Goal: Submit feedback/report problem: Provide input to the site owners about the experience or issues

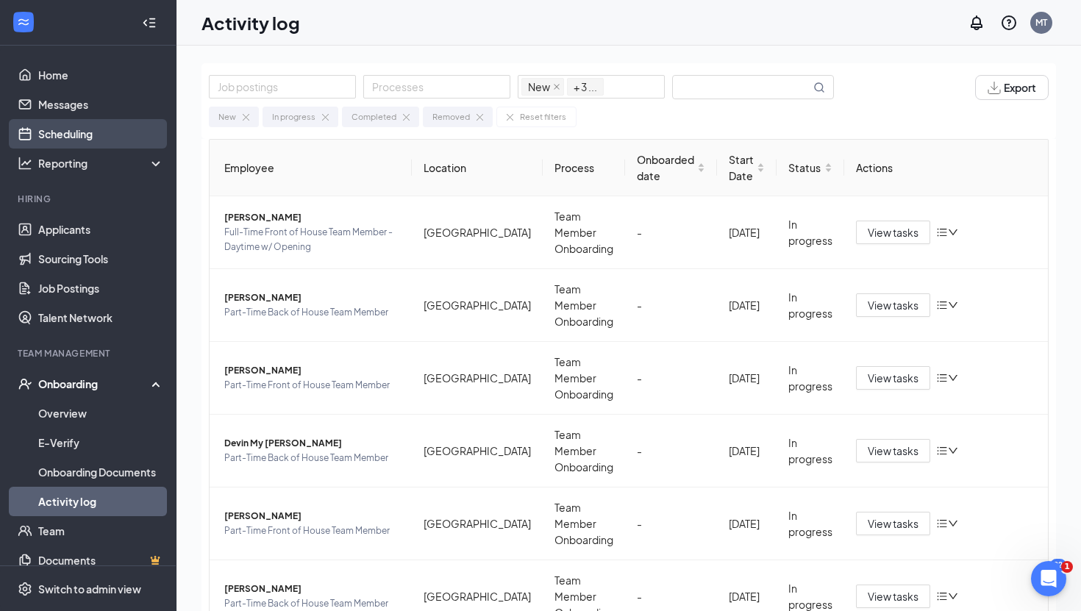
click at [74, 134] on link "Scheduling" at bounding box center [101, 133] width 126 height 29
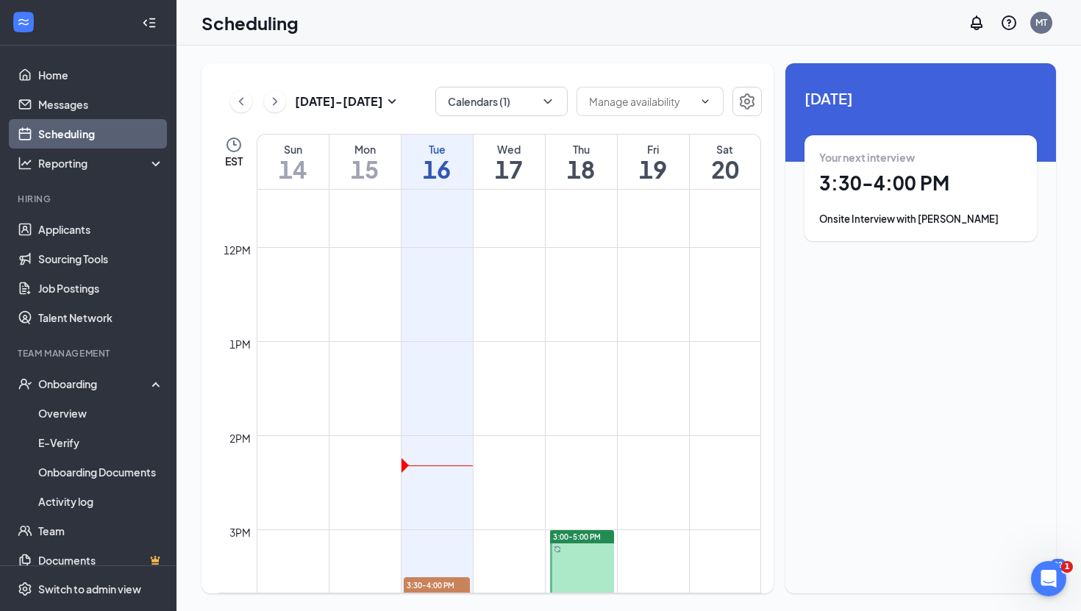
scroll to position [774, 0]
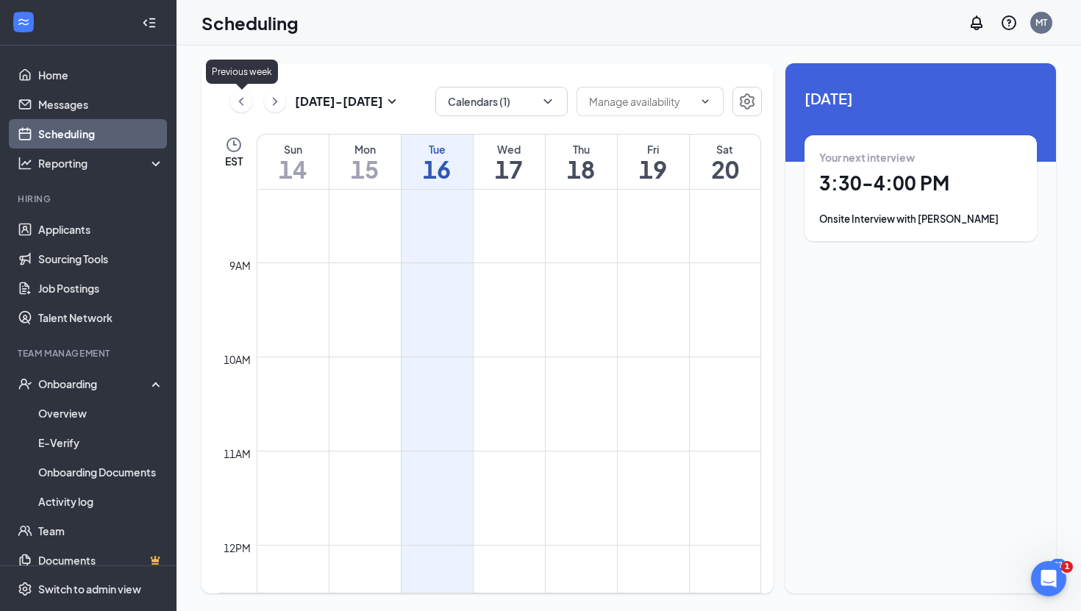
click at [237, 104] on icon "ChevronLeft" at bounding box center [241, 102] width 15 height 18
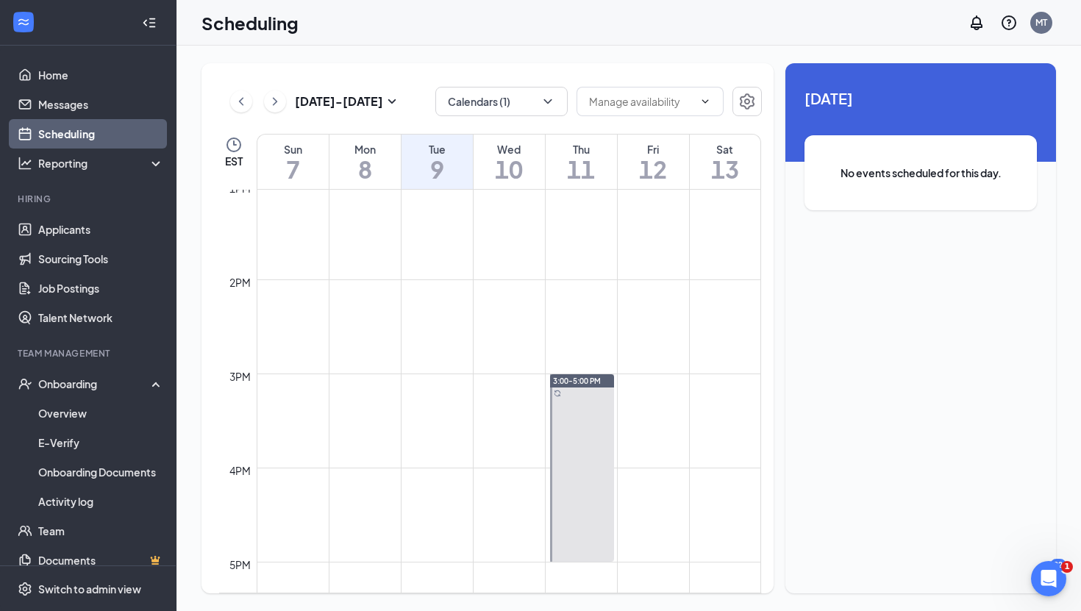
scroll to position [1230, 0]
click at [242, 99] on icon "ChevronLeft" at bounding box center [241, 101] width 4 height 8
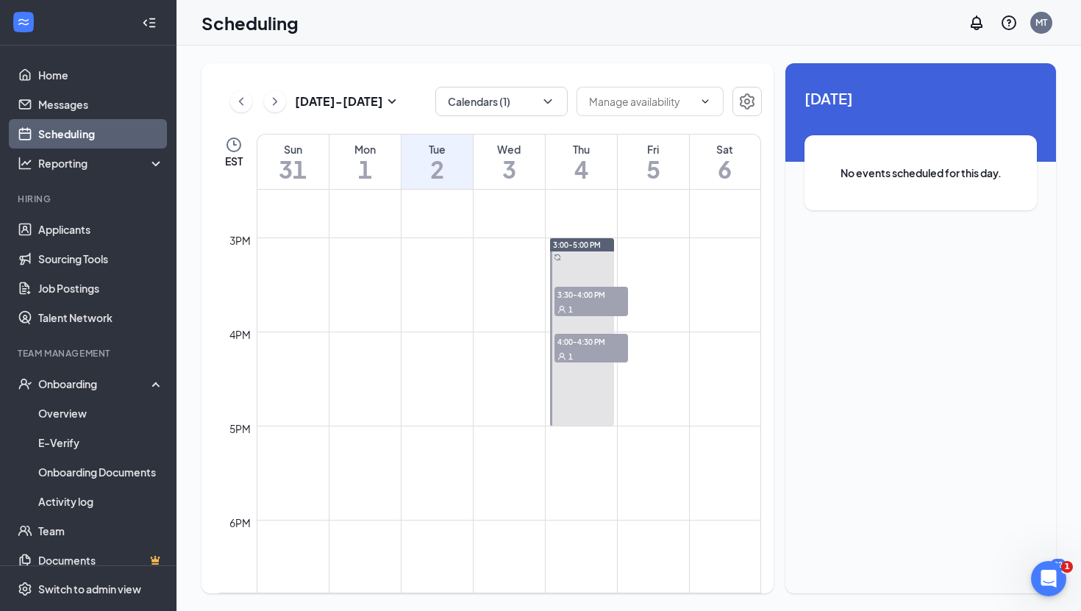
scroll to position [1363, 0]
click at [579, 299] on span "3:30-4:00 PM" at bounding box center [591, 294] width 74 height 15
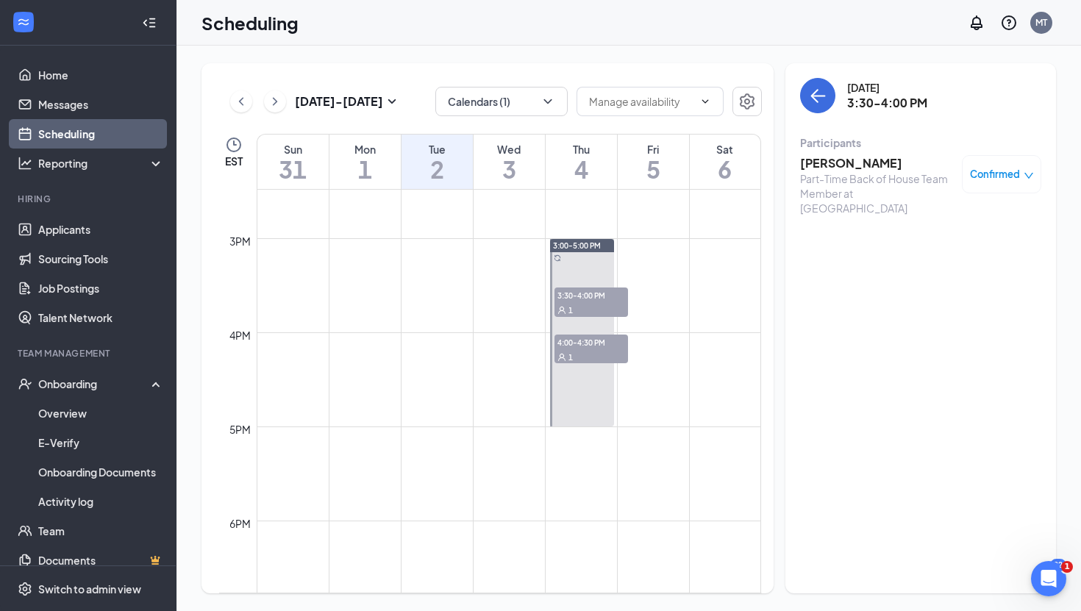
click at [572, 341] on span "4:00-4:30 PM" at bounding box center [591, 342] width 74 height 15
click at [853, 165] on h3 "[PERSON_NAME]" at bounding box center [877, 163] width 154 height 16
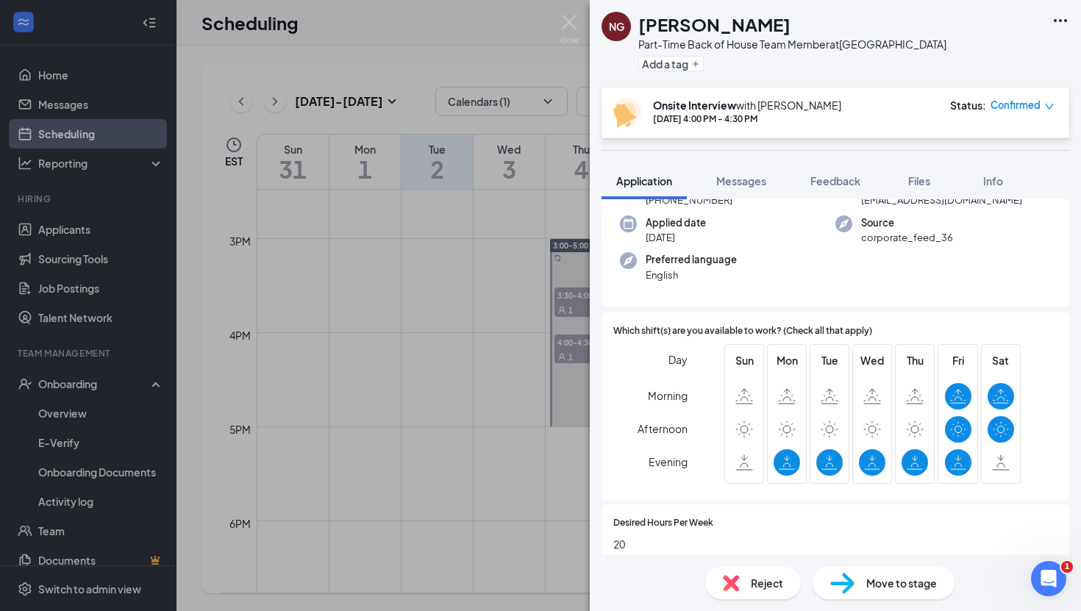
scroll to position [168, 0]
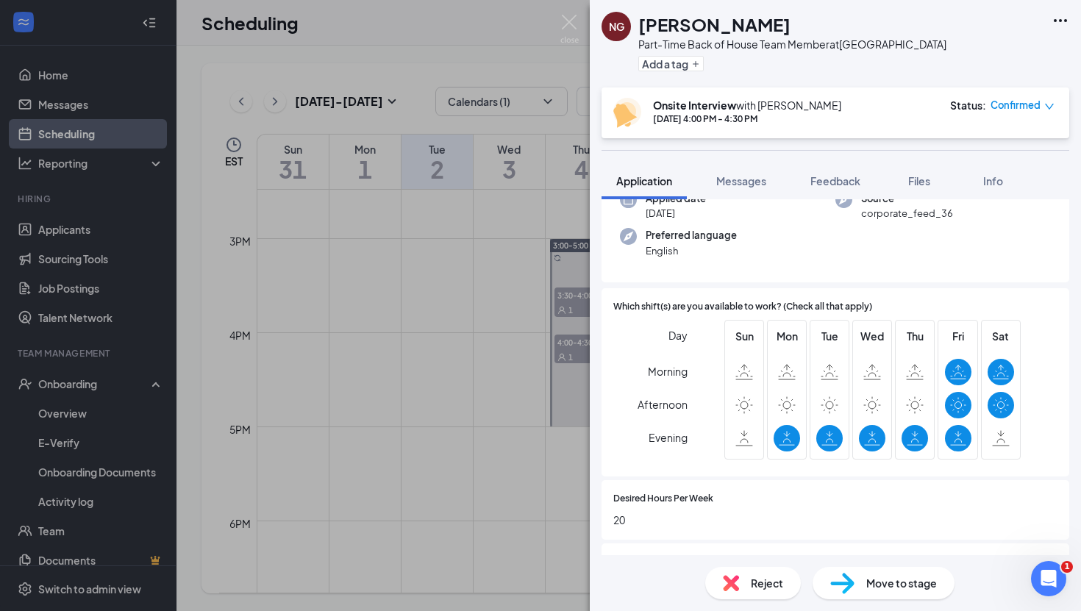
click at [826, 579] on div "Move to stage" at bounding box center [883, 583] width 142 height 32
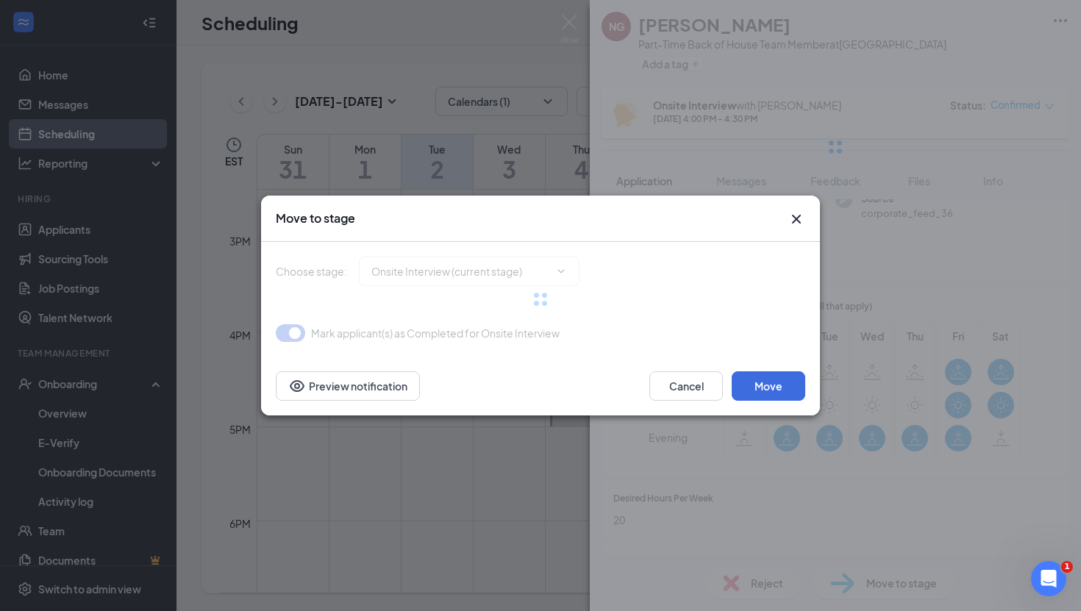
type input "Applicant Review 3 (next stage)"
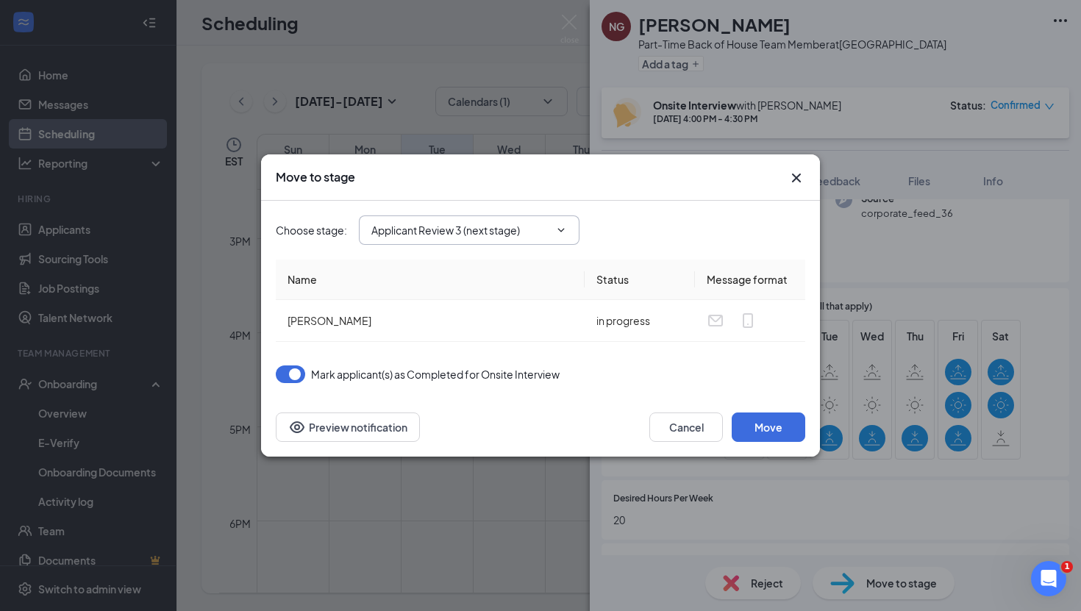
click at [567, 229] on icon "ChevronDown" at bounding box center [561, 230] width 12 height 12
click at [564, 227] on icon "ChevronDown" at bounding box center [561, 230] width 12 height 12
click at [563, 224] on icon "ChevronDown" at bounding box center [561, 230] width 12 height 12
click at [563, 226] on icon "ChevronDown" at bounding box center [561, 230] width 12 height 12
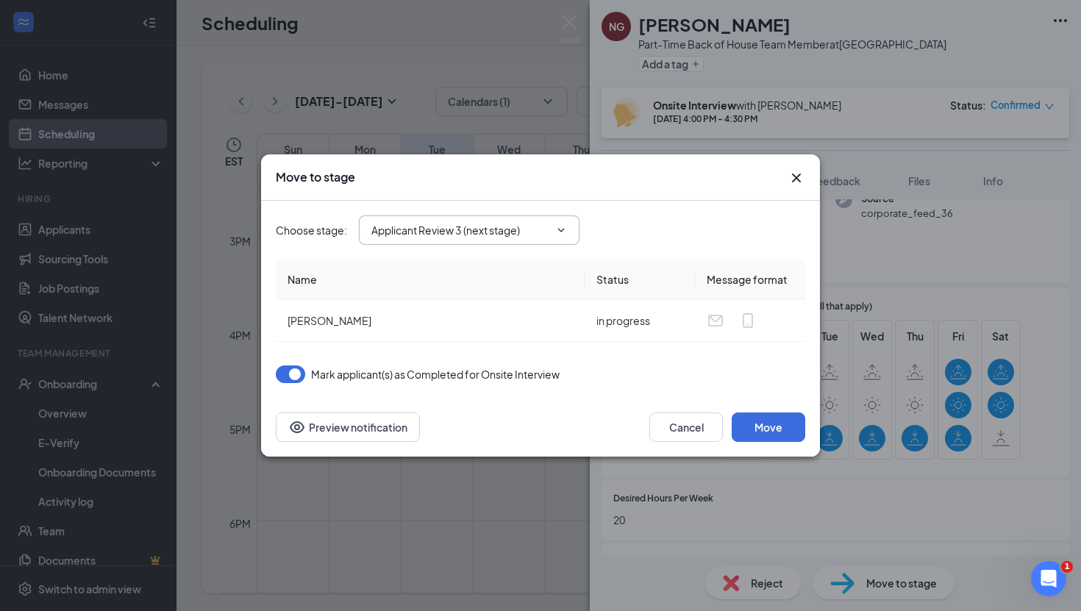
click at [559, 229] on icon "ChevronDown" at bounding box center [561, 230] width 7 height 4
click at [796, 171] on icon "Cross" at bounding box center [796, 178] width 18 height 18
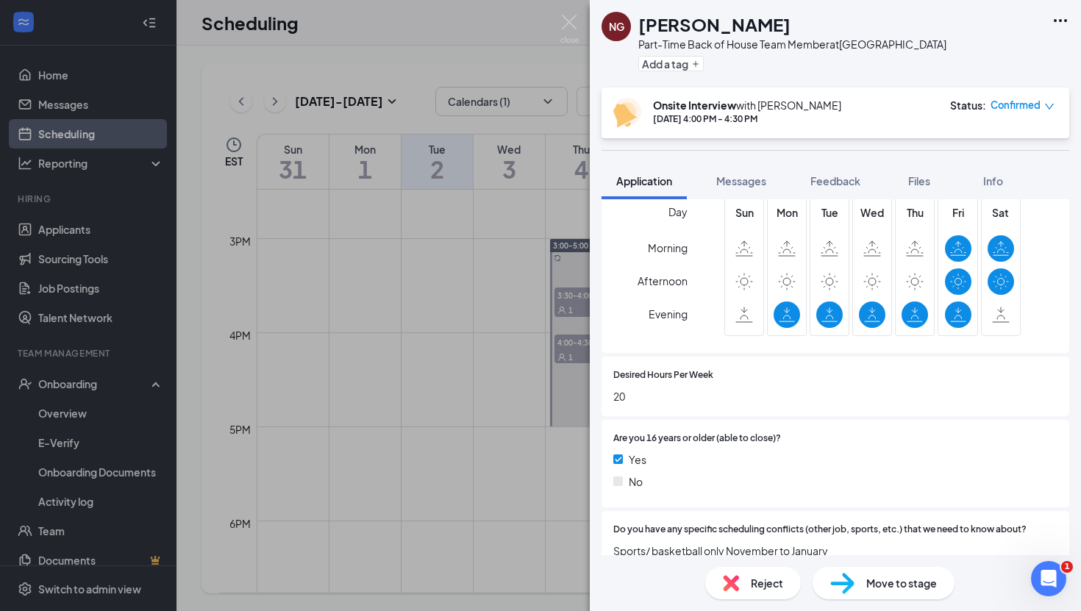
scroll to position [293, 0]
click at [854, 586] on div "Move to stage" at bounding box center [883, 583] width 142 height 32
type input "Applicant Review 3 (next stage)"
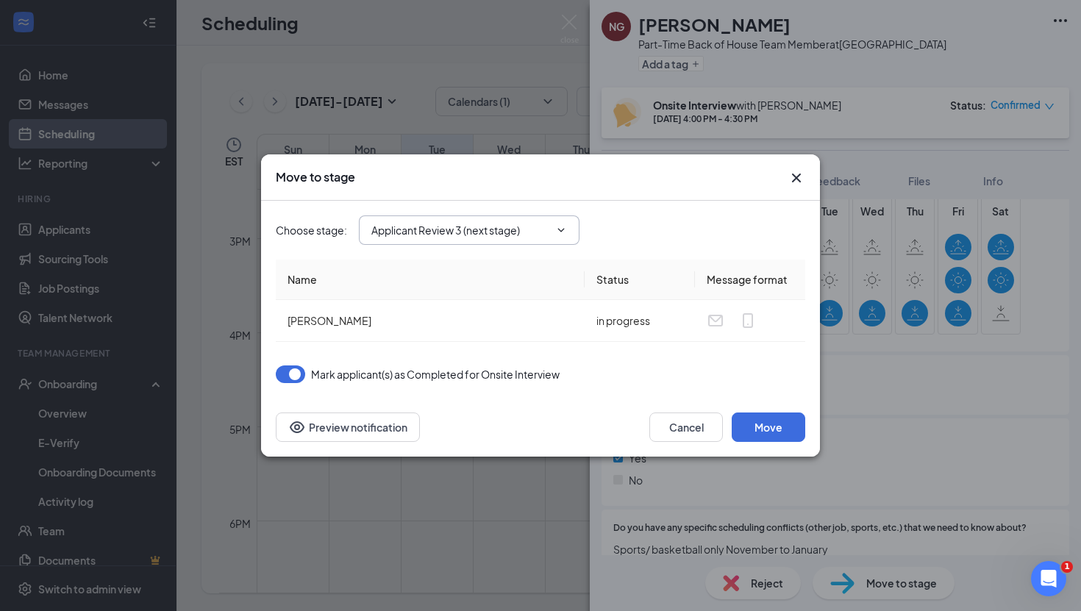
click at [565, 228] on icon "ChevronDown" at bounding box center [561, 230] width 7 height 4
click at [564, 230] on icon "ChevronDown" at bounding box center [561, 230] width 12 height 12
click at [769, 422] on button "Move" at bounding box center [768, 426] width 74 height 29
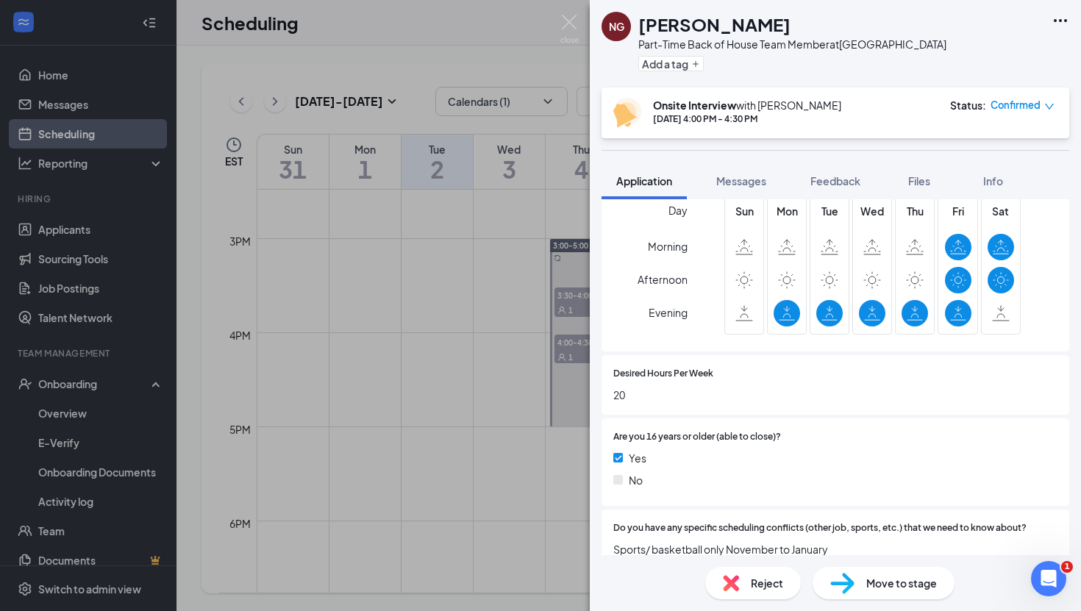
click at [838, 584] on img at bounding box center [842, 583] width 24 height 21
type input "Applicant Review 3 (next stage)"
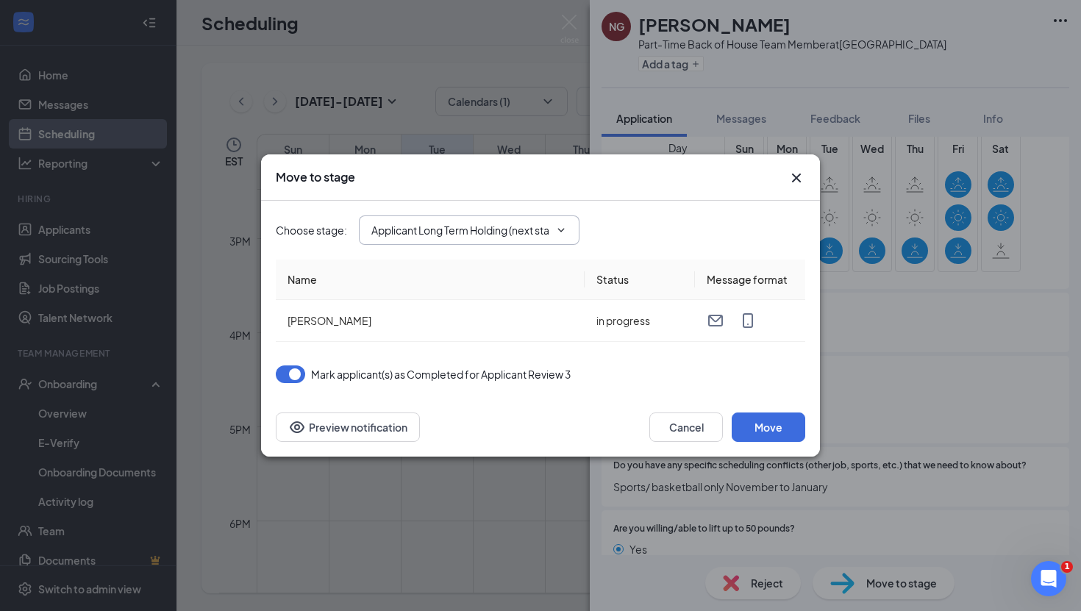
click at [562, 229] on icon "ChevronDown" at bounding box center [561, 230] width 12 height 12
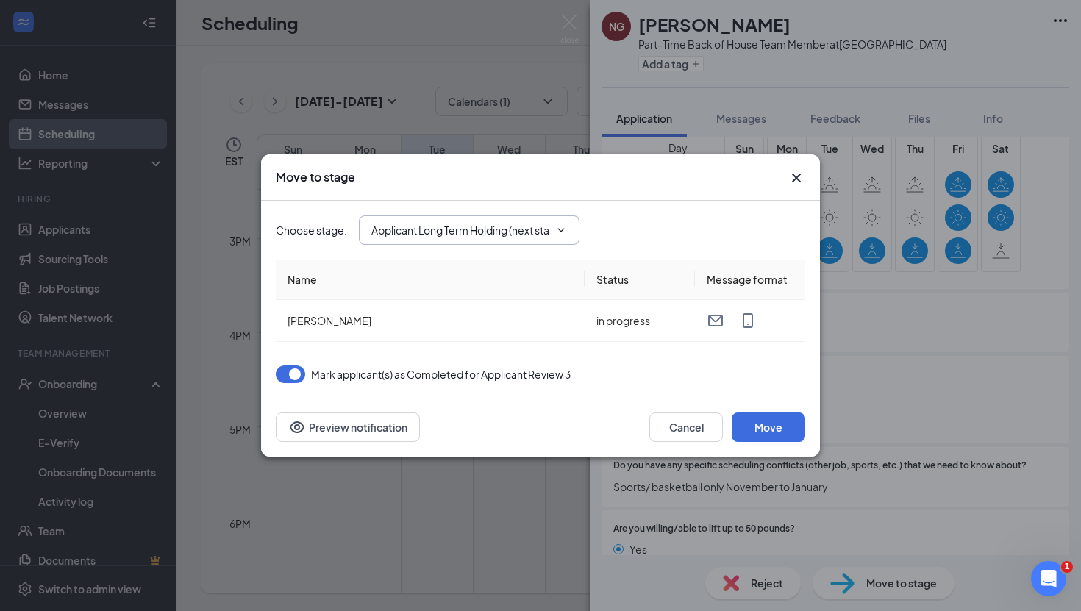
click at [562, 229] on icon "ChevronDown" at bounding box center [561, 230] width 12 height 12
click at [566, 228] on icon "ChevronDown" at bounding box center [561, 230] width 12 height 12
click at [790, 176] on icon "Cross" at bounding box center [796, 178] width 18 height 18
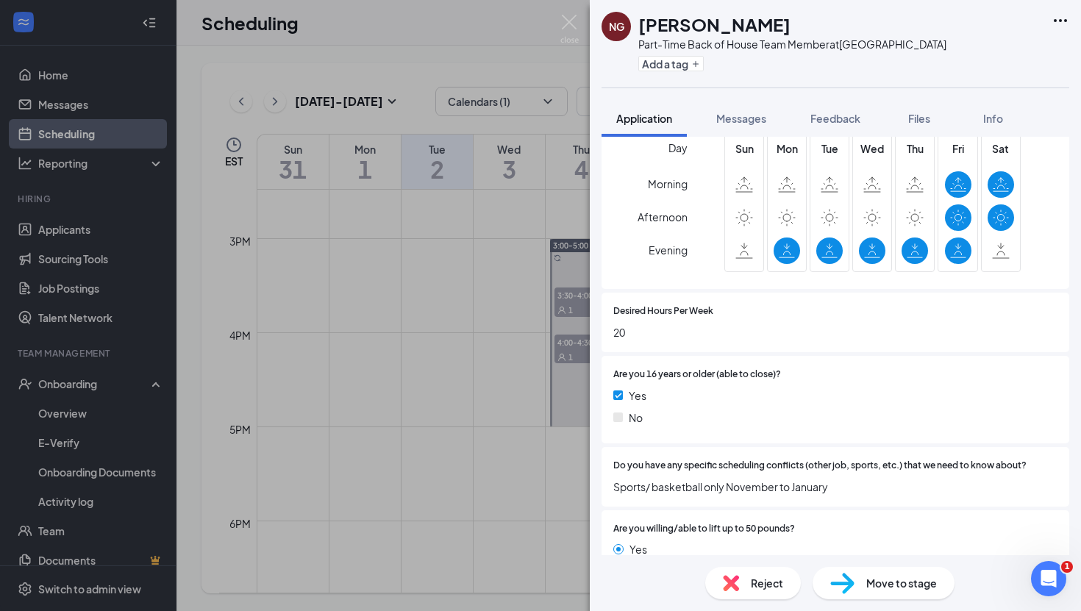
click at [148, 25] on div "NG Noah Gaskill Part-Time Back of House Team Member at Erie Add a tag Applicati…" at bounding box center [540, 305] width 1081 height 611
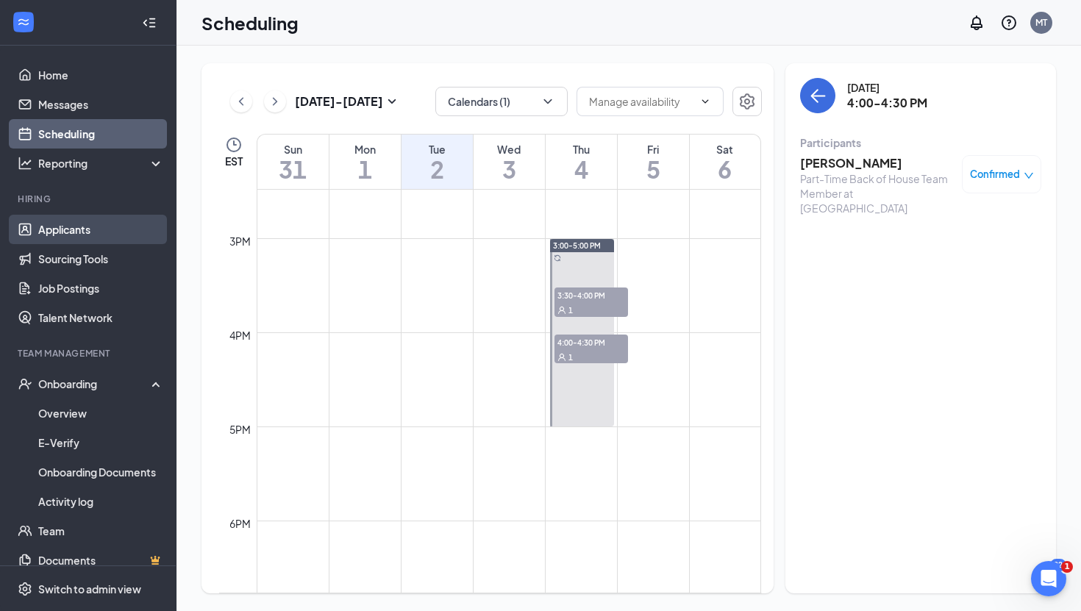
click at [77, 229] on link "Applicants" at bounding box center [101, 229] width 126 height 29
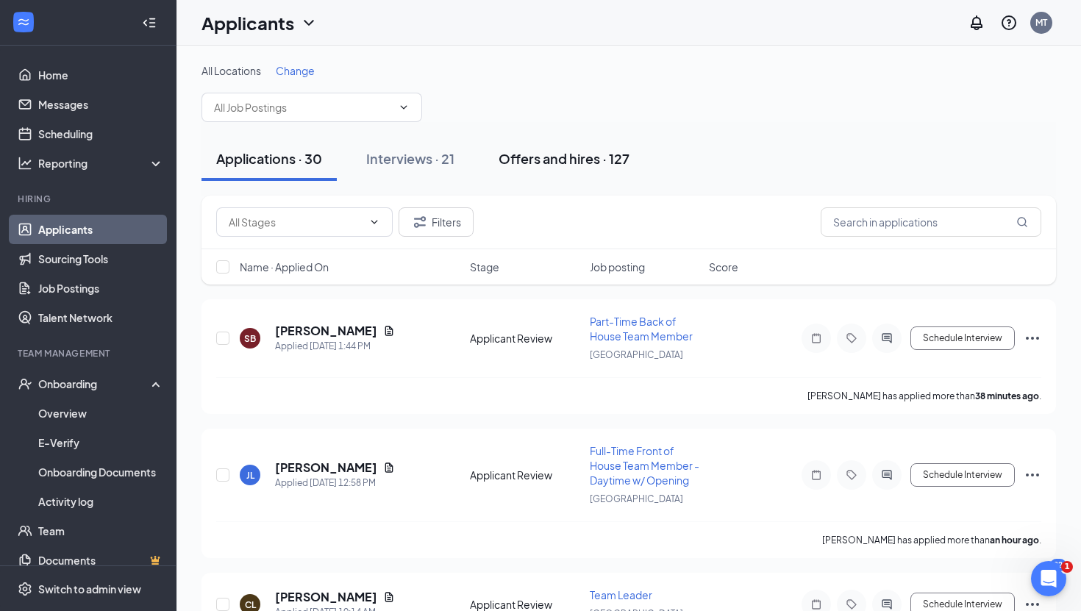
click at [543, 162] on div "Offers and hires · 127" at bounding box center [563, 158] width 131 height 18
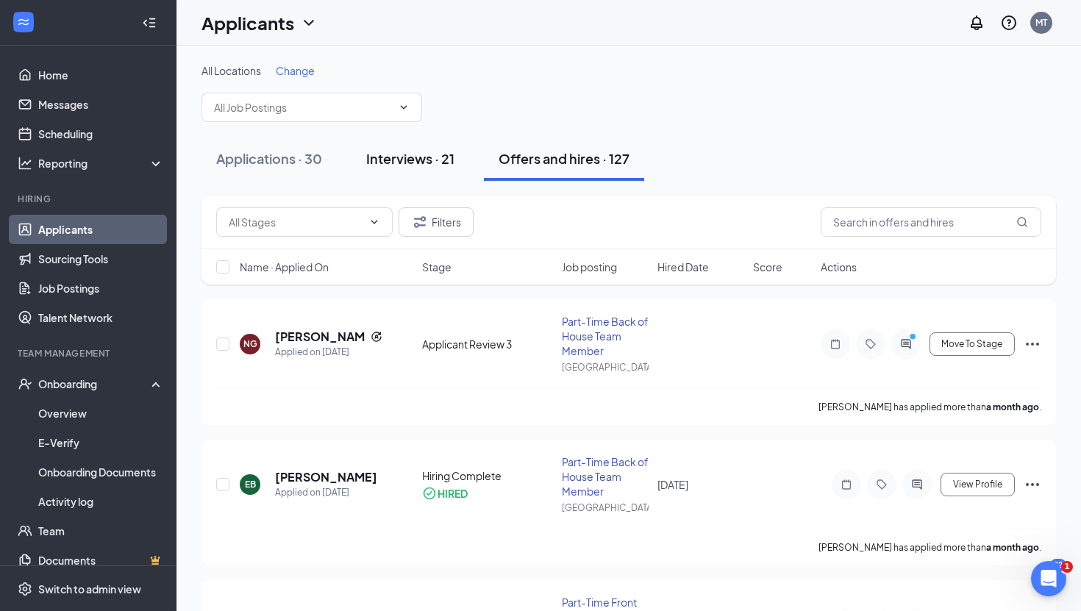
click at [403, 160] on div "Interviews · 21" at bounding box center [410, 158] width 88 height 18
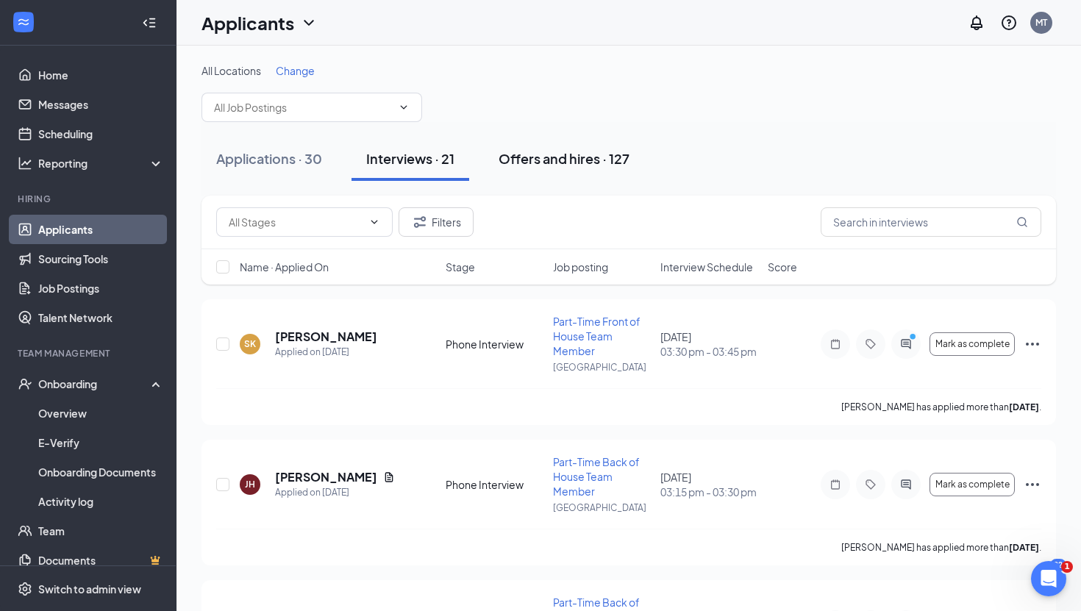
click at [530, 156] on div "Offers and hires · 127" at bounding box center [563, 158] width 131 height 18
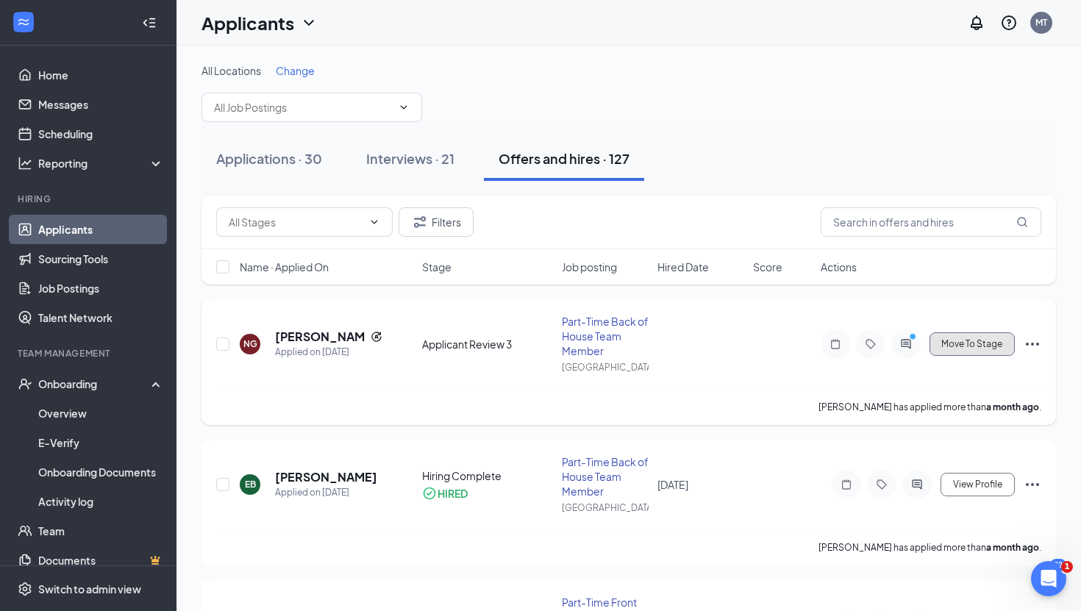
click at [959, 340] on span "Move To Stage" at bounding box center [971, 344] width 61 height 10
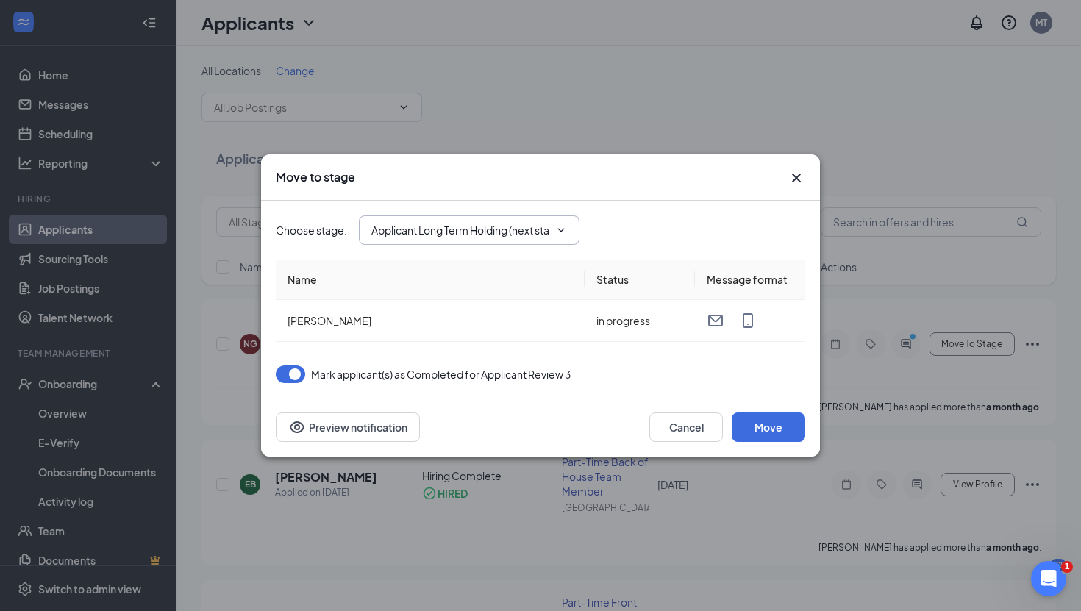
click at [563, 228] on icon "ChevronDown" at bounding box center [561, 230] width 12 height 12
click at [563, 229] on icon "ChevronDown" at bounding box center [561, 230] width 12 height 12
click at [563, 229] on icon "ChevronDown" at bounding box center [561, 230] width 7 height 4
click at [563, 230] on icon "ChevronDown" at bounding box center [561, 230] width 12 height 12
click at [797, 172] on icon "Cross" at bounding box center [796, 178] width 18 height 18
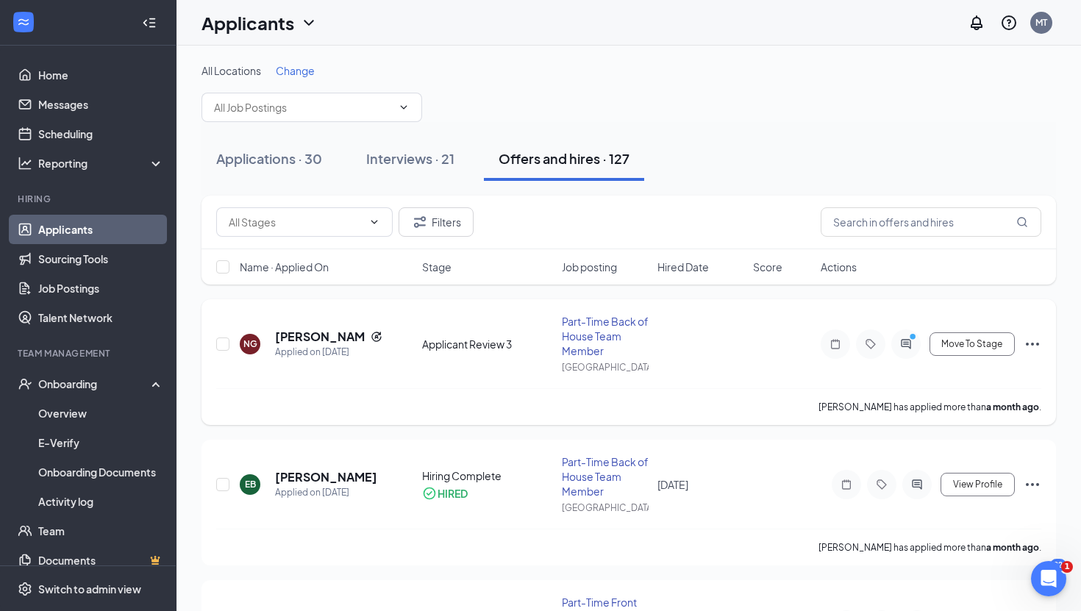
click at [1031, 344] on icon "Ellipses" at bounding box center [1032, 344] width 13 height 3
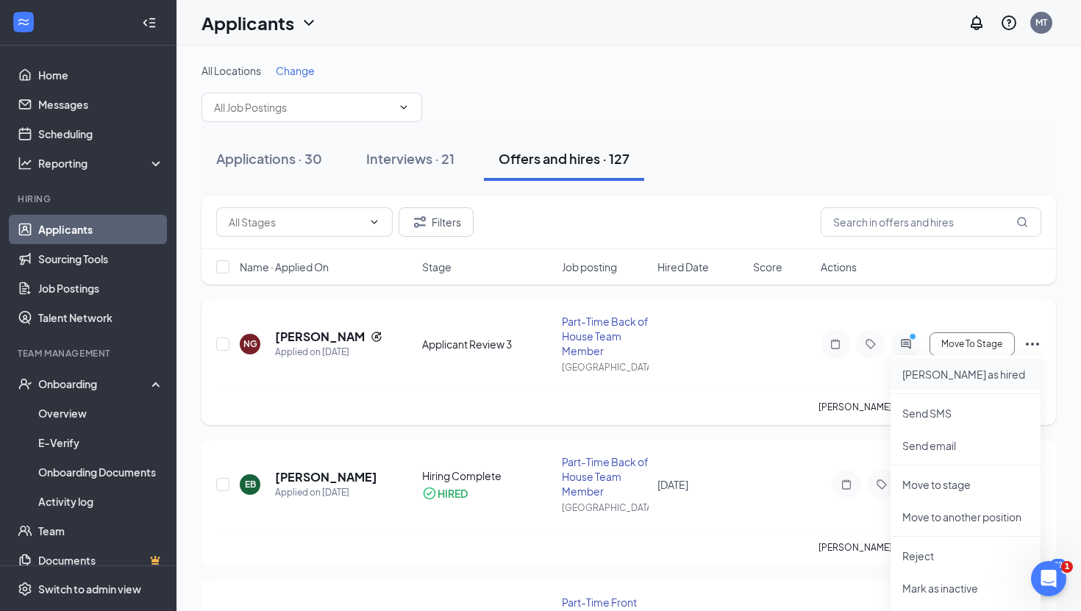
click at [959, 369] on p "Mark as hired" at bounding box center [965, 374] width 126 height 15
type input "Hiring Complete (final stage)"
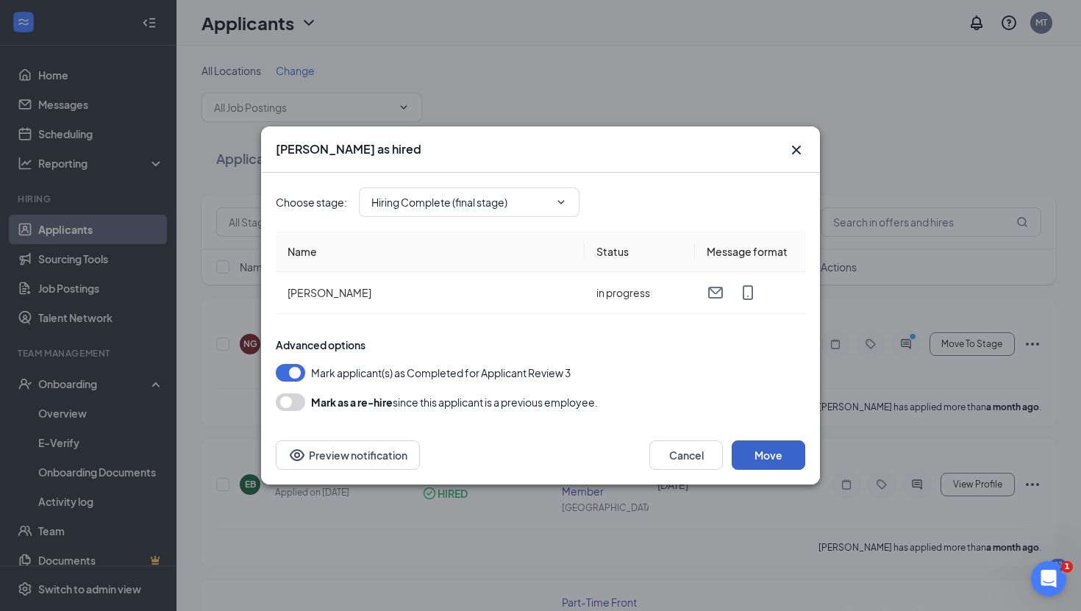
click at [758, 450] on button "Move" at bounding box center [768, 454] width 74 height 29
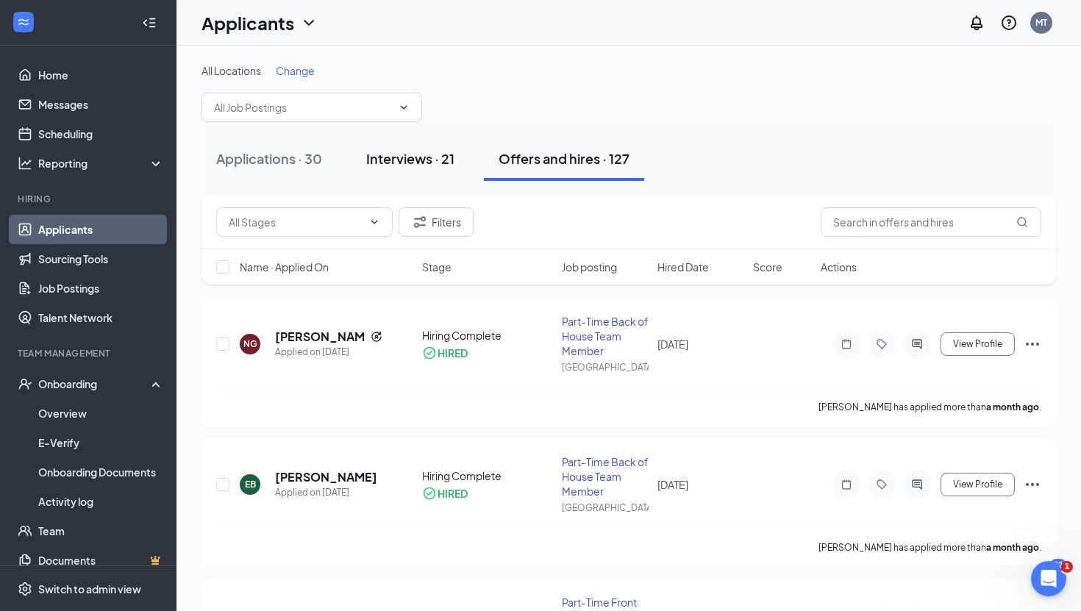
click at [426, 154] on div "Interviews · 21" at bounding box center [410, 158] width 88 height 18
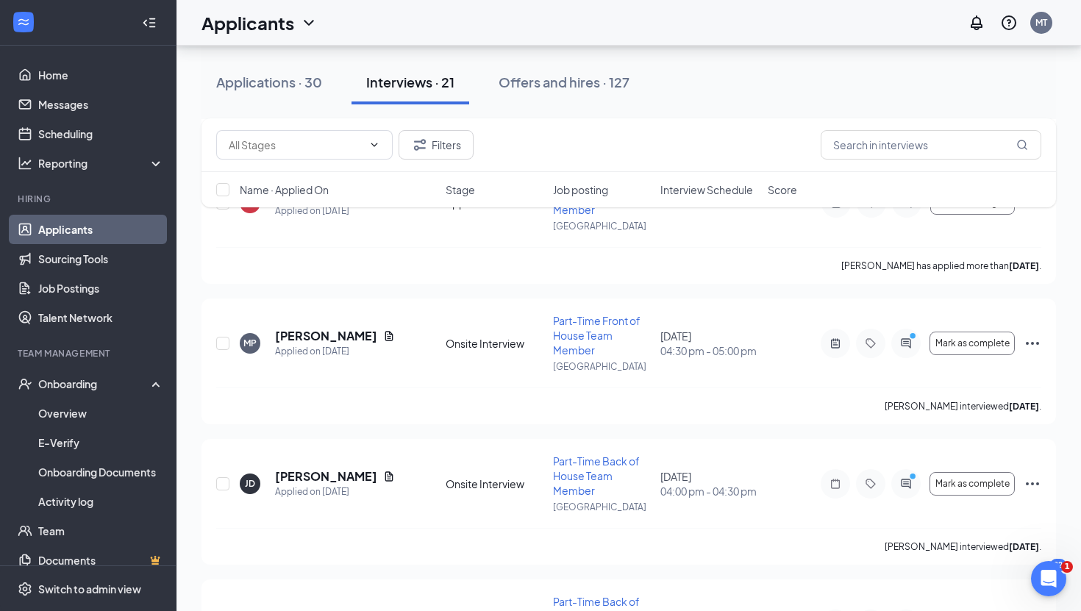
scroll to position [2547, 0]
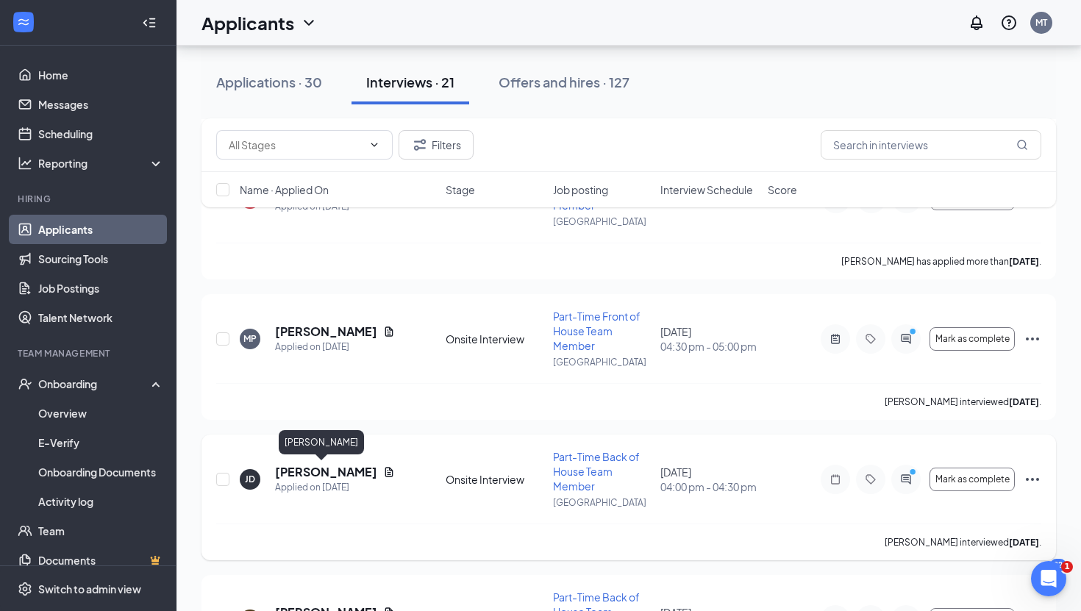
click at [293, 468] on h5 "Jonah Davis" at bounding box center [326, 472] width 102 height 16
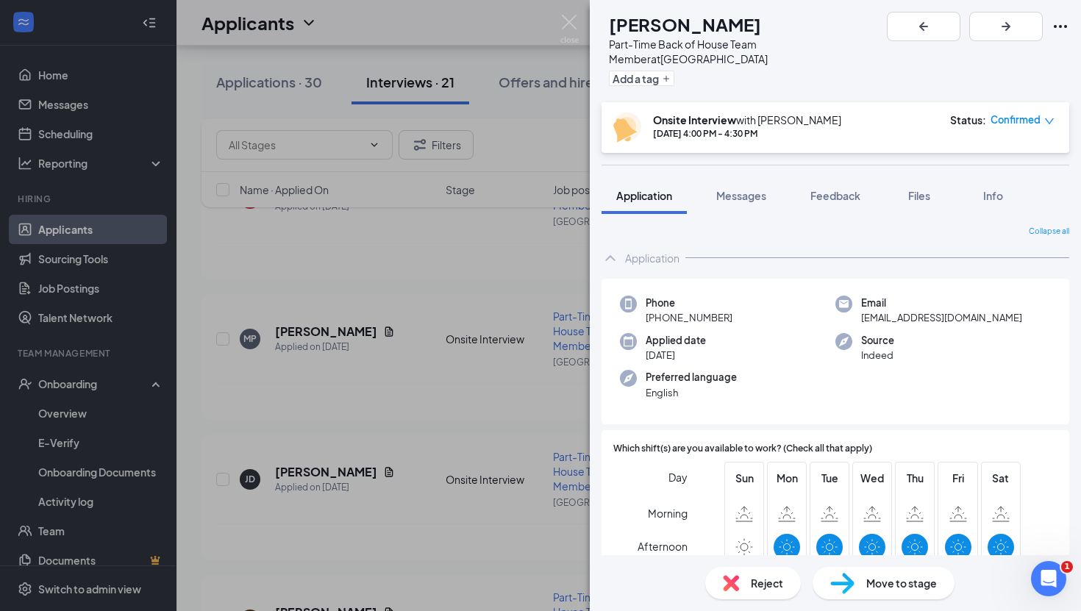
scroll to position [1, 0]
click at [569, 19] on img at bounding box center [569, 29] width 18 height 29
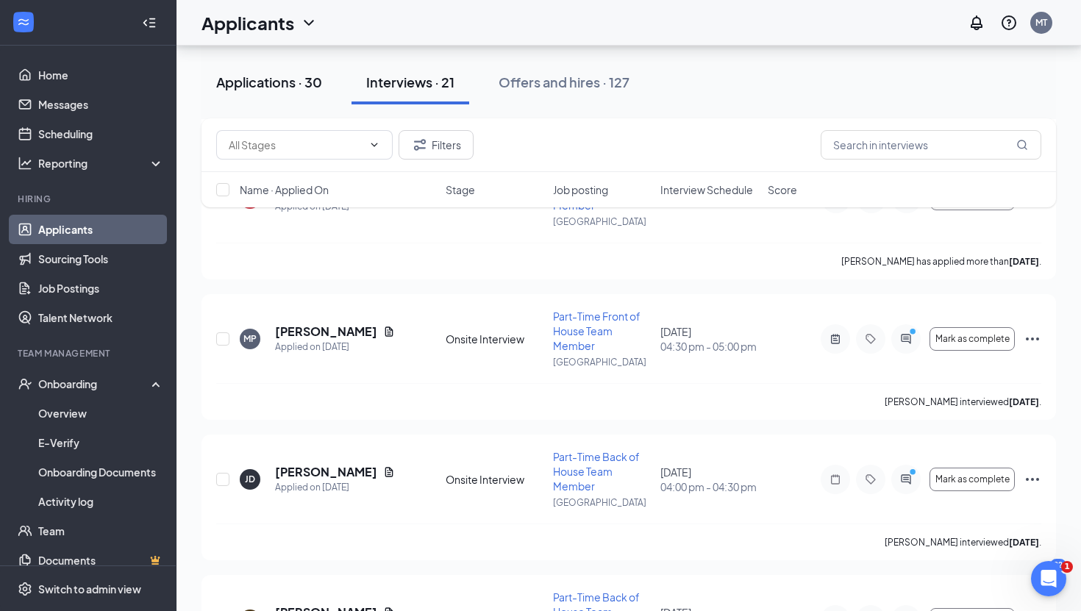
click at [310, 76] on div "Applications · 30" at bounding box center [269, 82] width 106 height 18
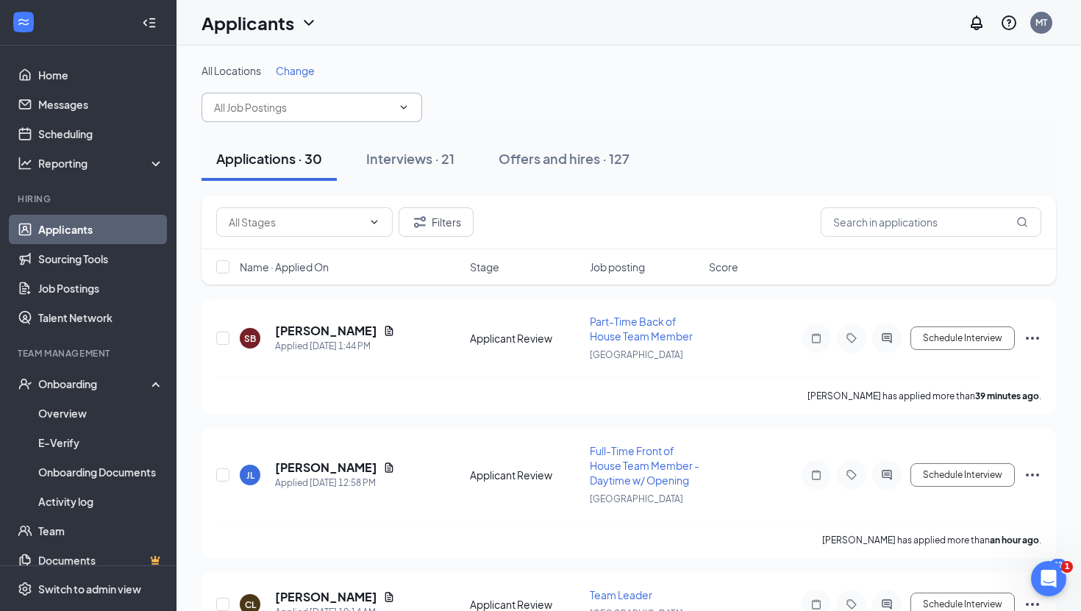
click at [408, 102] on icon "ChevronDown" at bounding box center [404, 107] width 12 height 12
click at [407, 107] on icon "ChevronDown" at bounding box center [404, 107] width 12 height 12
click at [404, 110] on icon "ChevronDown" at bounding box center [404, 107] width 12 height 12
click at [404, 101] on span at bounding box center [311, 107] width 221 height 29
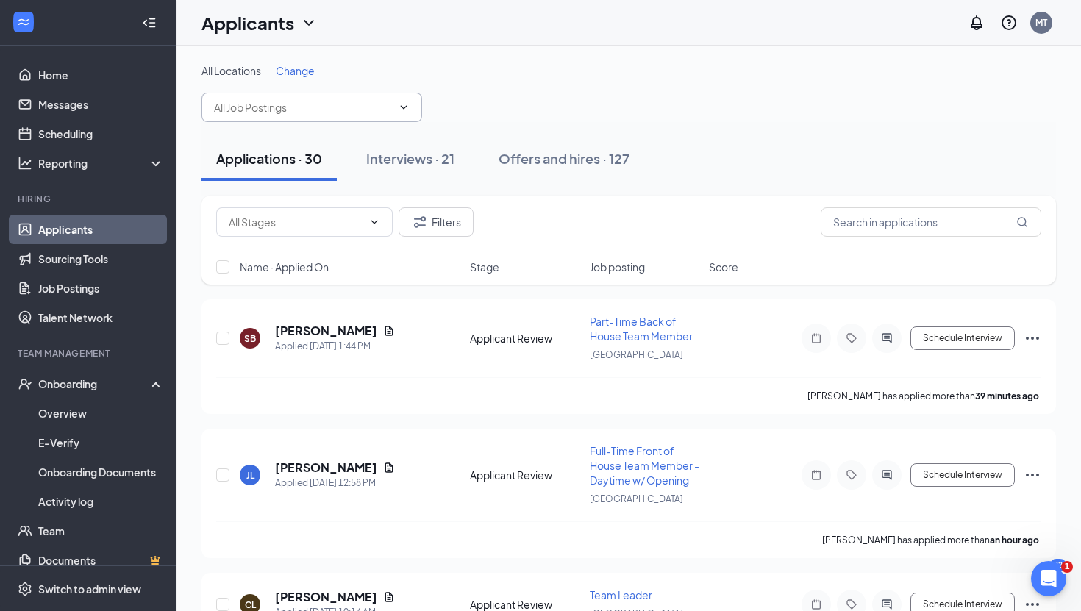
click at [408, 106] on icon "ChevronDown" at bounding box center [404, 107] width 12 height 12
click at [404, 106] on icon "ChevronDown" at bounding box center [404, 107] width 12 height 12
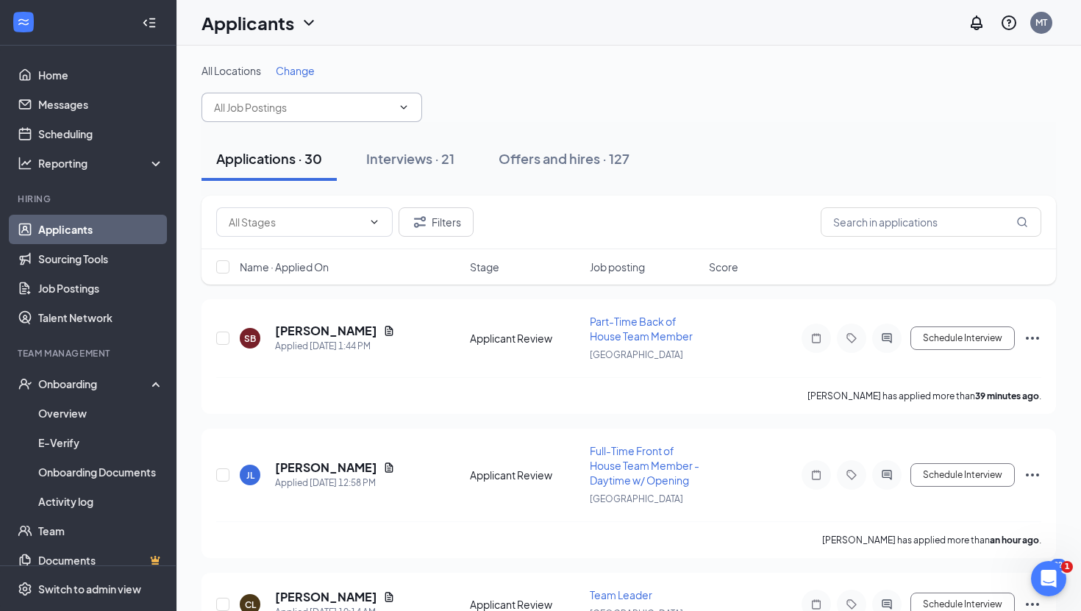
click at [404, 106] on icon "ChevronDown" at bounding box center [404, 107] width 12 height 12
click at [404, 107] on icon "ChevronDown" at bounding box center [404, 107] width 7 height 4
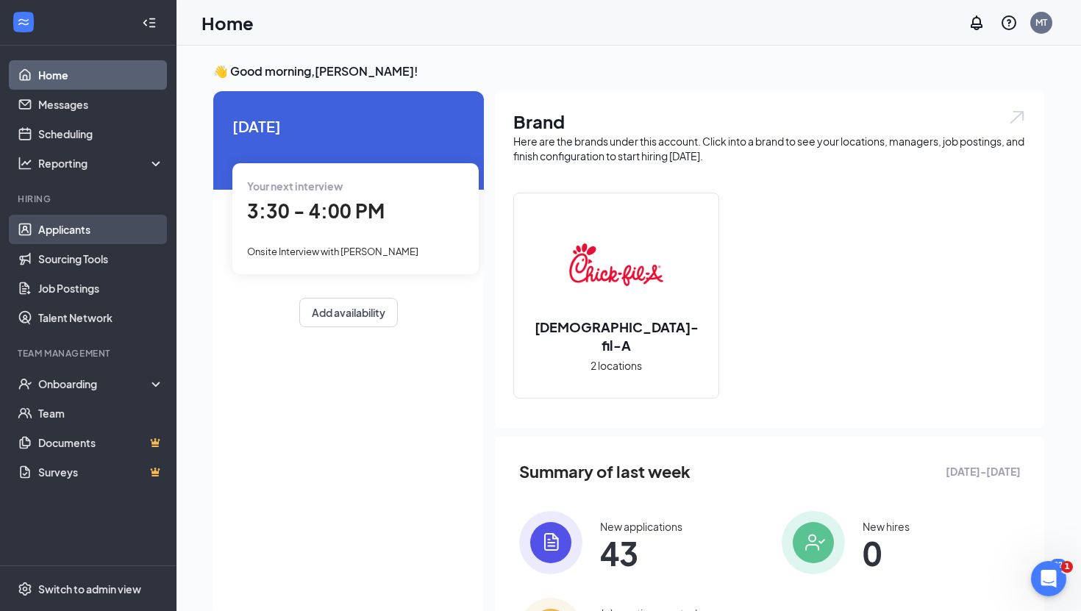
click at [61, 225] on link "Applicants" at bounding box center [101, 229] width 126 height 29
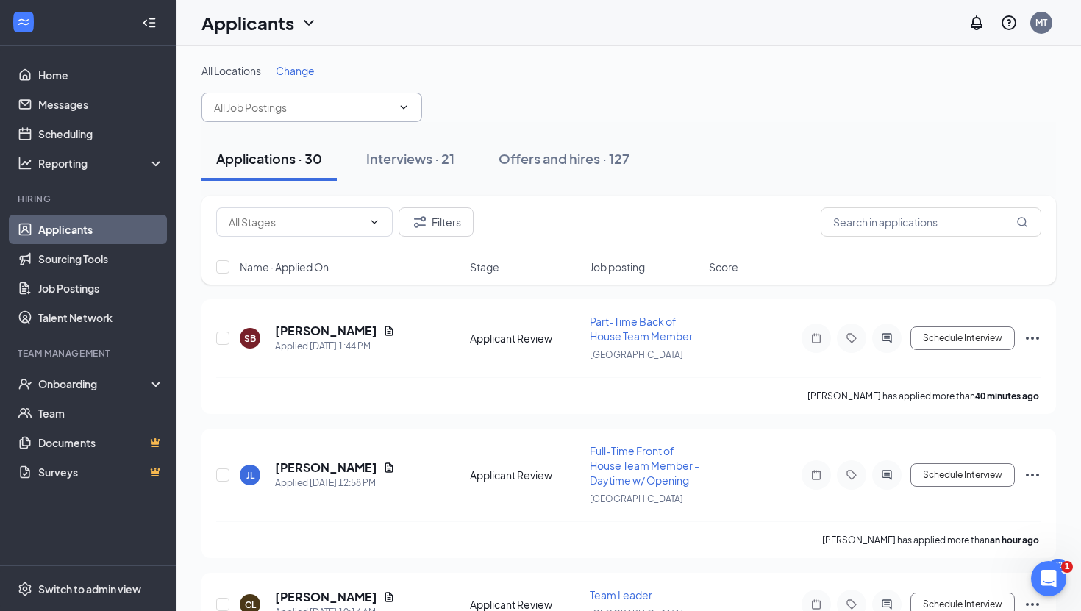
click at [415, 106] on span at bounding box center [311, 107] width 221 height 29
click at [406, 108] on icon "ChevronDown" at bounding box center [404, 107] width 12 height 12
click at [406, 109] on icon "ChevronDown" at bounding box center [404, 107] width 12 height 12
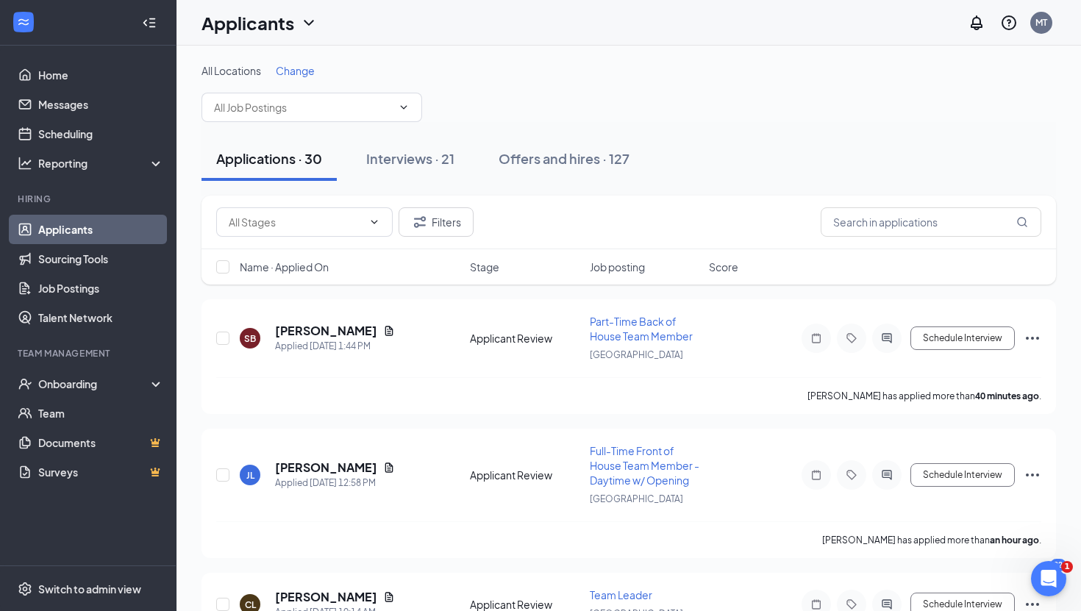
click at [291, 64] on span "Change" at bounding box center [295, 70] width 39 height 13
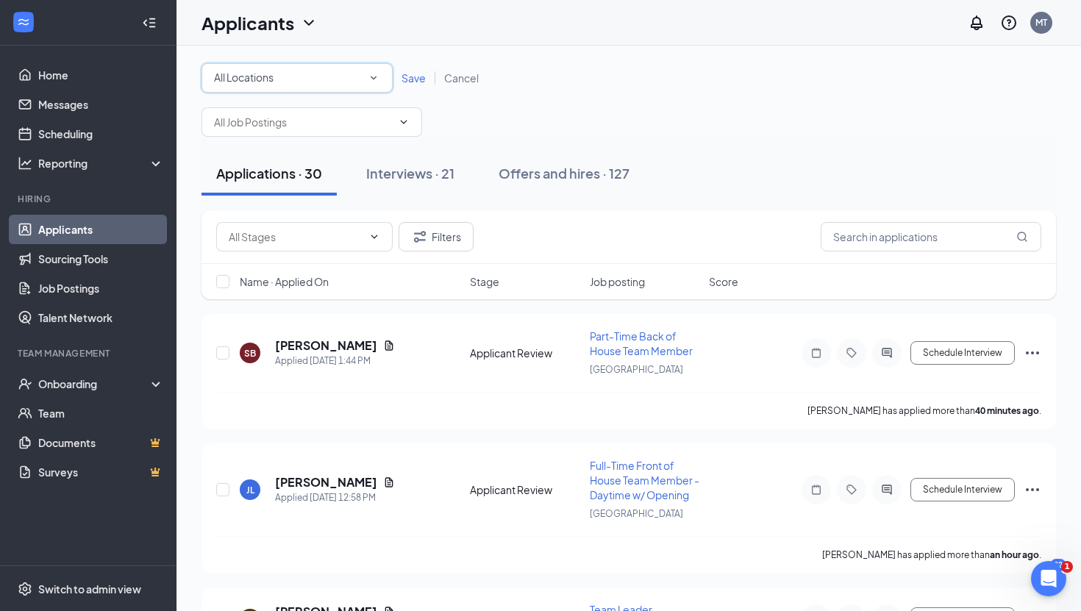
click at [373, 76] on icon "SmallChevronDown" at bounding box center [373, 77] width 13 height 13
click at [308, 183] on div "Erie" at bounding box center [297, 190] width 168 height 18
click at [405, 118] on icon "ChevronDown" at bounding box center [404, 122] width 12 height 12
click at [405, 119] on icon "ChevronDown" at bounding box center [404, 122] width 12 height 12
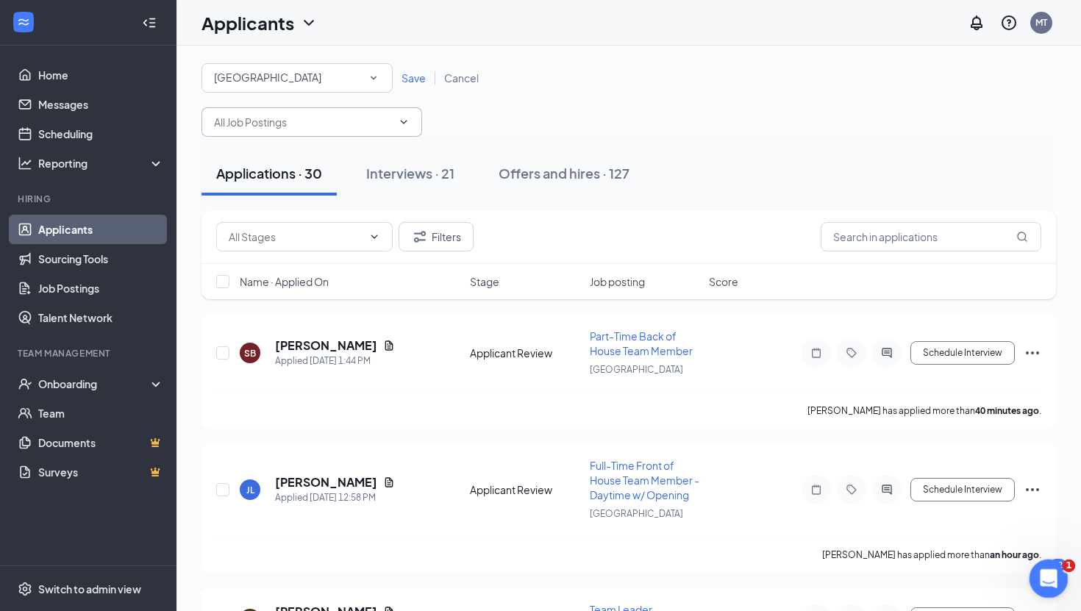
click at [1052, 570] on icon "Open Intercom Messenger" at bounding box center [1046, 577] width 24 height 24
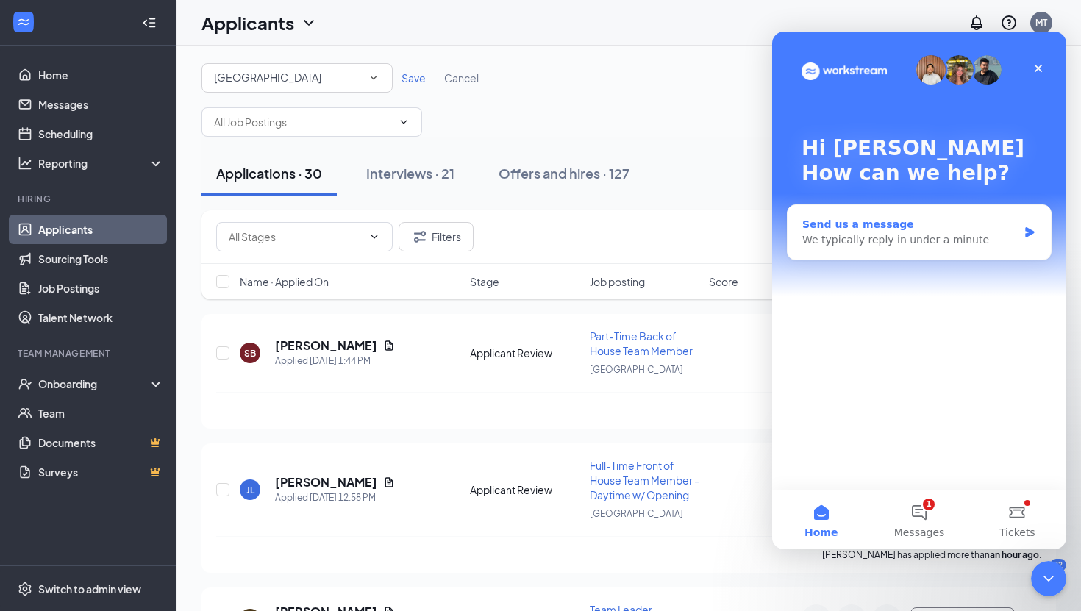
click at [909, 232] on div "We typically reply in under a minute" at bounding box center [909, 239] width 215 height 15
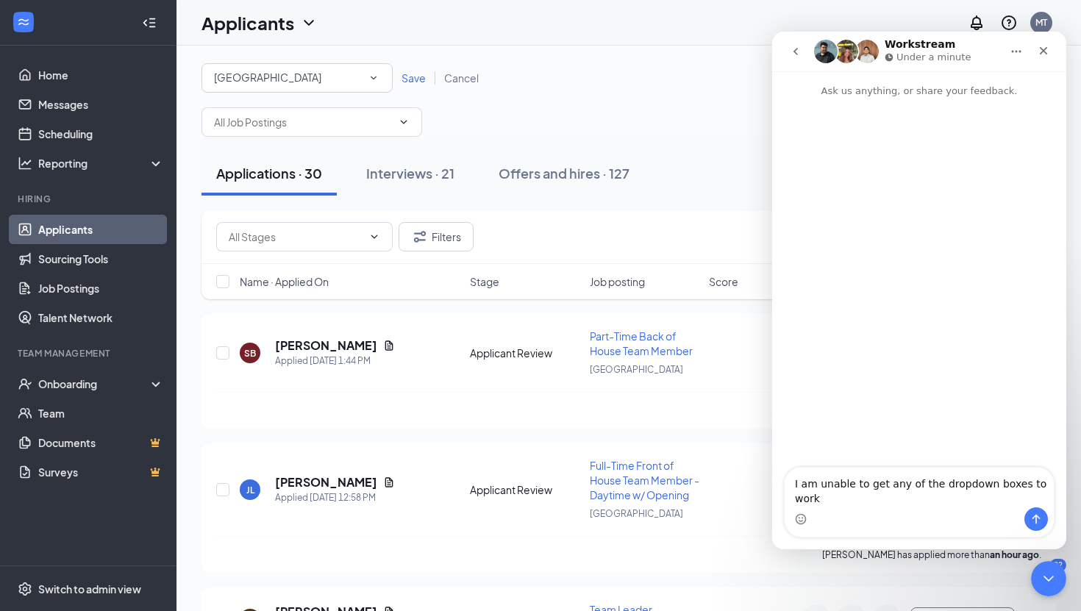
type textarea "I am unable to get any of the dropdown boxes to work."
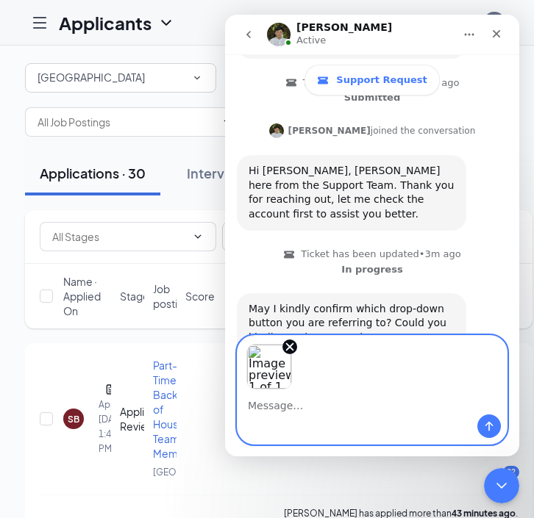
scroll to position [249, 0]
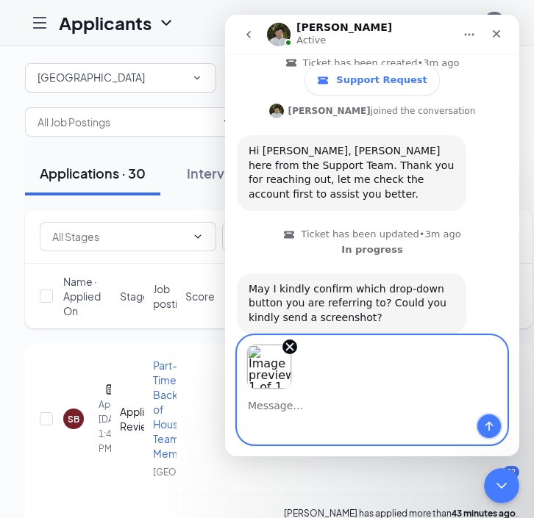
click at [487, 421] on icon "Send a message…" at bounding box center [489, 427] width 12 height 12
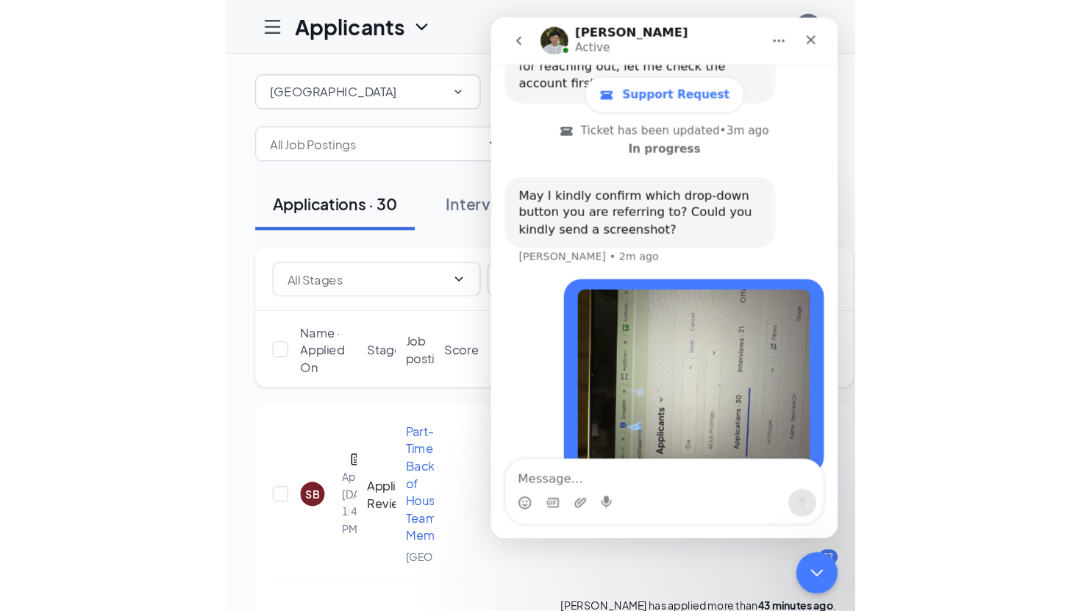
scroll to position [297, 0]
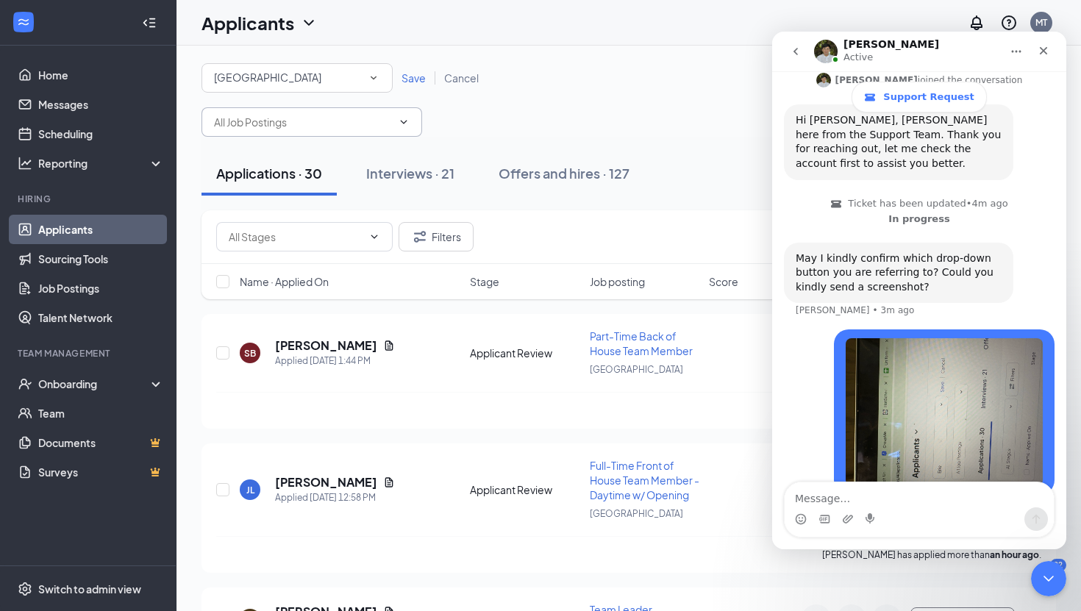
click at [402, 120] on icon "ChevronDown" at bounding box center [404, 122] width 12 height 12
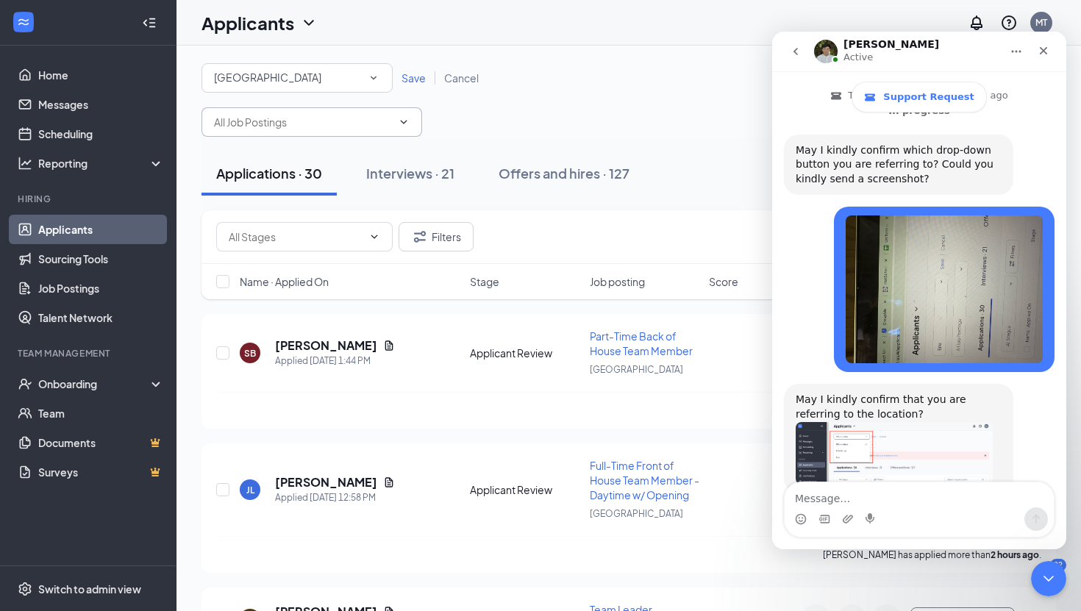
scroll to position [418, 0]
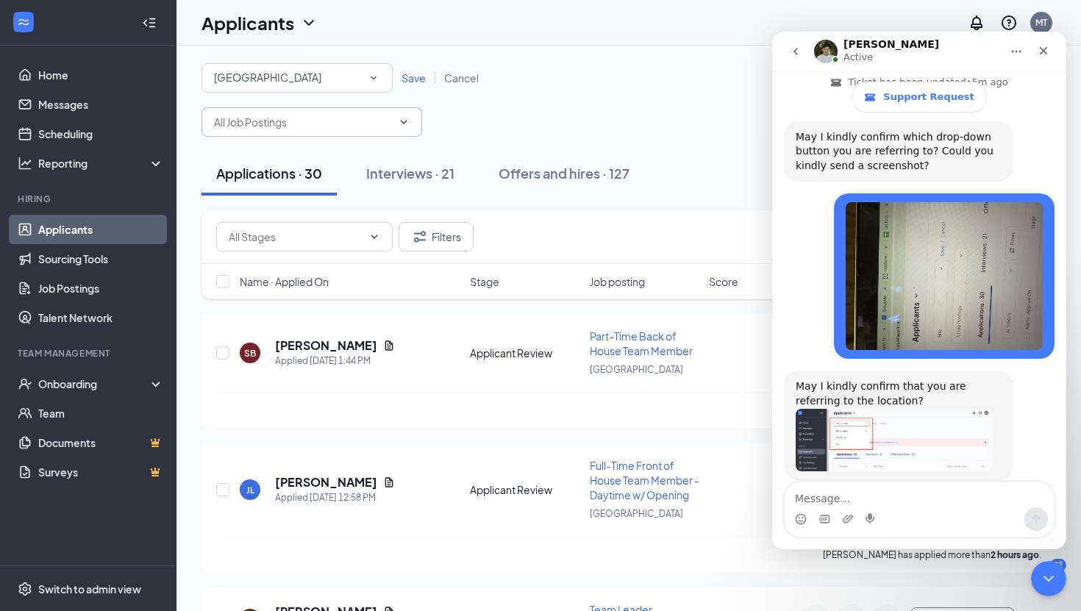
click at [802, 496] on textarea "Message…" at bounding box center [918, 494] width 269 height 25
type textarea "yep"
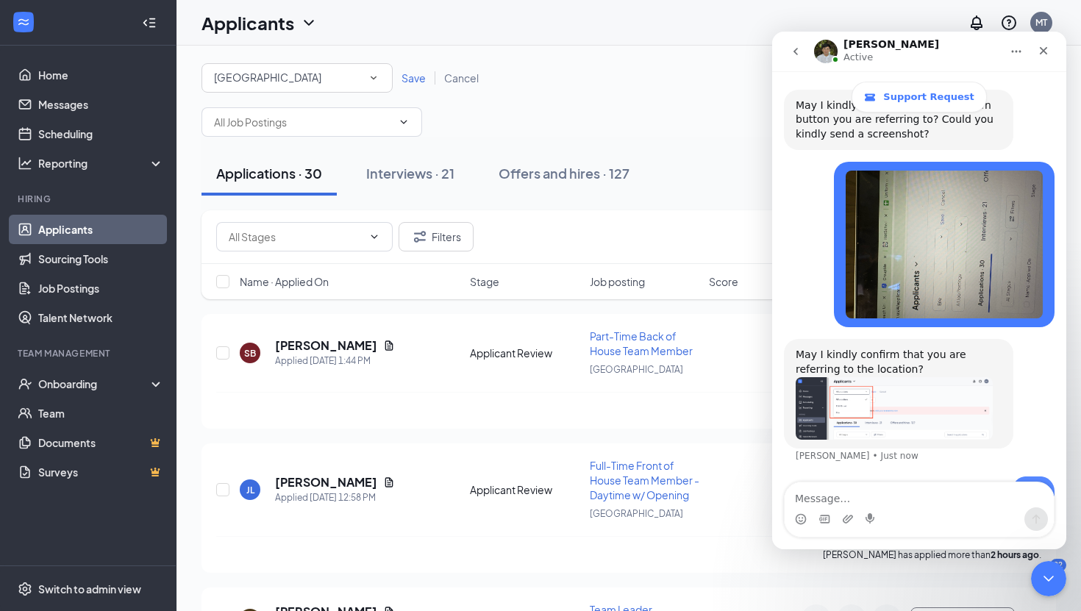
scroll to position [462, 0]
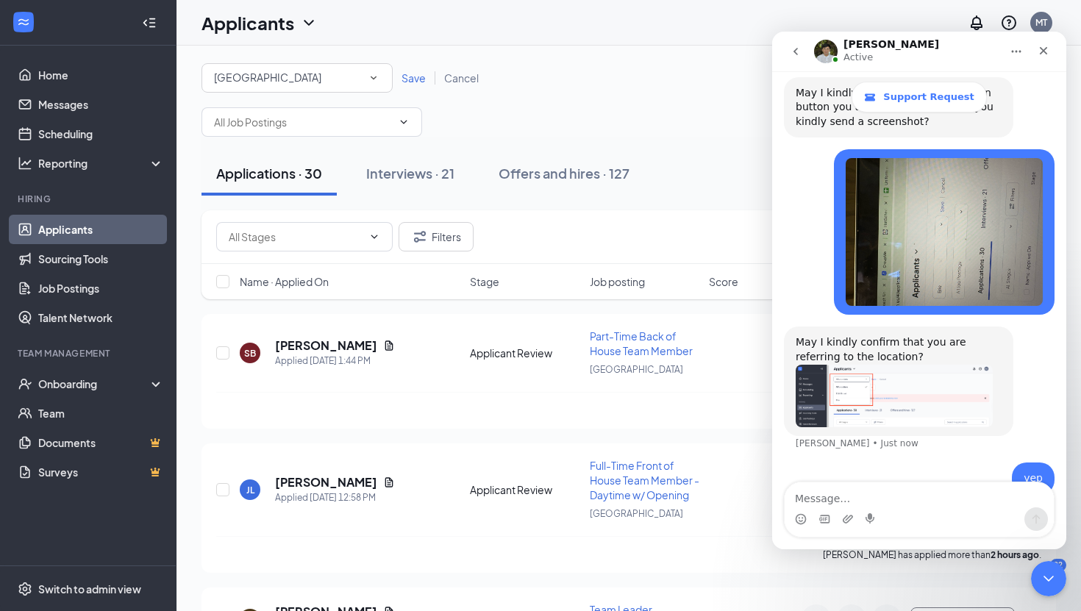
click at [860, 365] on img "James says…" at bounding box center [893, 396] width 197 height 63
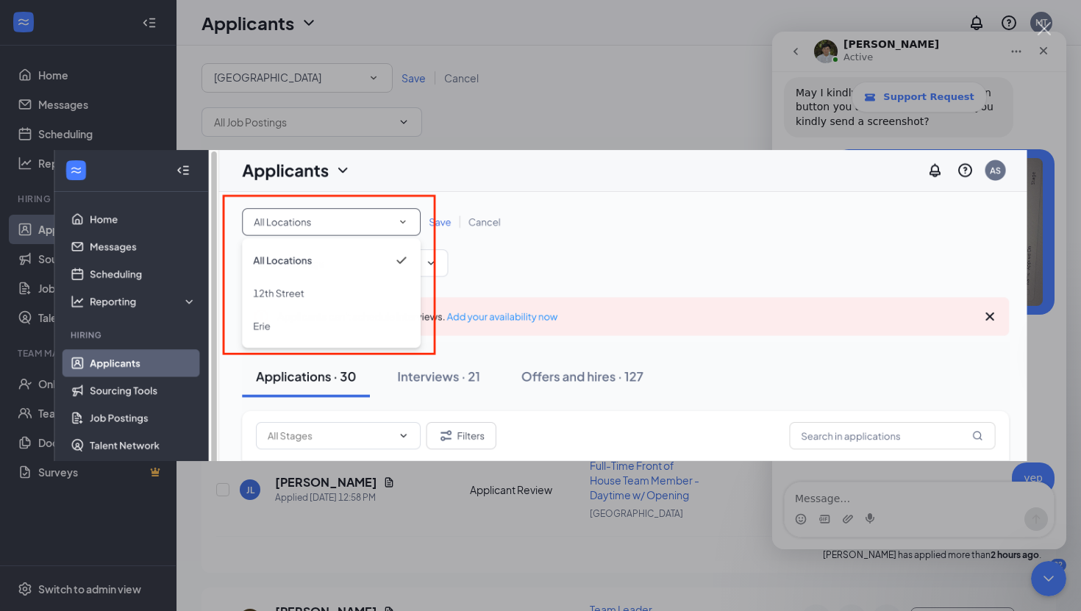
click at [860, 364] on img "Close" at bounding box center [540, 306] width 973 height 312
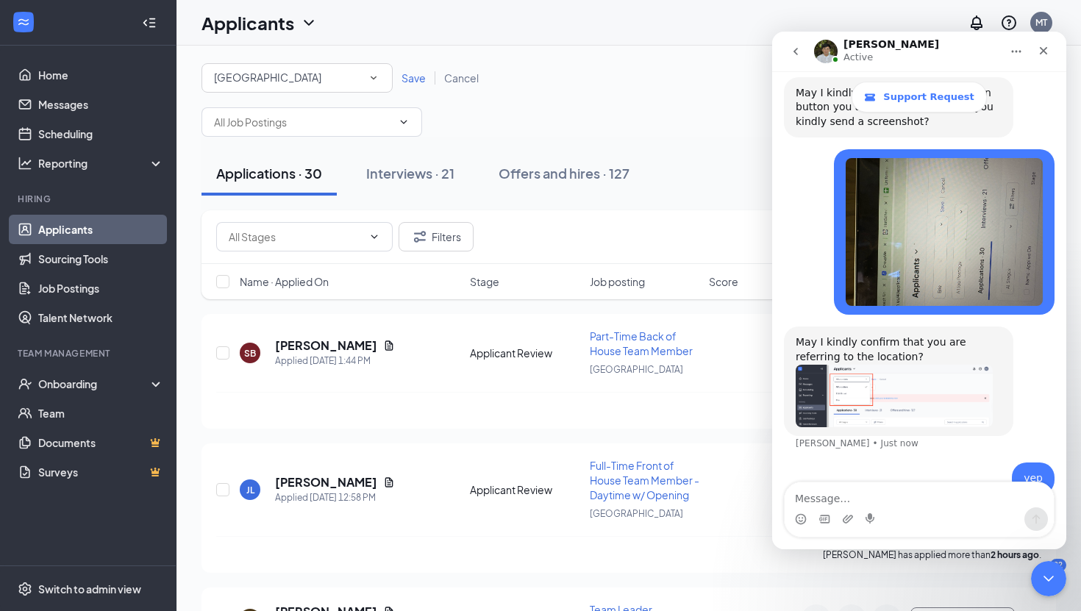
click at [967, 373] on img "James says…" at bounding box center [893, 396] width 197 height 63
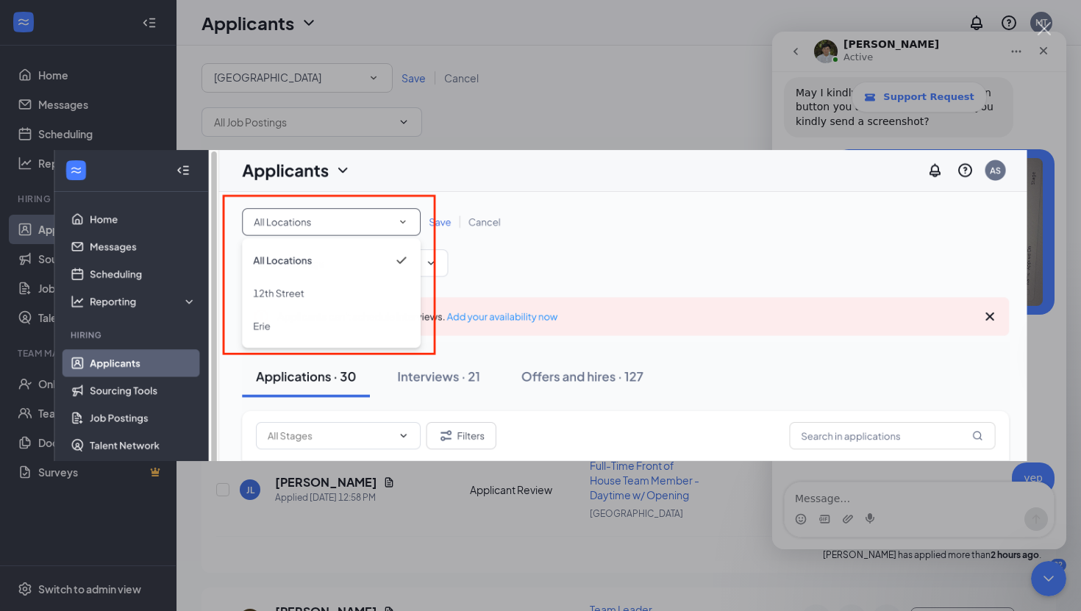
click at [506, 118] on div "Intercom messenger" at bounding box center [540, 305] width 1081 height 611
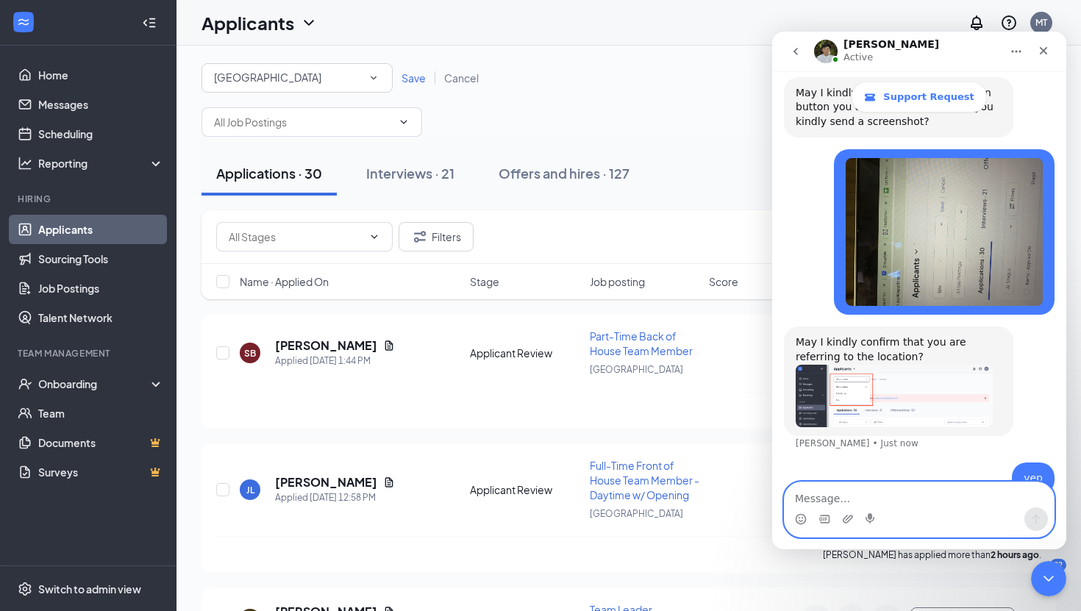
click at [802, 496] on textarea "Message…" at bounding box center [918, 494] width 269 height 25
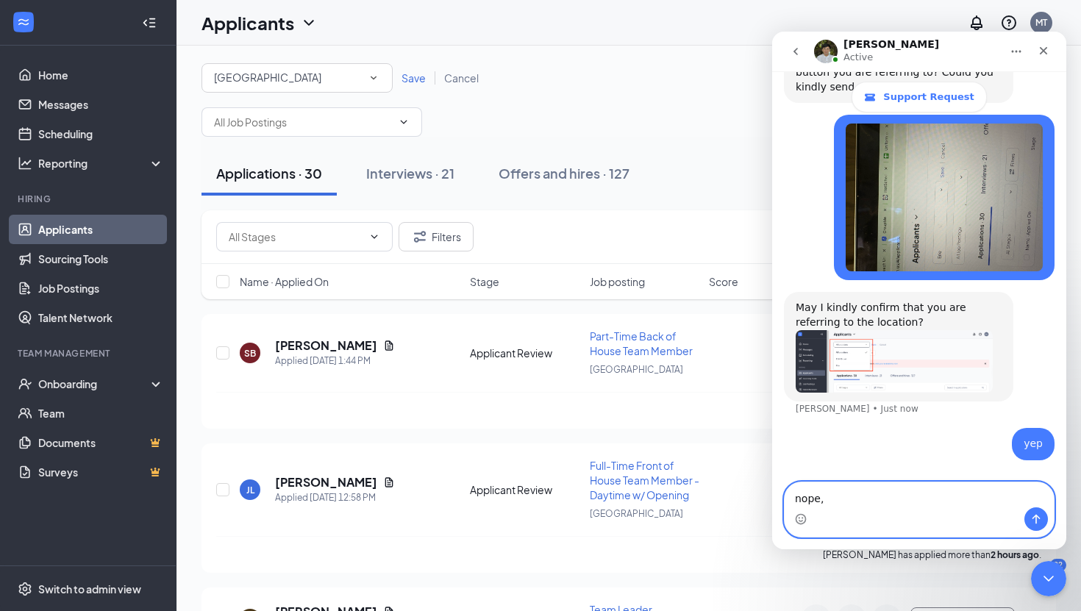
scroll to position [519, 0]
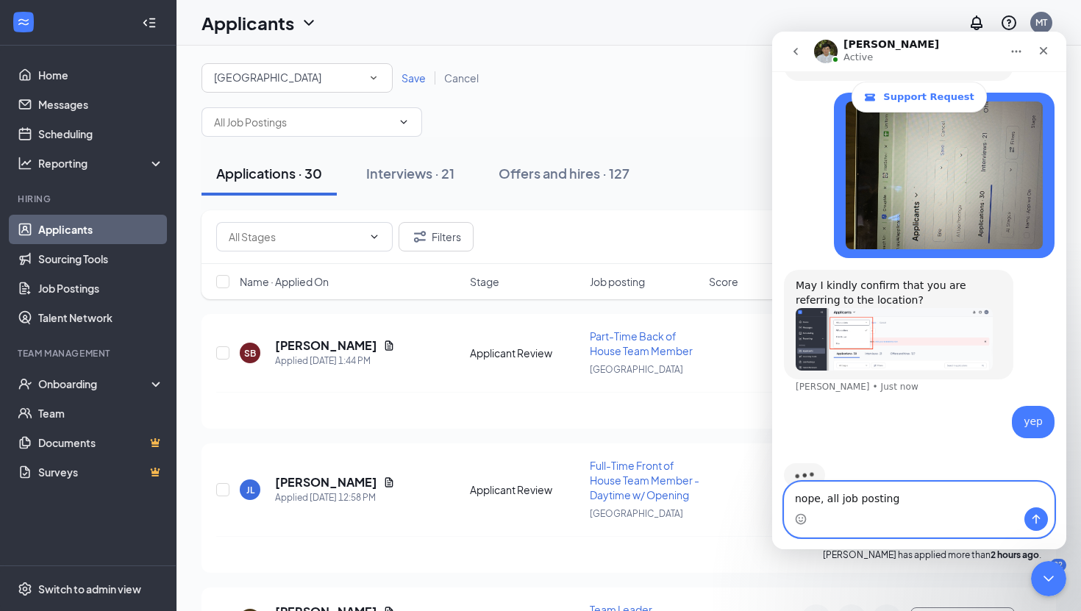
type textarea "nope, all job postings"
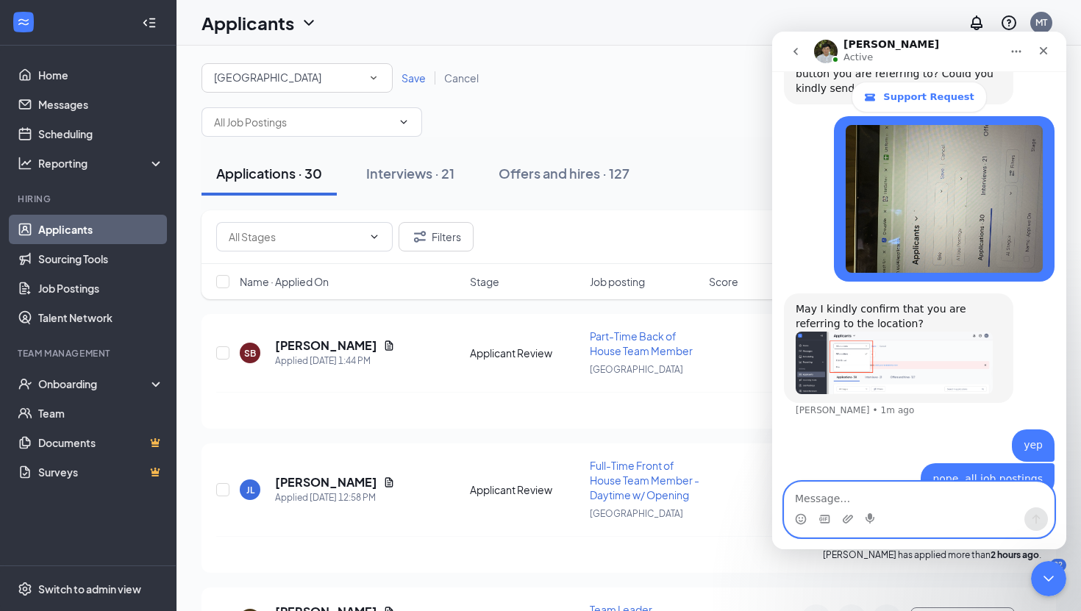
scroll to position [552, 0]
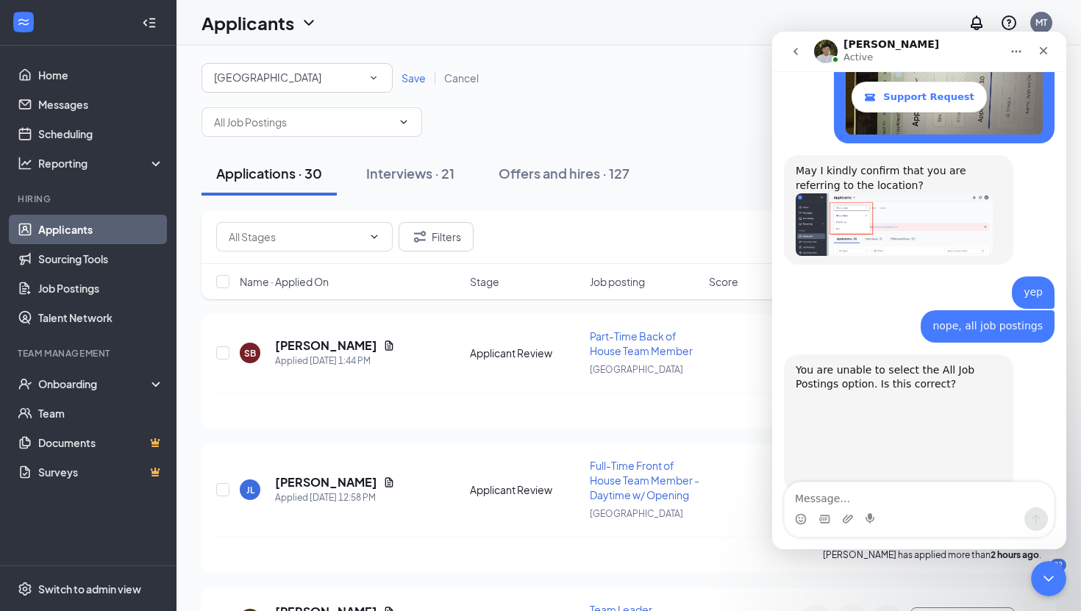
scroll to position [645, 0]
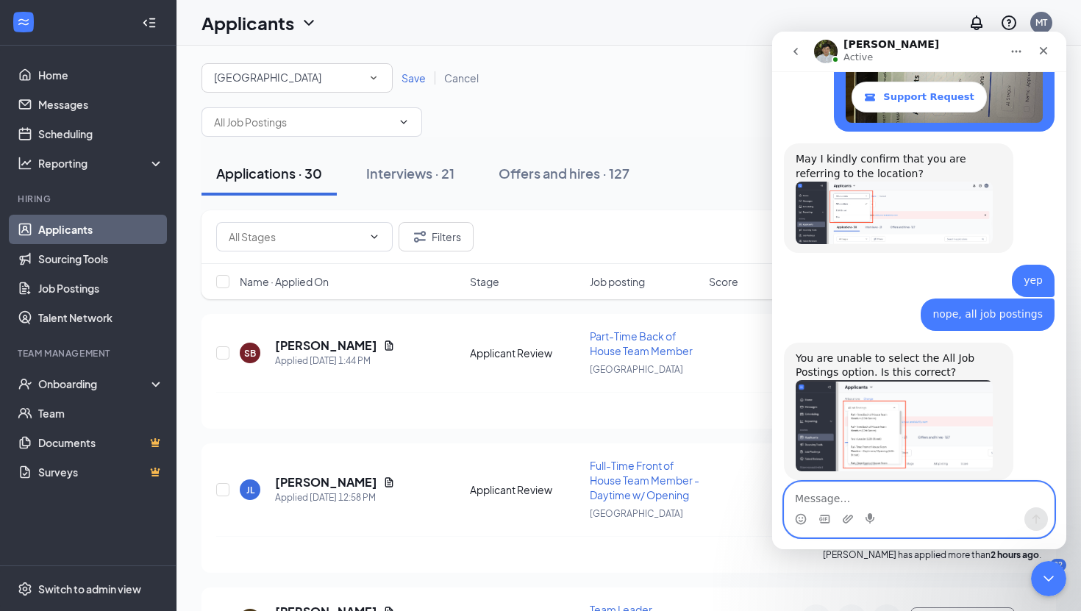
click at [846, 494] on textarea "Message…" at bounding box center [918, 494] width 269 height 25
type textarea "yes"
click at [1044, 519] on button "Send a message…" at bounding box center [1036, 519] width 24 height 24
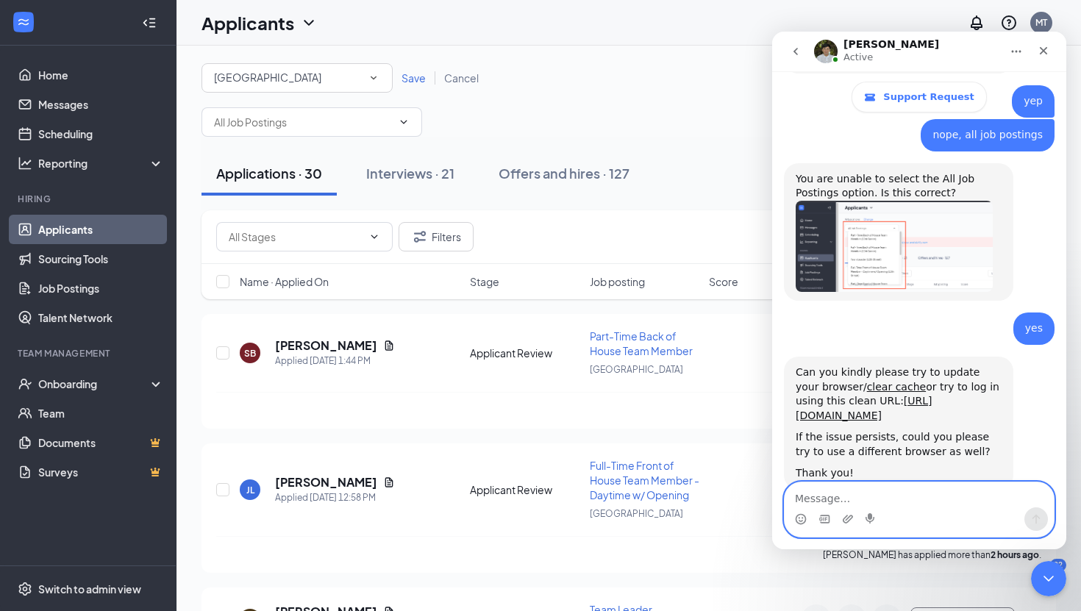
scroll to position [834, 0]
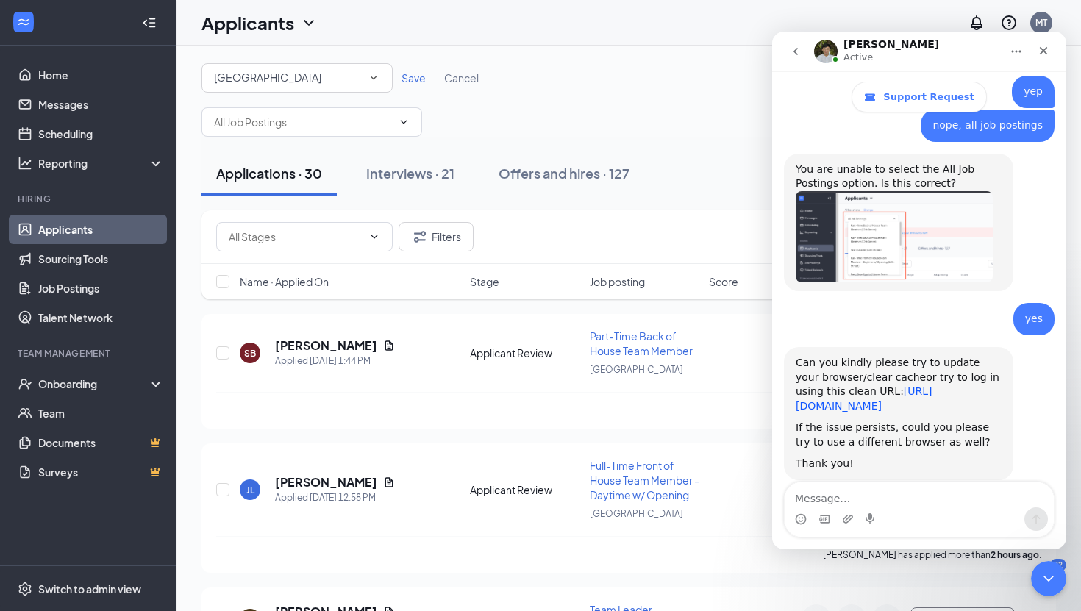
click at [848, 385] on link "[URL][DOMAIN_NAME]" at bounding box center [863, 398] width 137 height 26
click at [859, 385] on link "[URL][DOMAIN_NAME]" at bounding box center [863, 398] width 137 height 26
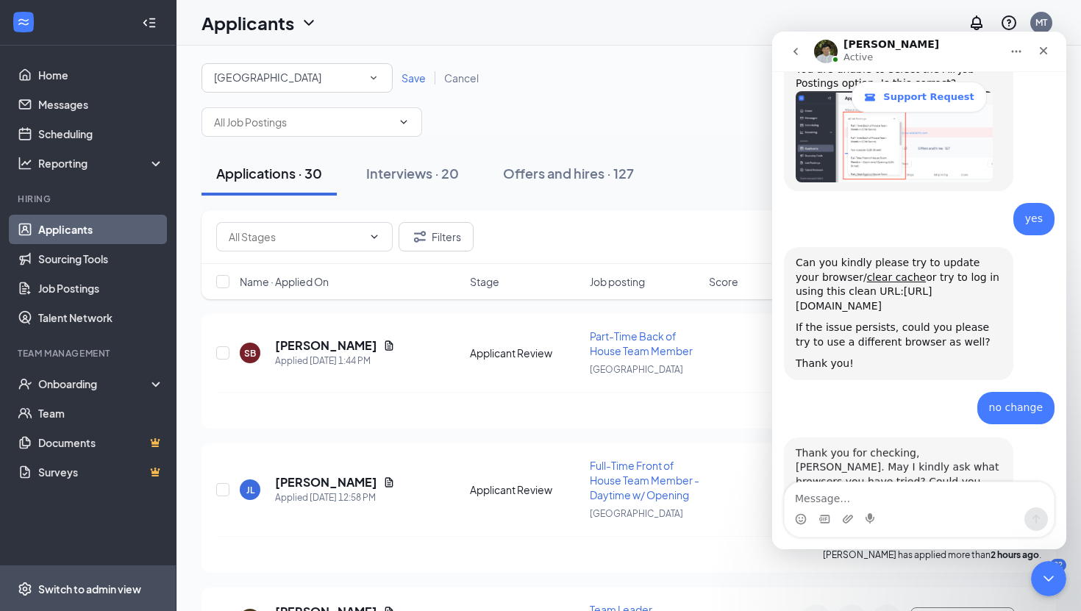
scroll to position [994, 0]
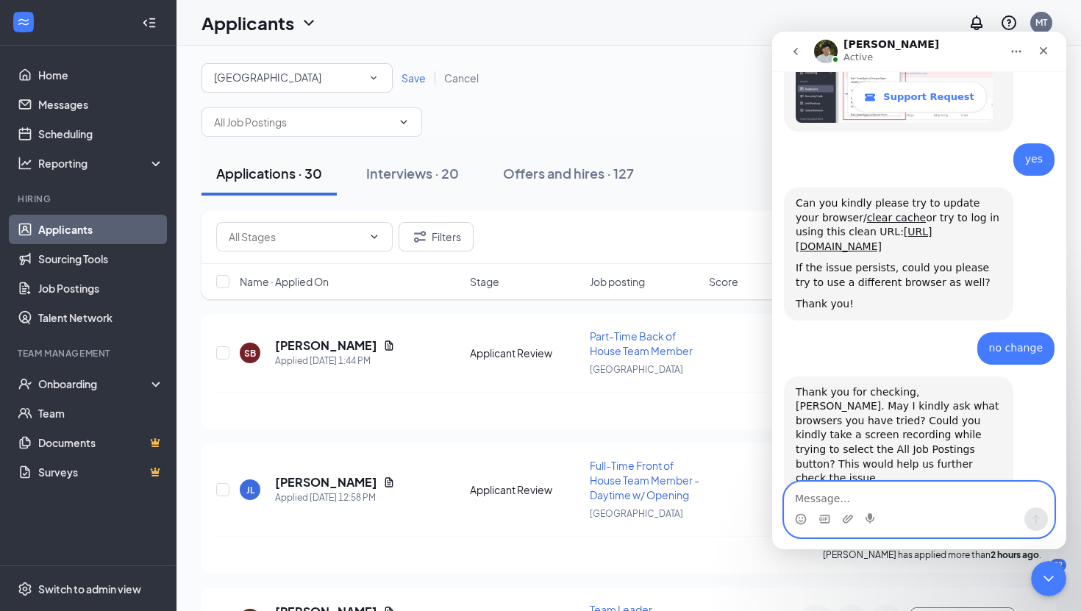
click at [897, 501] on textarea "Message…" at bounding box center [918, 494] width 269 height 25
type textarea "I have tried google and safari"
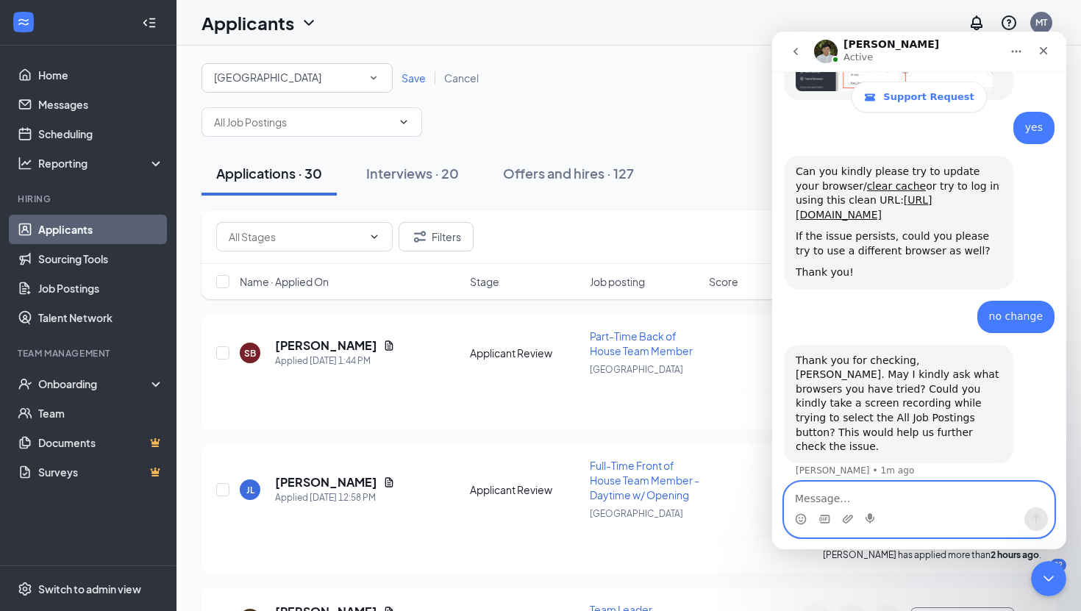
scroll to position [1037, 0]
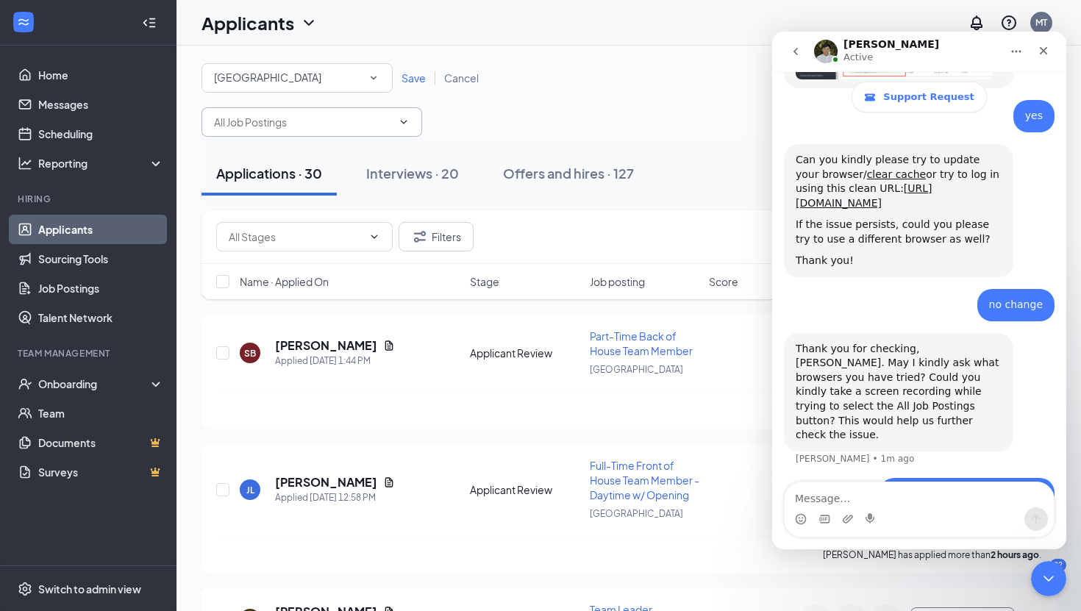
click at [390, 125] on input "text" at bounding box center [303, 122] width 178 height 16
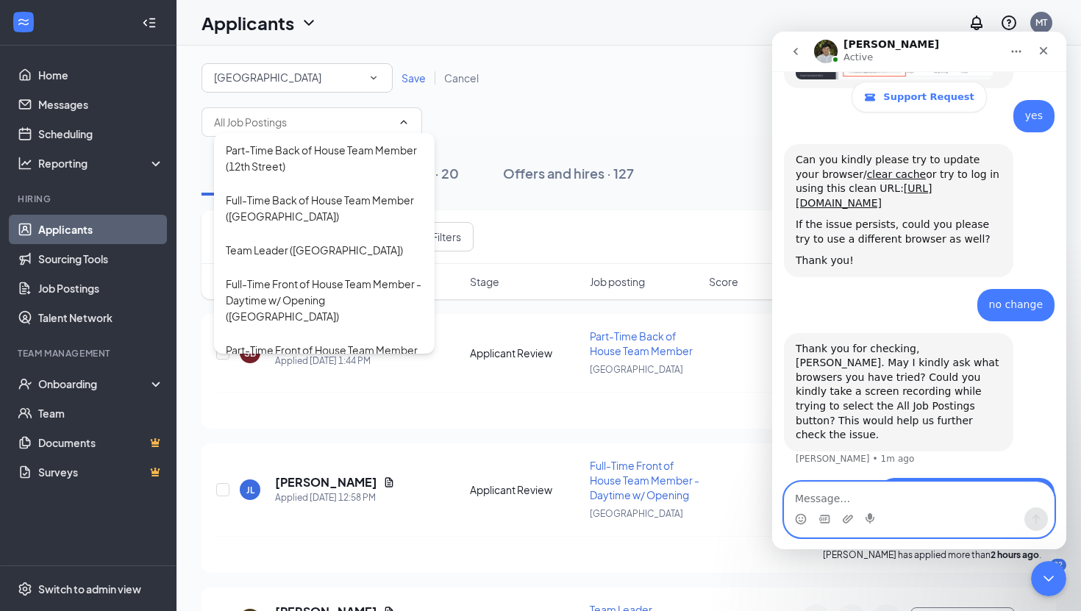
click at [809, 496] on textarea "Message…" at bounding box center [918, 494] width 269 height 25
type textarea "It just worked!"
click at [1033, 515] on icon "Send a message…" at bounding box center [1036, 519] width 12 height 12
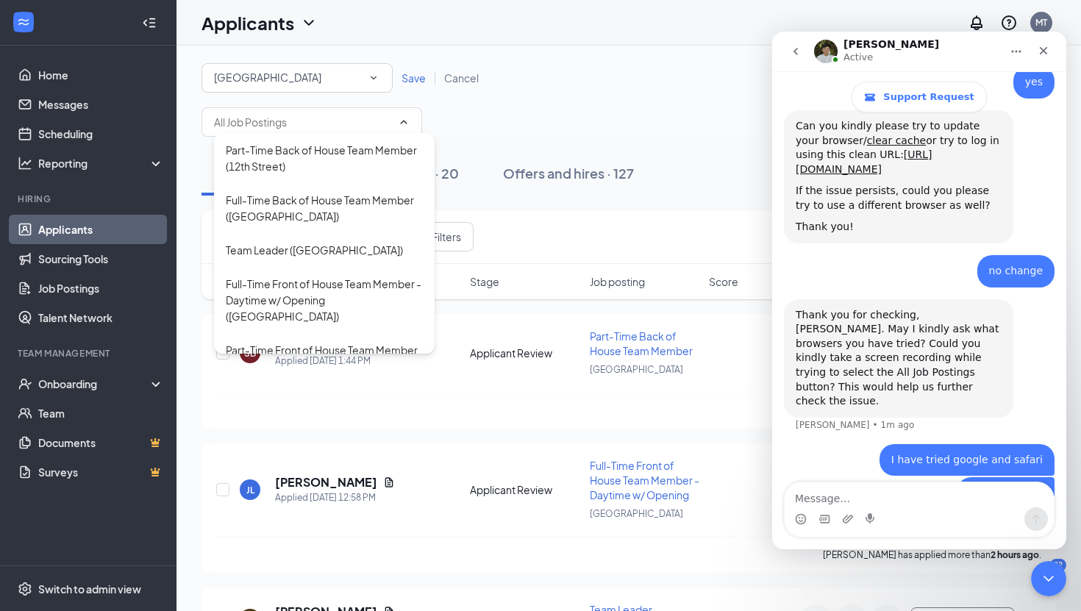
click at [787, 50] on button "go back" at bounding box center [795, 51] width 28 height 28
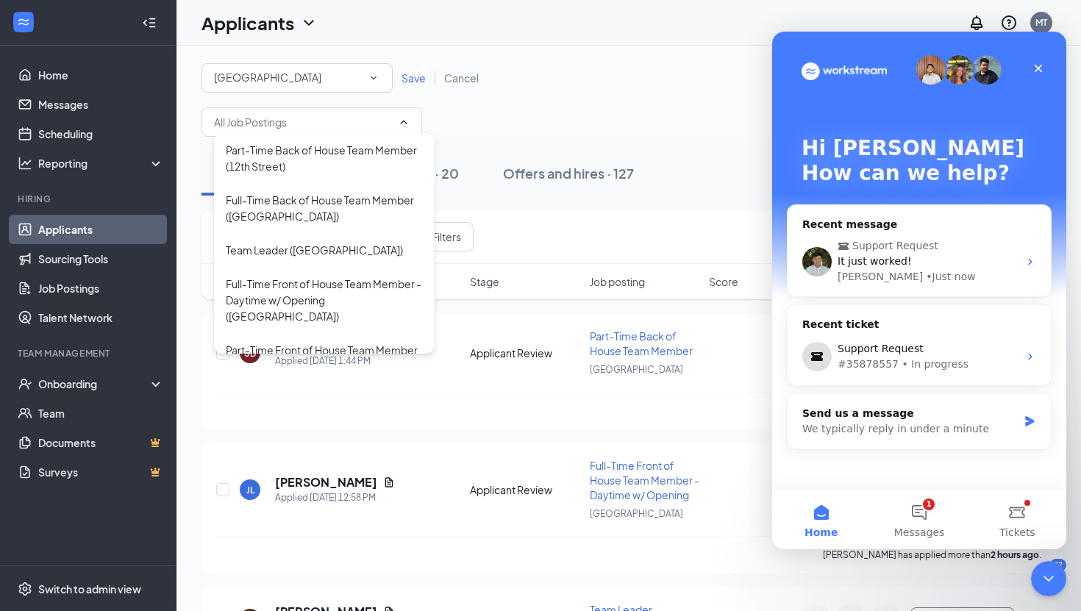
scroll to position [0, 0]
click at [1039, 68] on icon "Close" at bounding box center [1038, 68] width 12 height 12
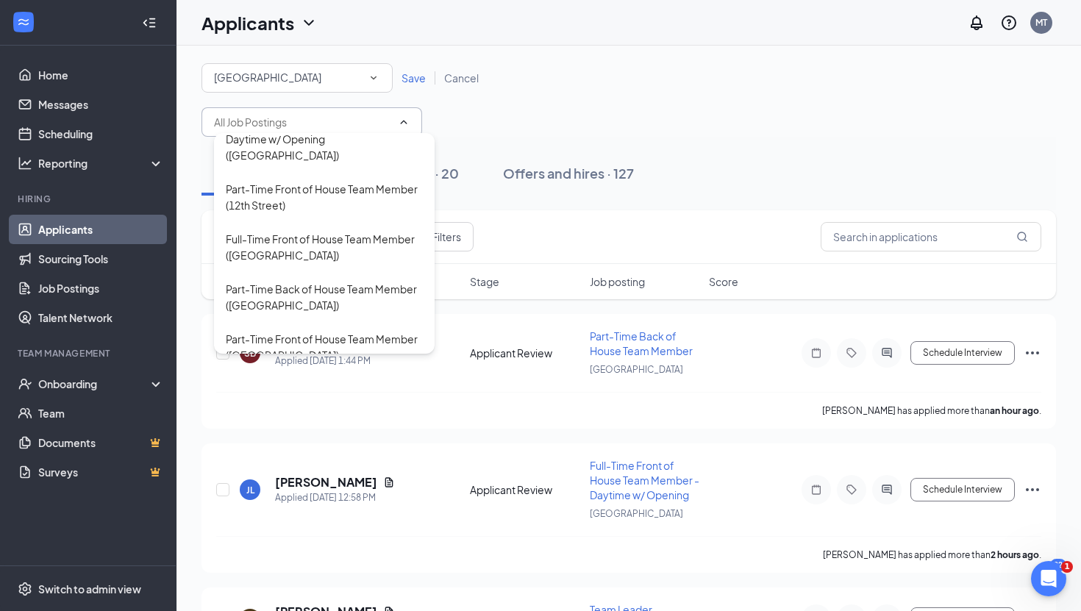
scroll to position [168, 0]
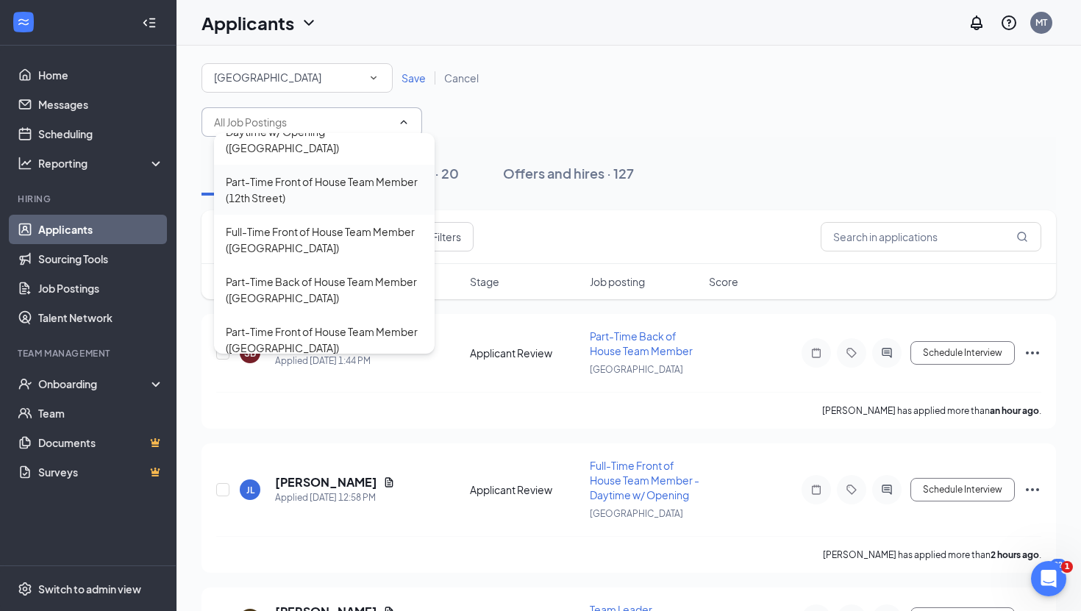
click at [323, 174] on div "Part-Time Front of House Team Member (12th Street)" at bounding box center [324, 190] width 197 height 32
type input "Part-Time Front of House Team Member (12th Street)"
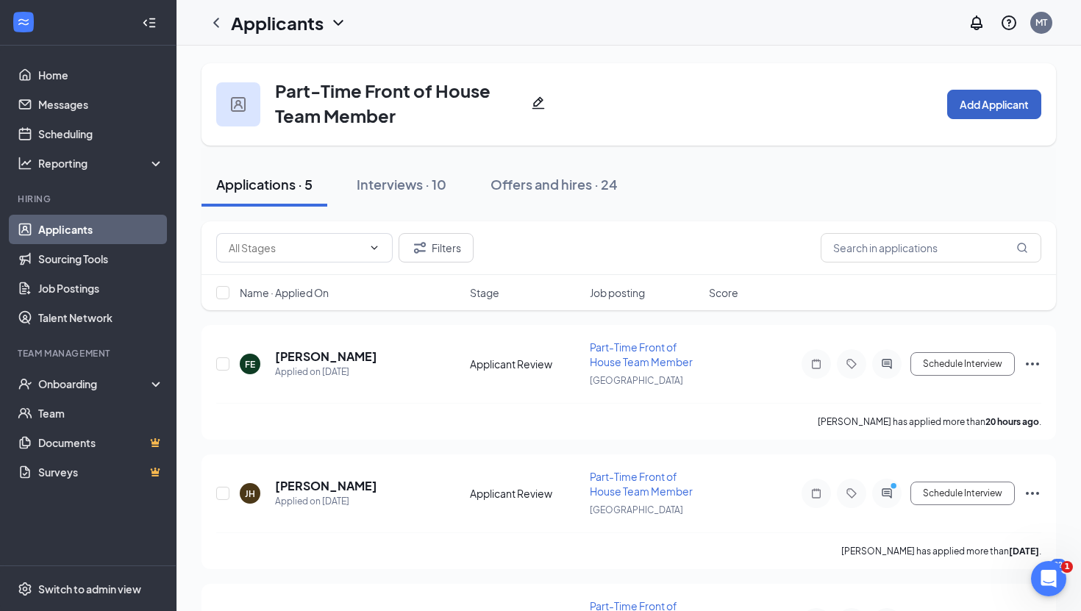
click at [990, 93] on button "Add Applicant" at bounding box center [994, 104] width 94 height 29
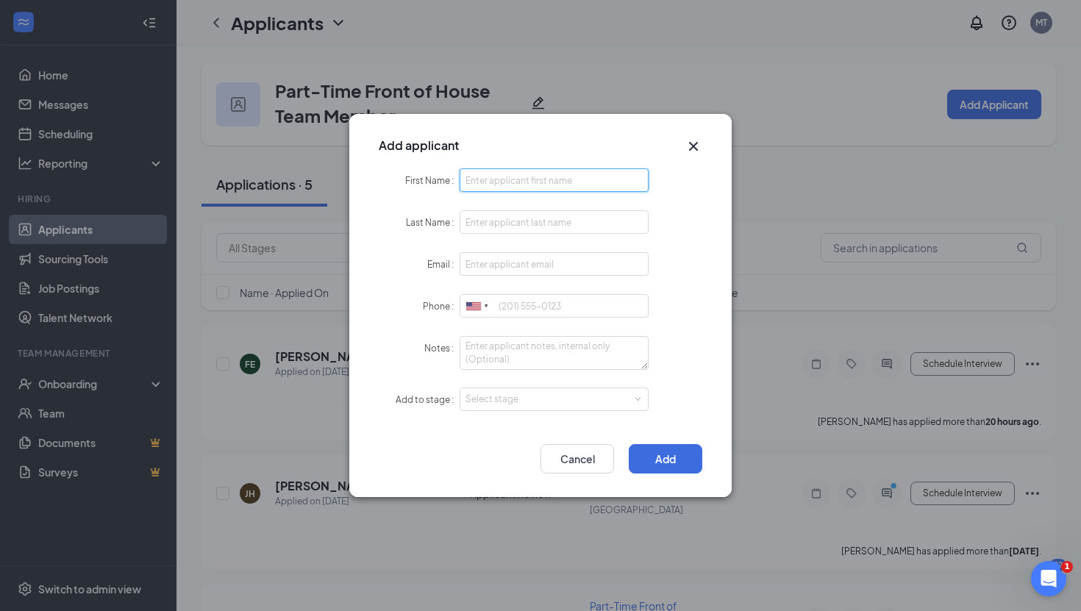
click at [597, 187] on input "First Name" at bounding box center [553, 180] width 189 height 24
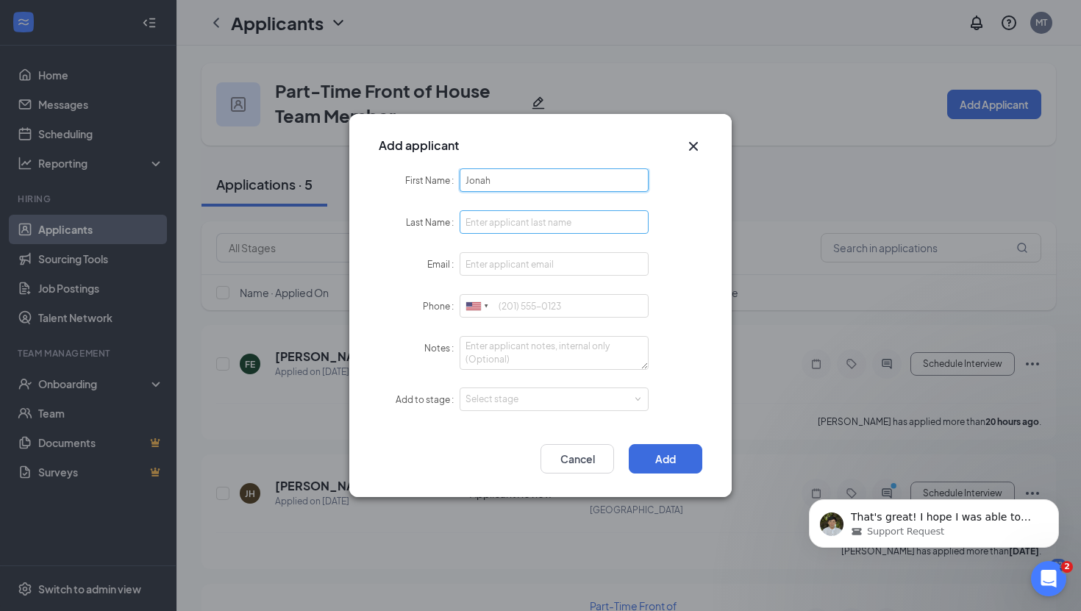
type input "Jonah"
click at [527, 218] on input "Last Name" at bounding box center [553, 222] width 189 height 24
type input "Davis"
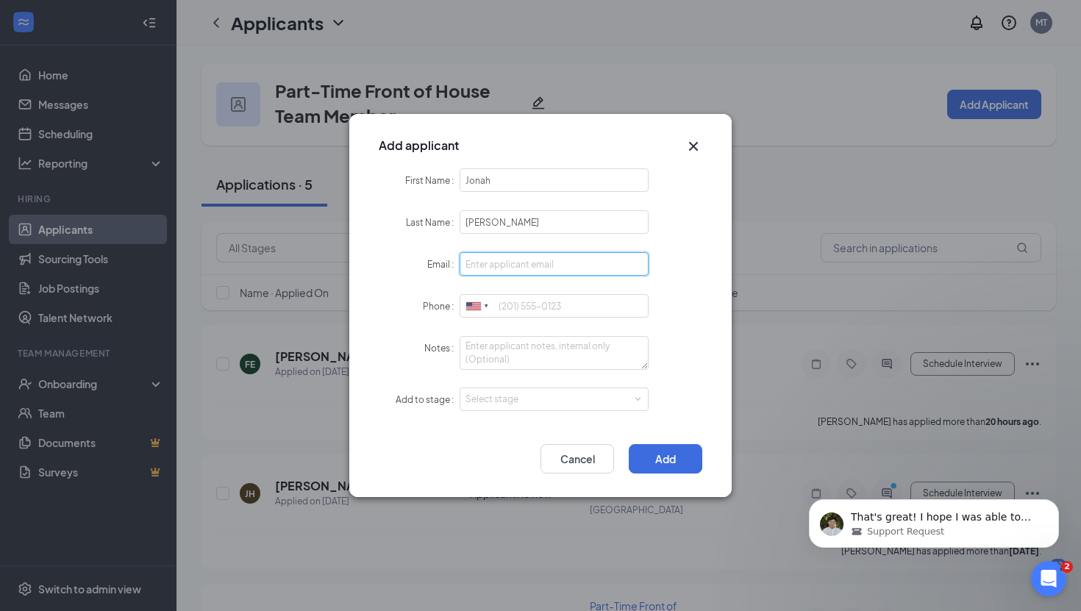
click at [496, 270] on input "Email" at bounding box center [553, 264] width 189 height 24
click at [515, 308] on input "Phone" at bounding box center [553, 306] width 189 height 24
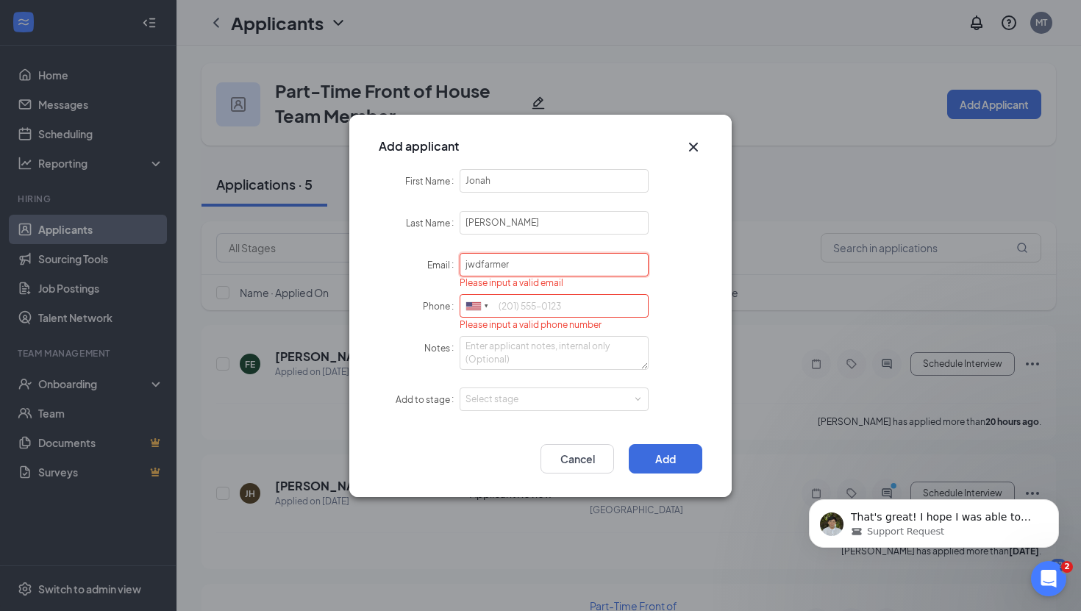
click at [511, 267] on input "jwdfarmer" at bounding box center [553, 265] width 189 height 24
type input "jwdfarmer1@gmail.com"
click at [518, 311] on input "Phone" at bounding box center [553, 306] width 189 height 24
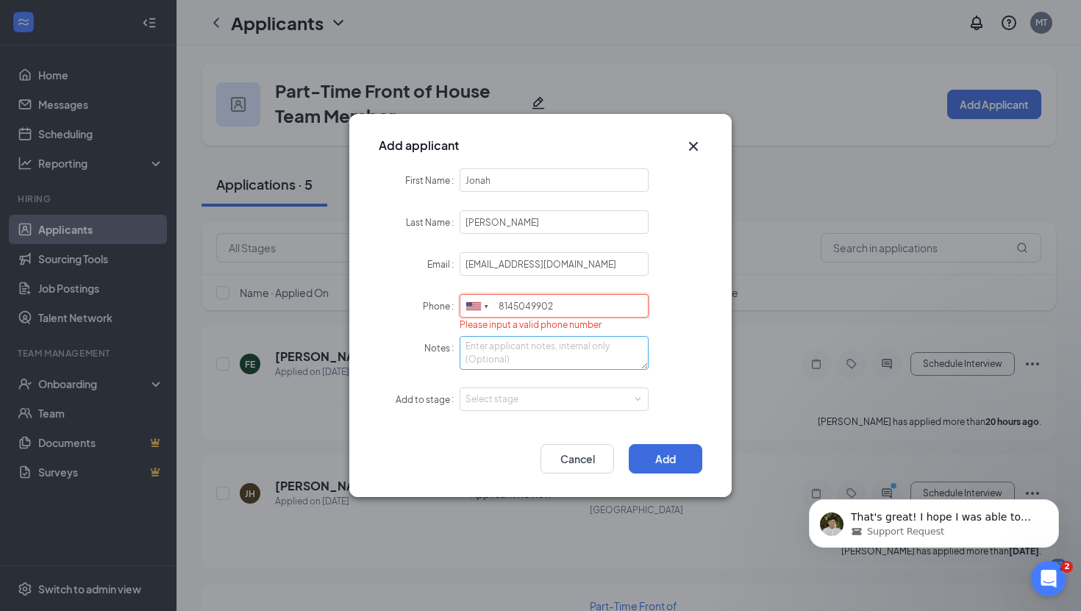
type input "8145049902"
click at [534, 352] on textarea "Notes" at bounding box center [553, 353] width 189 height 34
click at [538, 396] on div "Select stage" at bounding box center [550, 399] width 171 height 15
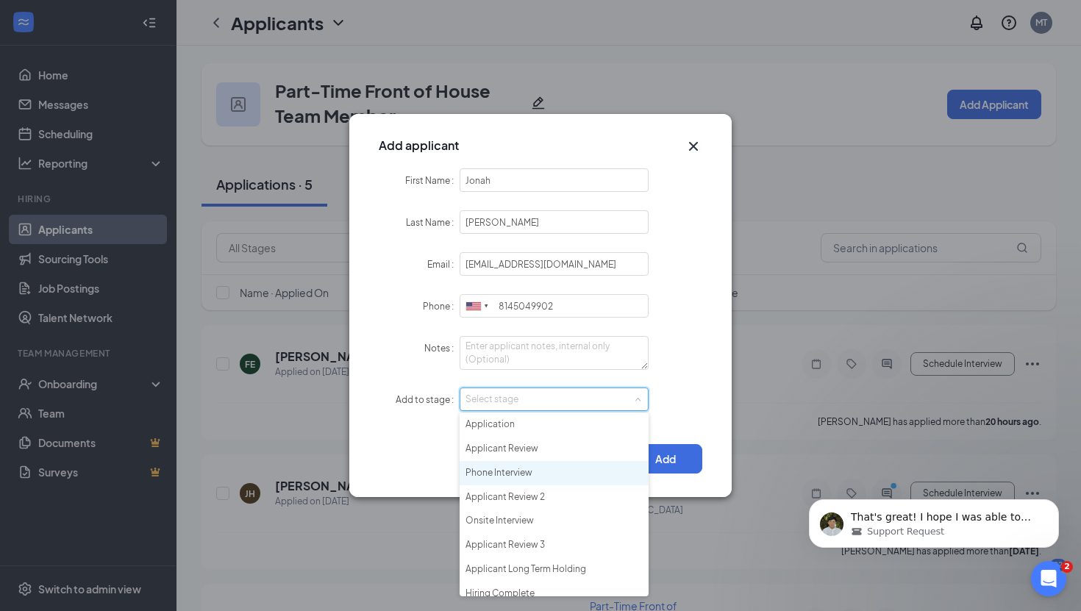
scroll to position [10, 0]
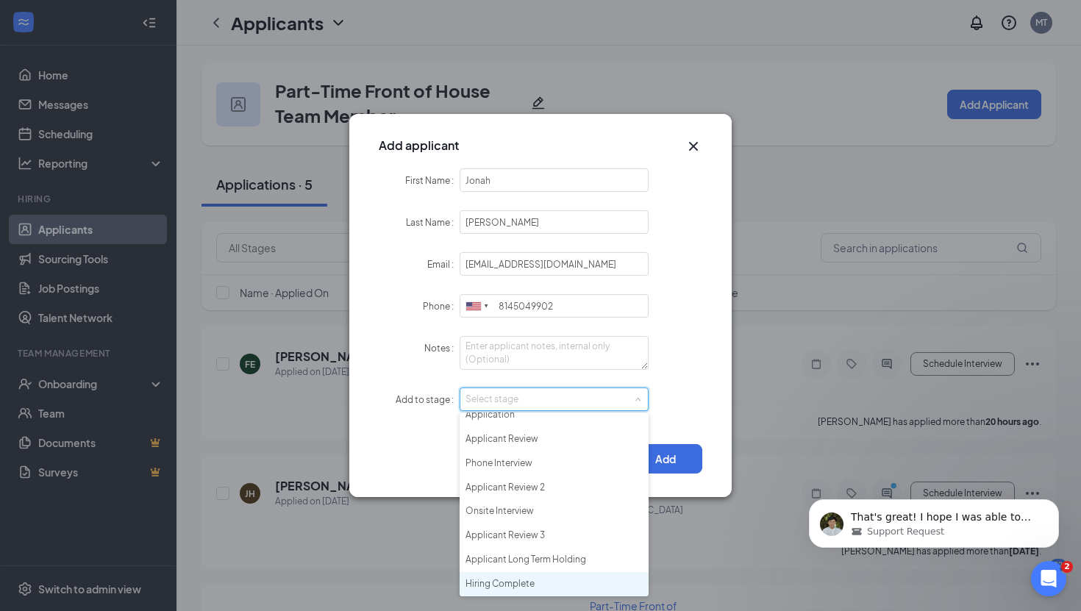
click at [509, 582] on li "Hiring Complete" at bounding box center [553, 584] width 189 height 24
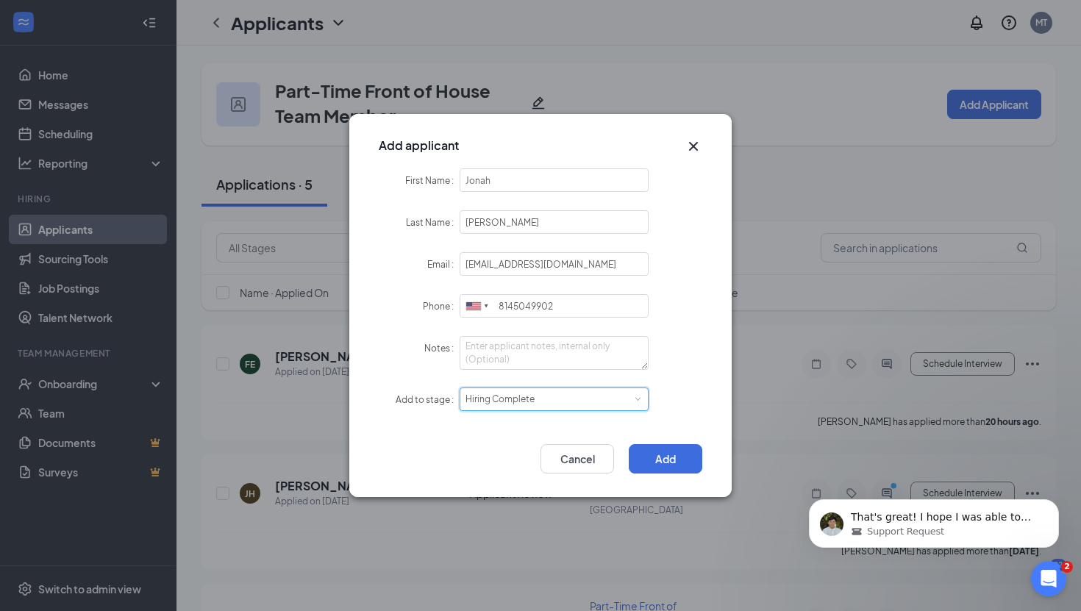
click at [643, 395] on div "Select stage Hiring Complete" at bounding box center [553, 399] width 189 height 24
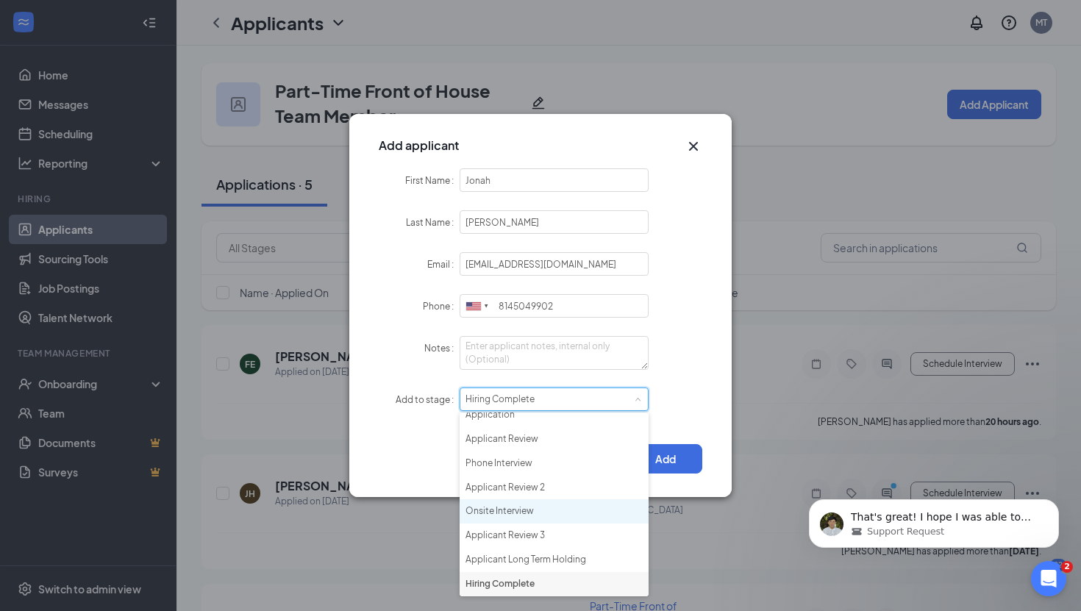
click at [555, 512] on li "Onsite Interview" at bounding box center [553, 511] width 189 height 24
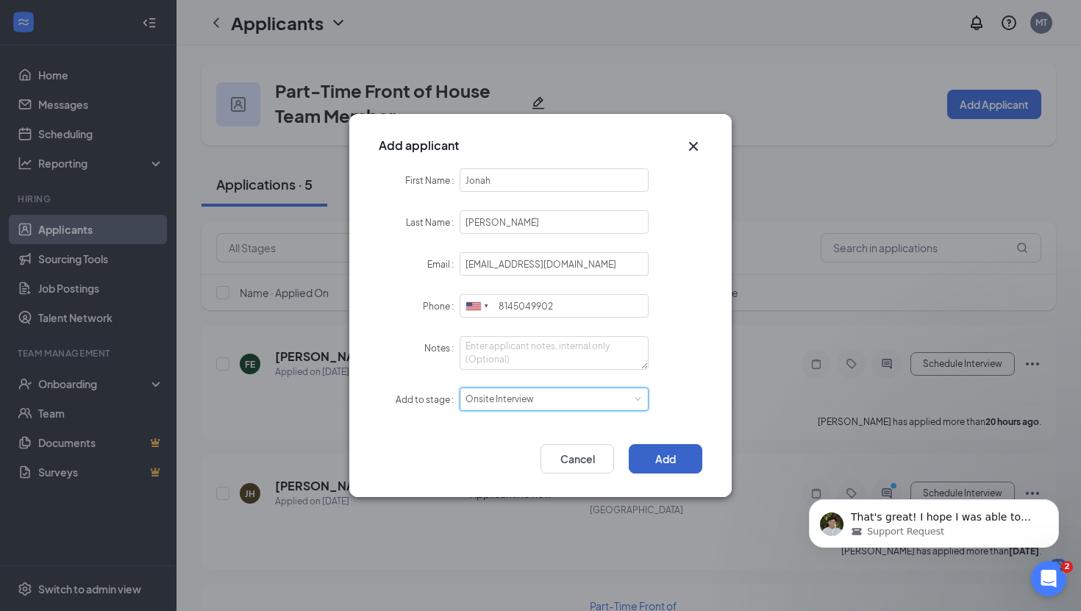
click at [644, 456] on button "Add" at bounding box center [666, 458] width 74 height 29
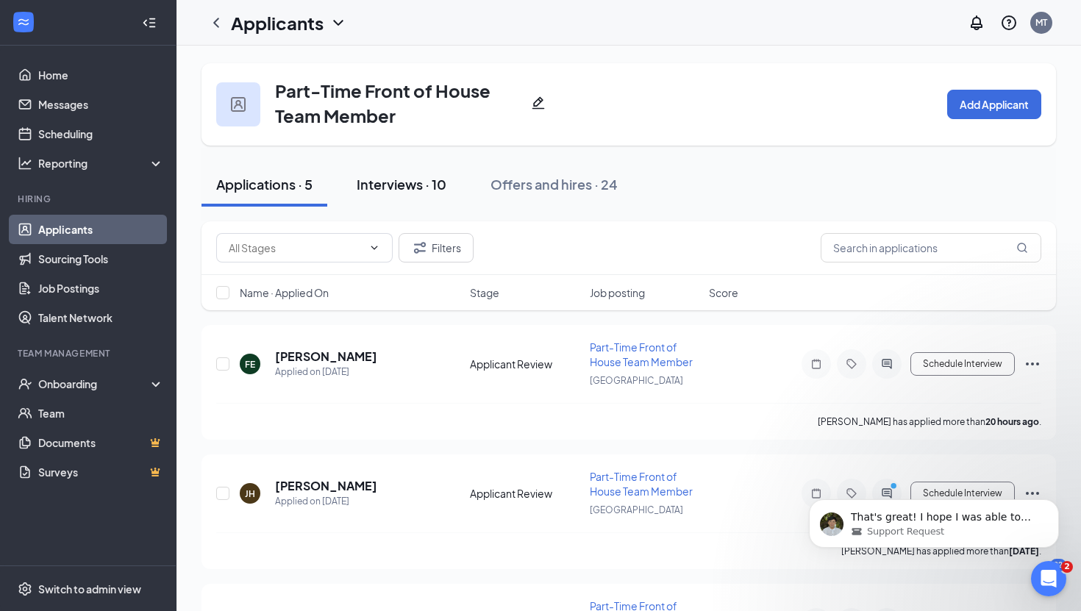
click at [401, 180] on div "Interviews · 10" at bounding box center [402, 184] width 90 height 18
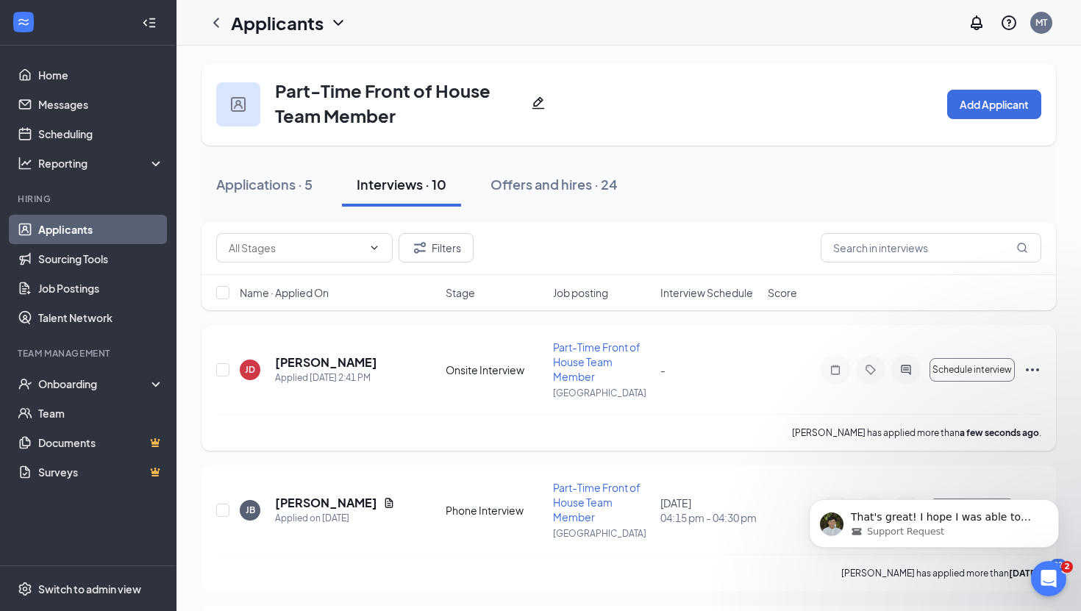
click at [1026, 363] on icon "Ellipses" at bounding box center [1032, 370] width 18 height 18
click at [991, 400] on p "[PERSON_NAME] as hired" at bounding box center [966, 400] width 126 height 15
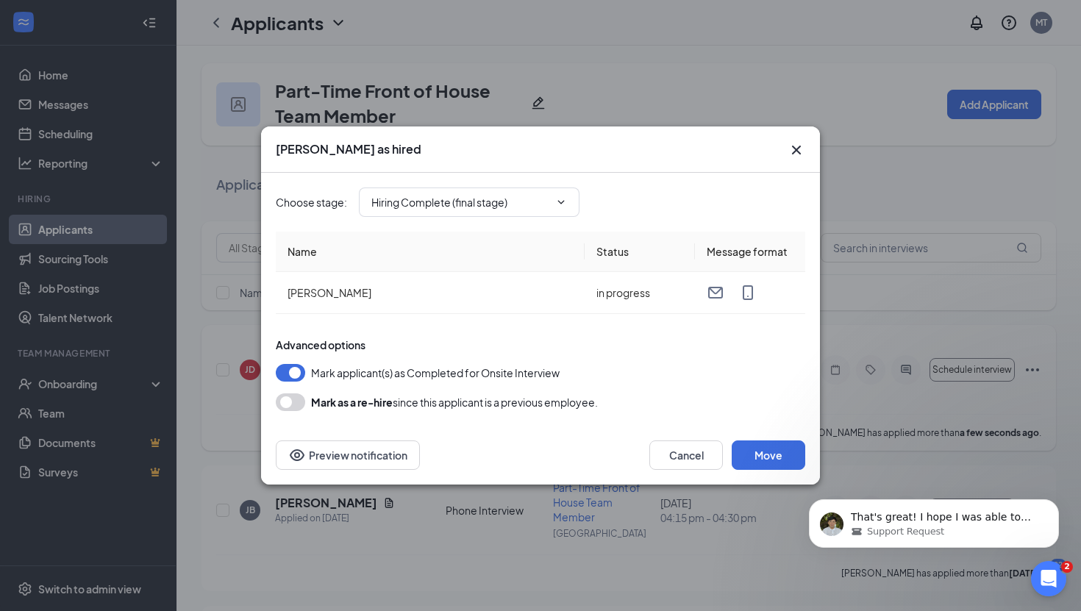
type input "Hiring Complete (final stage)"
click at [767, 453] on button "Move" at bounding box center [768, 454] width 74 height 29
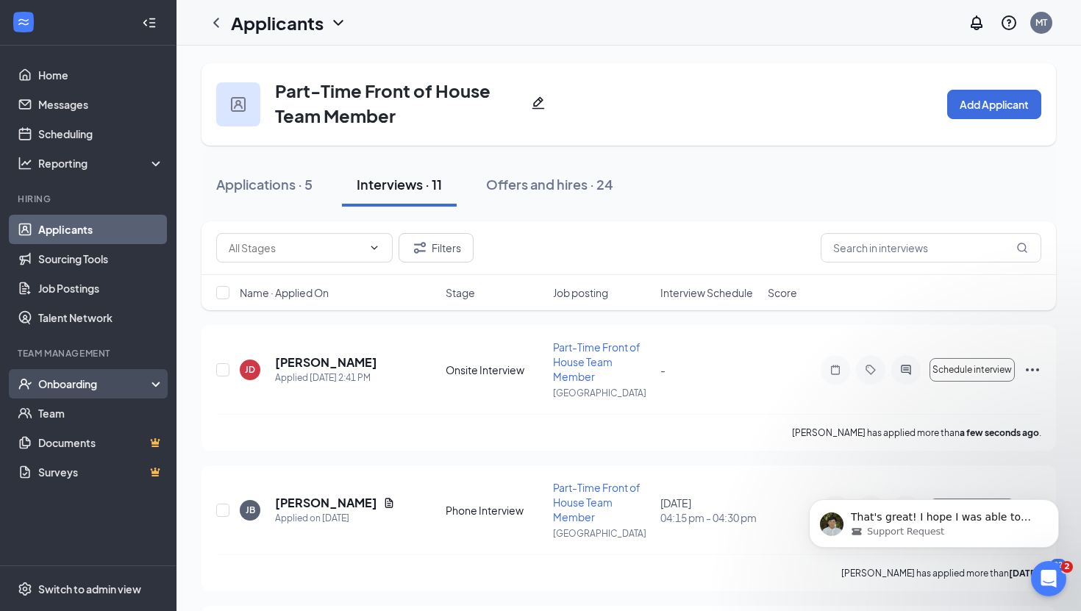
click at [65, 379] on div "Onboarding" at bounding box center [94, 383] width 113 height 15
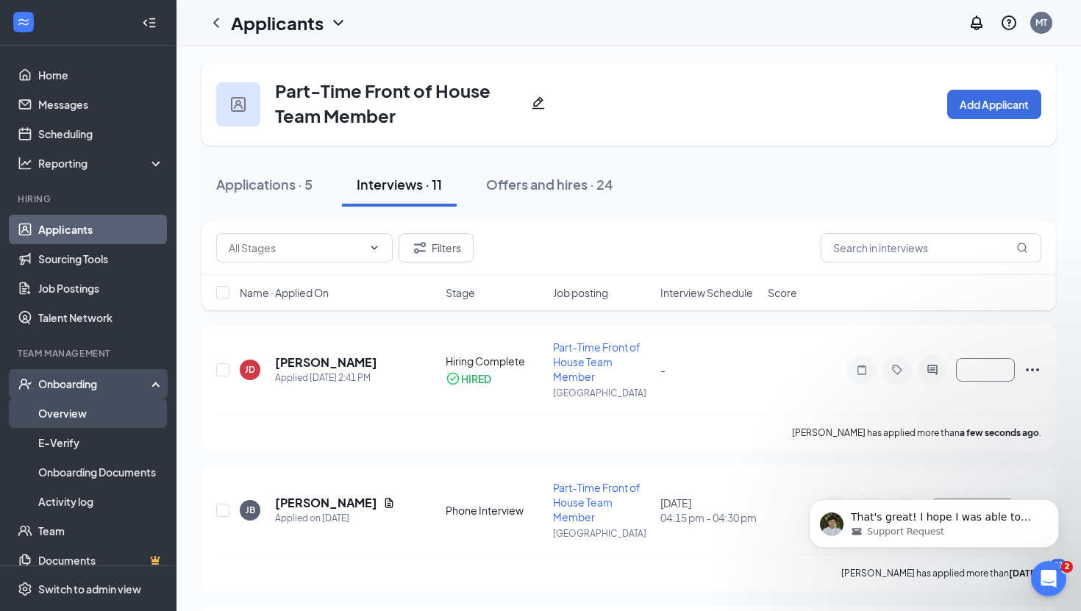
click at [68, 409] on link "Overview" at bounding box center [101, 412] width 126 height 29
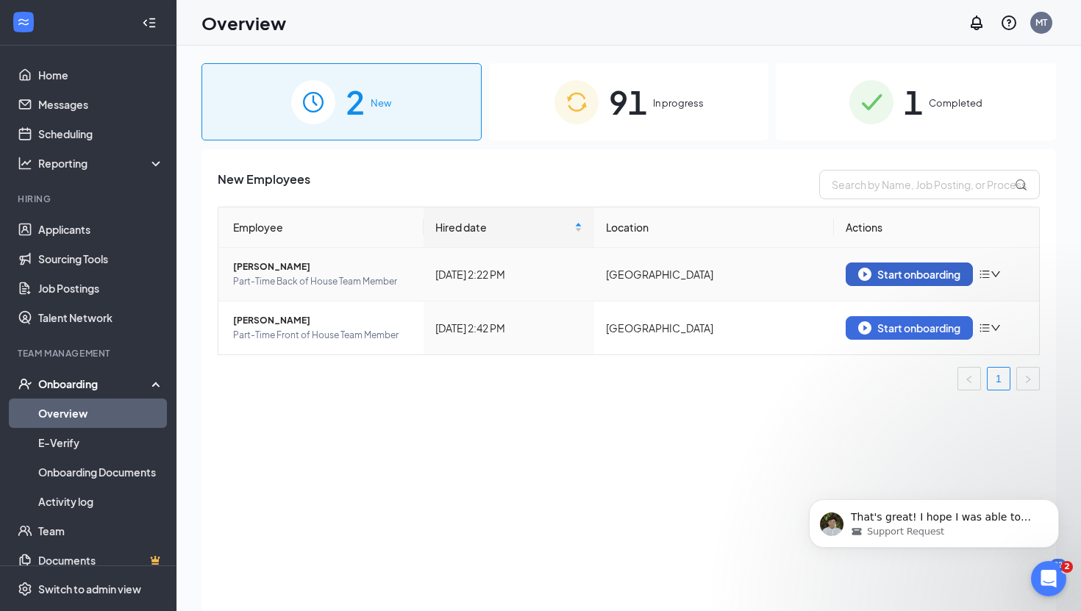
click at [880, 269] on div "Start onboarding" at bounding box center [909, 274] width 102 height 13
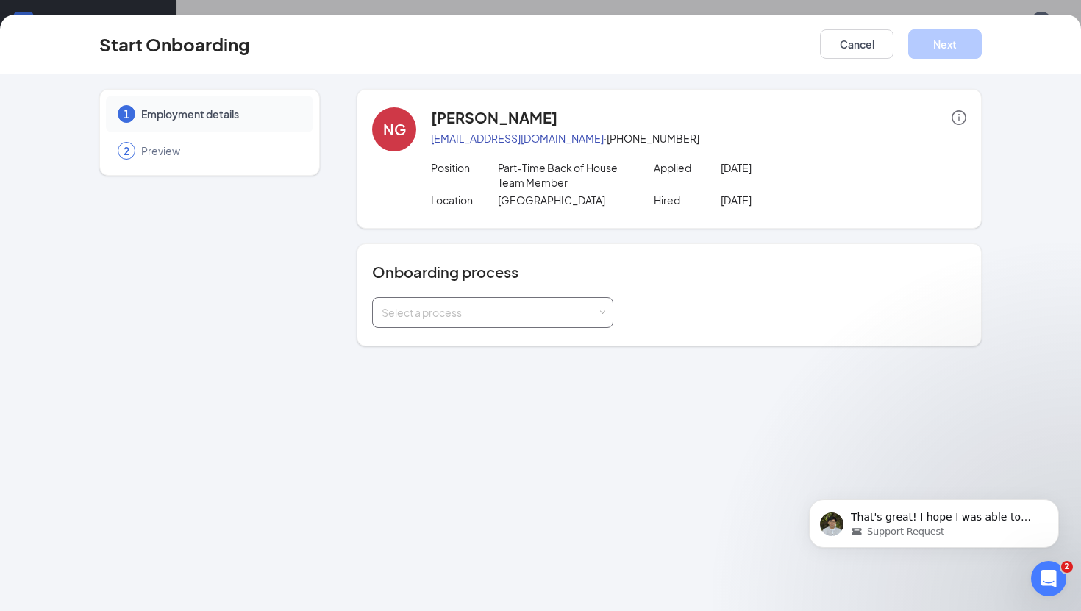
click at [604, 315] on span at bounding box center [602, 313] width 7 height 7
click at [586, 334] on li "Team Member Onboarding" at bounding box center [492, 344] width 241 height 26
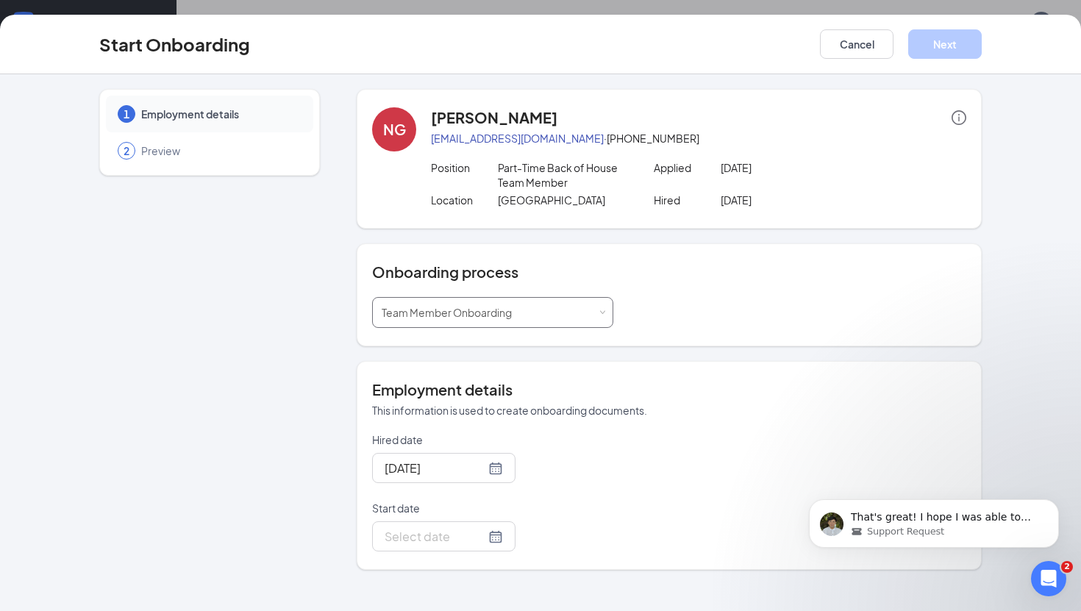
scroll to position [66, 0]
click at [478, 538] on div at bounding box center [443, 536] width 118 height 18
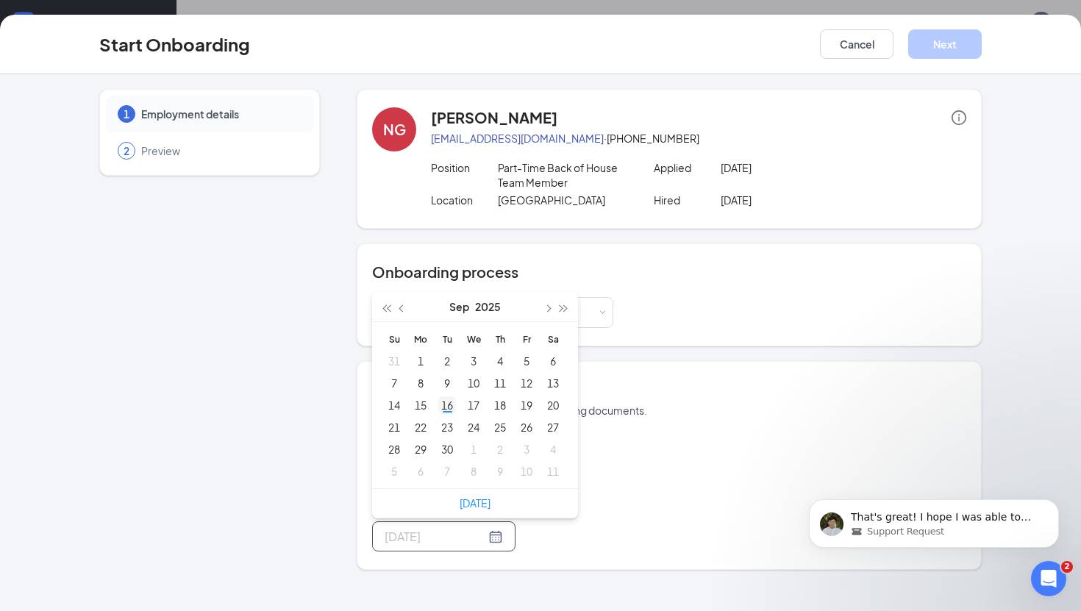
type input "Sep 16, 2025"
click at [444, 405] on div "16" at bounding box center [447, 405] width 18 height 18
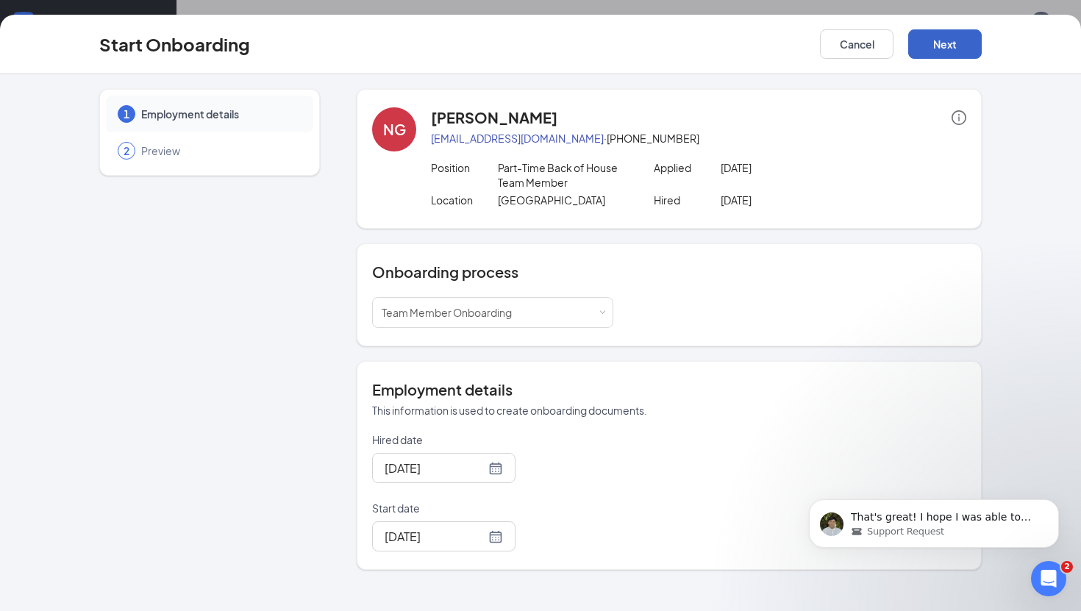
click at [931, 48] on button "Next" at bounding box center [945, 43] width 74 height 29
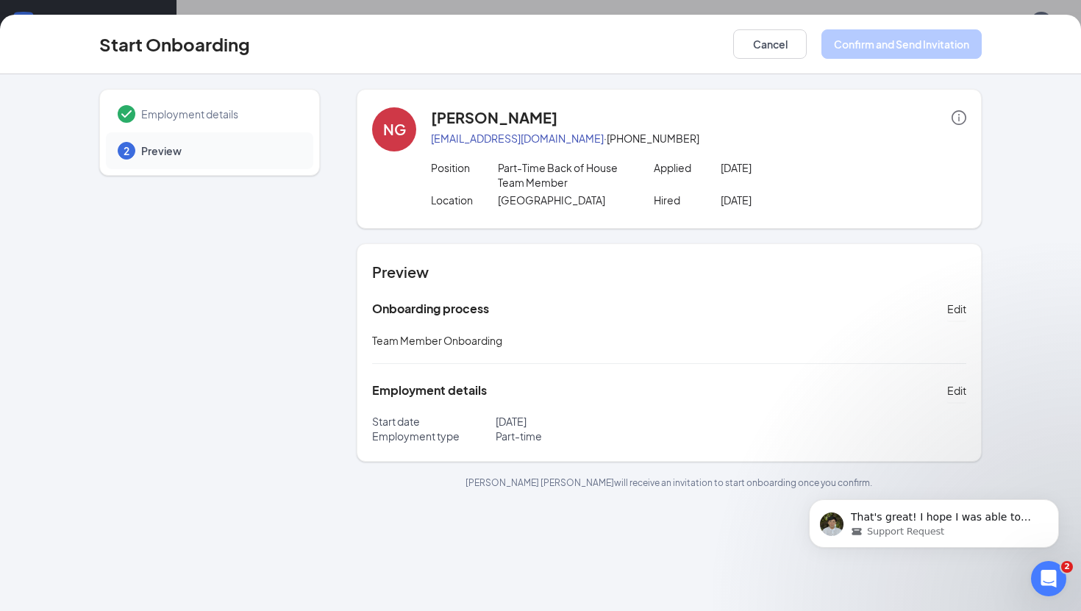
scroll to position [54, 0]
click at [1051, 503] on icon "Dismiss notification" at bounding box center [1055, 503] width 8 height 8
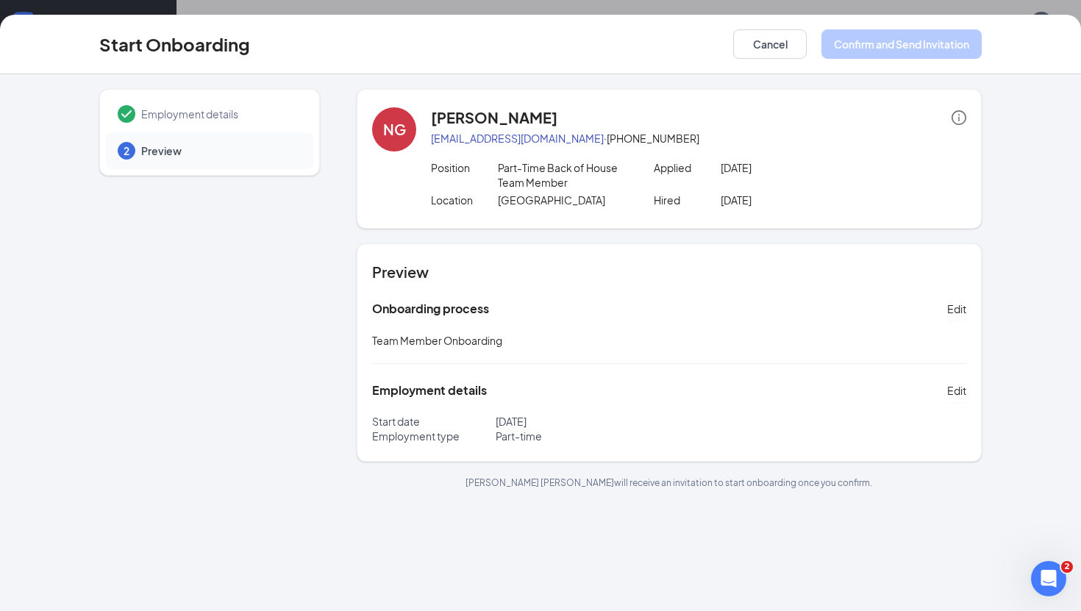
click at [239, 111] on span "Employment details" at bounding box center [219, 114] width 157 height 15
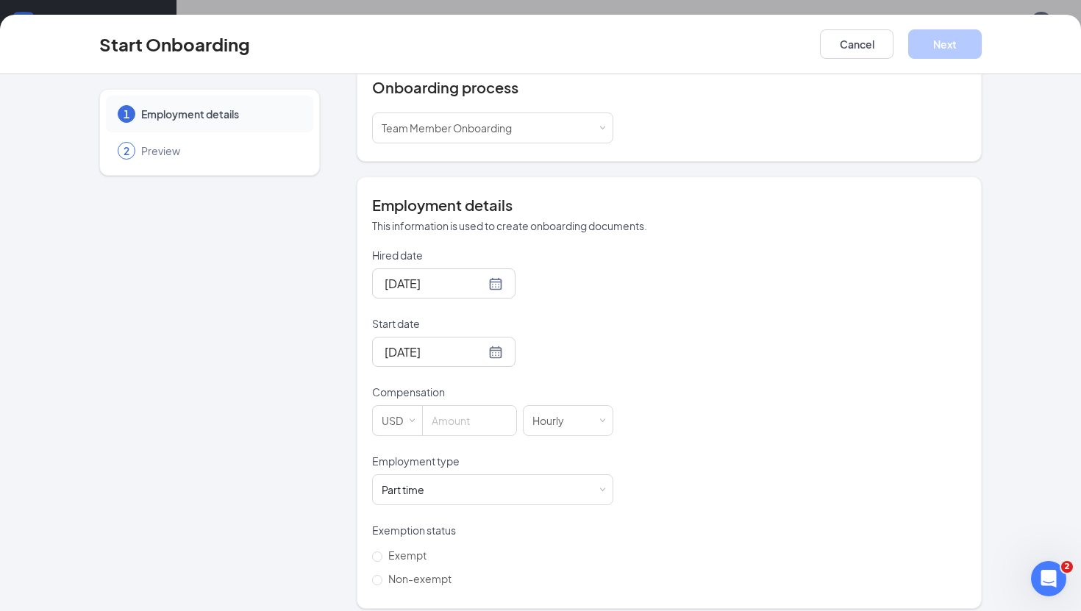
scroll to position [197, 0]
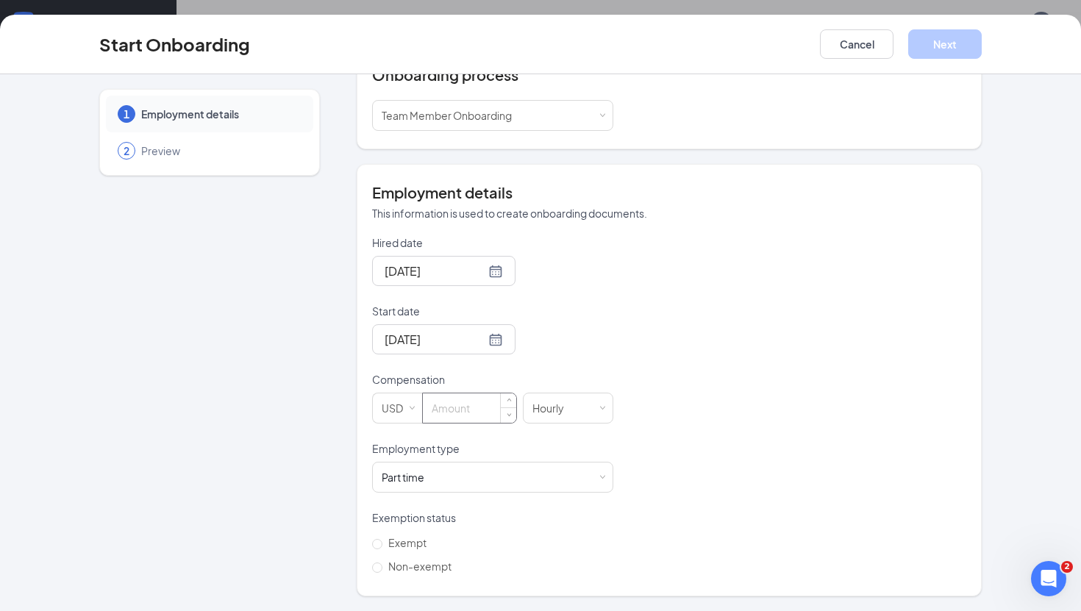
click at [462, 402] on input at bounding box center [469, 407] width 93 height 29
type input "12"
click at [379, 565] on input "Non-exempt" at bounding box center [377, 567] width 10 height 10
radio input "true"
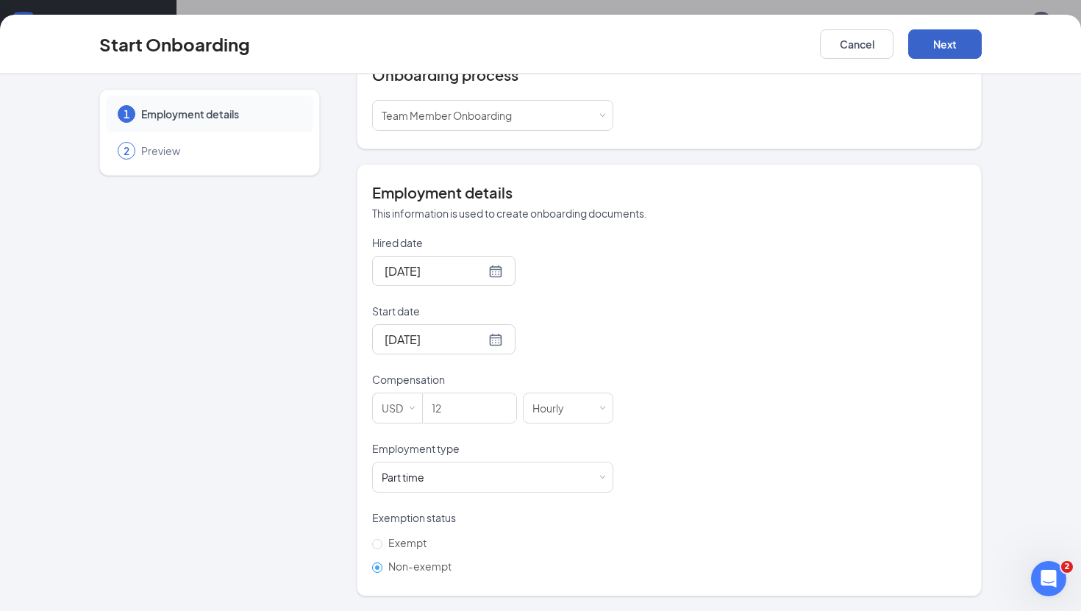
click at [937, 46] on button "Next" at bounding box center [945, 43] width 74 height 29
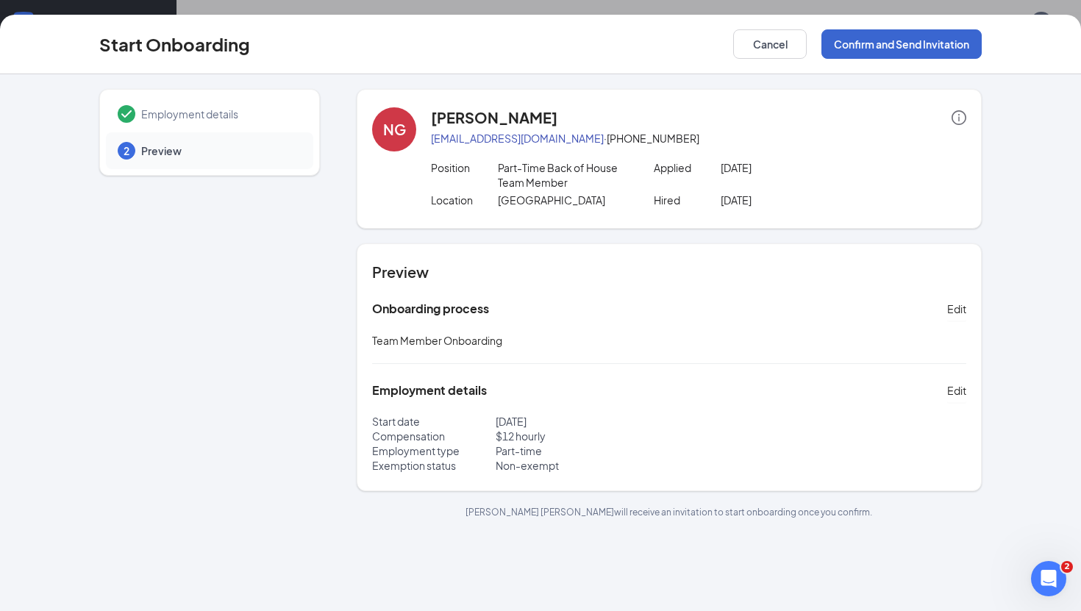
scroll to position [0, 0]
click at [898, 45] on button "Confirm and Send Invitation" at bounding box center [901, 43] width 160 height 29
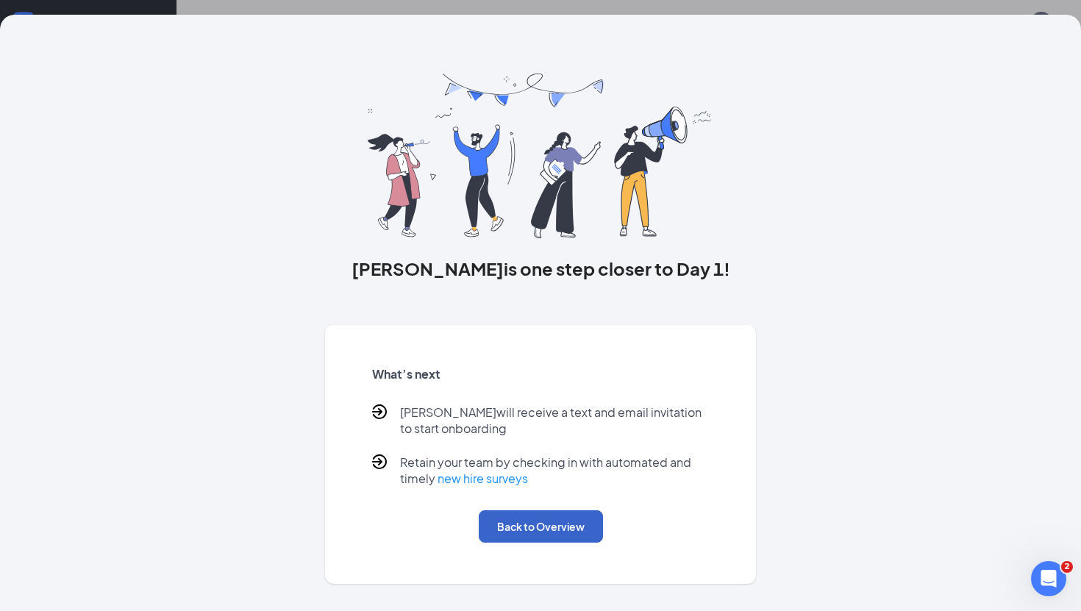
click at [498, 511] on button "Back to Overview" at bounding box center [541, 526] width 124 height 32
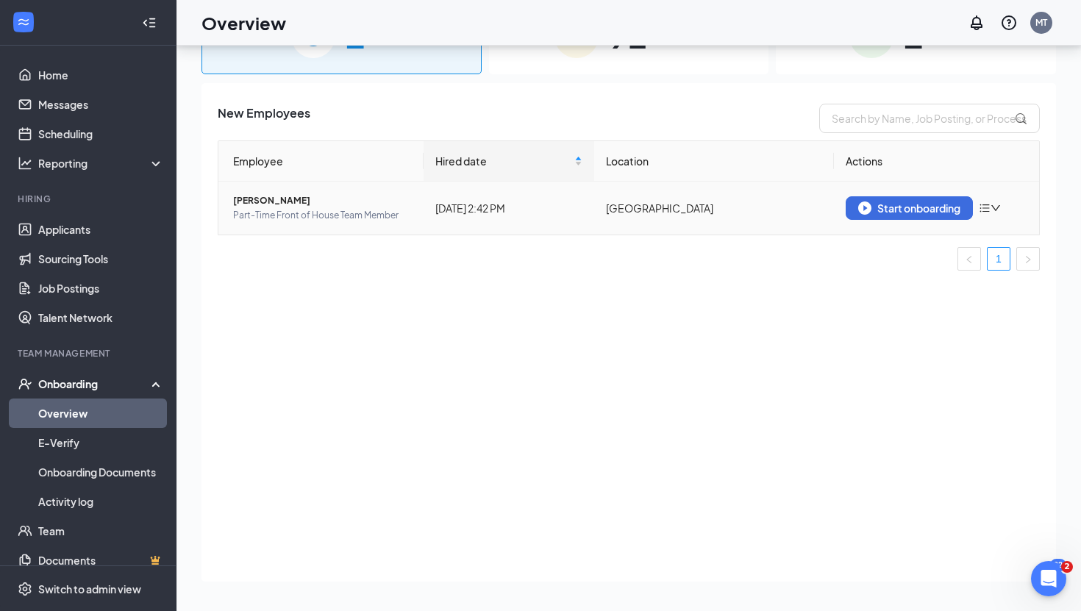
click at [984, 202] on icon "bars" at bounding box center [985, 208] width 12 height 12
click at [948, 235] on div "Remove from onboarding" at bounding box center [913, 239] width 159 height 15
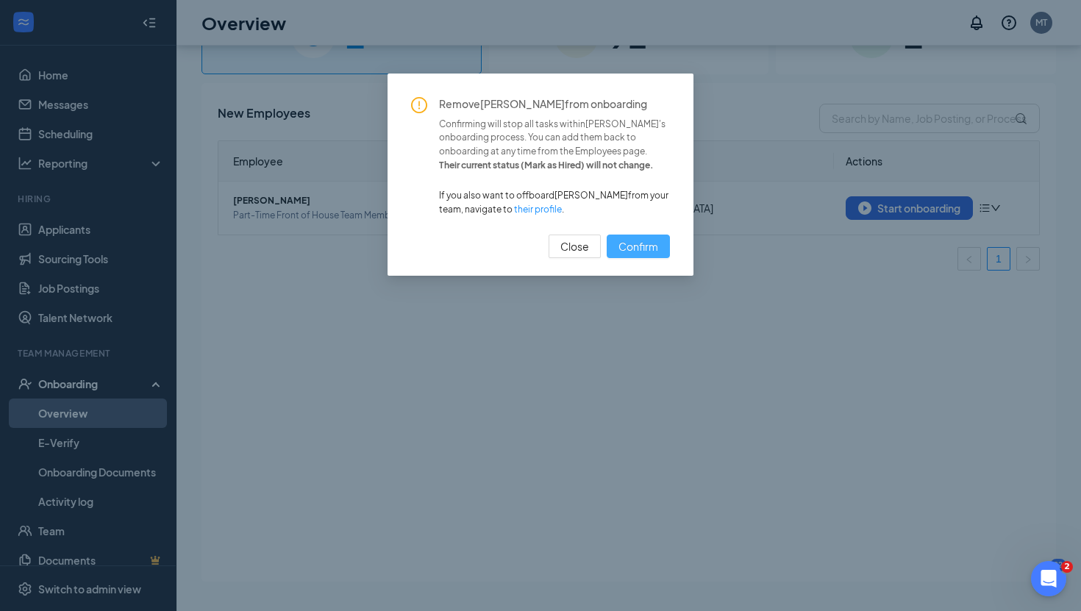
click at [627, 245] on span "Confirm" at bounding box center [638, 246] width 40 height 16
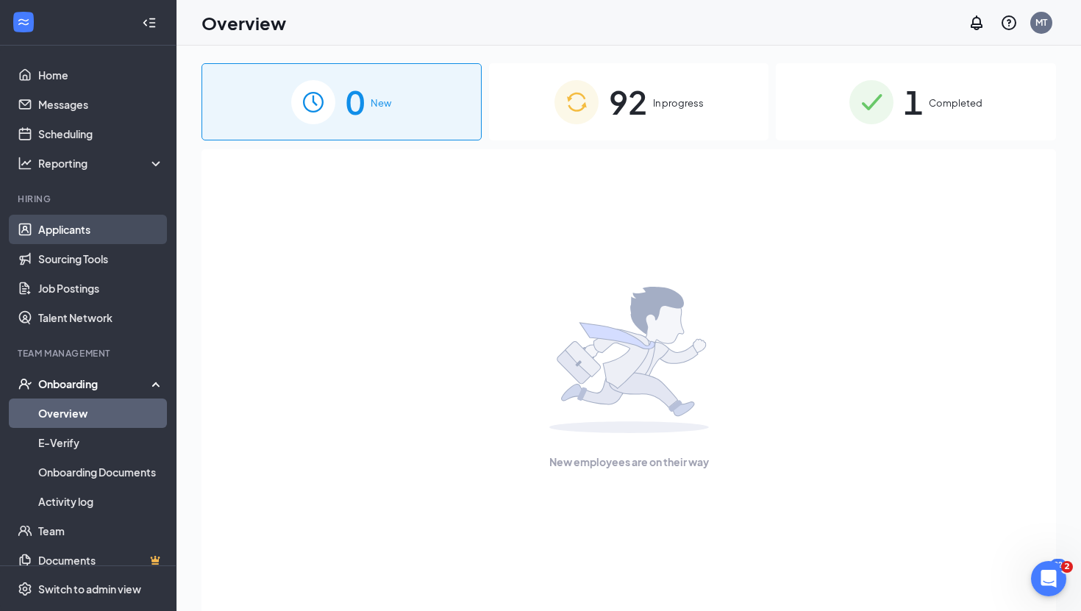
click at [93, 231] on link "Applicants" at bounding box center [101, 229] width 126 height 29
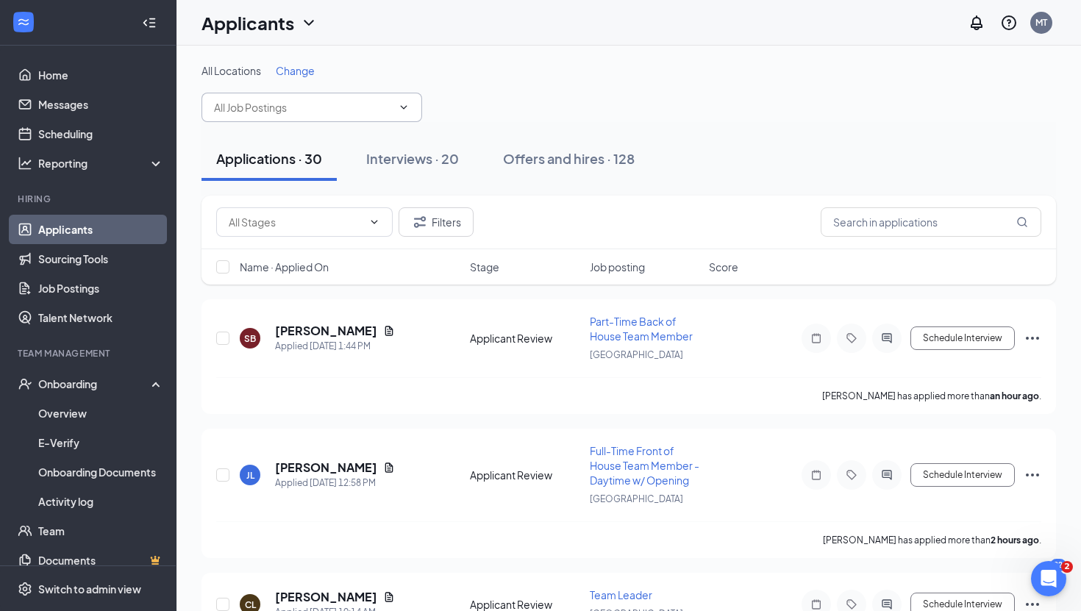
click at [408, 101] on icon "ChevronDown" at bounding box center [404, 107] width 12 height 12
click at [407, 101] on icon "ChevronDown" at bounding box center [404, 107] width 12 height 12
click at [300, 65] on span "Change" at bounding box center [295, 70] width 39 height 13
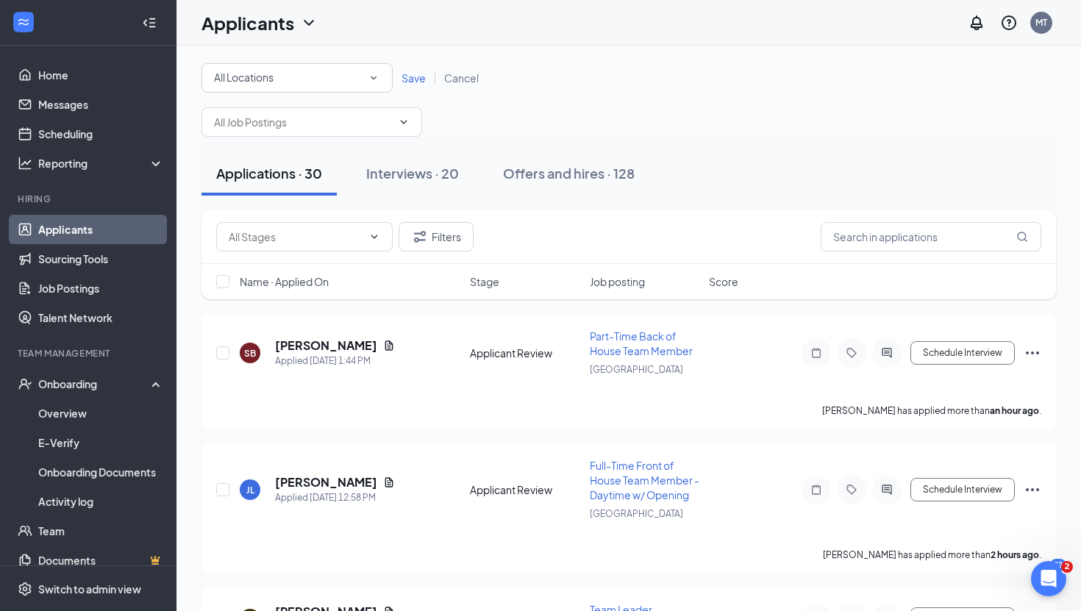
click at [376, 75] on icon "SmallChevronDown" at bounding box center [373, 77] width 13 height 13
click at [301, 181] on div "[GEOGRAPHIC_DATA]" at bounding box center [297, 190] width 168 height 18
click at [402, 124] on icon "ChevronDown" at bounding box center [404, 122] width 12 height 12
click at [407, 123] on icon "ChevronDown" at bounding box center [404, 122] width 12 height 12
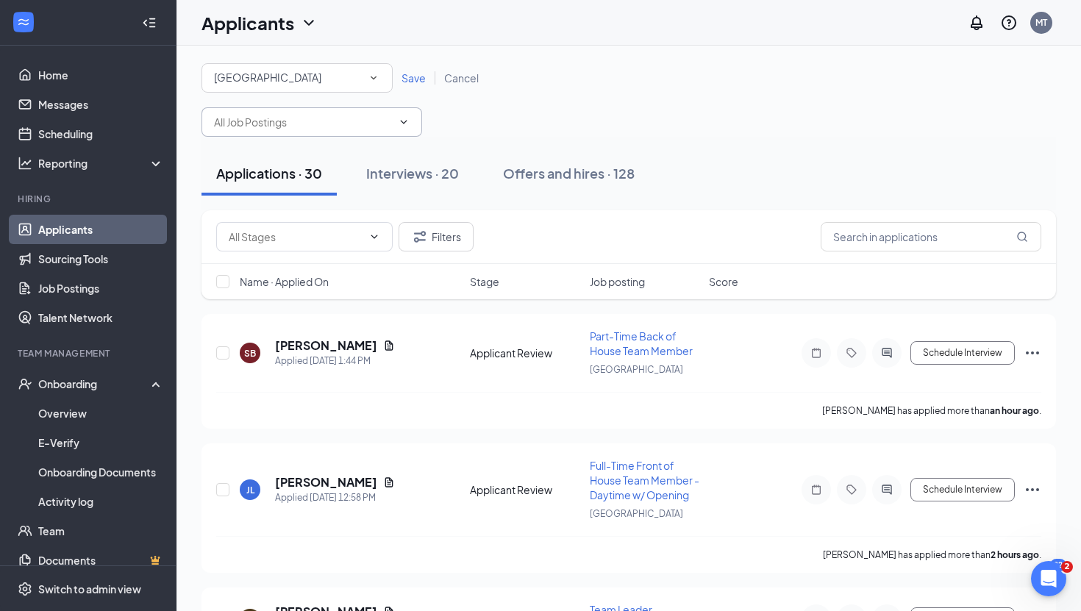
click at [407, 123] on icon "ChevronDown" at bounding box center [404, 122] width 12 height 12
click at [406, 118] on icon "ChevronDown" at bounding box center [404, 122] width 12 height 12
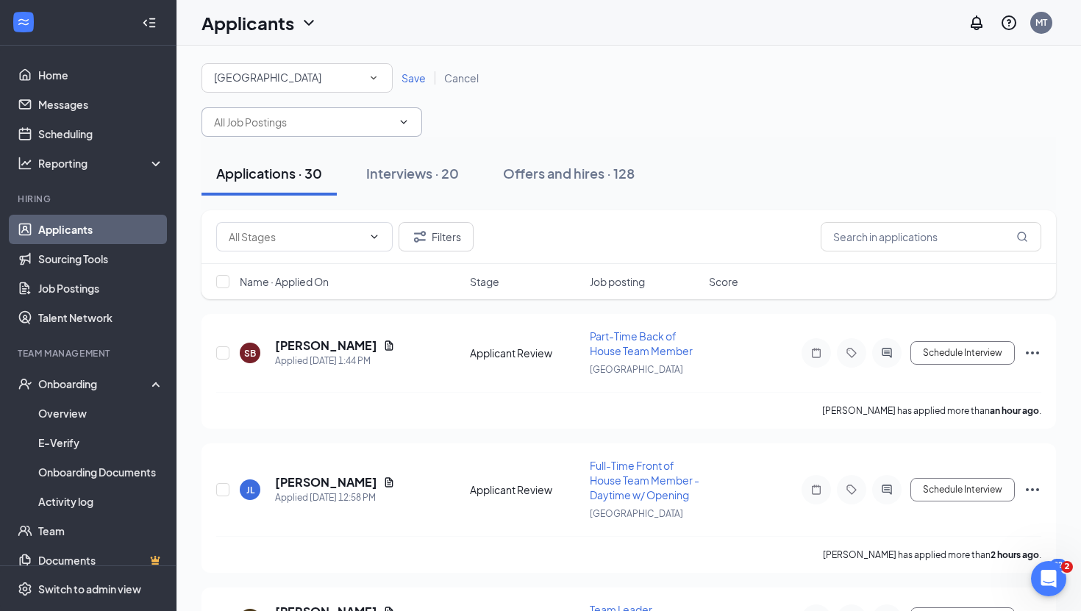
click at [406, 118] on icon "ChevronDown" at bounding box center [404, 122] width 12 height 12
click at [404, 121] on icon "ChevronDown" at bounding box center [404, 122] width 7 height 4
click at [1044, 585] on div "Open Intercom Messenger" at bounding box center [1046, 576] width 49 height 49
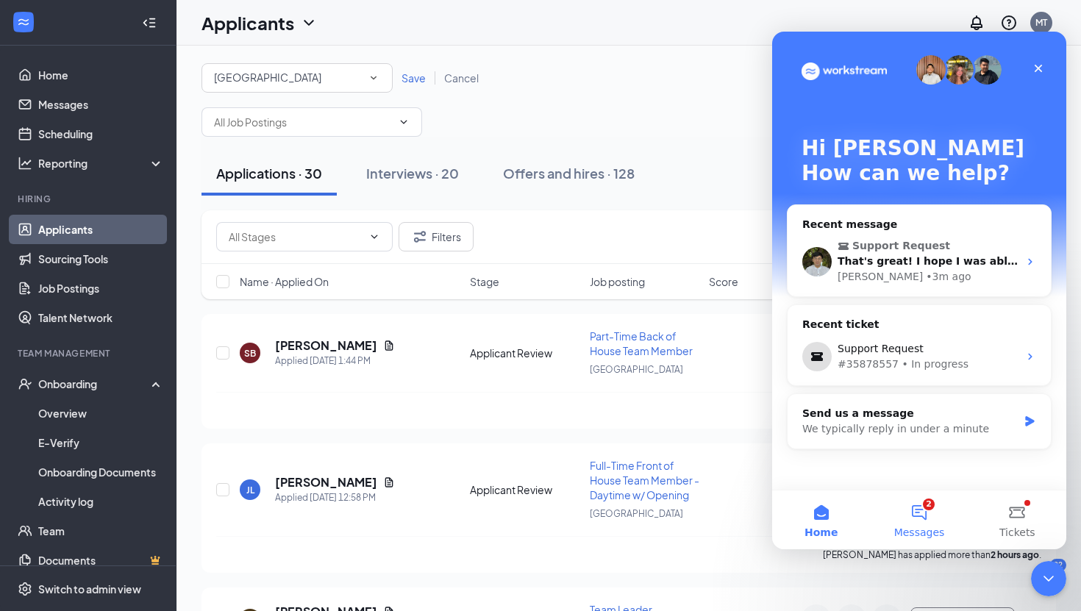
click at [915, 518] on button "2 Messages" at bounding box center [919, 519] width 98 height 59
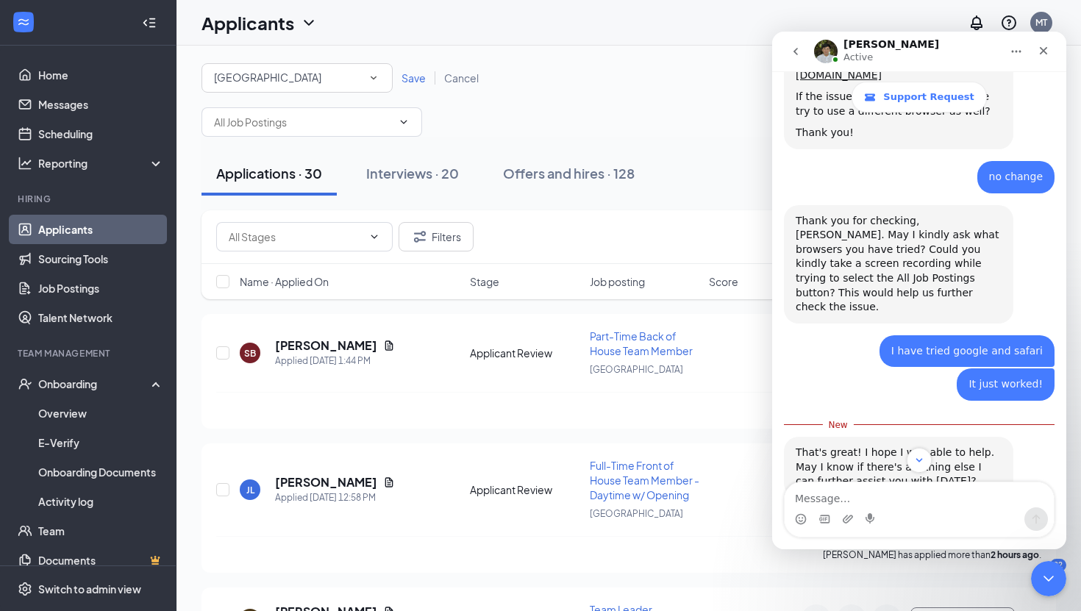
scroll to position [1168, 0]
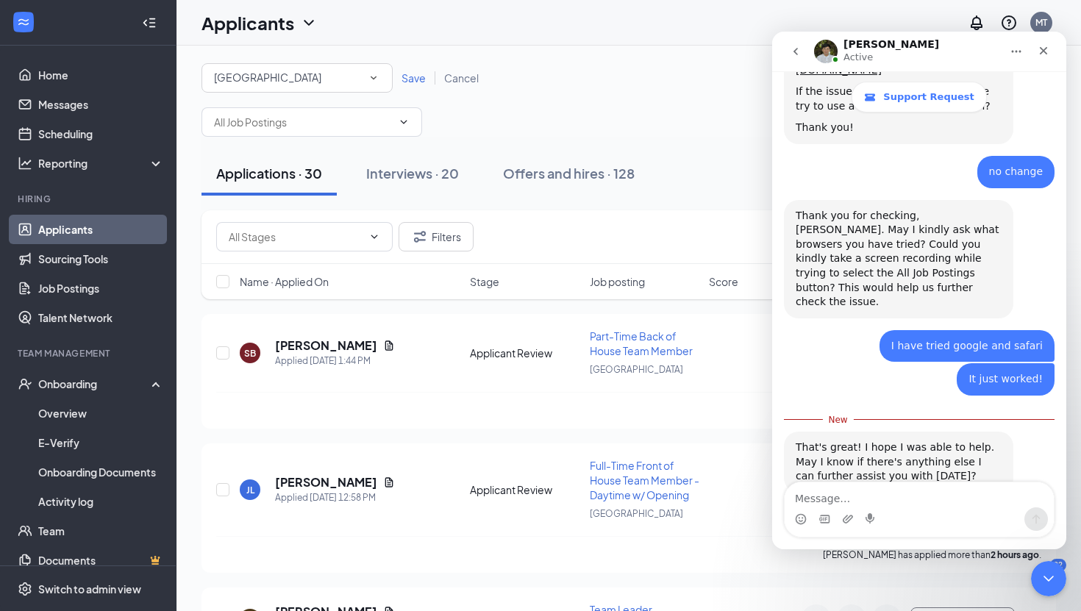
click at [829, 498] on textarea "Message…" at bounding box center [918, 494] width 269 height 25
type textarea "It is happening again"
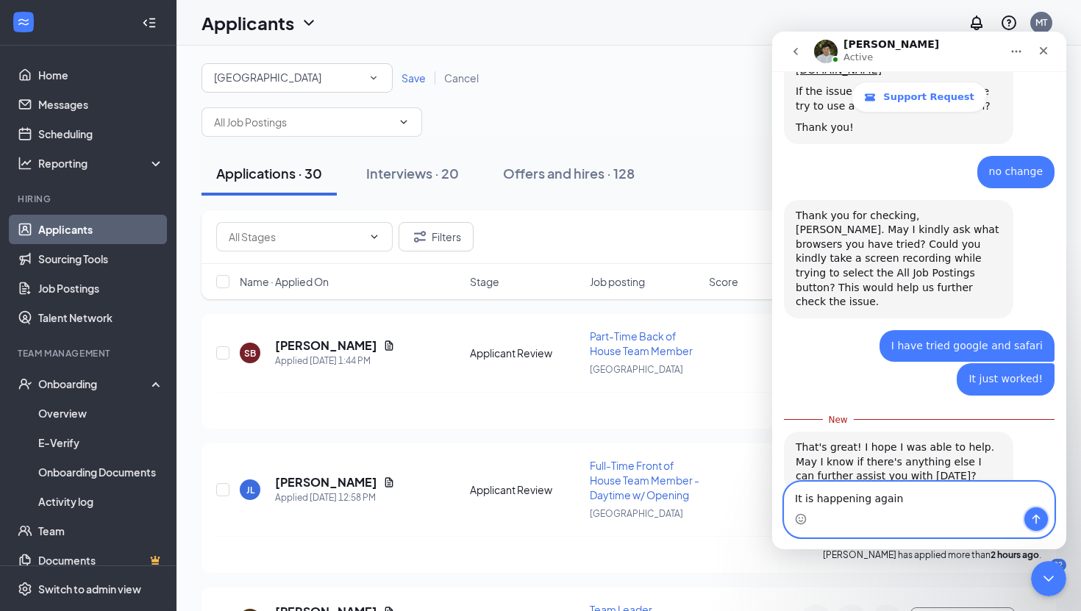
click at [1031, 509] on button "Send a message…" at bounding box center [1036, 519] width 24 height 24
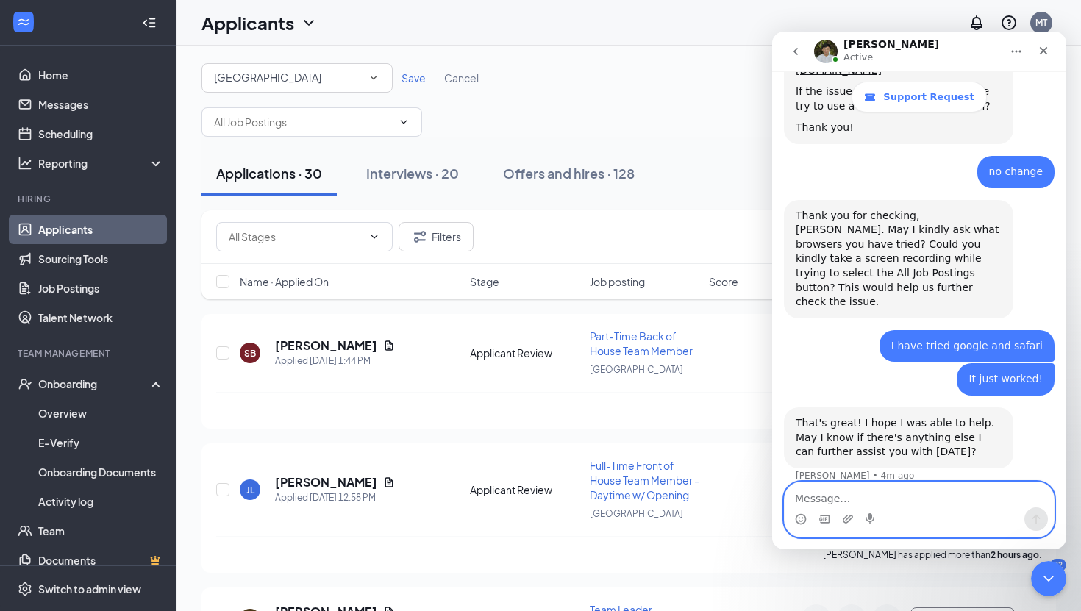
scroll to position [1187, 0]
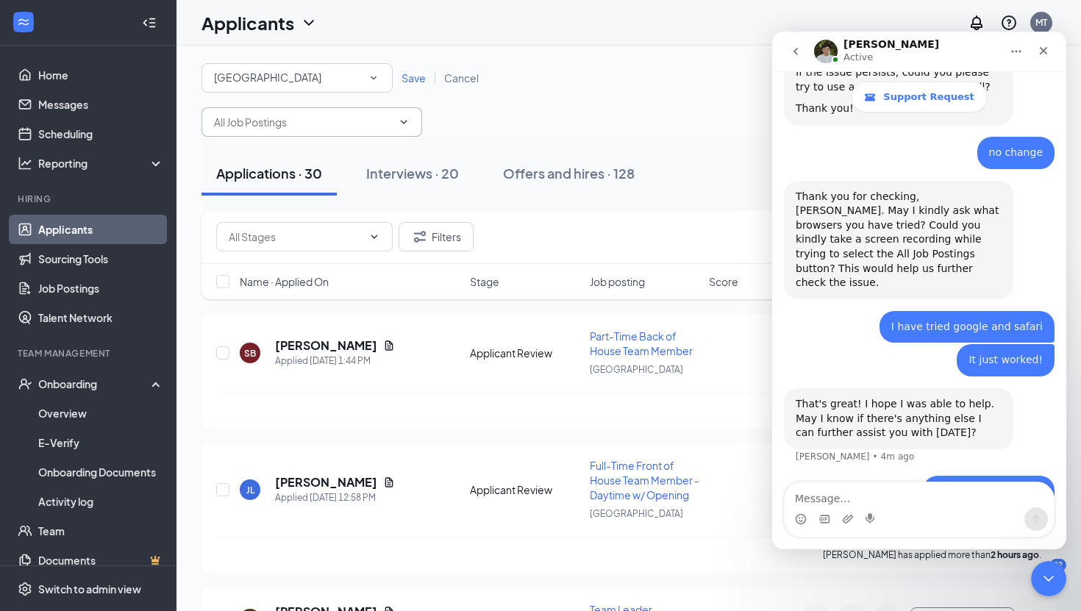
click at [409, 116] on span at bounding box center [311, 121] width 221 height 29
click at [405, 116] on icon "ChevronDown" at bounding box center [404, 122] width 12 height 12
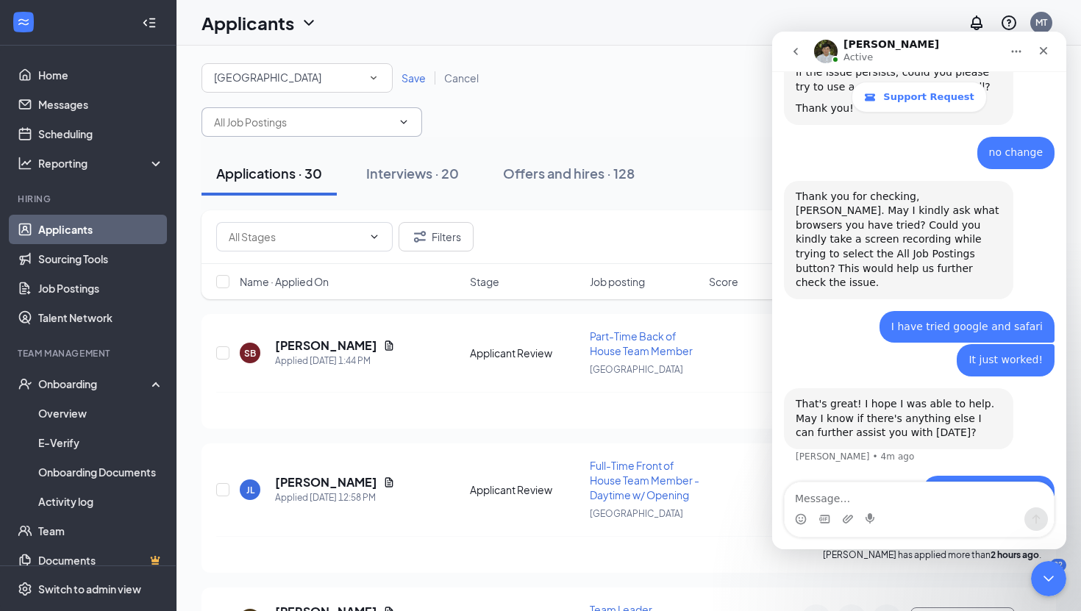
click at [405, 116] on icon "ChevronDown" at bounding box center [404, 122] width 12 height 12
click at [405, 117] on icon "ChevronDown" at bounding box center [404, 122] width 12 height 12
click at [404, 117] on icon "ChevronDown" at bounding box center [404, 122] width 12 height 12
click at [405, 118] on icon "ChevronDown" at bounding box center [404, 122] width 12 height 12
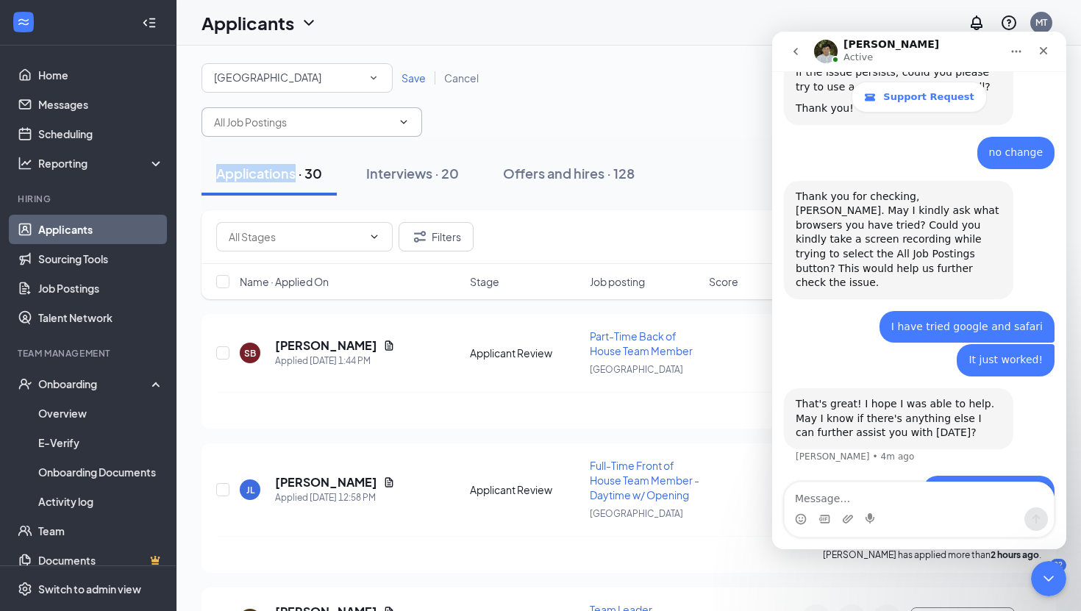
click at [405, 118] on icon "ChevronDown" at bounding box center [404, 122] width 12 height 12
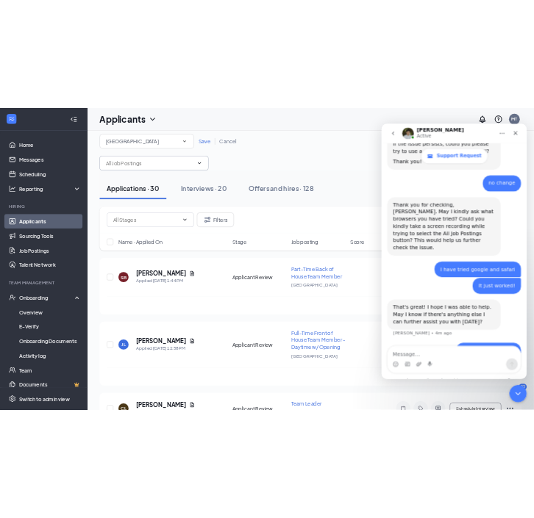
scroll to position [0, 0]
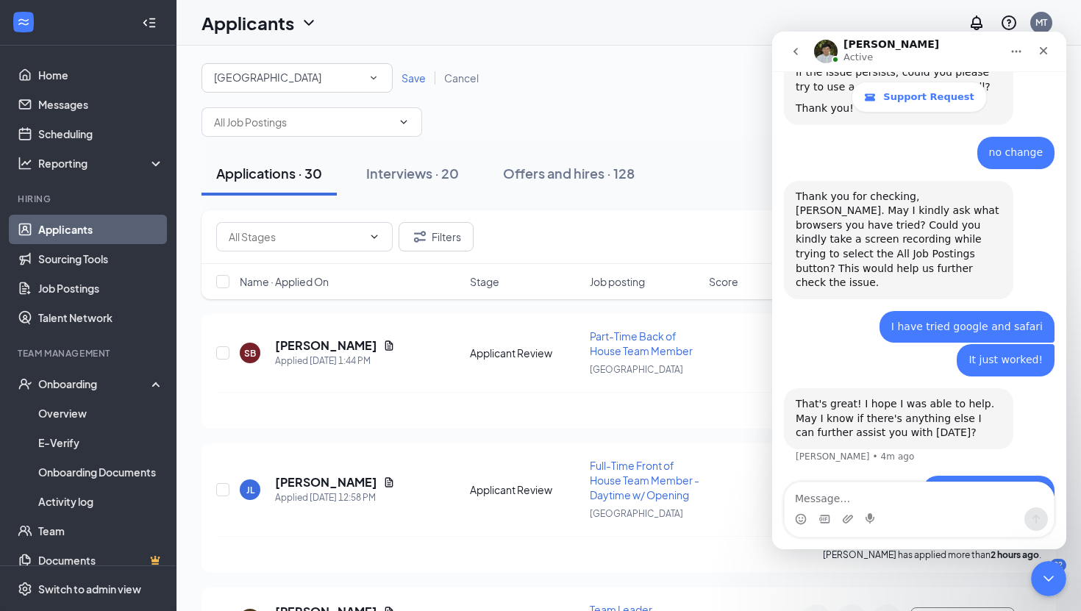
click at [412, 75] on span "Save" at bounding box center [413, 77] width 24 height 13
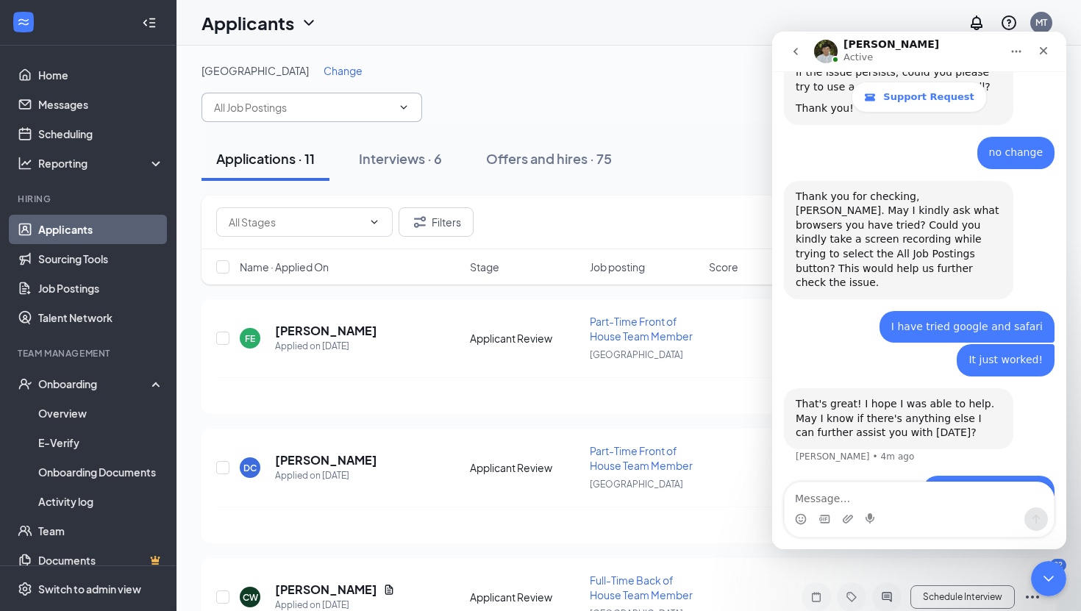
click at [418, 107] on span at bounding box center [311, 107] width 221 height 29
click at [407, 102] on icon "ChevronDown" at bounding box center [404, 107] width 12 height 12
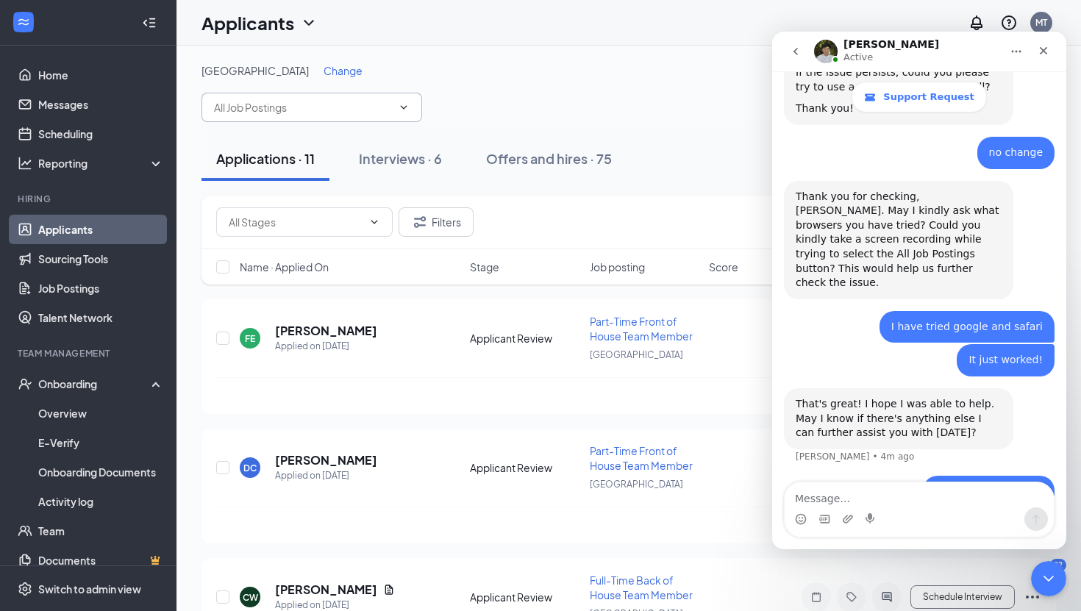
click at [407, 102] on icon "ChevronDown" at bounding box center [404, 107] width 12 height 12
click at [407, 103] on icon "ChevronDown" at bounding box center [404, 107] width 12 height 12
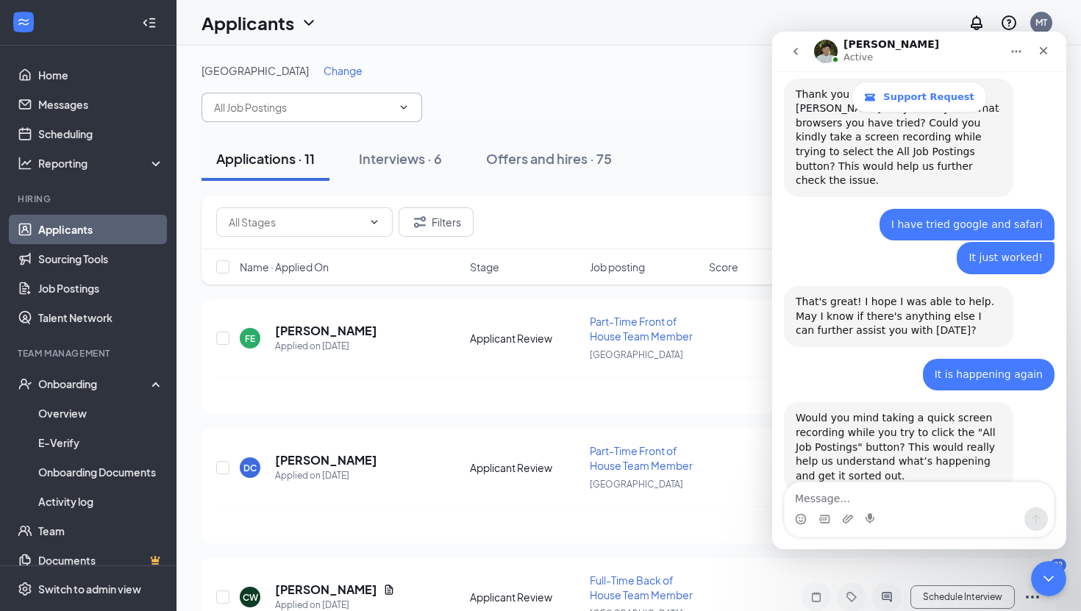
scroll to position [1289, 0]
click at [403, 106] on icon "ChevronDown" at bounding box center [404, 107] width 12 height 12
click at [405, 107] on icon "ChevronDown" at bounding box center [404, 107] width 7 height 4
click at [405, 107] on icon "ChevronDown" at bounding box center [404, 107] width 12 height 12
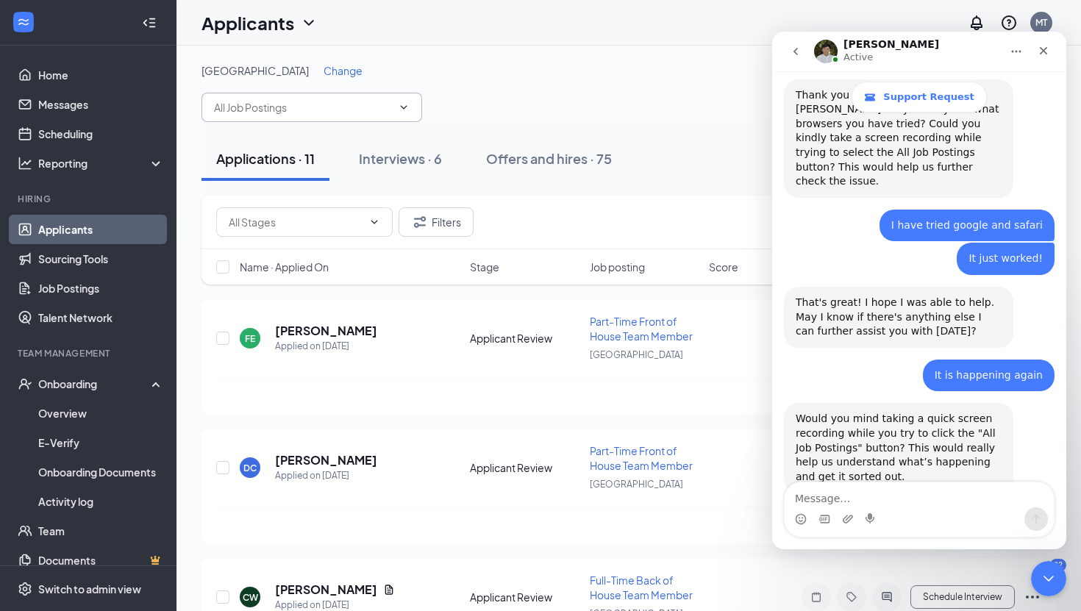
click at [405, 108] on icon "ChevronDown" at bounding box center [404, 107] width 12 height 12
click at [405, 107] on icon "ChevronDown" at bounding box center [404, 107] width 12 height 12
click at [404, 107] on icon "ChevronDown" at bounding box center [404, 107] width 7 height 4
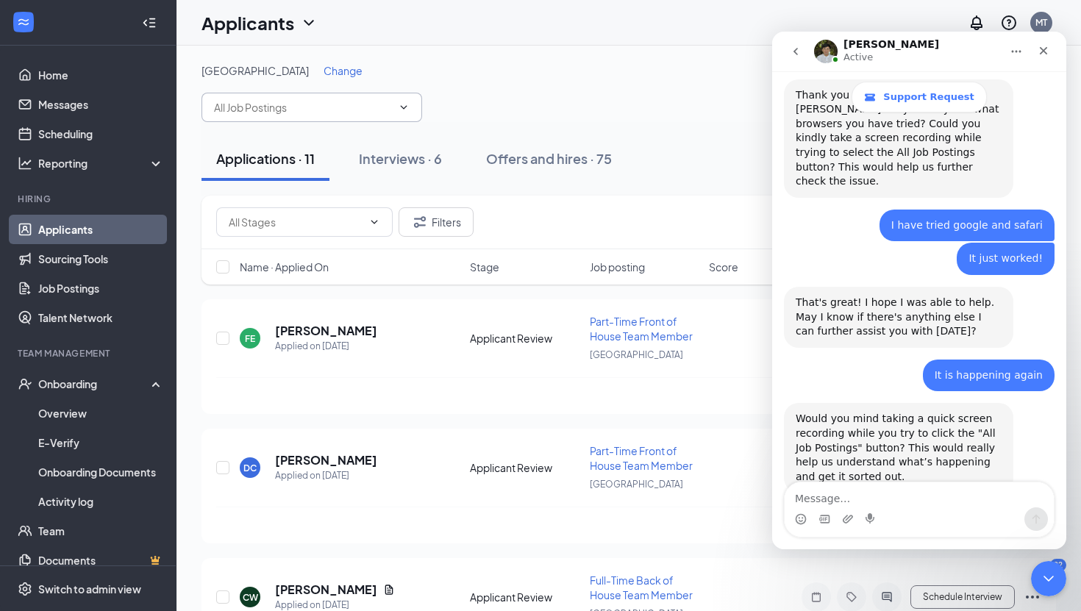
click at [404, 107] on icon "ChevronDown" at bounding box center [404, 107] width 12 height 12
click at [404, 105] on icon "ChevronDown" at bounding box center [404, 107] width 12 height 12
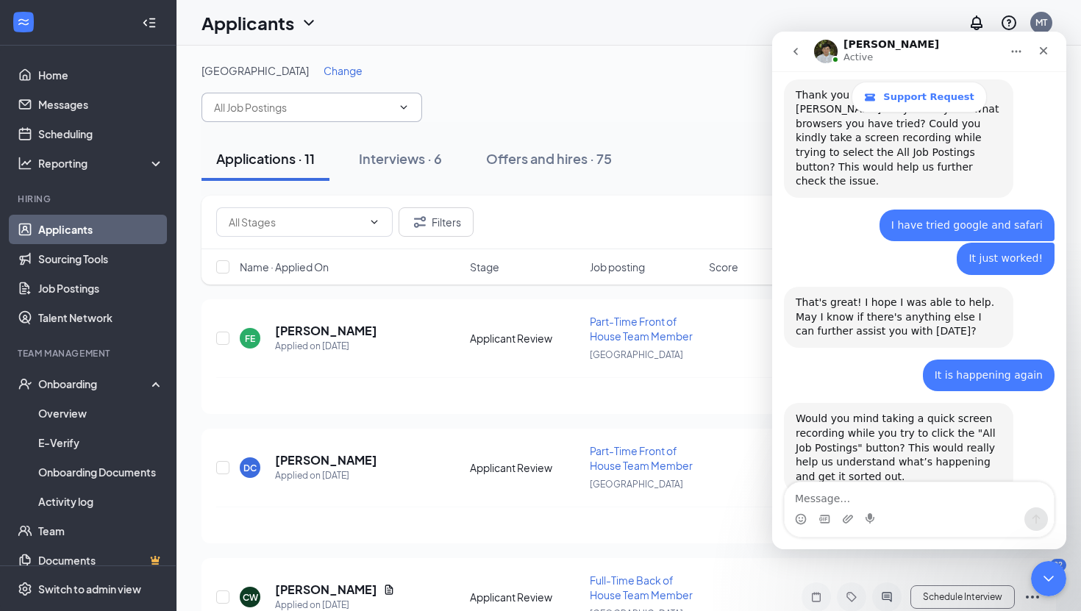
click at [404, 104] on icon "ChevronDown" at bounding box center [404, 107] width 12 height 12
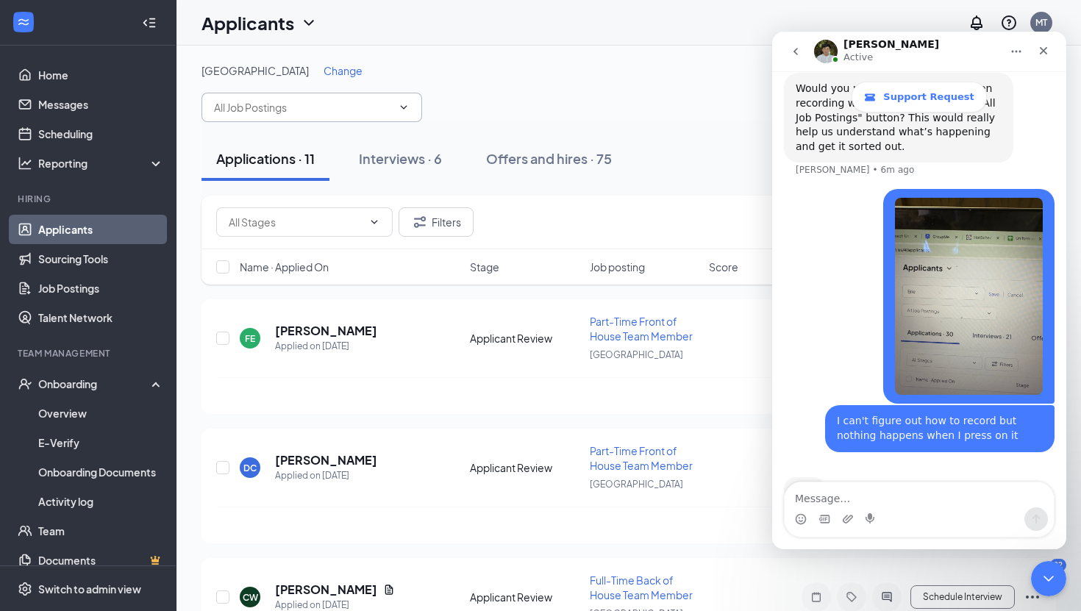
scroll to position [1620, 0]
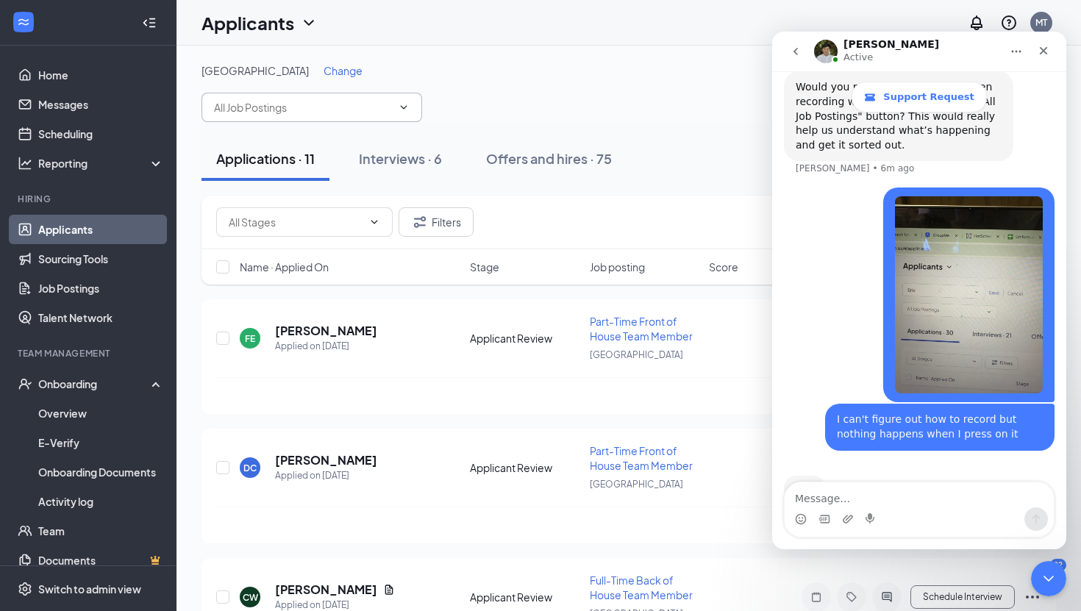
click at [404, 106] on icon "ChevronDown" at bounding box center [404, 107] width 12 height 12
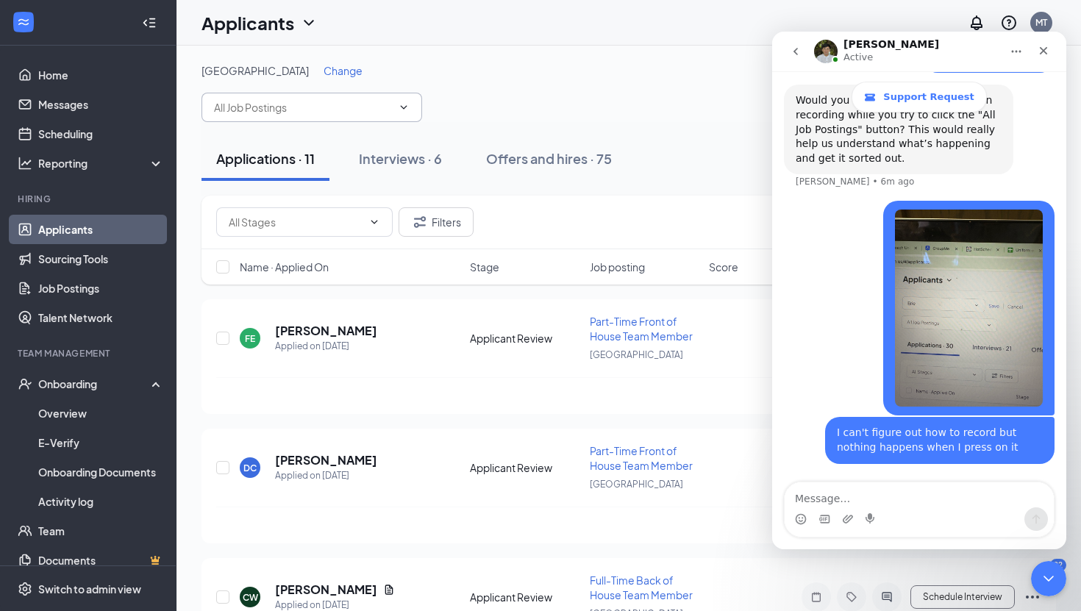
scroll to position [1564, 0]
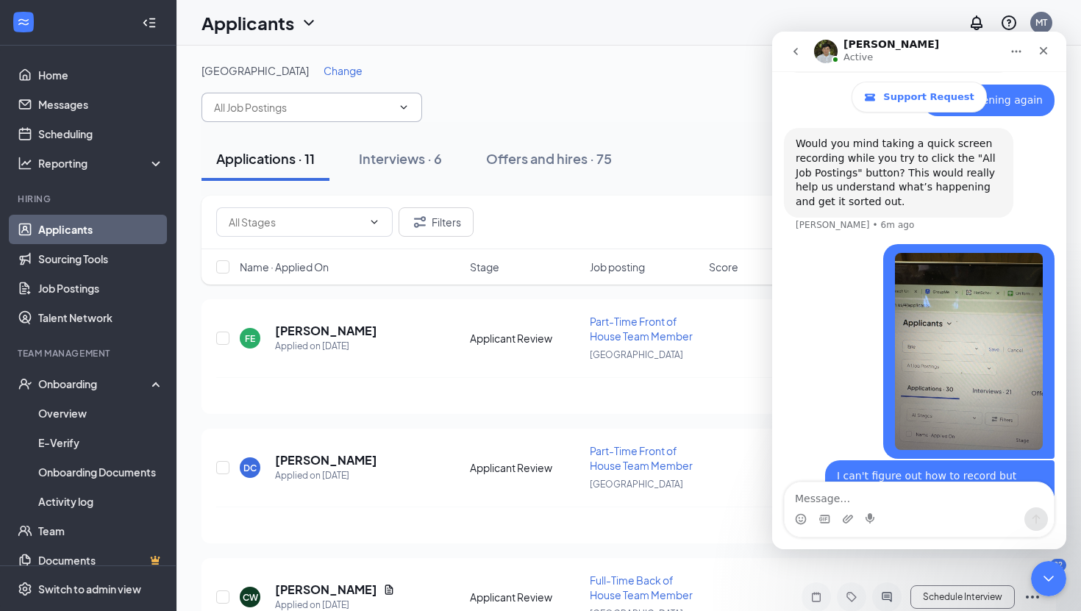
click at [407, 107] on icon "ChevronDown" at bounding box center [404, 107] width 12 height 12
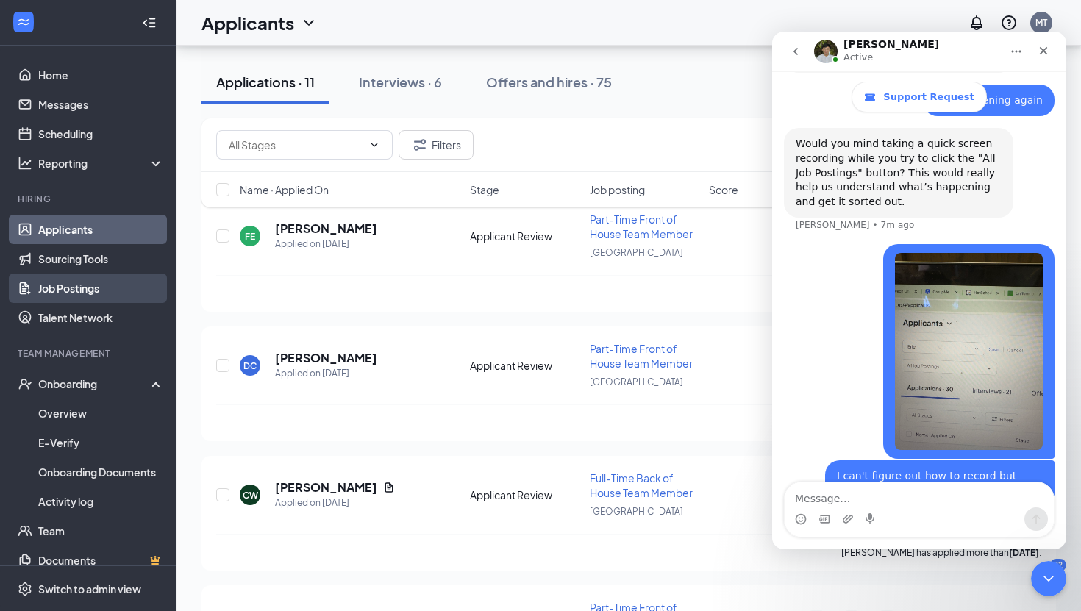
scroll to position [0, 0]
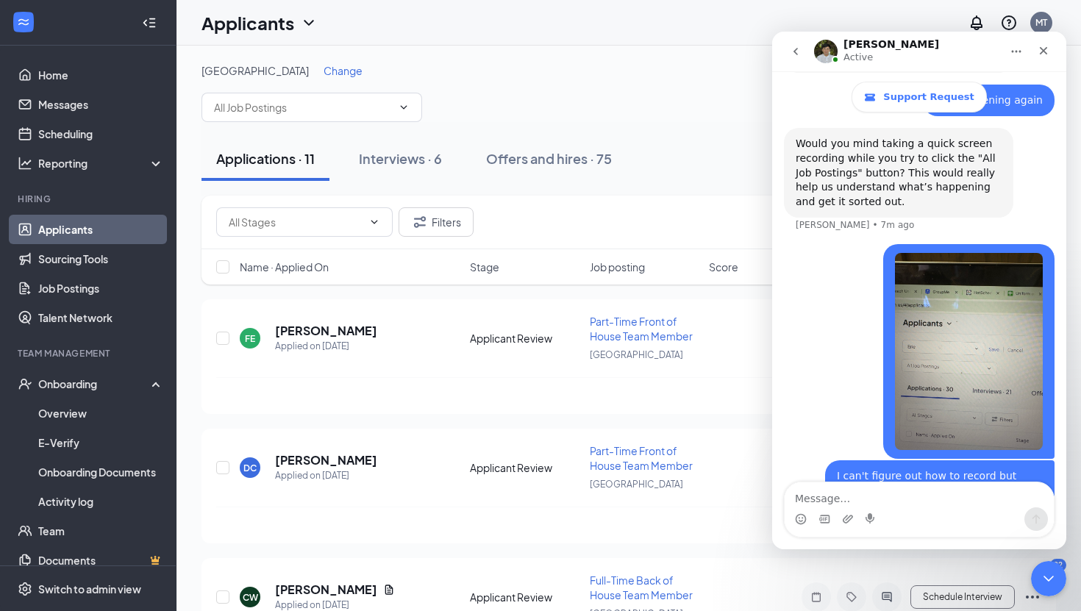
click at [310, 20] on icon "ChevronDown" at bounding box center [309, 23] width 18 height 18
click at [402, 104] on icon "ChevronDown" at bounding box center [404, 107] width 12 height 12
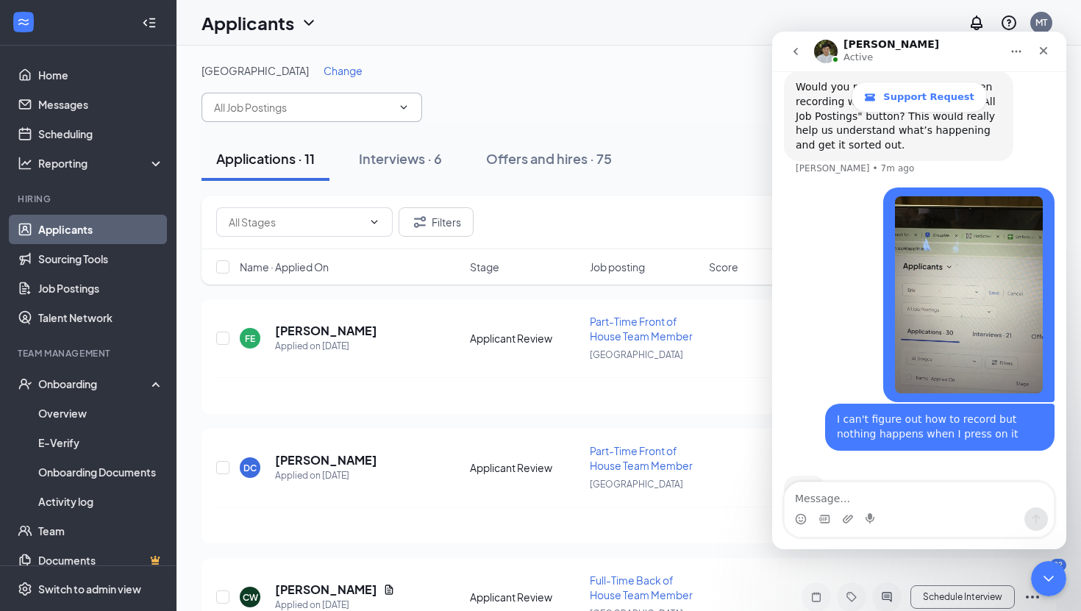
click at [401, 103] on icon "ChevronDown" at bounding box center [404, 107] width 12 height 12
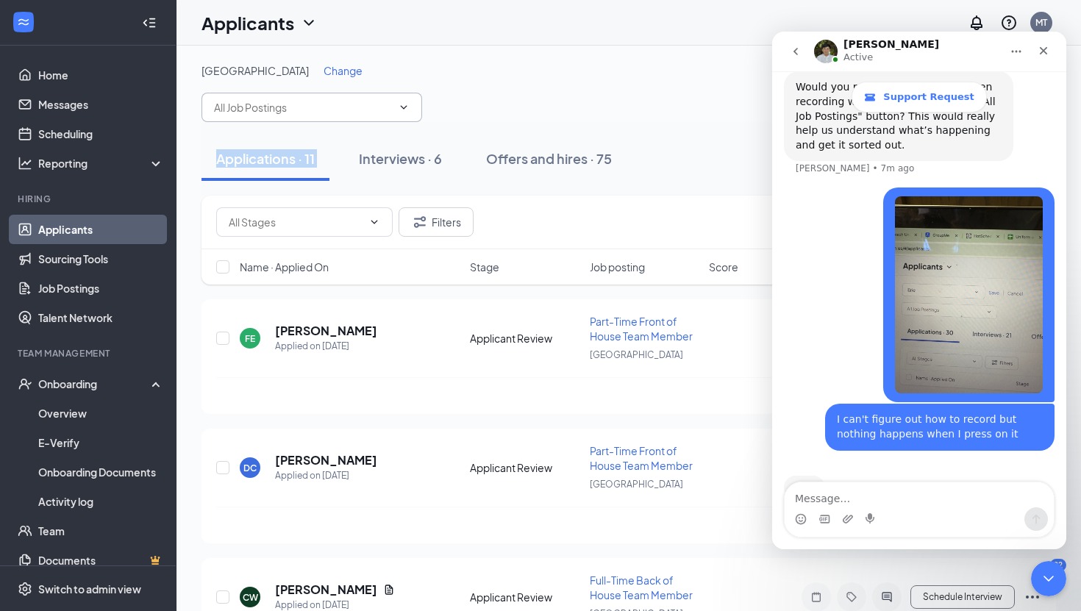
click at [401, 103] on icon "ChevronDown" at bounding box center [404, 107] width 12 height 12
click at [409, 106] on icon "ChevronDown" at bounding box center [404, 107] width 12 height 12
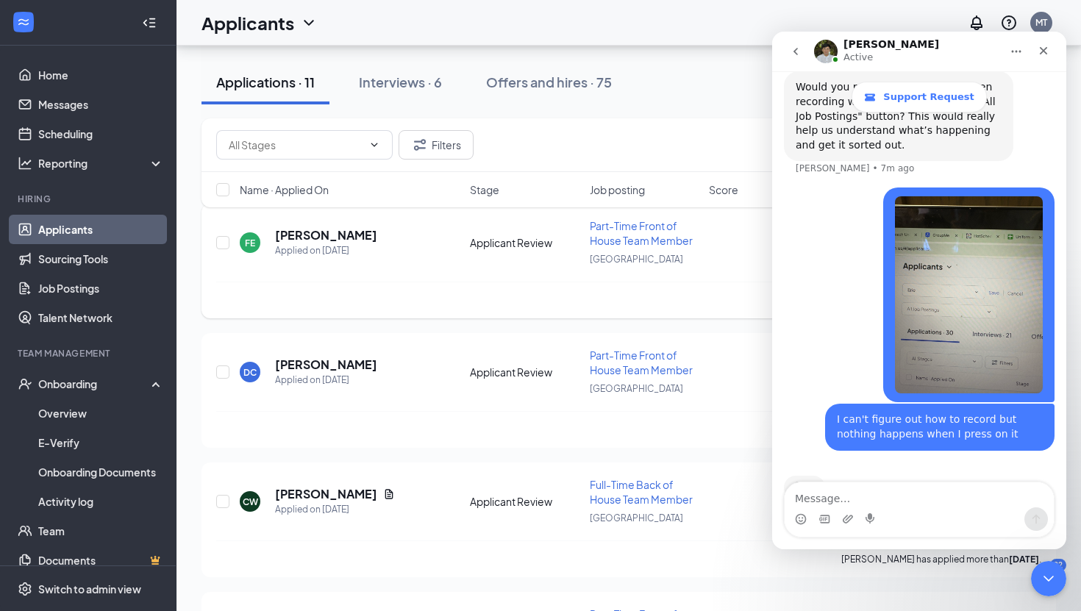
scroll to position [0, 0]
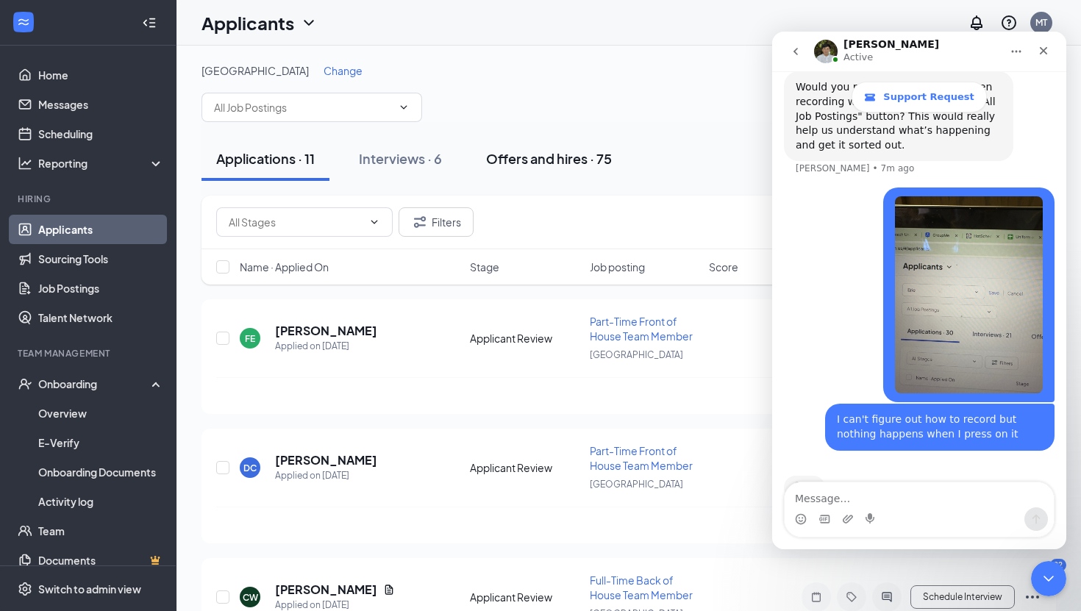
click at [519, 151] on div "Offers and hires · 75" at bounding box center [549, 158] width 126 height 18
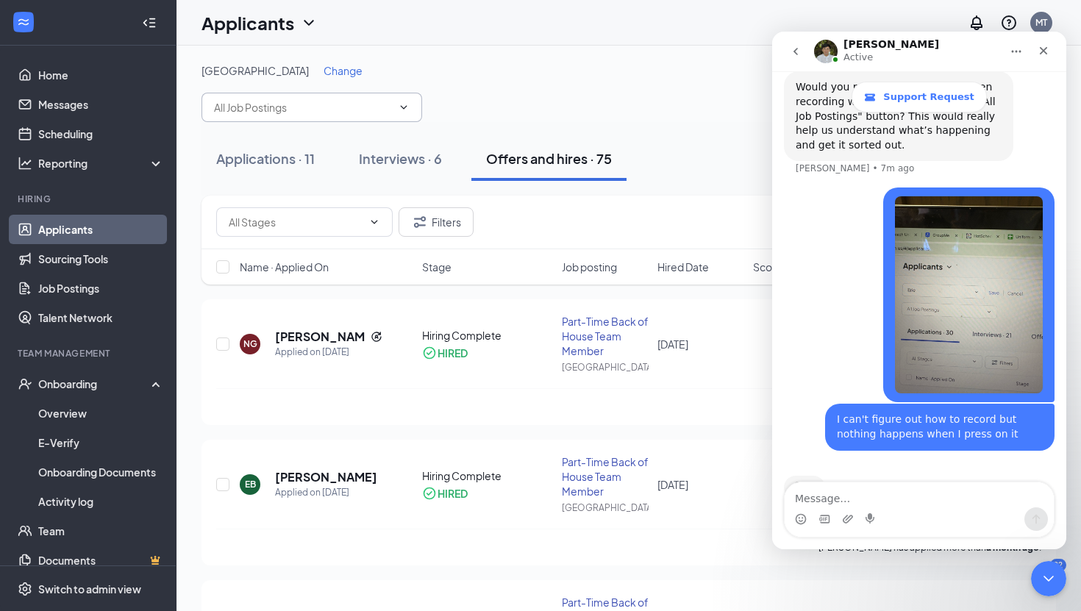
click at [404, 106] on icon "ChevronDown" at bounding box center [404, 107] width 12 height 12
click at [401, 151] on div "Interviews · 6" at bounding box center [400, 158] width 83 height 18
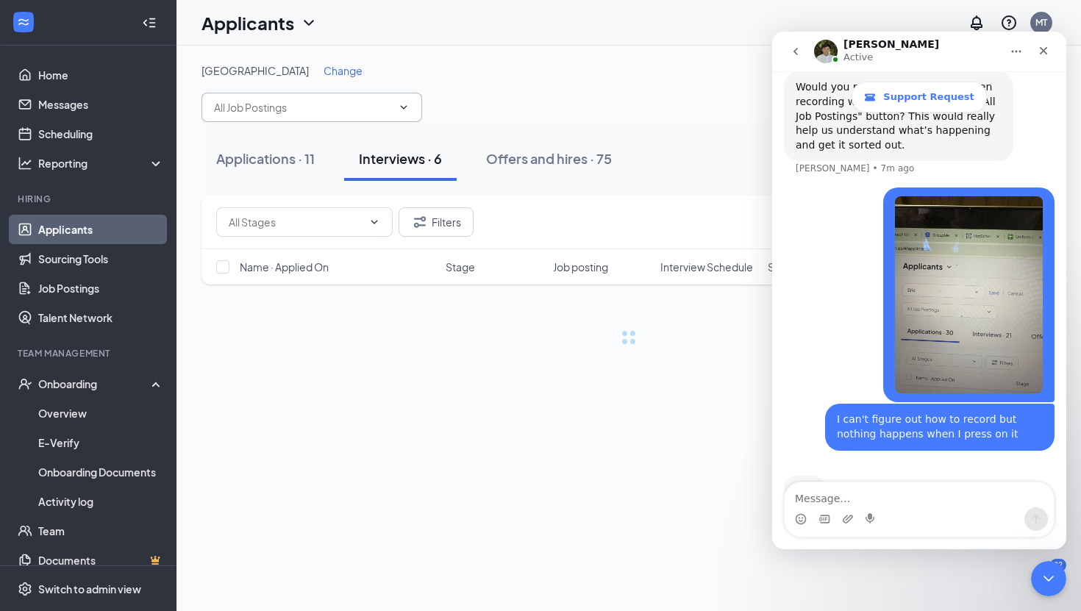
click at [402, 104] on icon "ChevronDown" at bounding box center [404, 107] width 12 height 12
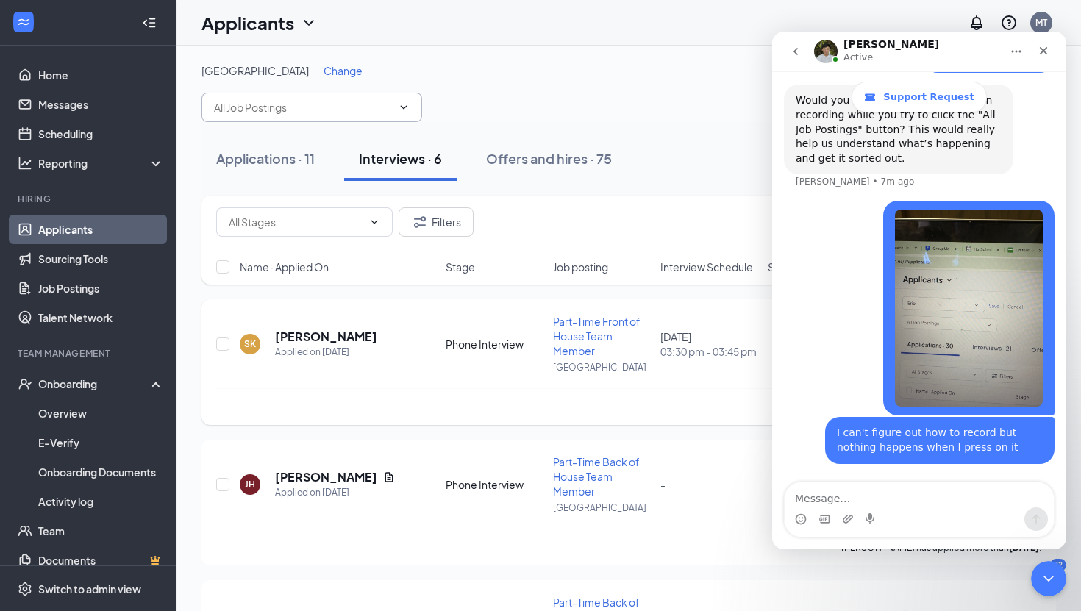
scroll to position [1564, 0]
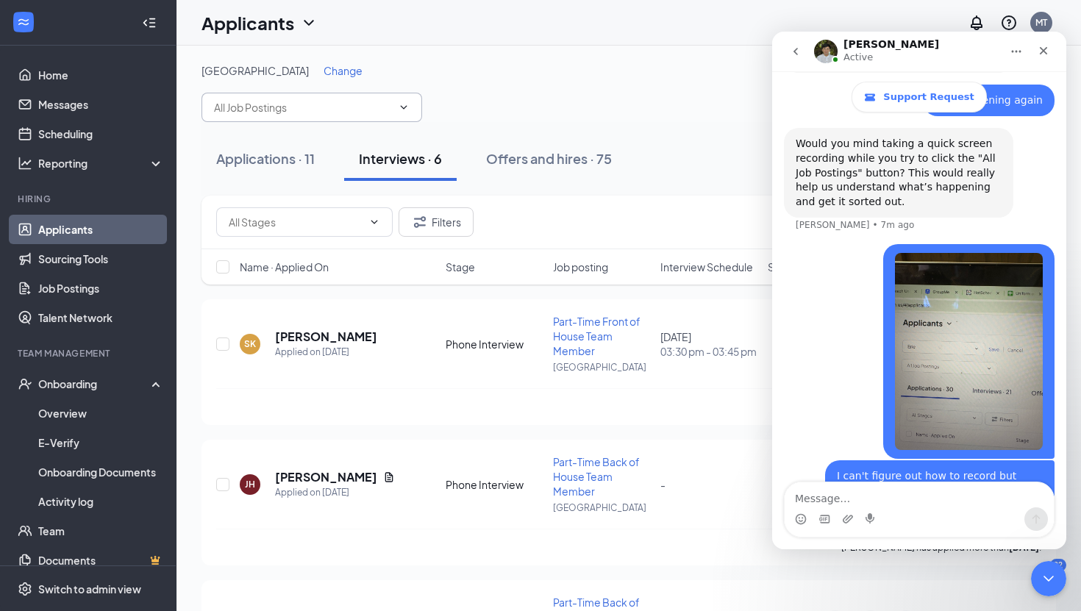
click at [409, 107] on icon "ChevronDown" at bounding box center [404, 107] width 12 height 12
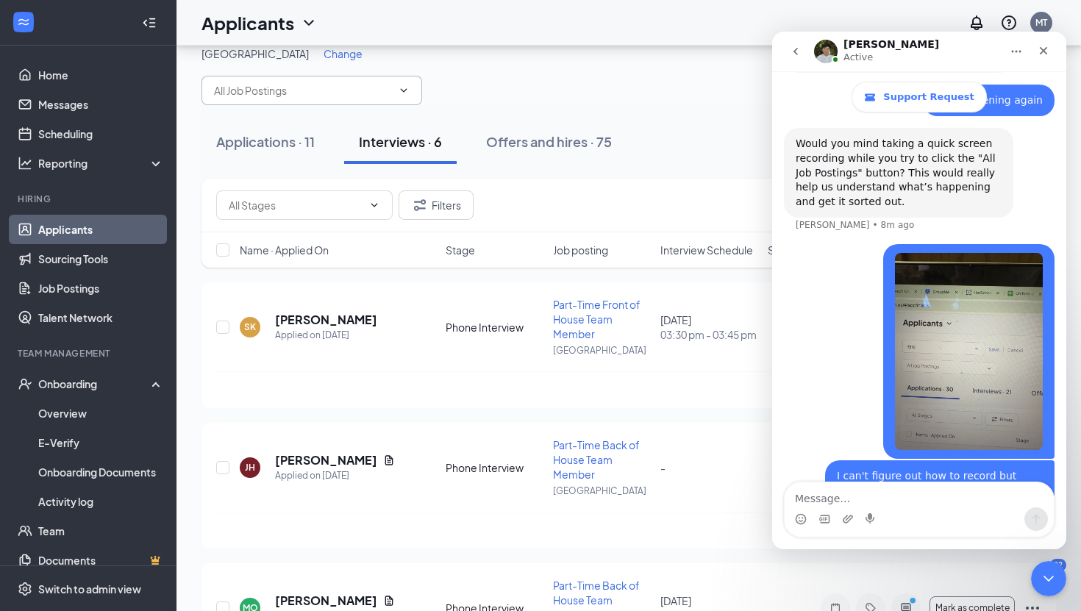
scroll to position [0, 0]
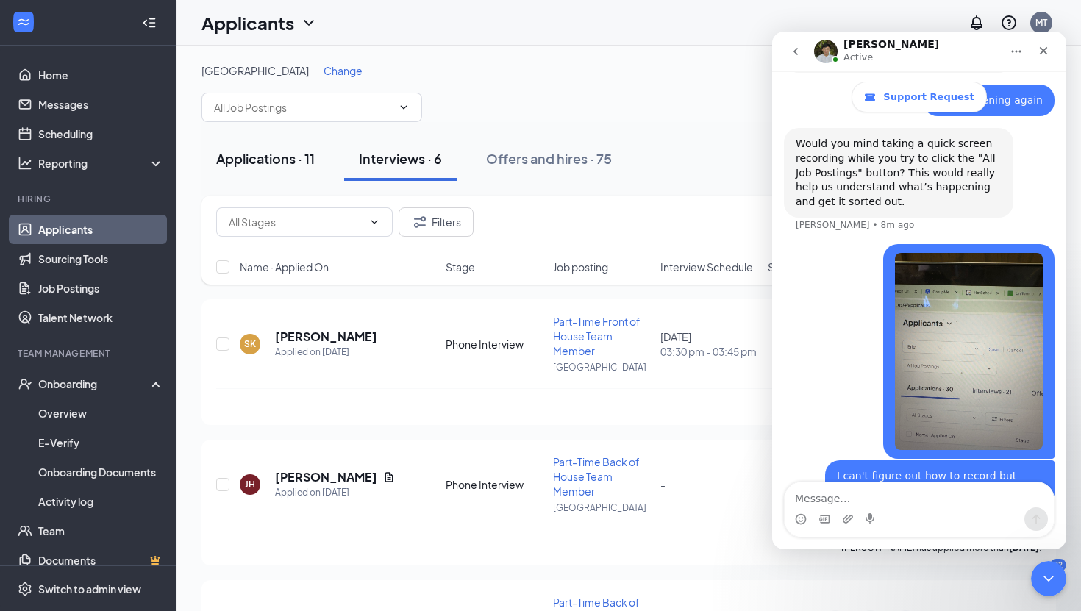
click at [298, 157] on div "Applications · 11" at bounding box center [265, 158] width 99 height 18
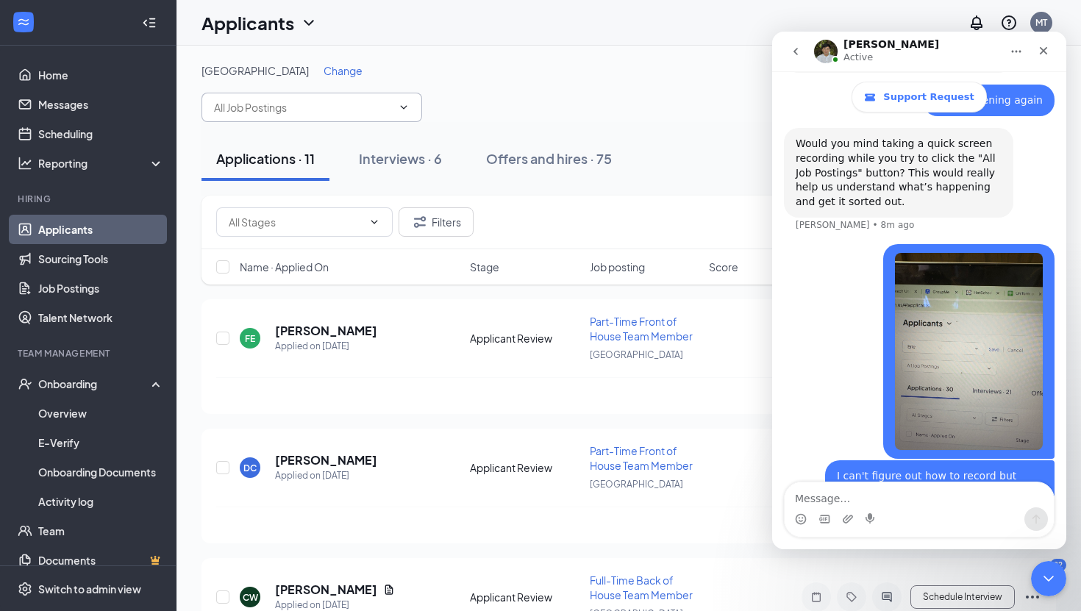
click at [402, 104] on icon "ChevronDown" at bounding box center [404, 107] width 12 height 12
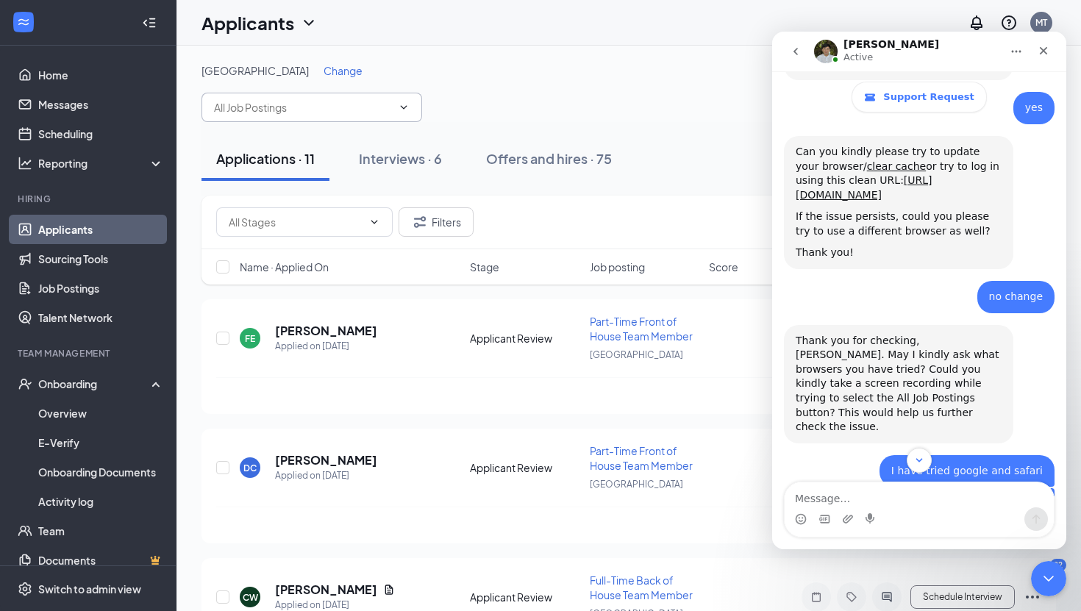
scroll to position [1020, 0]
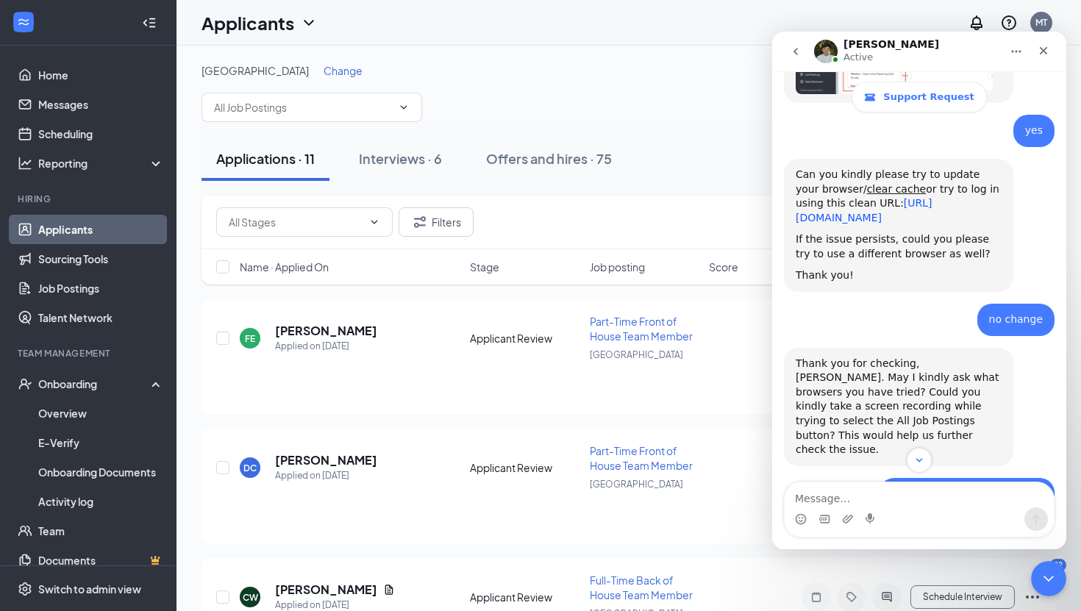
click at [864, 197] on link "[URL][DOMAIN_NAME]" at bounding box center [863, 210] width 137 height 26
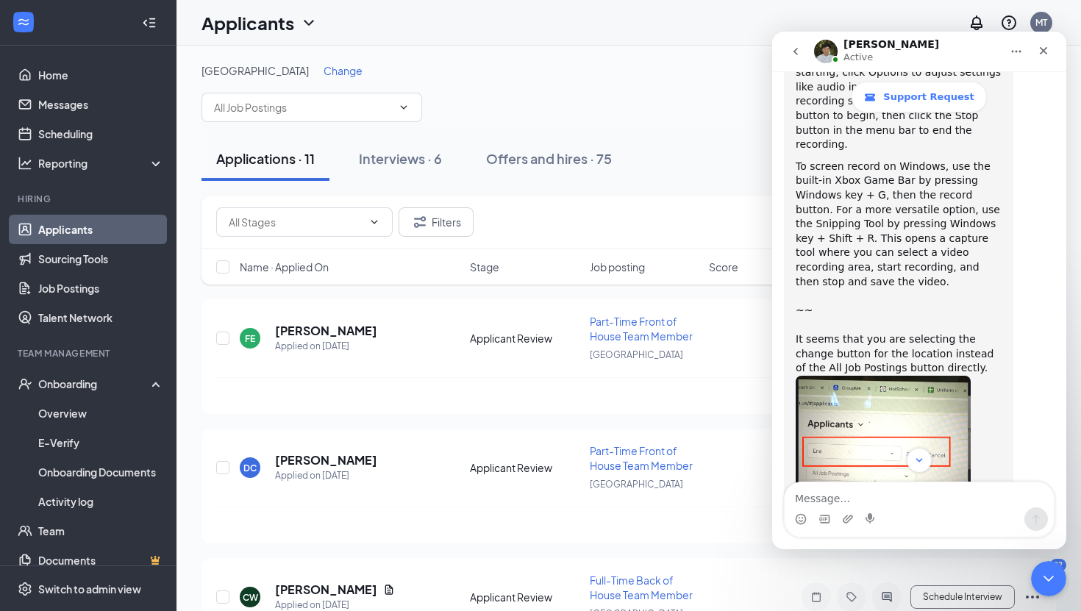
scroll to position [2138, 0]
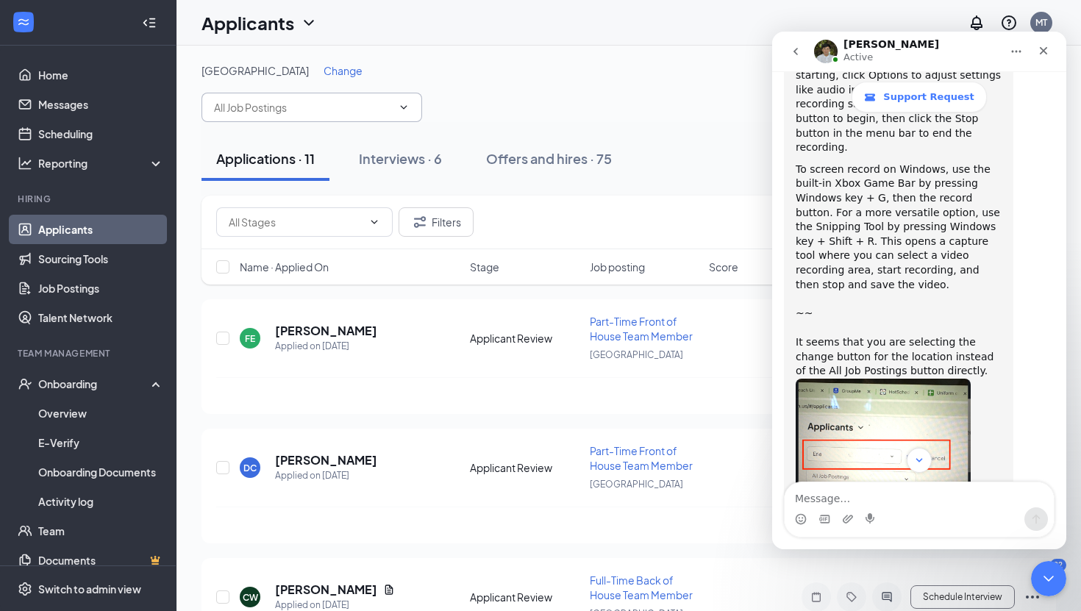
click at [406, 104] on icon "ChevronDown" at bounding box center [404, 107] width 12 height 12
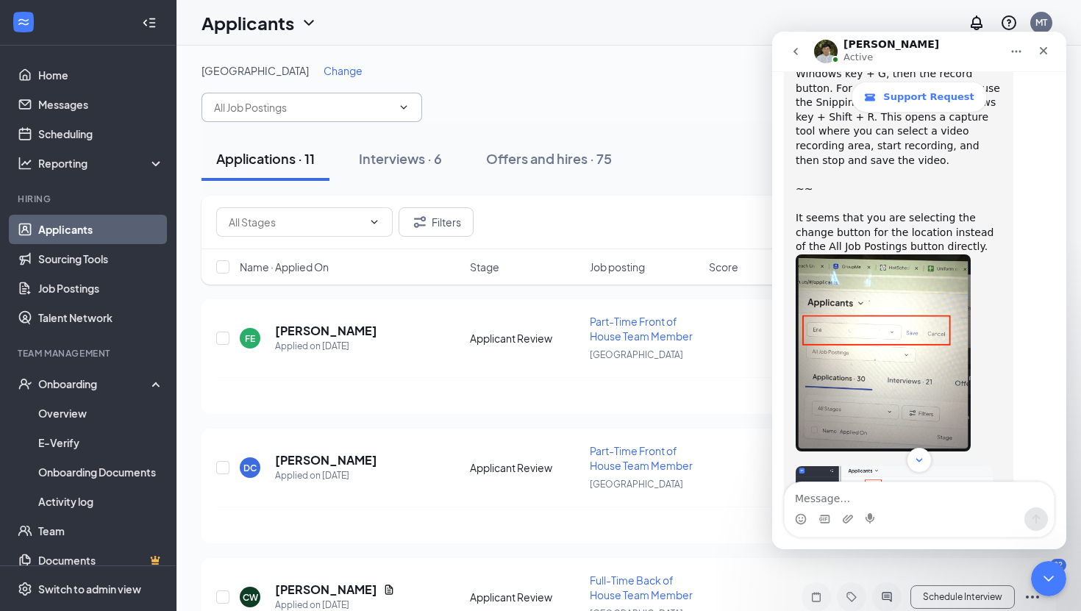
scroll to position [2288, 0]
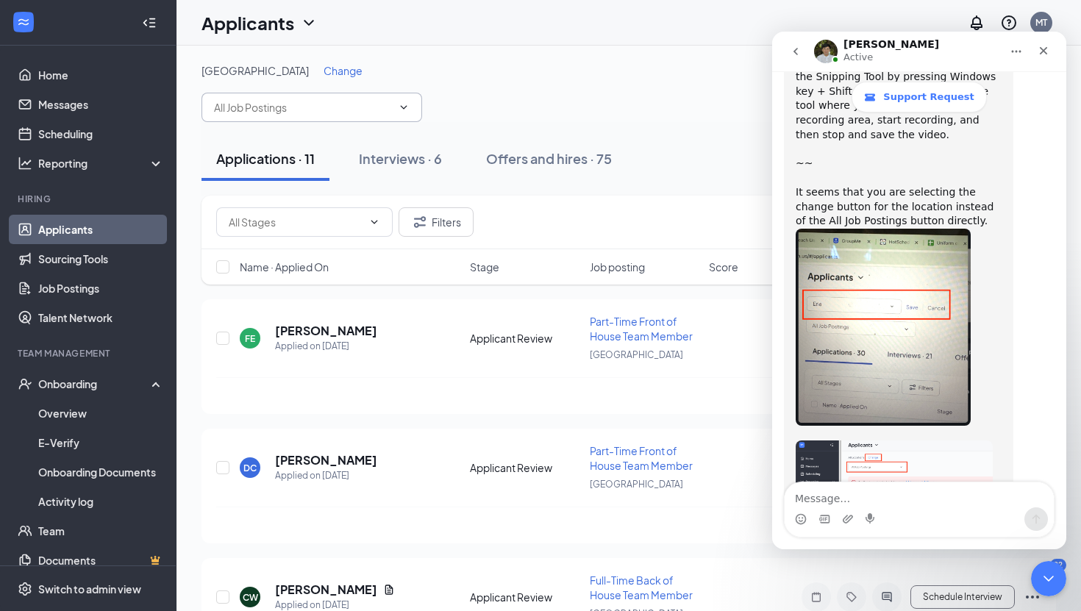
click at [405, 105] on icon "ChevronDown" at bounding box center [404, 107] width 12 height 12
click at [405, 104] on icon "ChevronDown" at bounding box center [404, 107] width 12 height 12
click at [404, 102] on icon "ChevronDown" at bounding box center [404, 107] width 12 height 12
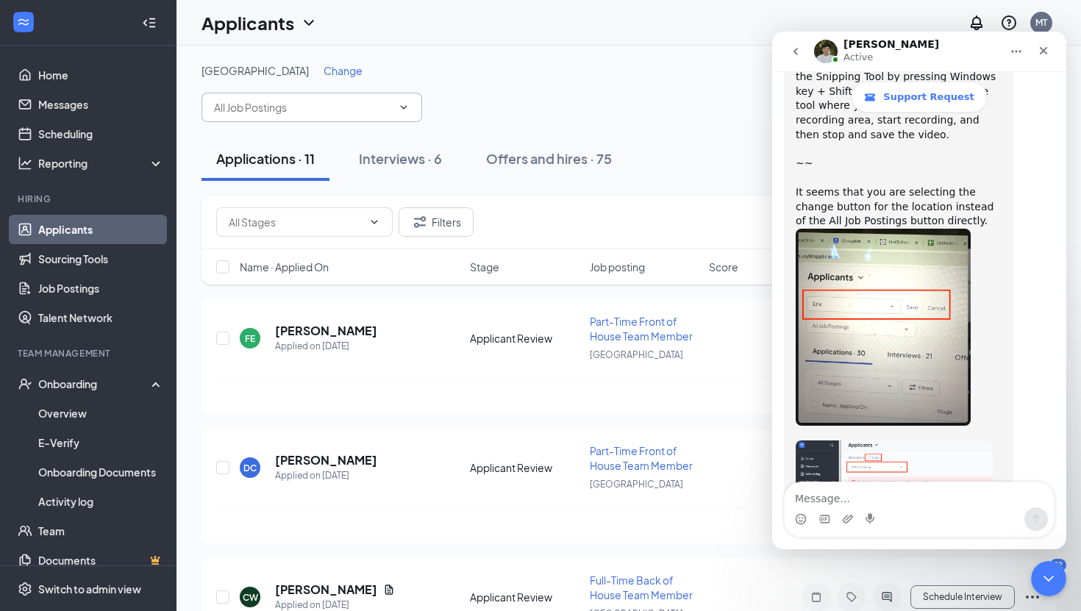
click at [404, 101] on icon "ChevronDown" at bounding box center [404, 107] width 12 height 12
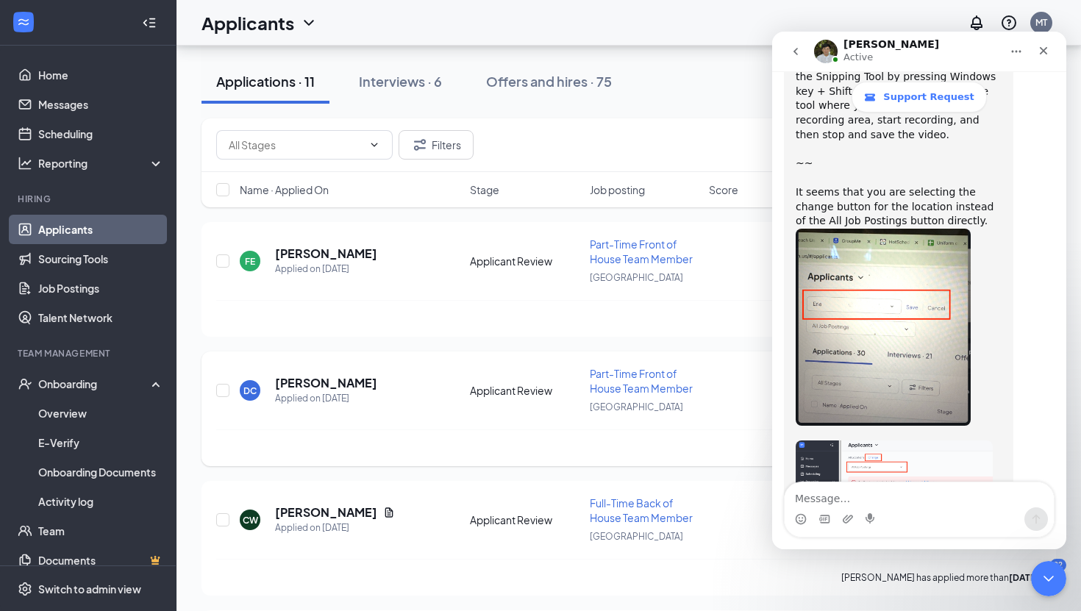
scroll to position [0, 0]
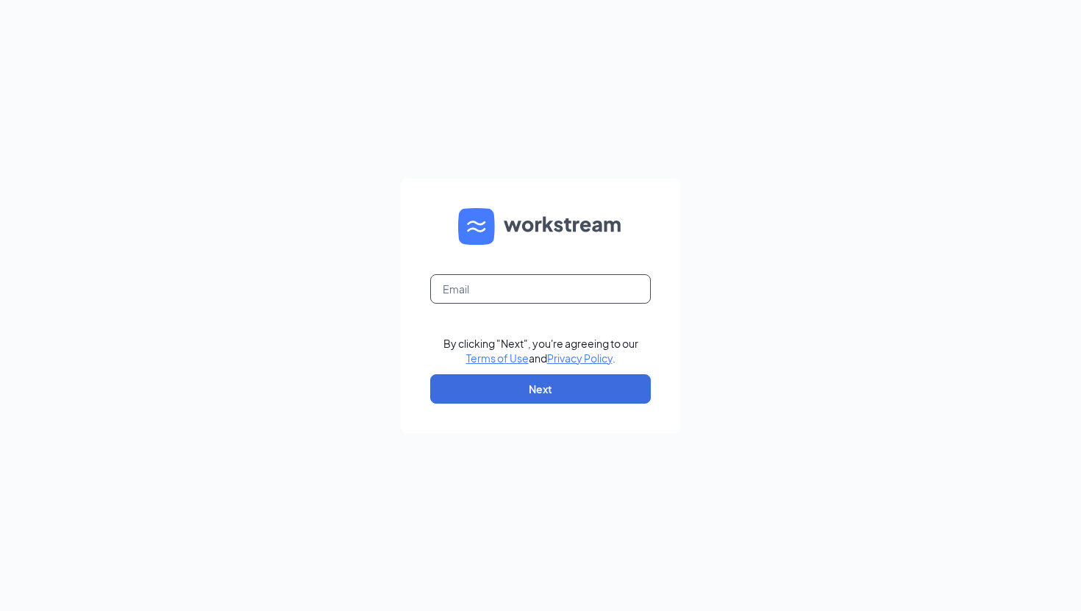
click at [502, 290] on input "text" at bounding box center [540, 288] width 221 height 29
type input "mahaya555@gmail.com"
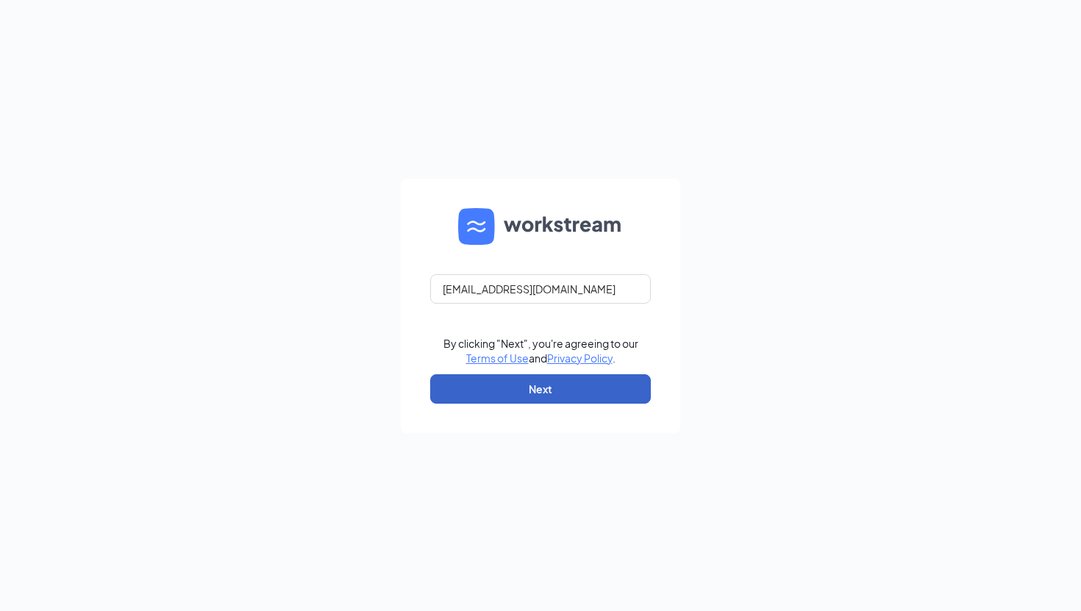
click at [536, 379] on button "Next" at bounding box center [540, 388] width 221 height 29
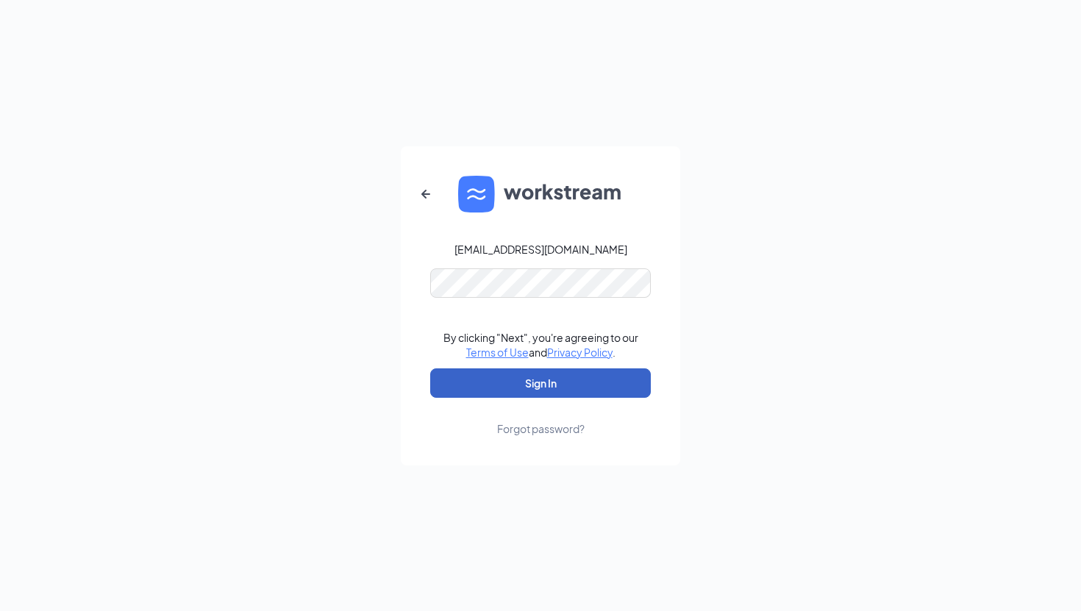
click at [541, 381] on button "Sign In" at bounding box center [540, 382] width 221 height 29
click at [559, 381] on button "Sign In" at bounding box center [540, 382] width 221 height 29
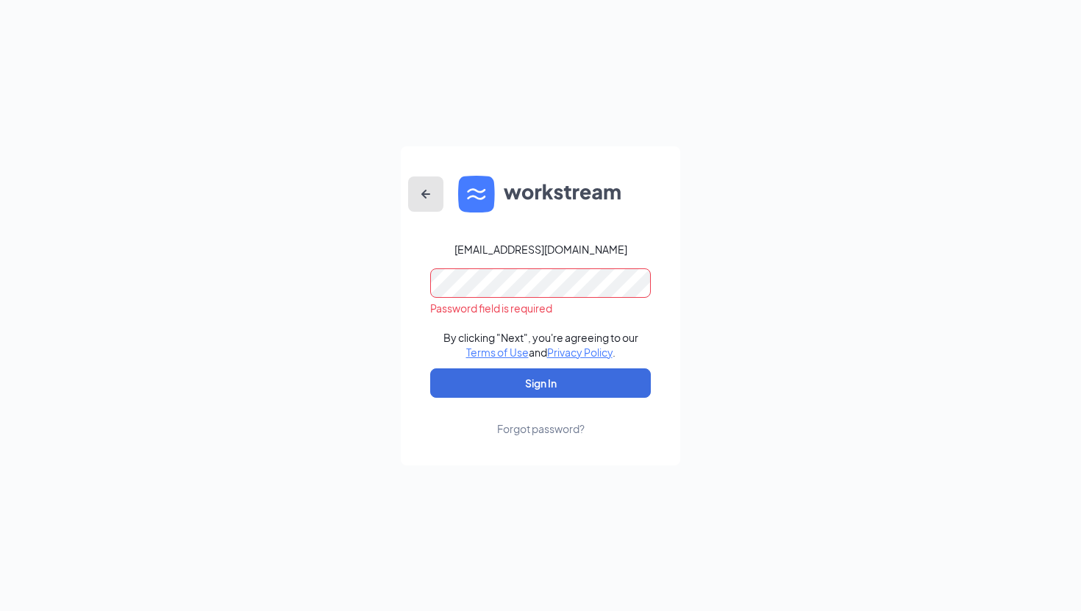
click at [425, 190] on icon "ArrowLeftNew" at bounding box center [425, 193] width 9 height 9
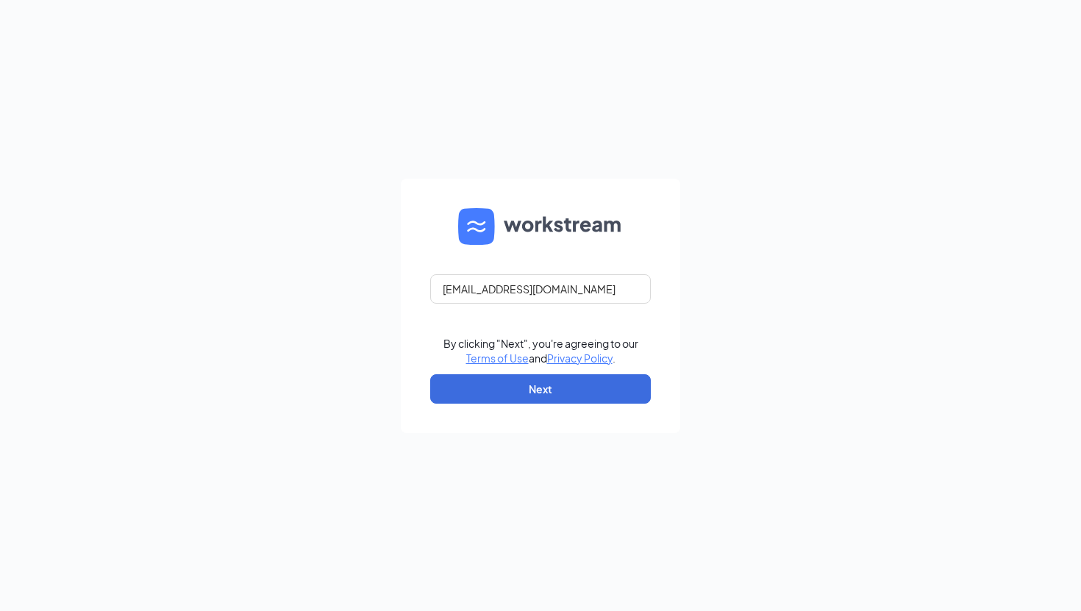
click at [425, 190] on form "mahaya555@gmail.com By clicking "Next", you're agreeing to our Terms of Use and…" at bounding box center [540, 306] width 279 height 254
click at [471, 291] on input "text" at bounding box center [540, 288] width 221 height 29
type input "talentteamchickfila@gmail.com"
click at [520, 379] on button "Next" at bounding box center [540, 388] width 221 height 29
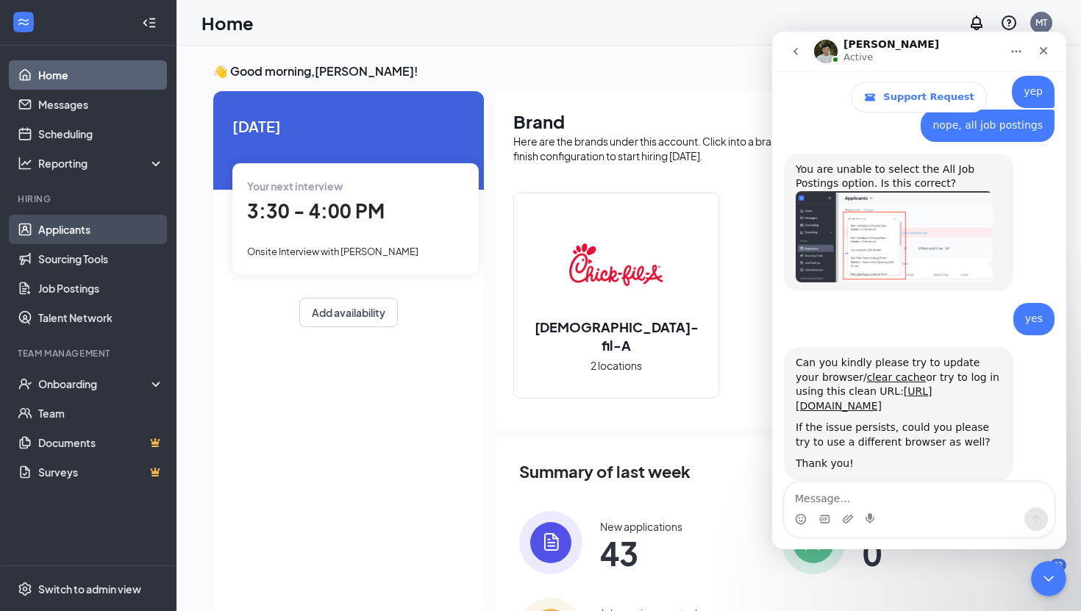
click at [88, 228] on link "Applicants" at bounding box center [101, 229] width 126 height 29
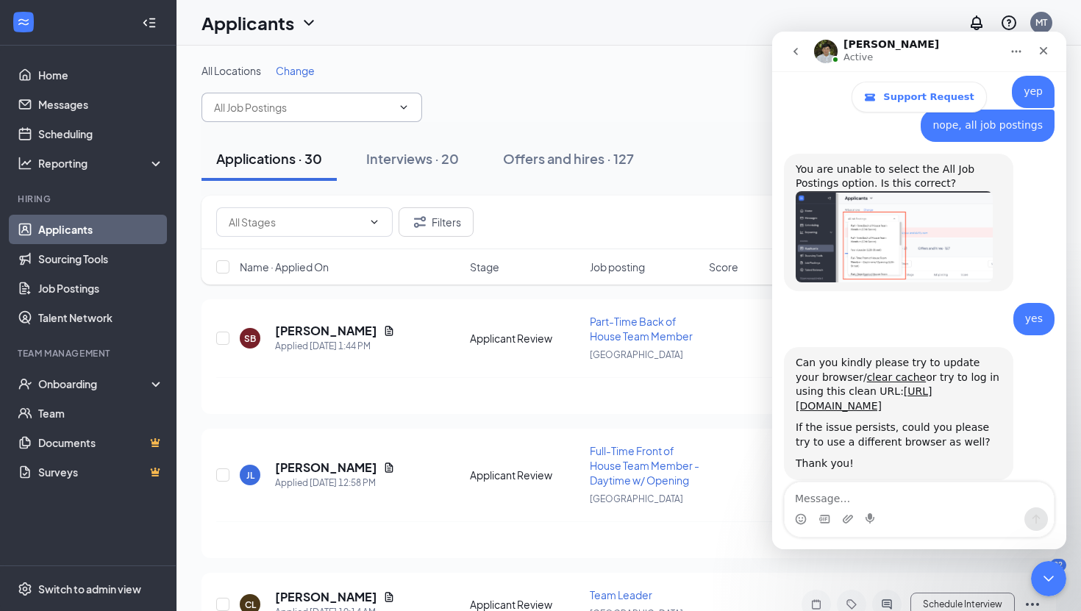
click at [407, 102] on icon "ChevronDown" at bounding box center [404, 107] width 12 height 12
click at [406, 103] on icon "ChevronDown" at bounding box center [404, 107] width 12 height 12
click at [808, 496] on textarea "Message…" at bounding box center [918, 494] width 269 height 25
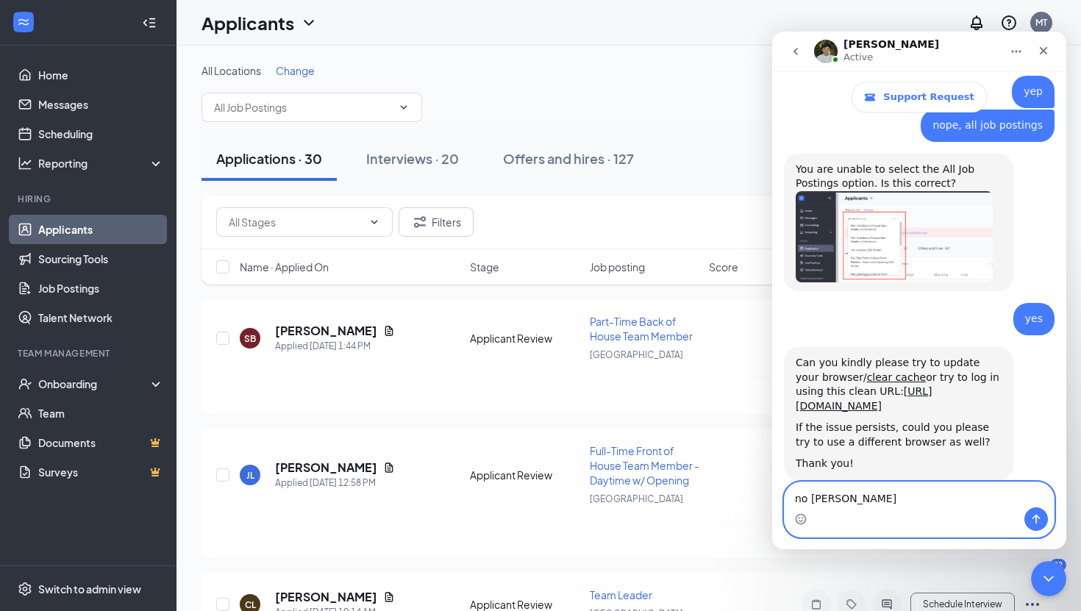
type textarea "no change"
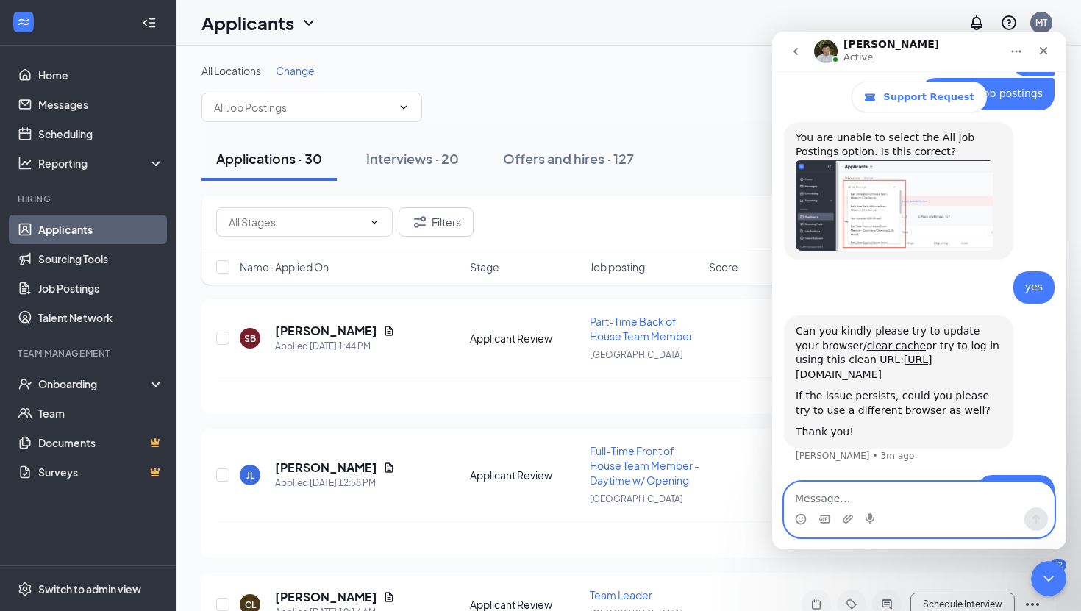
scroll to position [878, 0]
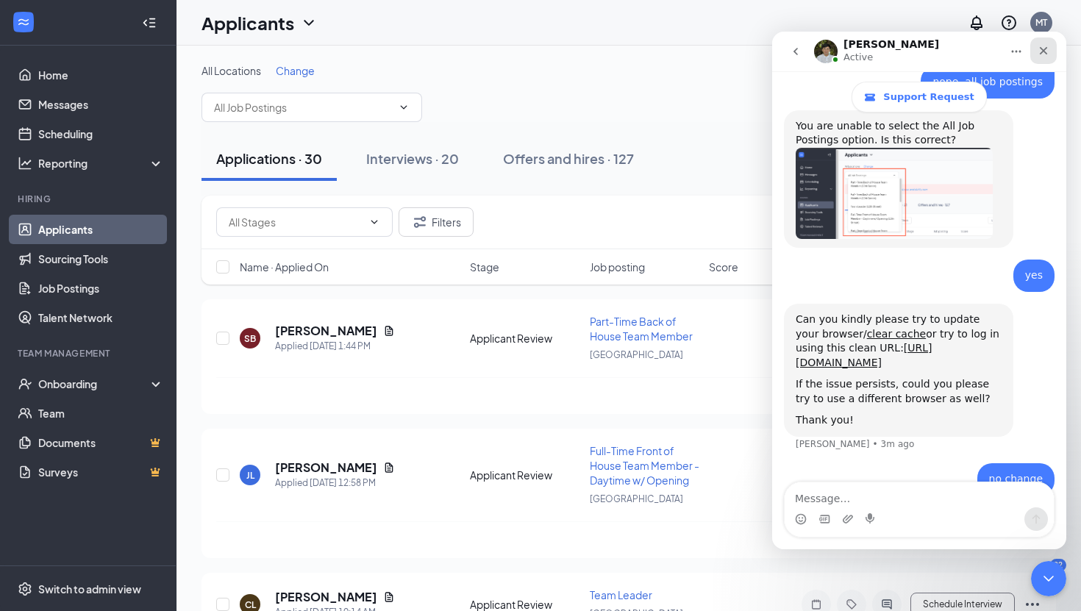
click at [1042, 50] on icon "Close" at bounding box center [1044, 51] width 8 height 8
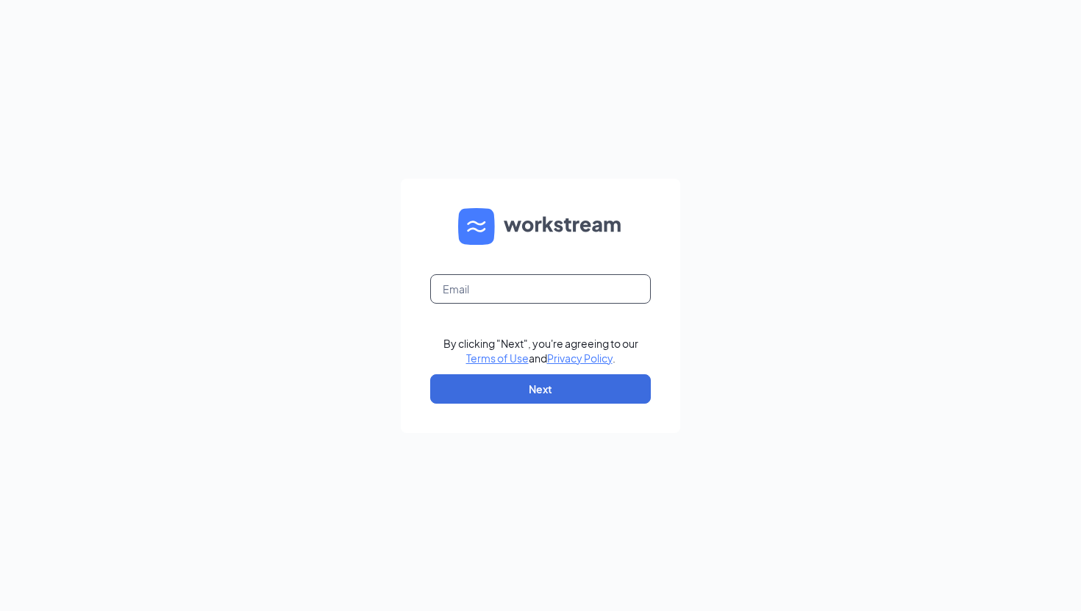
click at [518, 295] on input "text" at bounding box center [540, 288] width 221 height 29
type input "[EMAIL_ADDRESS][DOMAIN_NAME]"
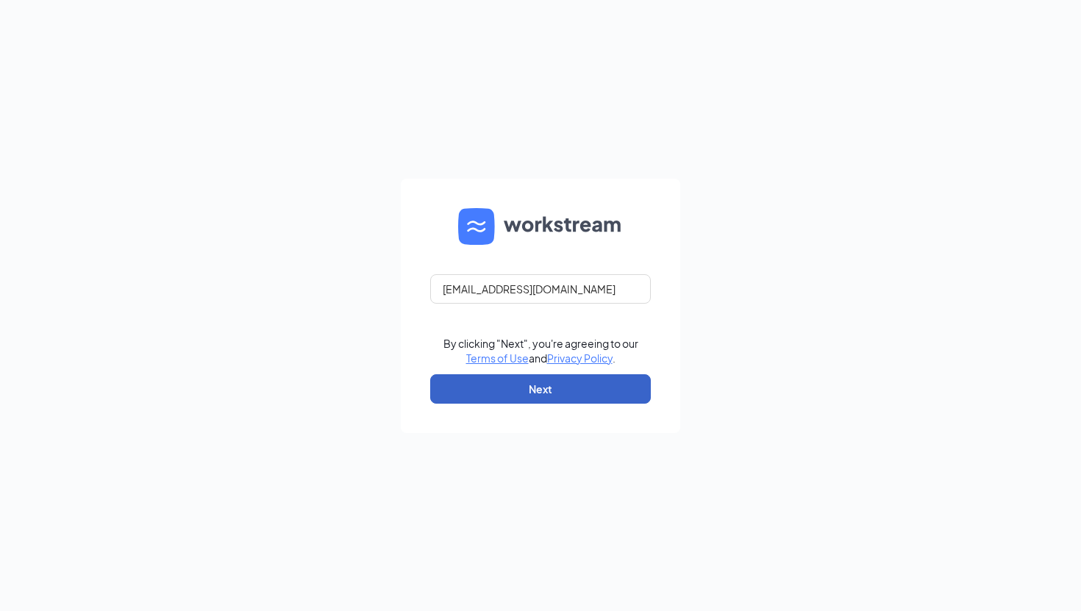
click at [534, 387] on button "Next" at bounding box center [540, 388] width 221 height 29
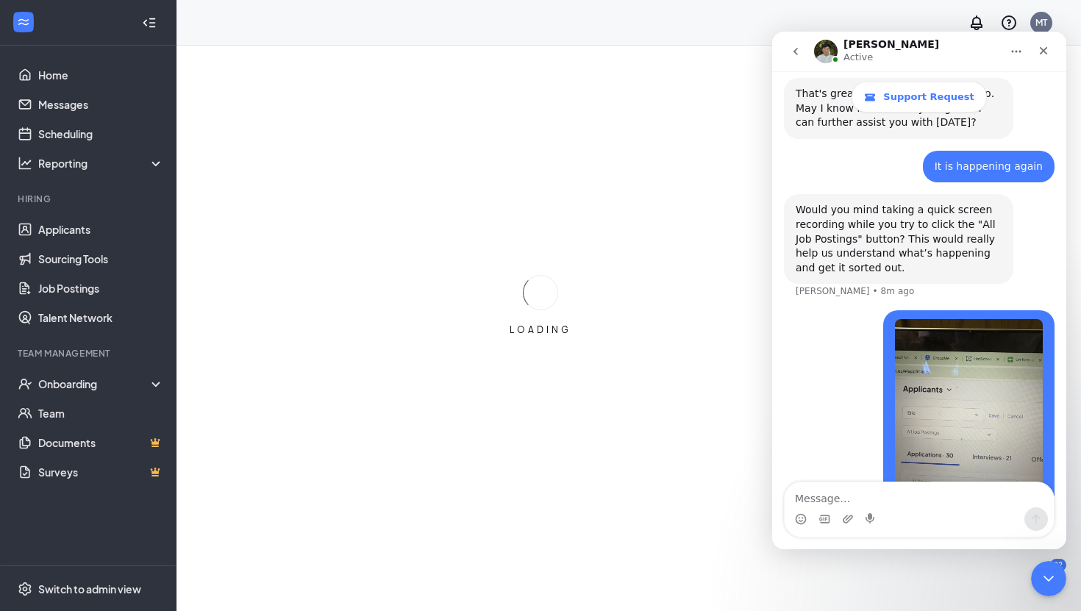
scroll to position [1564, 0]
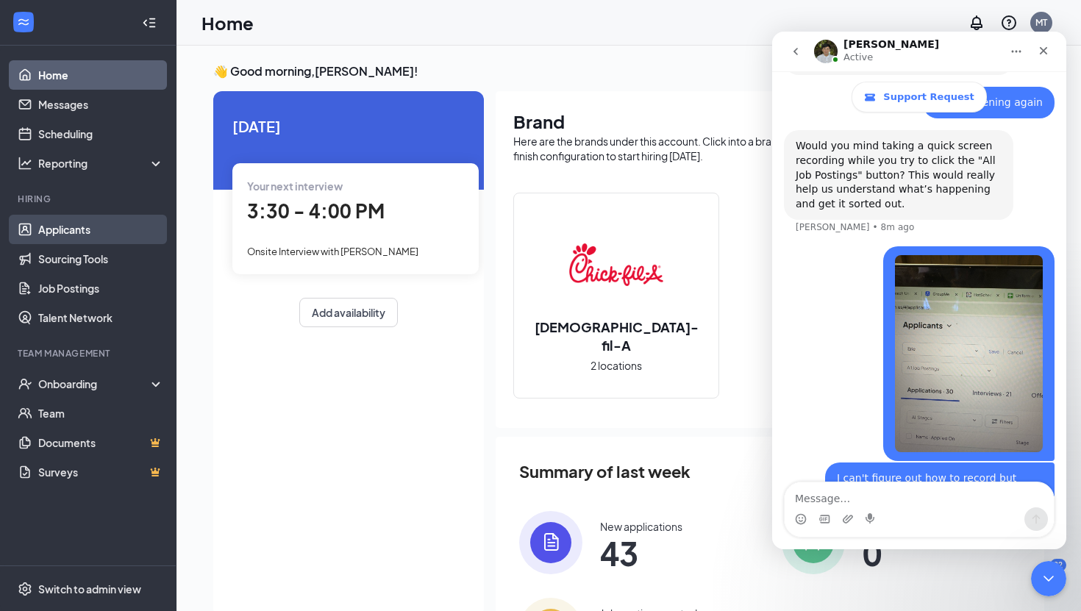
click at [80, 231] on link "Applicants" at bounding box center [101, 229] width 126 height 29
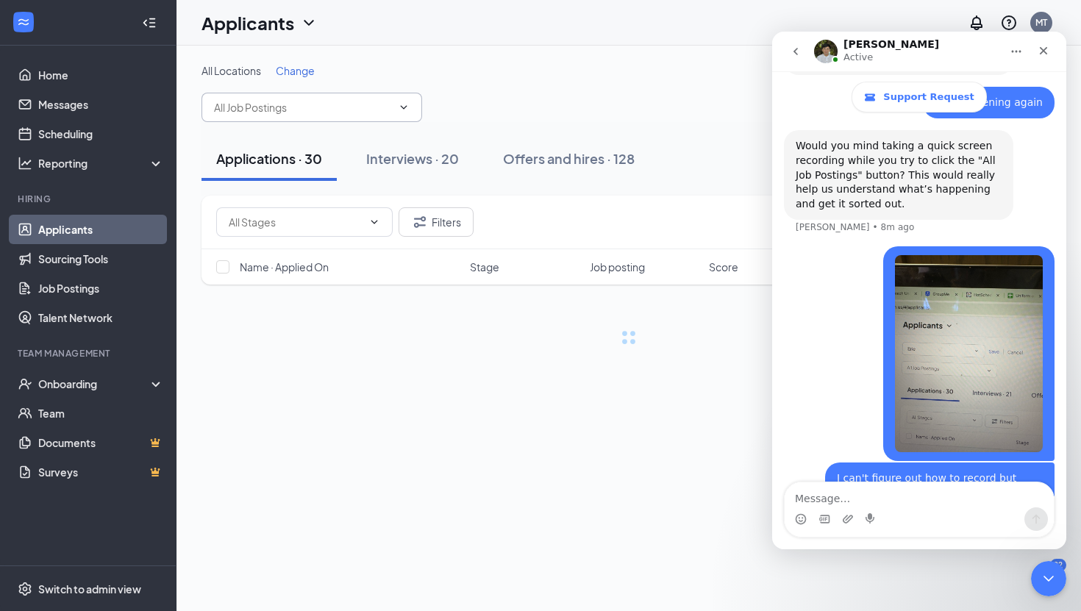
click at [406, 106] on icon "ChevronDown" at bounding box center [404, 107] width 7 height 4
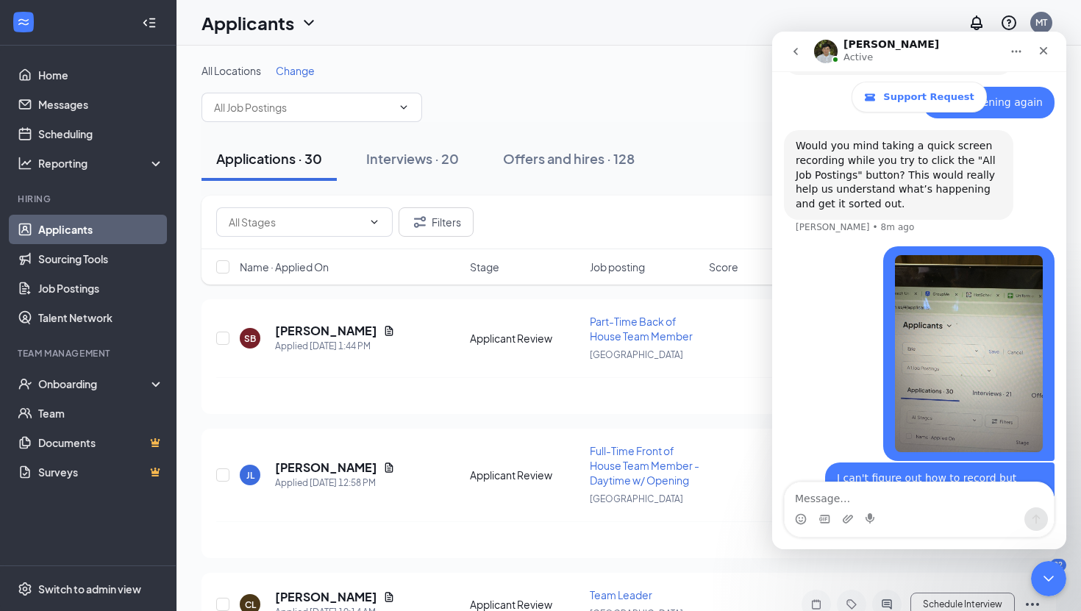
click at [283, 67] on span "Change" at bounding box center [295, 70] width 39 height 13
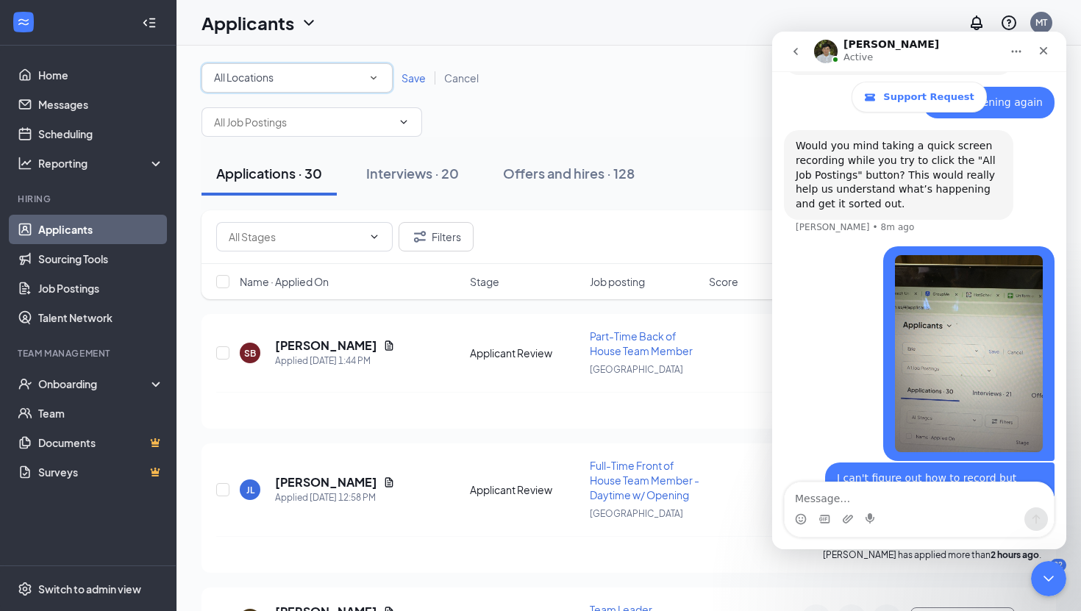
click at [377, 77] on icon "SmallChevronDown" at bounding box center [373, 77] width 13 height 13
click at [333, 179] on li "[GEOGRAPHIC_DATA]" at bounding box center [296, 189] width 191 height 35
click at [407, 121] on icon "ChevronDown" at bounding box center [404, 122] width 12 height 12
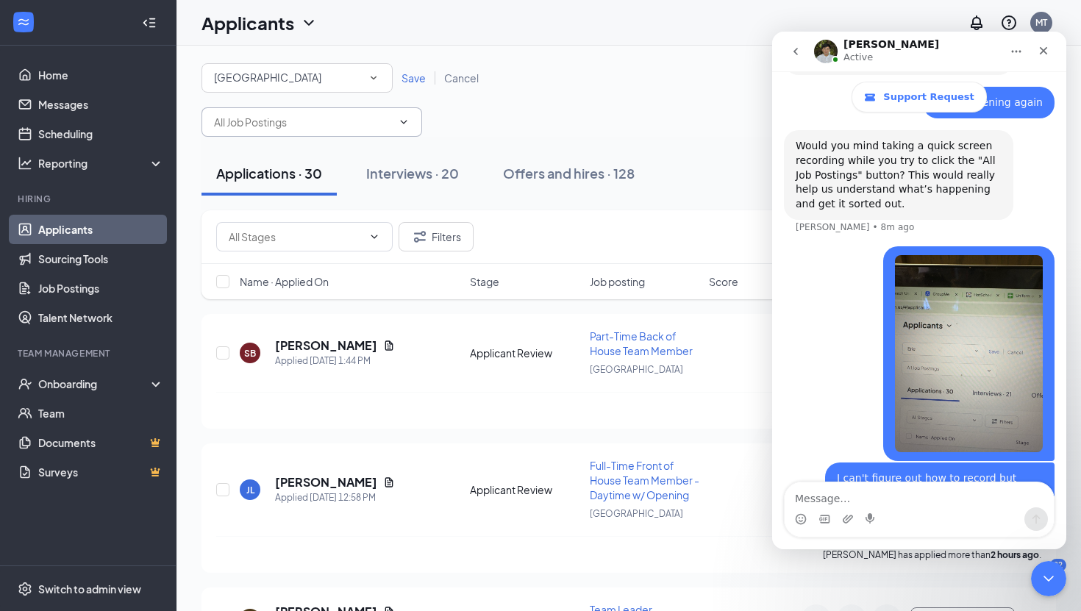
click at [407, 121] on icon "ChevronDown" at bounding box center [404, 122] width 12 height 12
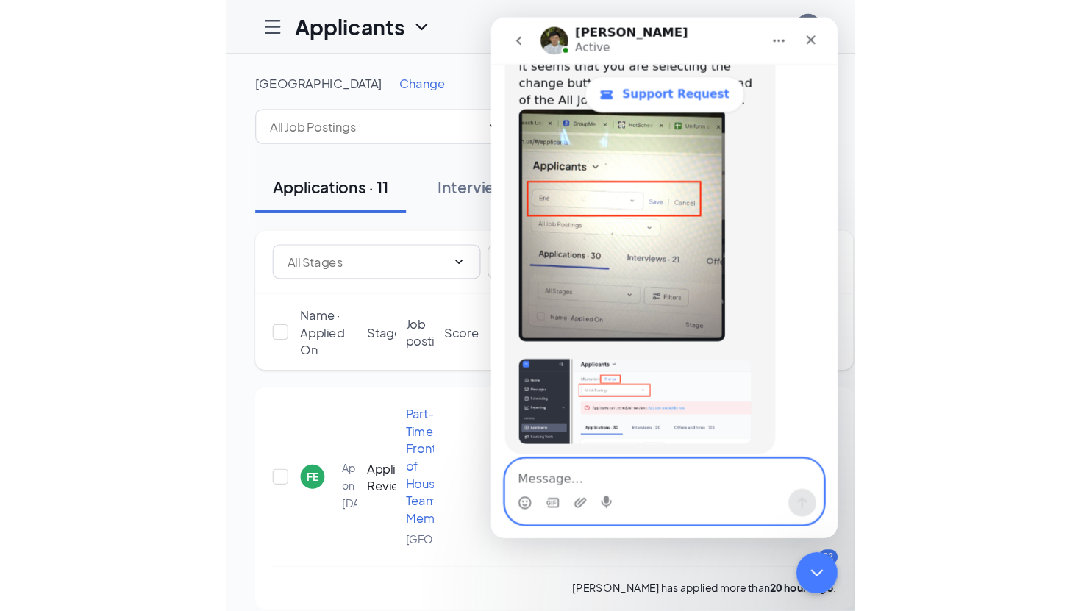
scroll to position [2319, 0]
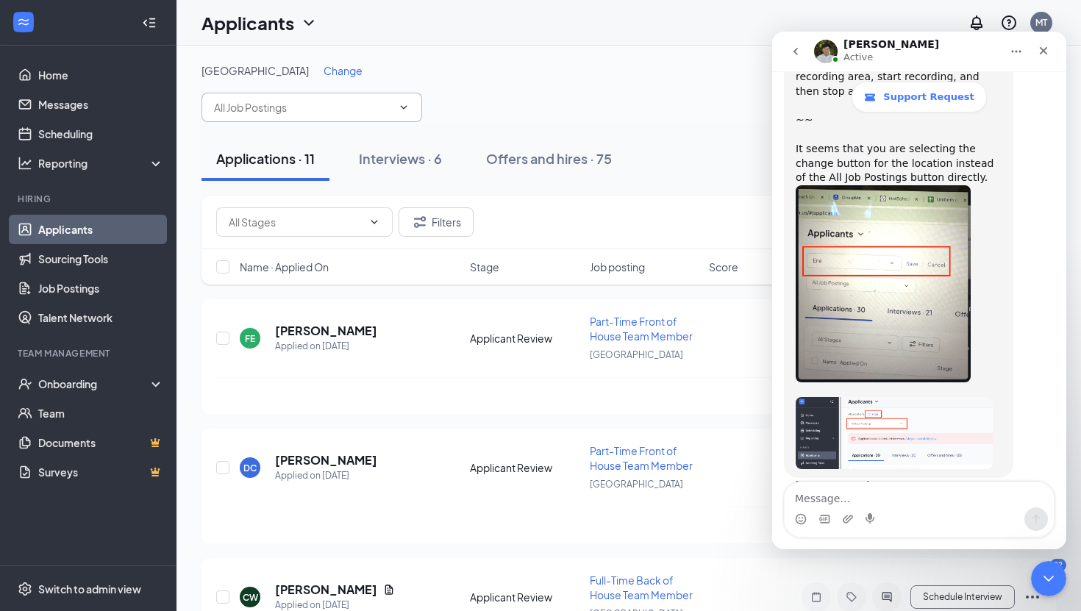
click at [403, 102] on icon "ChevronDown" at bounding box center [404, 107] width 12 height 12
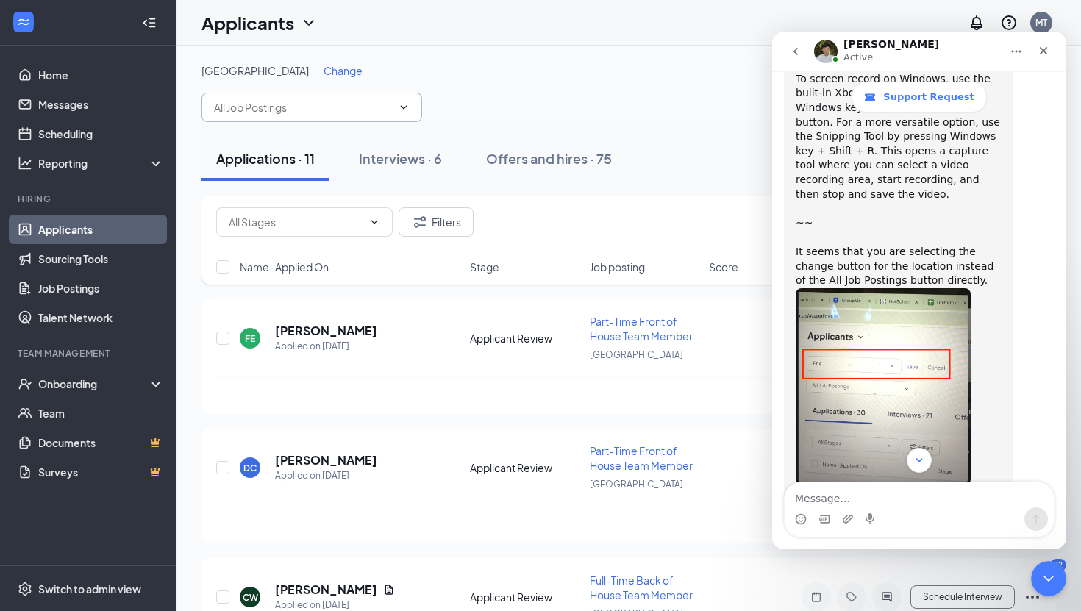
scroll to position [2377, 0]
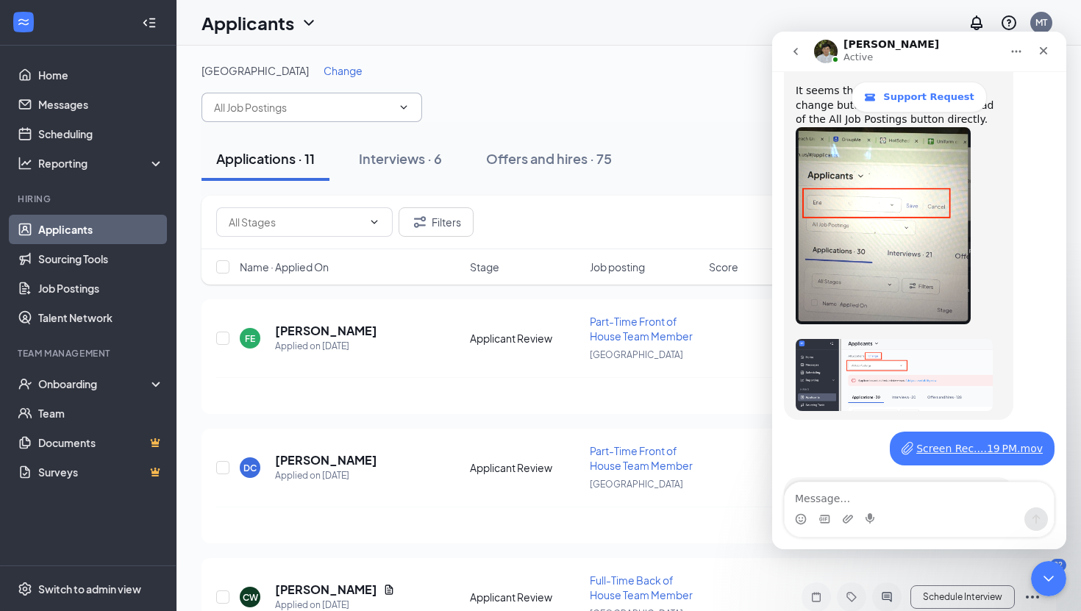
click at [402, 107] on icon "ChevronDown" at bounding box center [404, 107] width 7 height 4
click at [404, 102] on icon "ChevronDown" at bounding box center [404, 107] width 12 height 12
click at [404, 103] on icon "ChevronDown" at bounding box center [404, 107] width 12 height 12
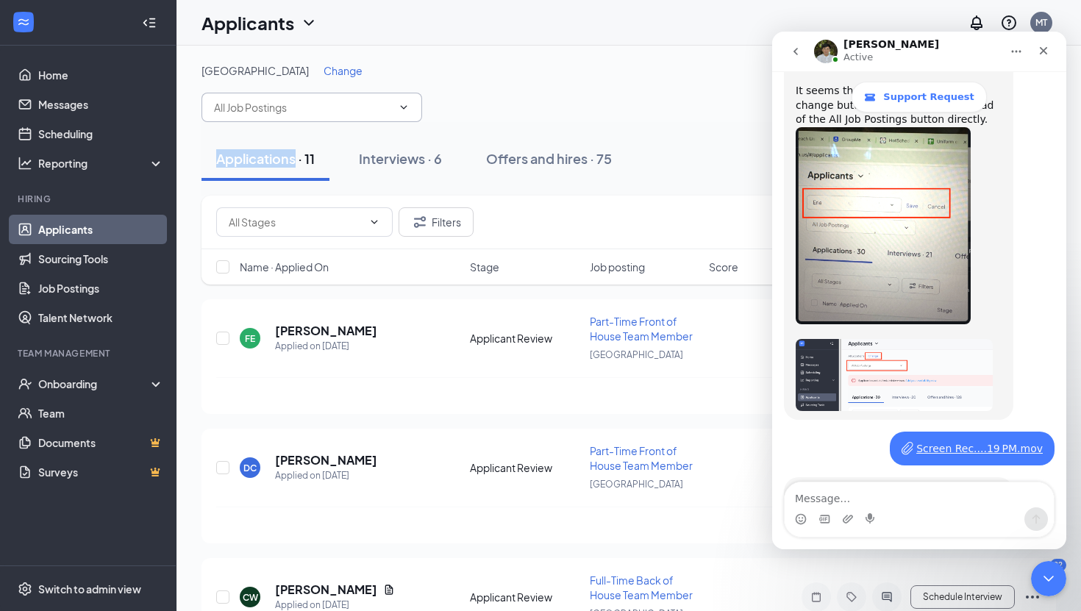
click at [404, 103] on icon "ChevronDown" at bounding box center [404, 107] width 12 height 12
click at [404, 102] on icon "ChevronDown" at bounding box center [404, 107] width 12 height 12
click at [405, 106] on icon "ChevronDown" at bounding box center [404, 107] width 7 height 4
click at [405, 105] on icon "ChevronDown" at bounding box center [404, 107] width 12 height 12
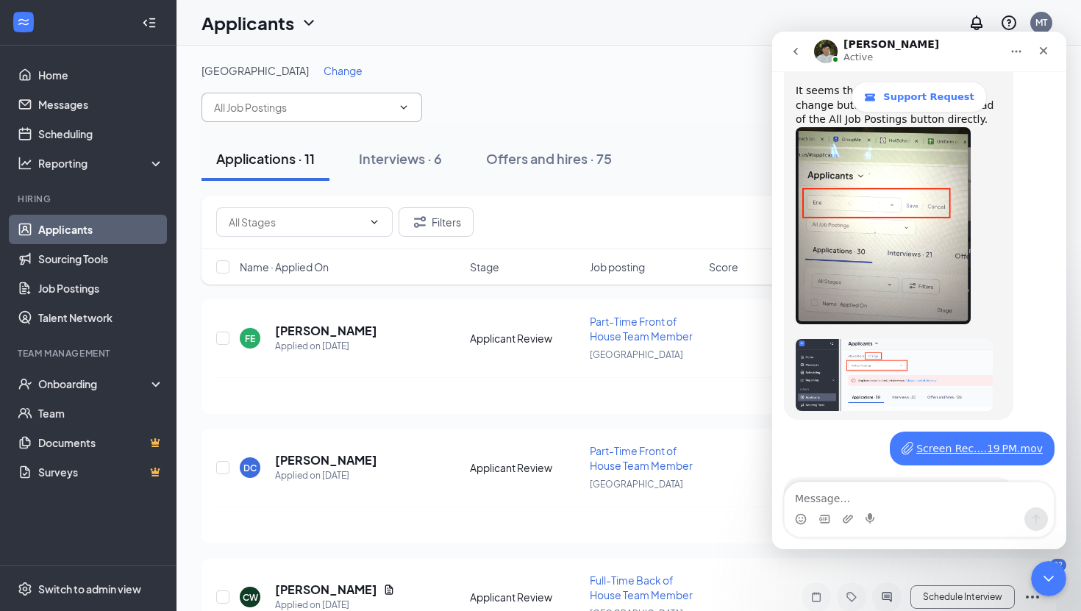
click at [405, 105] on icon "ChevronDown" at bounding box center [404, 107] width 12 height 12
click at [407, 101] on icon "ChevronDown" at bounding box center [404, 107] width 12 height 12
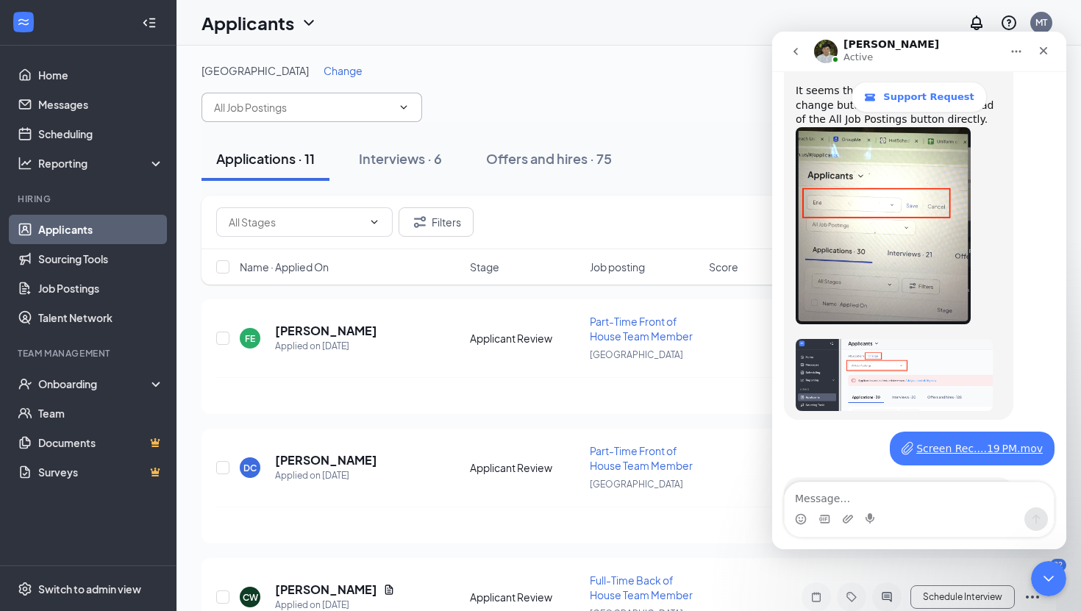
click at [407, 101] on icon "ChevronDown" at bounding box center [404, 107] width 12 height 12
click at [408, 153] on div "Interviews · 6" at bounding box center [400, 158] width 83 height 18
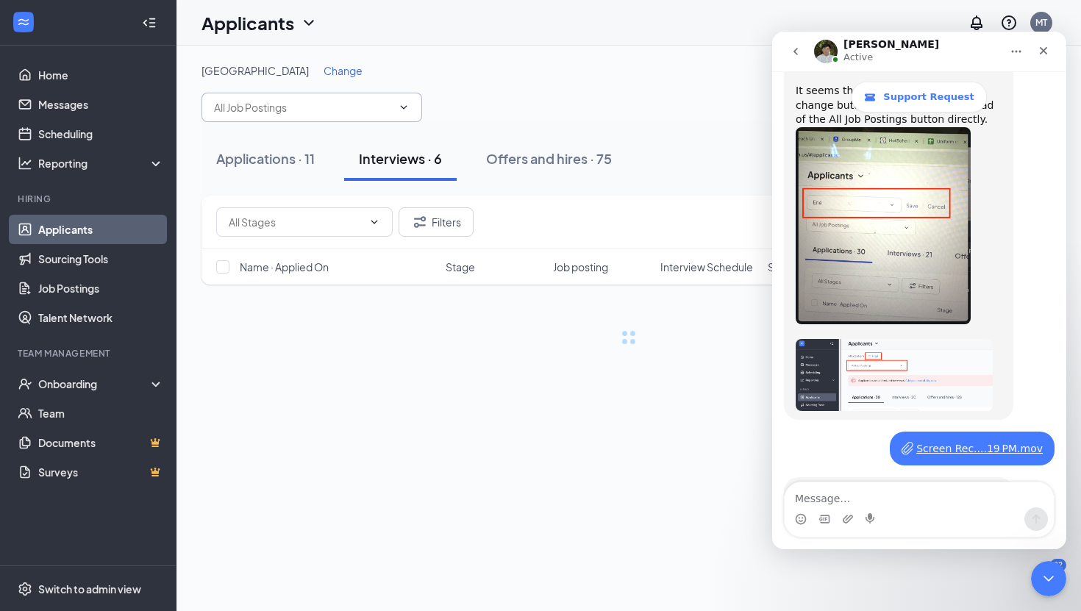
click at [404, 106] on icon "ChevronDown" at bounding box center [404, 107] width 12 height 12
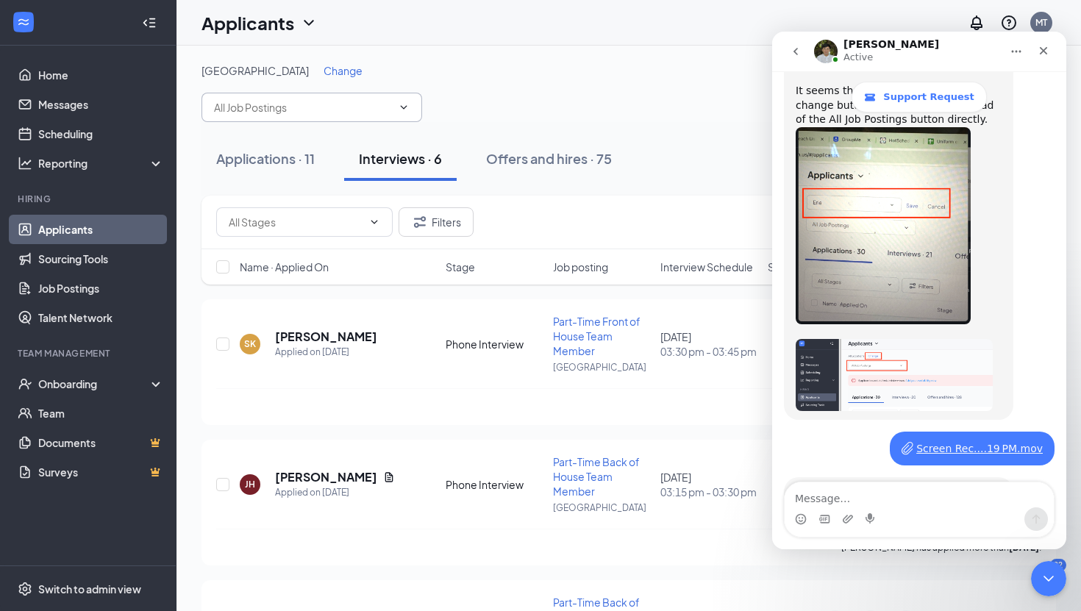
click at [404, 106] on icon "ChevronDown" at bounding box center [404, 107] width 12 height 12
click at [404, 107] on icon "ChevronDown" at bounding box center [404, 107] width 12 height 12
click at [527, 157] on div "Offers and hires · 75" at bounding box center [549, 158] width 126 height 18
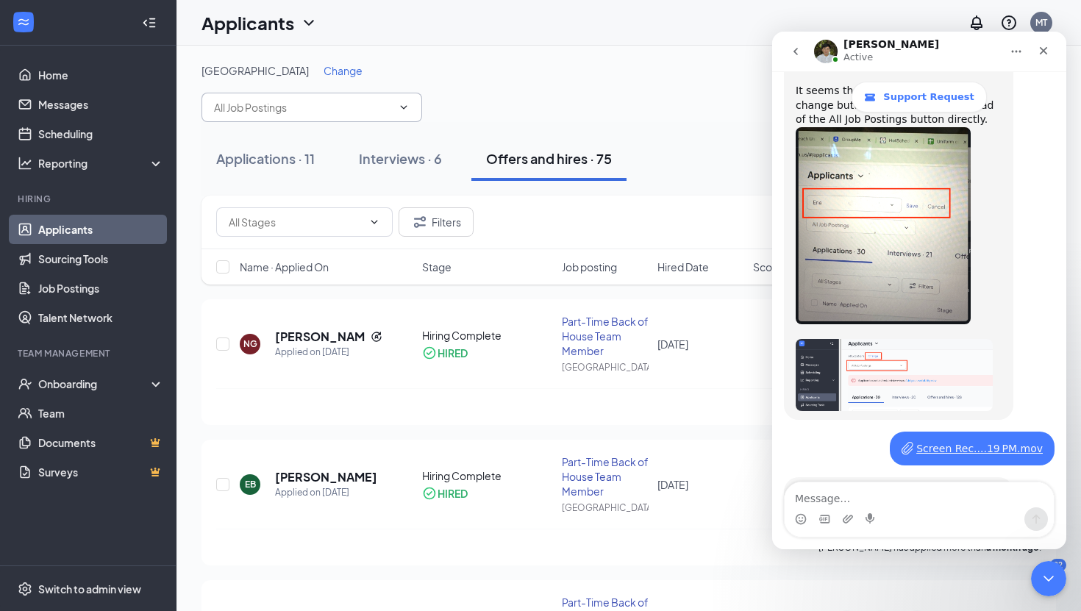
click at [412, 104] on span at bounding box center [311, 107] width 221 height 29
click at [403, 105] on icon "ChevronDown" at bounding box center [404, 107] width 12 height 12
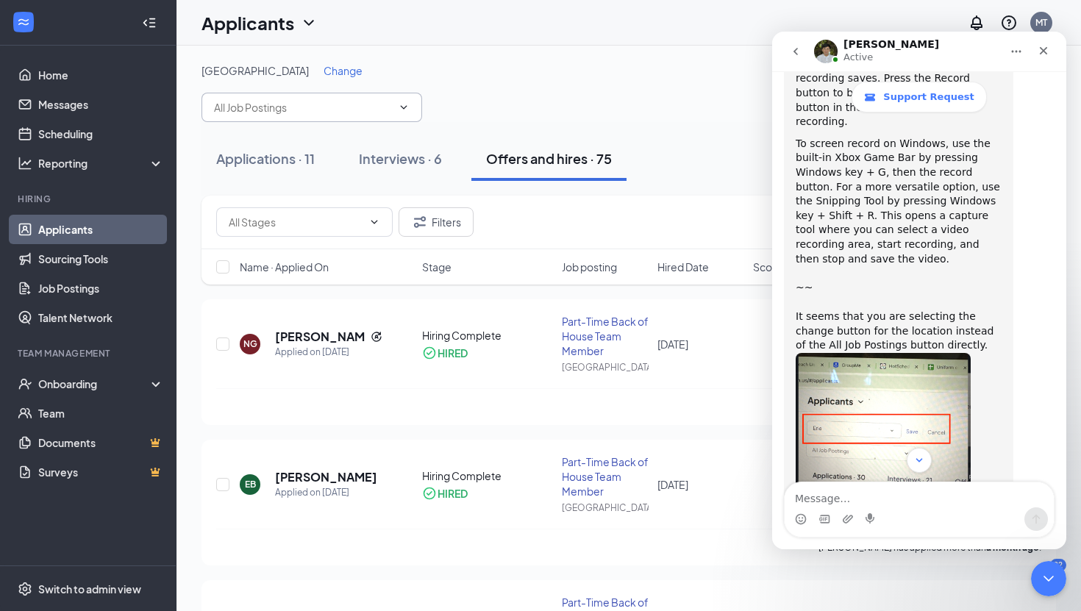
scroll to position [2377, 0]
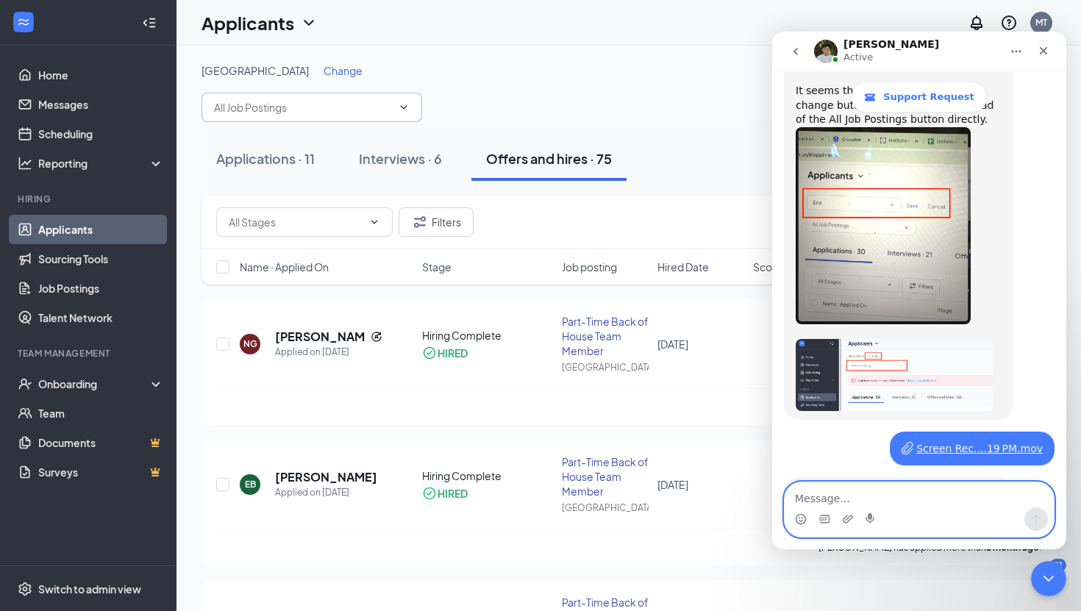
click at [831, 490] on textarea "Message…" at bounding box center [918, 494] width 269 height 25
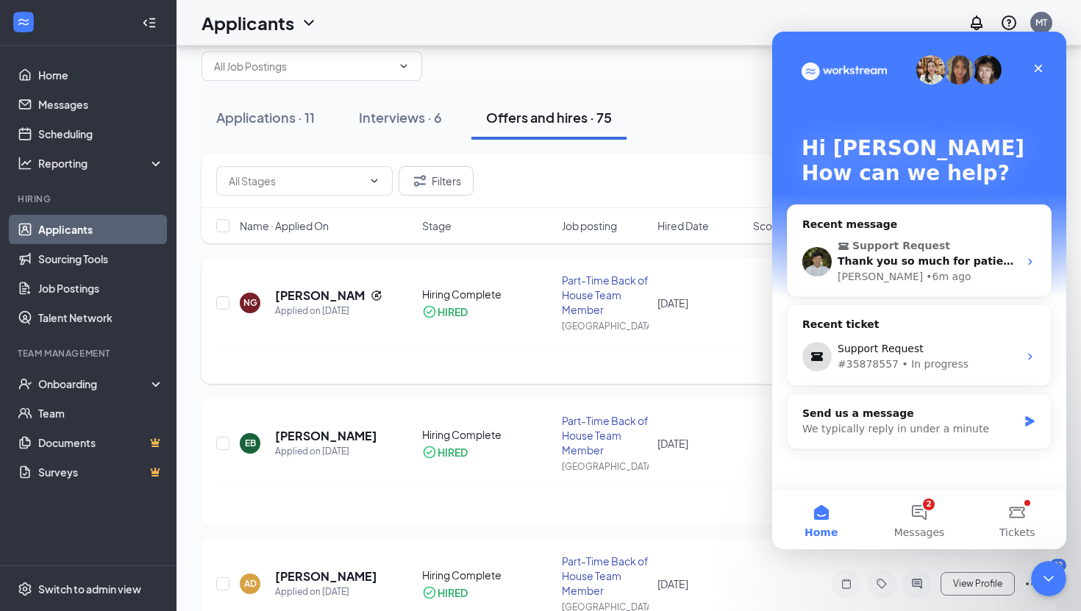
scroll to position [46, 0]
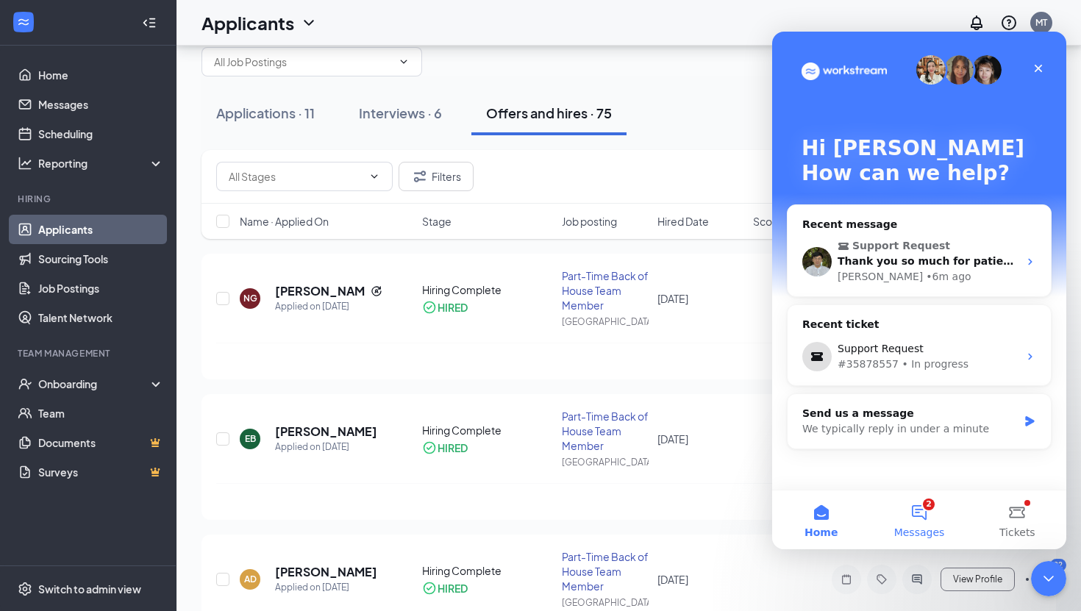
click at [920, 518] on button "2 Messages" at bounding box center [919, 519] width 98 height 59
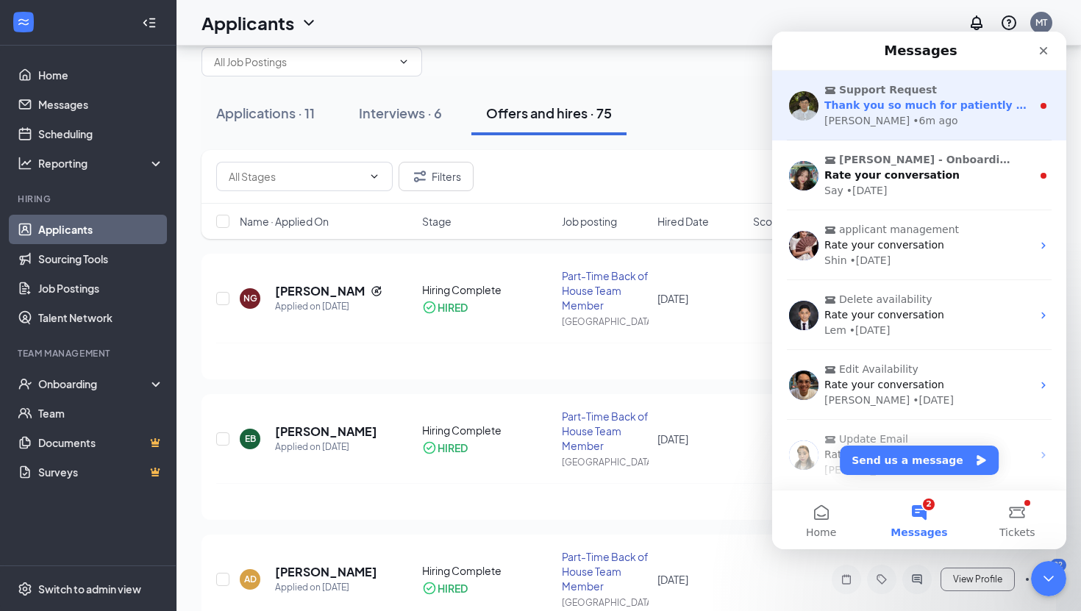
click at [945, 124] on div "[PERSON_NAME] • 6m ago" at bounding box center [927, 120] width 207 height 15
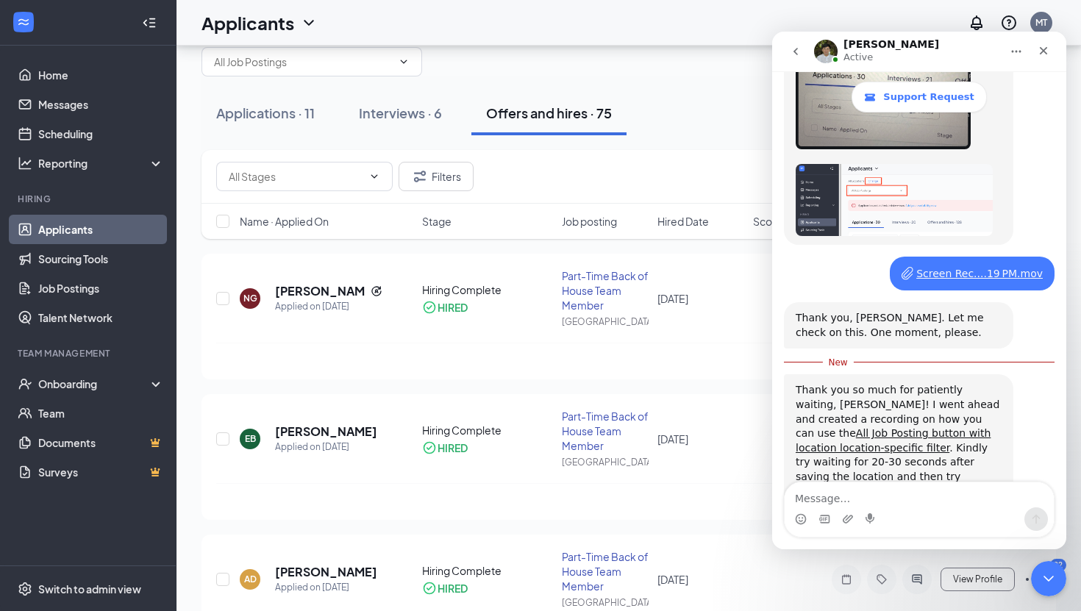
scroll to position [0, 0]
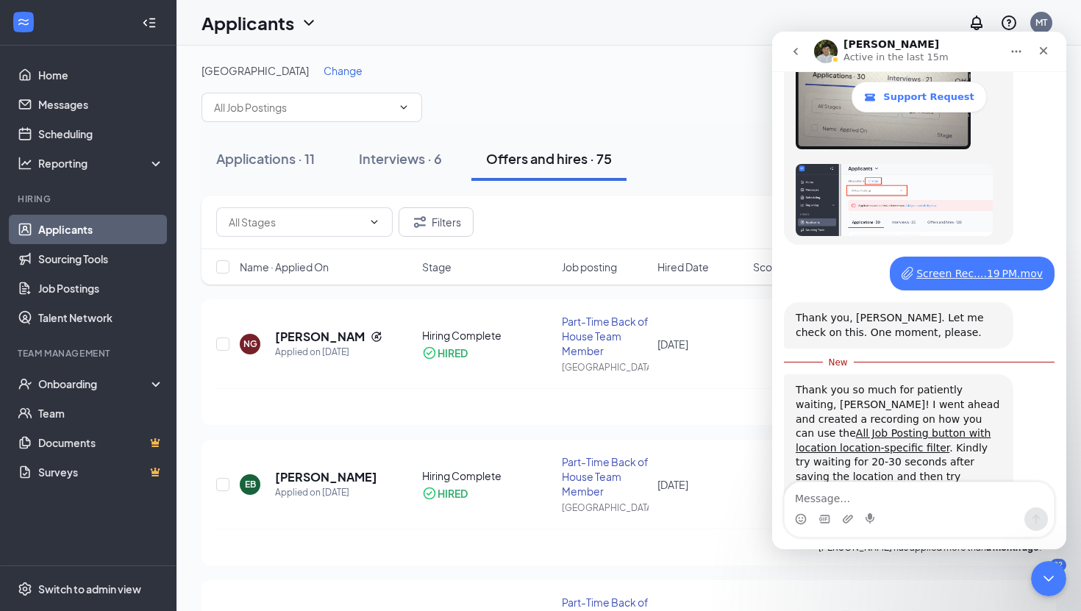
click at [323, 73] on span "Change" at bounding box center [342, 70] width 39 height 13
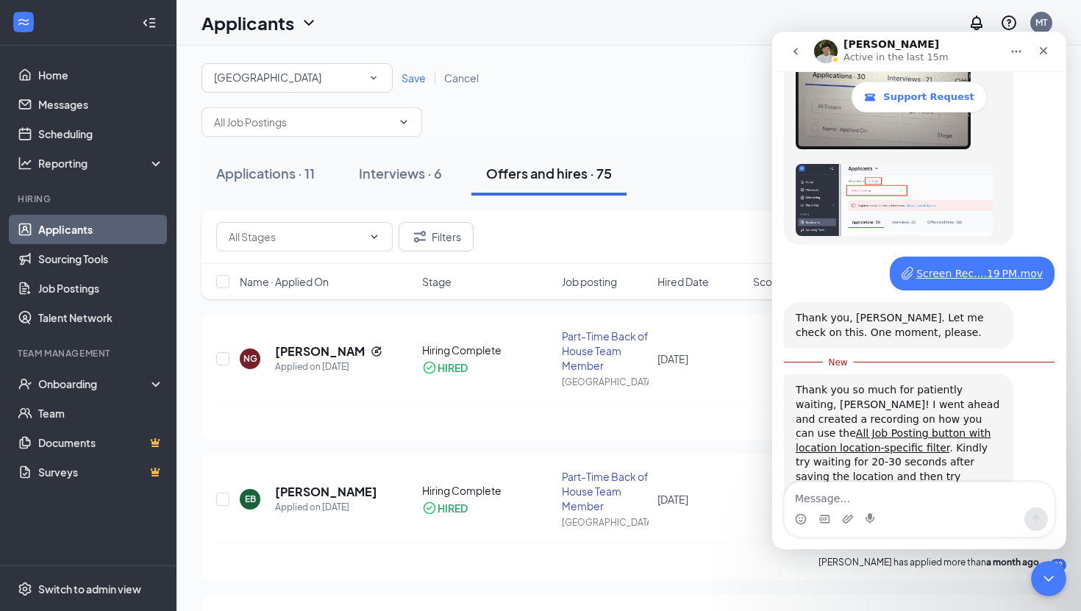
click at [409, 79] on span "Save" at bounding box center [413, 77] width 24 height 13
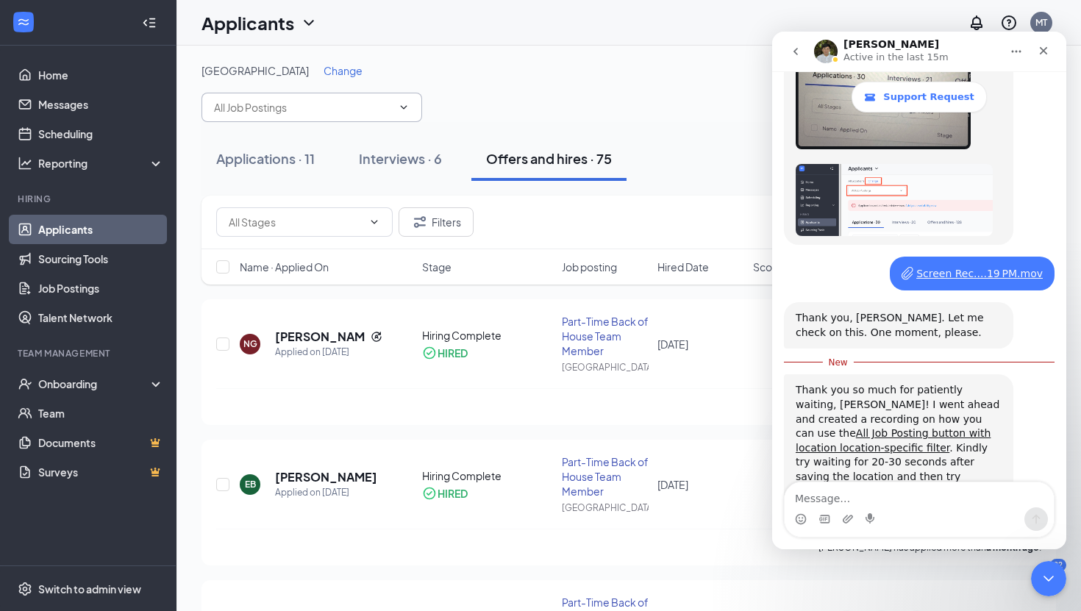
click at [409, 106] on icon "ChevronDown" at bounding box center [404, 107] width 12 height 12
click at [406, 109] on icon "ChevronDown" at bounding box center [404, 107] width 12 height 12
click at [809, 501] on textarea "Message…" at bounding box center [918, 494] width 269 height 25
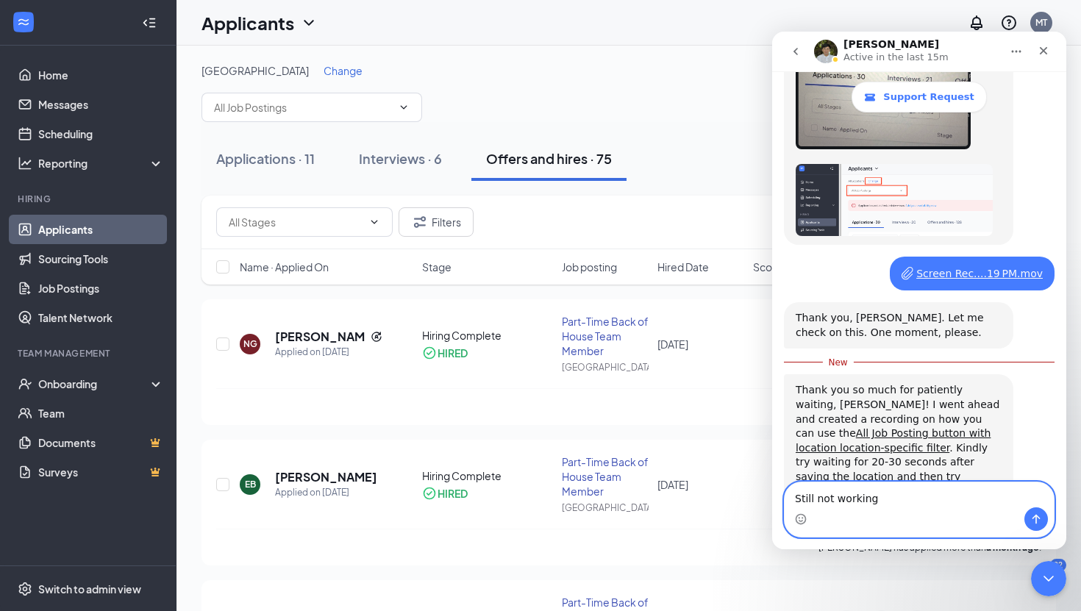
type textarea "Still not working"
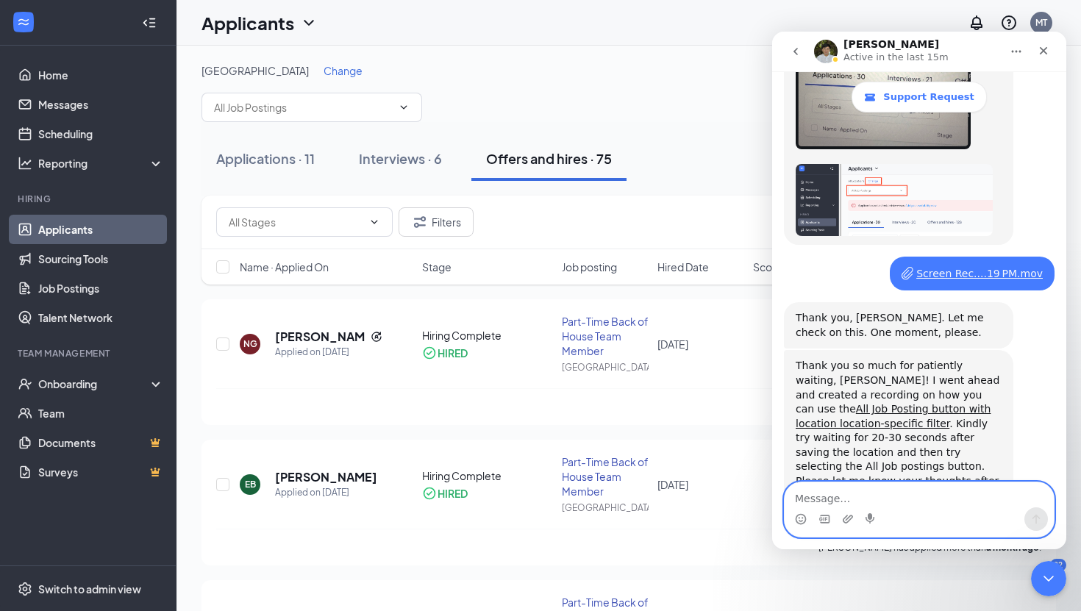
scroll to position [2569, 0]
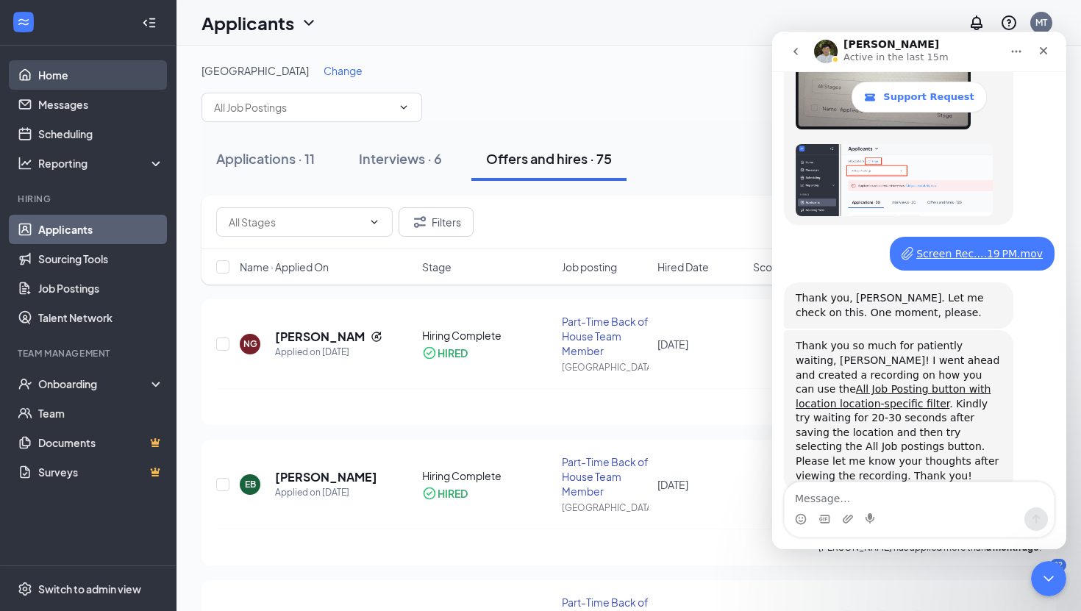
click at [72, 63] on link "Home" at bounding box center [101, 74] width 126 height 29
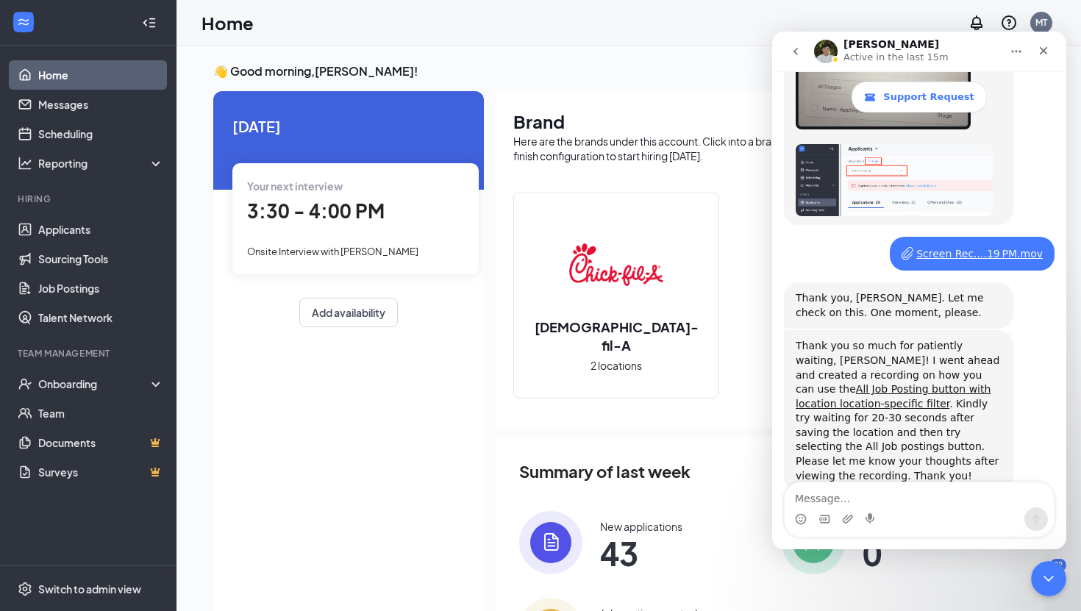
click at [321, 216] on span "3:30 - 4:00 PM" at bounding box center [315, 210] width 137 height 24
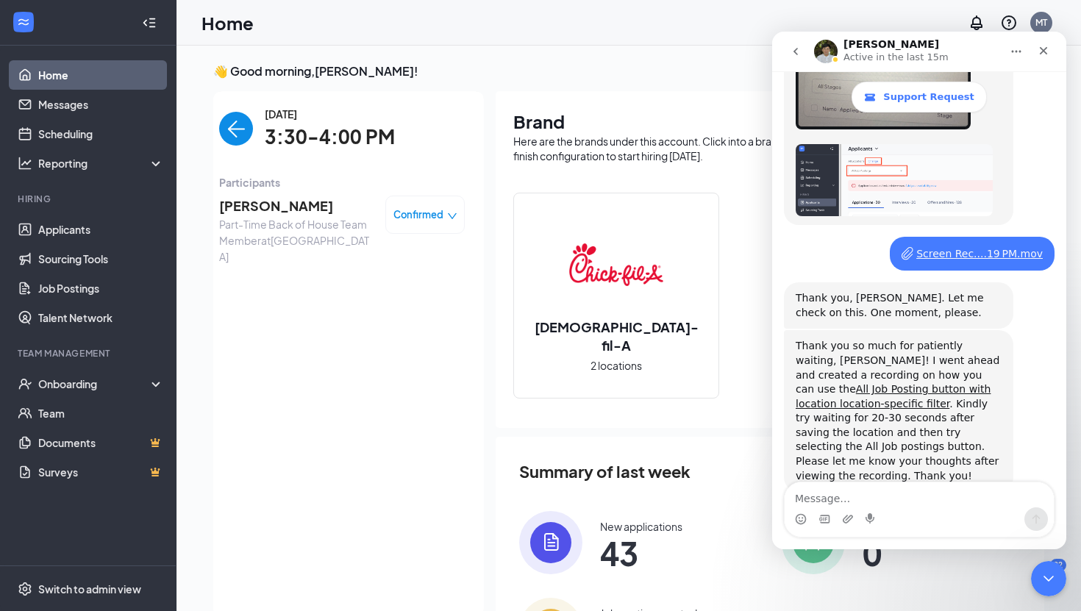
scroll to position [6, 0]
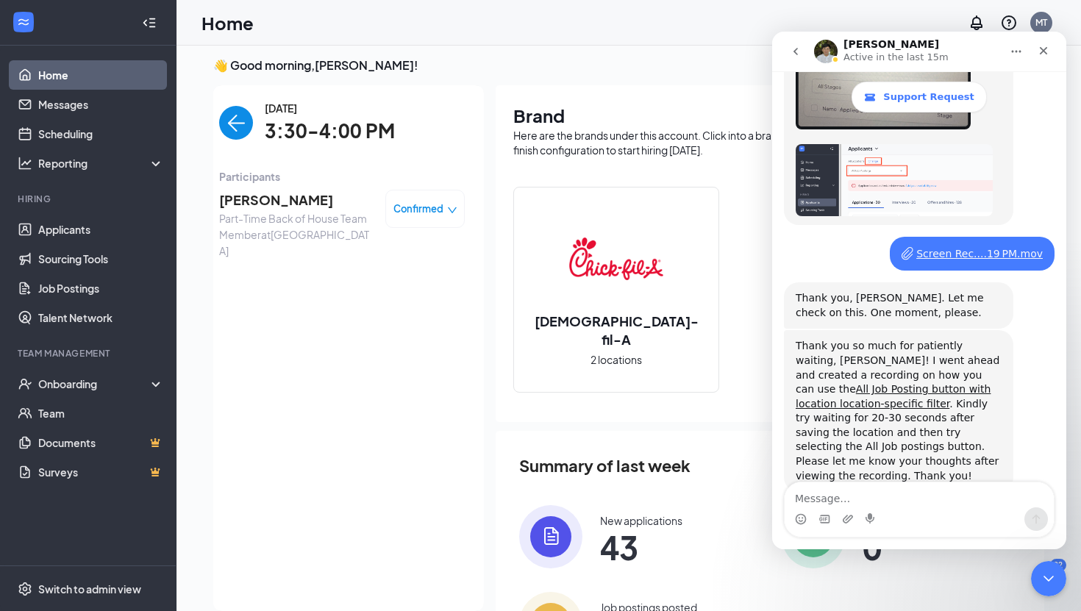
click at [237, 130] on img "back-button" at bounding box center [236, 123] width 34 height 34
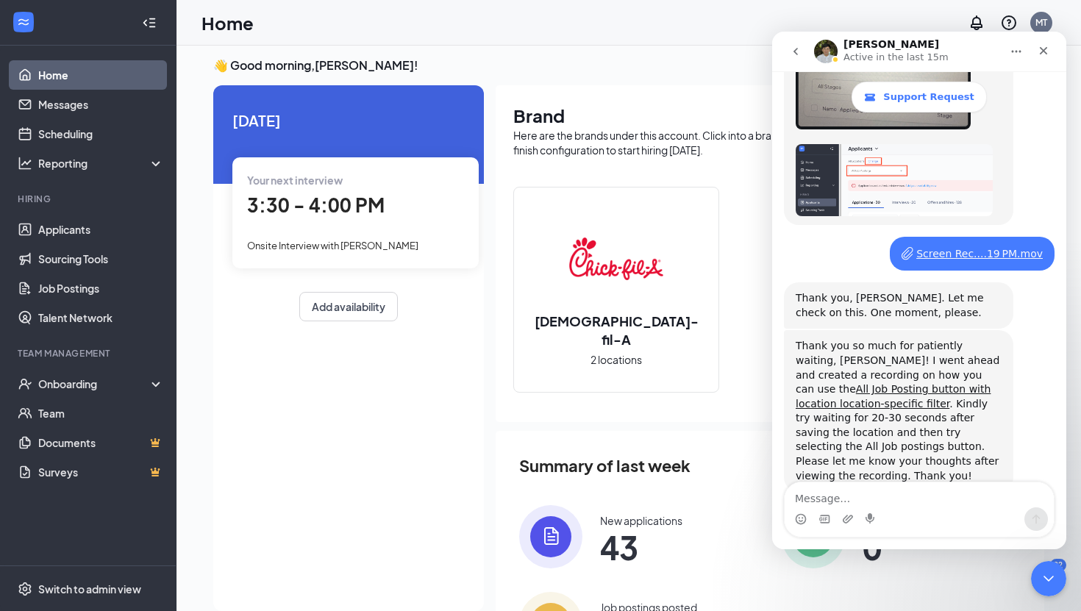
click at [793, 50] on icon "go back" at bounding box center [796, 52] width 12 height 12
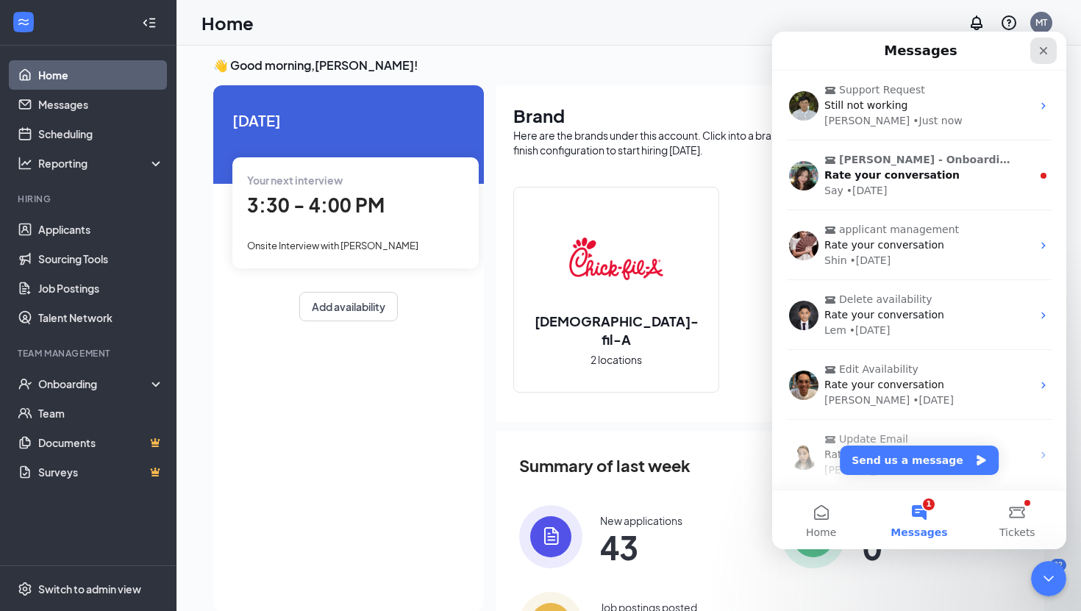
click at [1039, 45] on icon "Close" at bounding box center [1043, 51] width 12 height 12
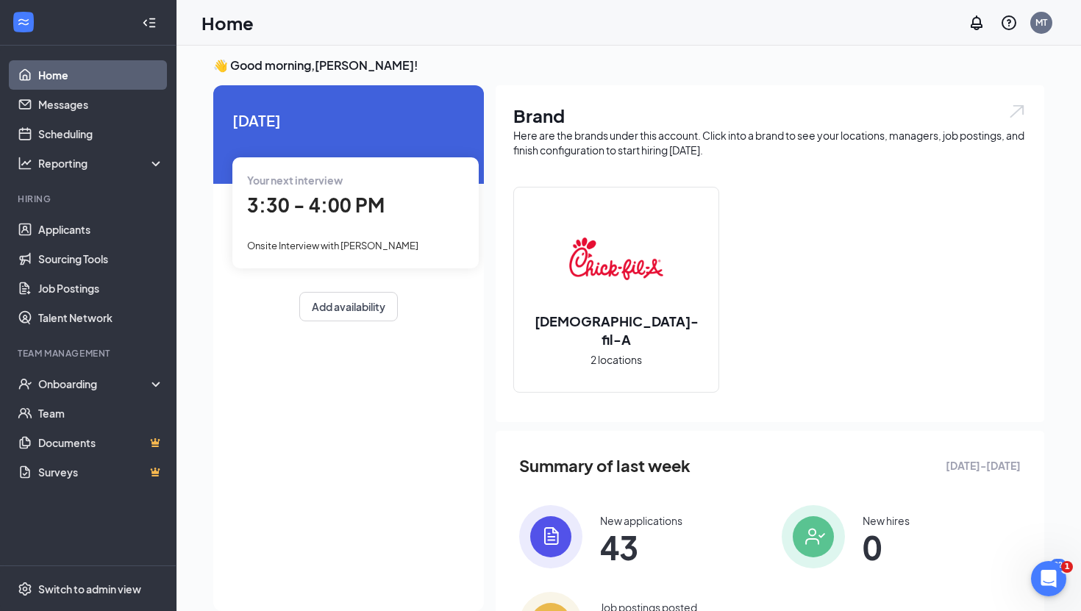
click at [338, 240] on span "Onsite Interview with [PERSON_NAME]" at bounding box center [332, 246] width 171 height 12
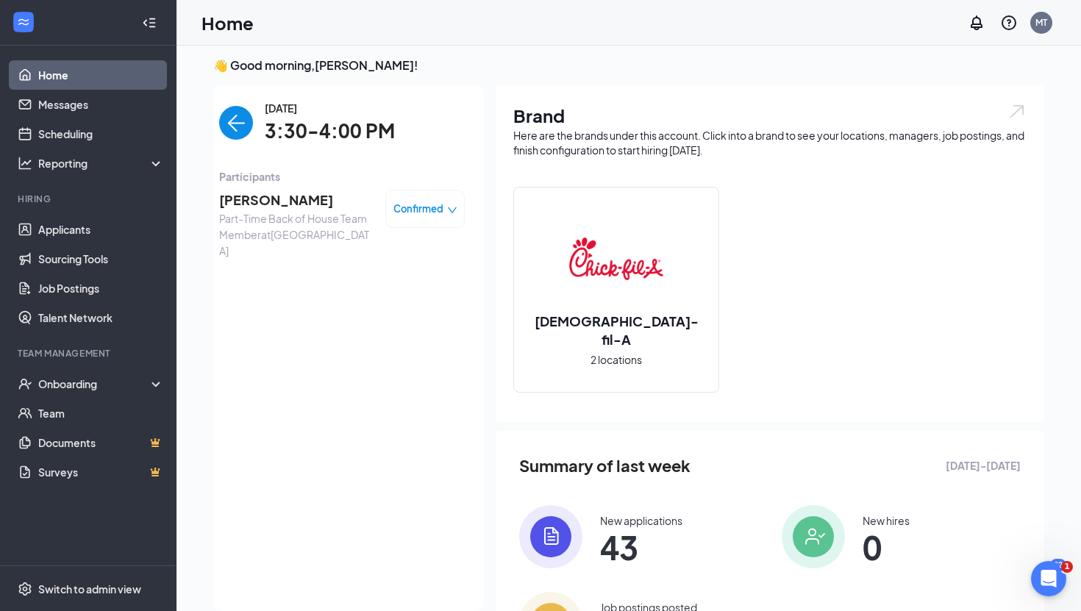
click at [273, 198] on span "[PERSON_NAME]" at bounding box center [296, 200] width 154 height 21
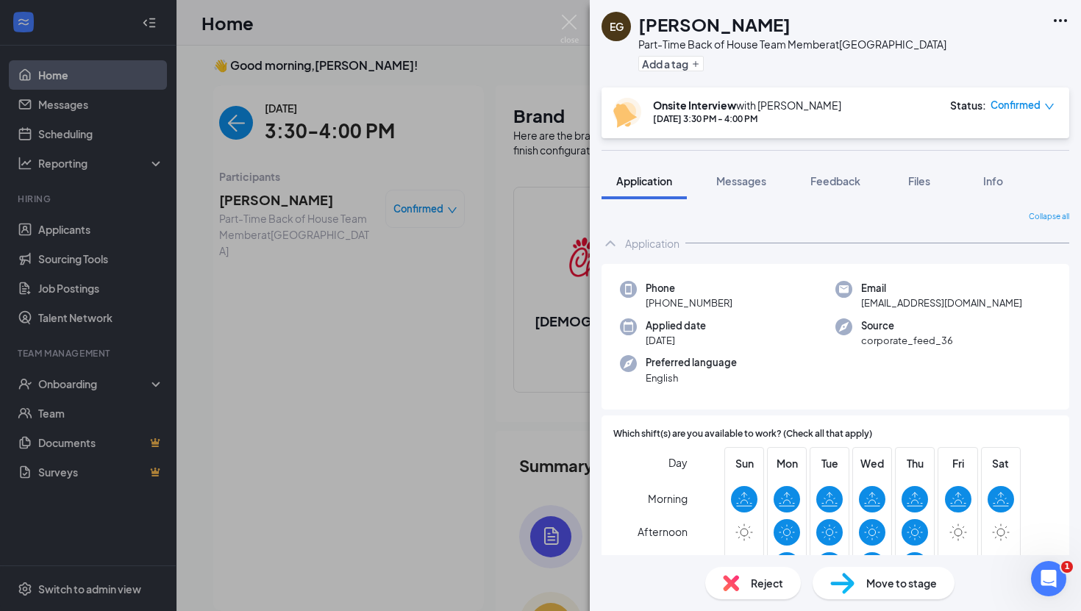
click at [509, 18] on div "EG [PERSON_NAME] Part-Time Back of House Team Member at [GEOGRAPHIC_DATA] Add a…" at bounding box center [540, 305] width 1081 height 611
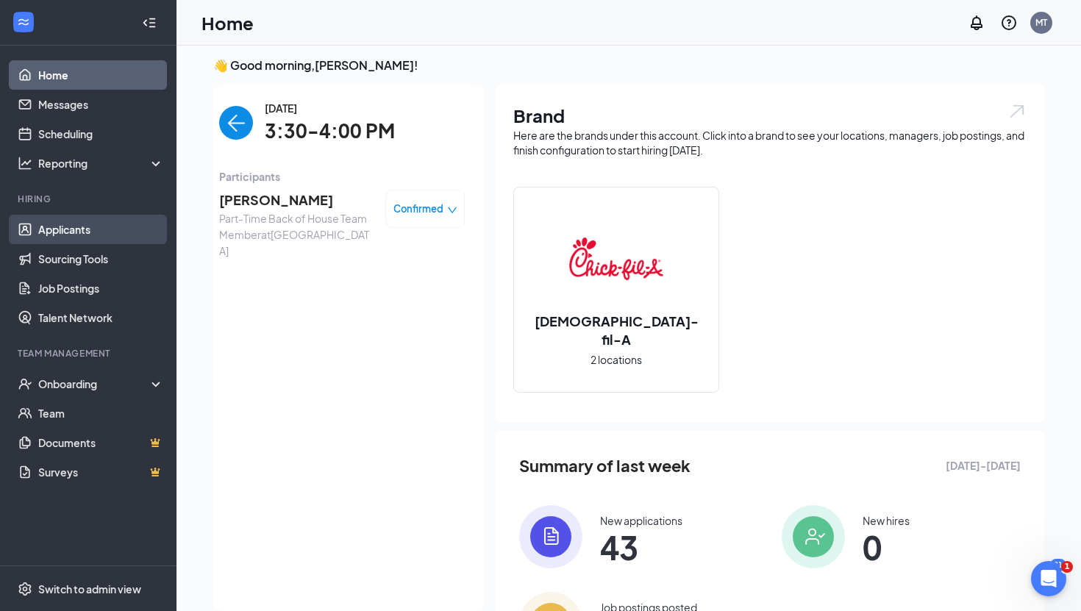
click at [70, 221] on link "Applicants" at bounding box center [101, 229] width 126 height 29
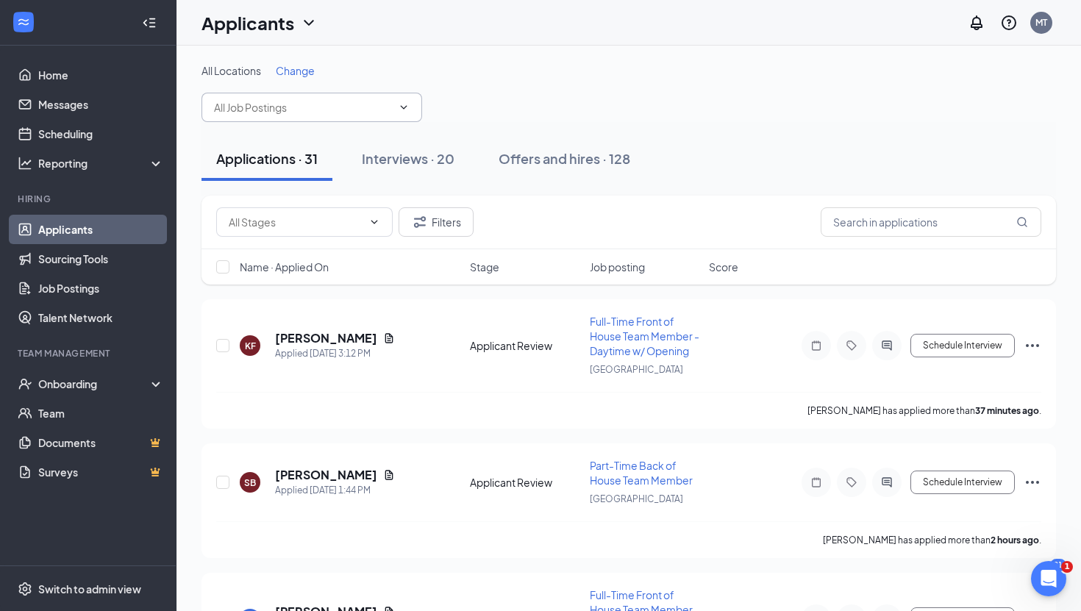
click at [405, 101] on icon "ChevronDown" at bounding box center [404, 107] width 12 height 12
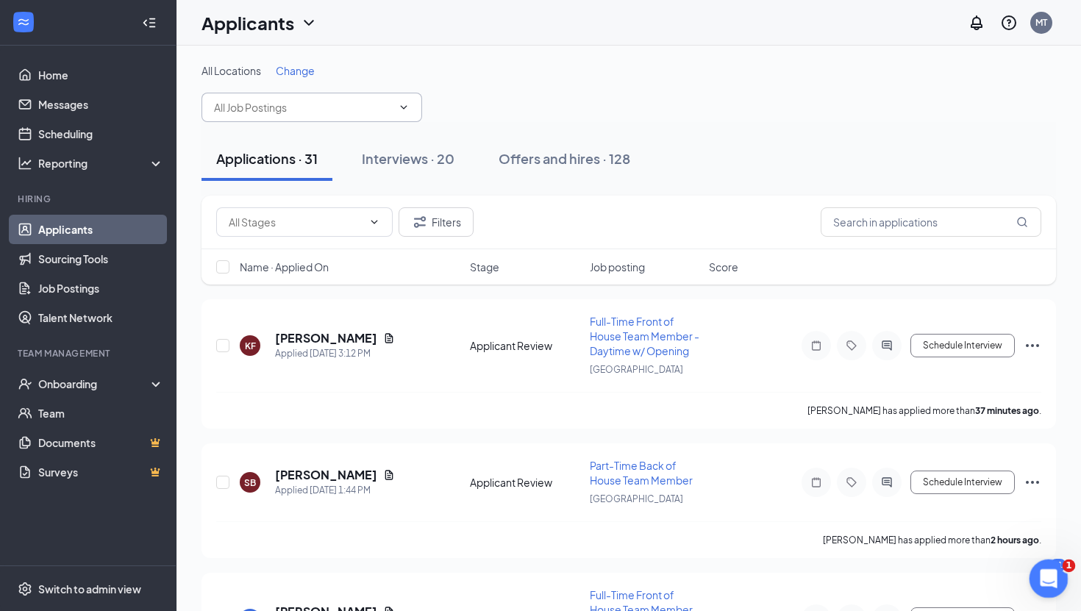
click at [1057, 571] on div "Open Intercom Messenger" at bounding box center [1046, 576] width 49 height 49
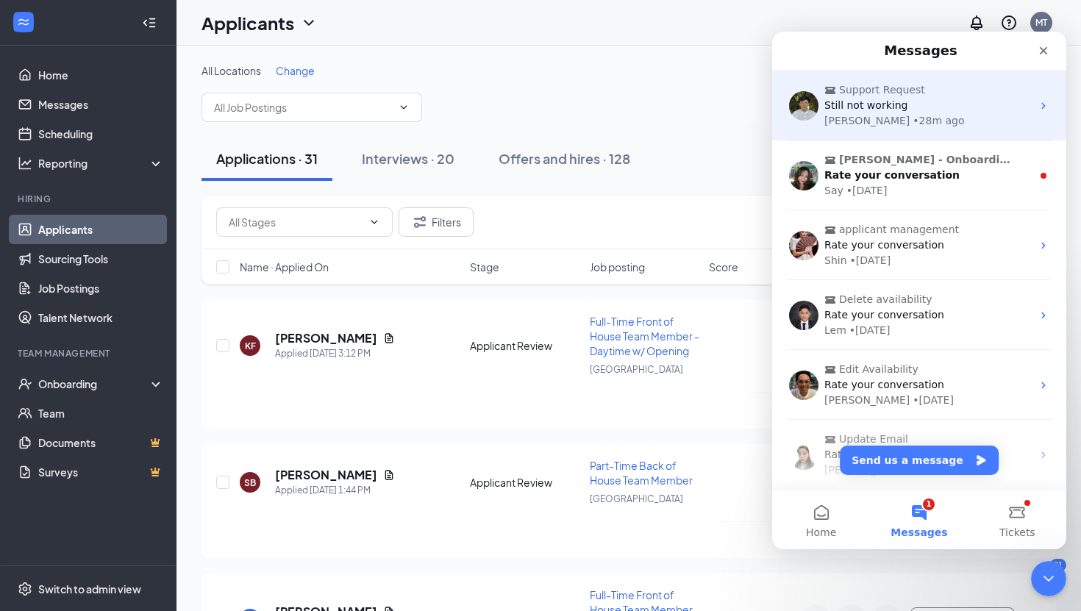
click at [950, 94] on span "Support Request" at bounding box center [920, 89] width 193 height 15
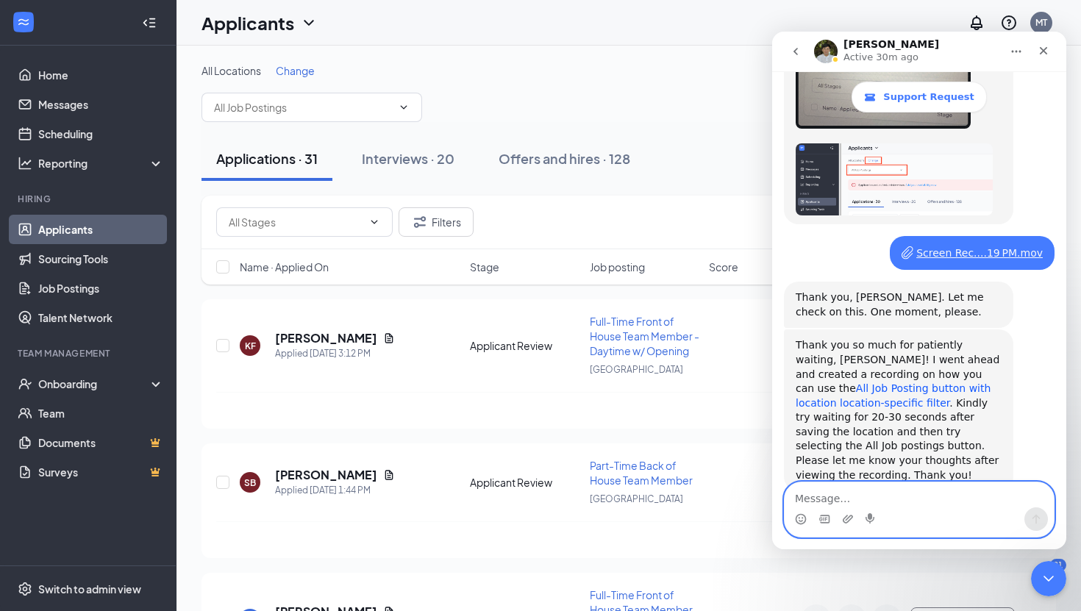
scroll to position [2569, 0]
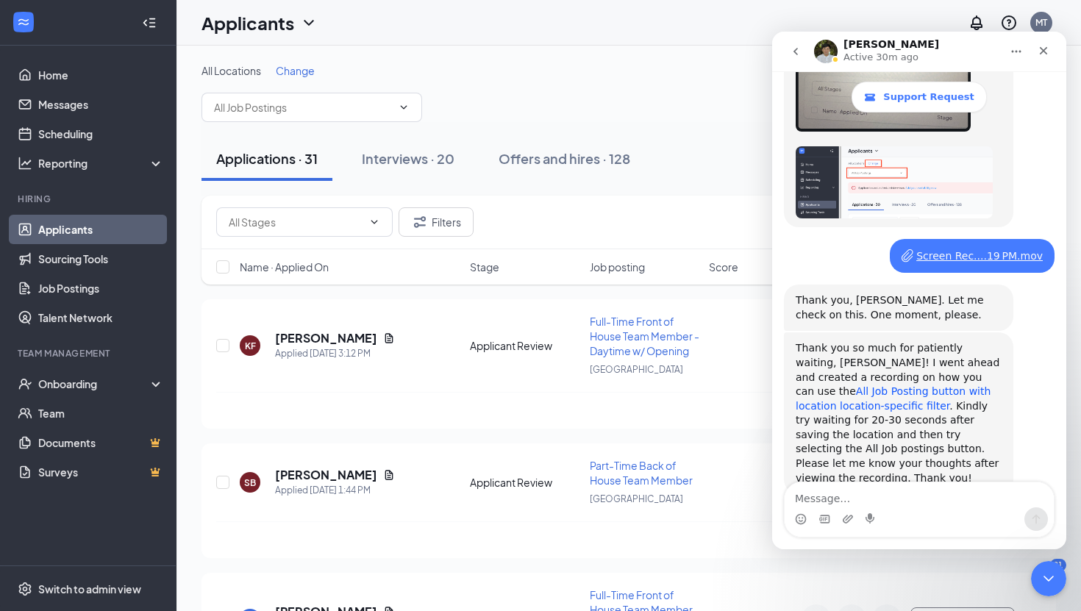
click at [859, 385] on link "All Job Posting button with location location-specific filter" at bounding box center [892, 398] width 195 height 26
click at [794, 47] on icon "go back" at bounding box center [796, 52] width 12 height 12
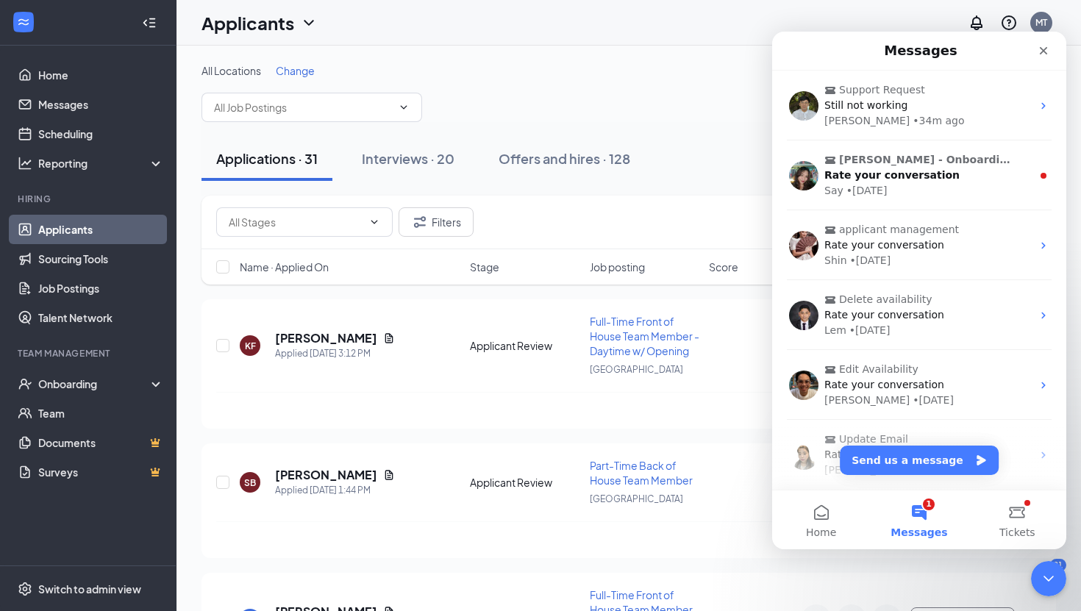
scroll to position [0, 0]
click at [1042, 49] on icon "Close" at bounding box center [1044, 51] width 8 height 8
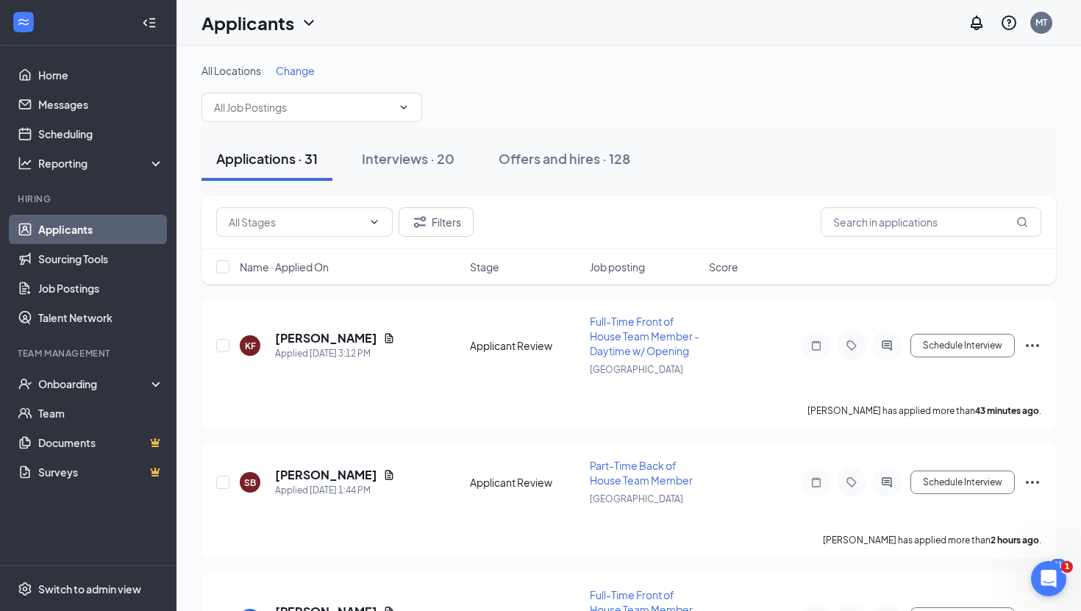
click at [299, 68] on span "Change" at bounding box center [295, 70] width 39 height 13
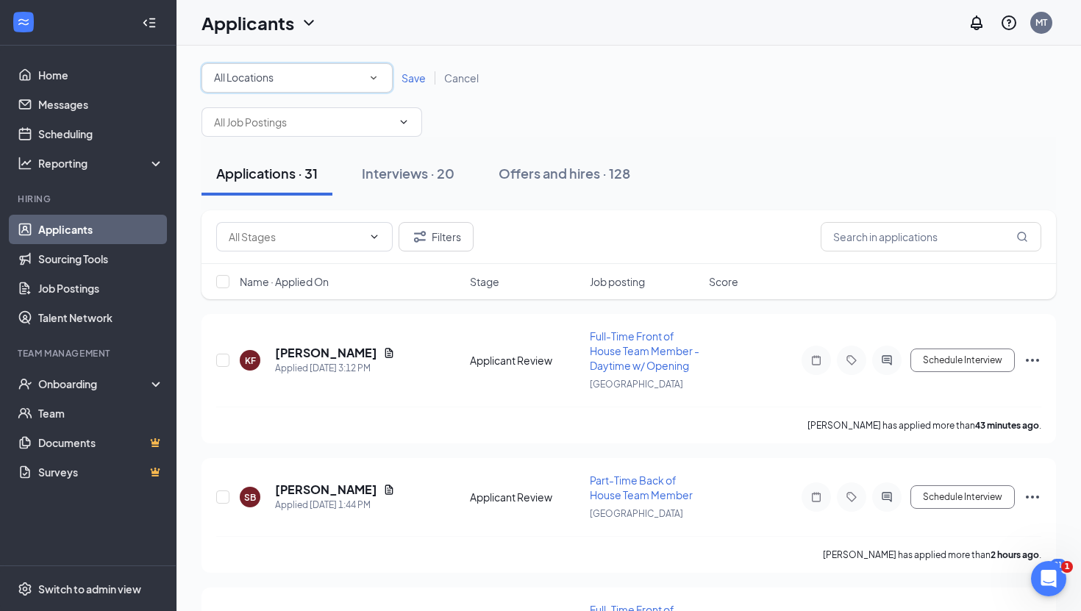
click at [380, 76] on div "All Locations All Locations" at bounding box center [296, 77] width 191 height 29
click at [301, 196] on div "[GEOGRAPHIC_DATA]" at bounding box center [297, 190] width 168 height 18
click at [412, 79] on span "Save" at bounding box center [413, 77] width 24 height 13
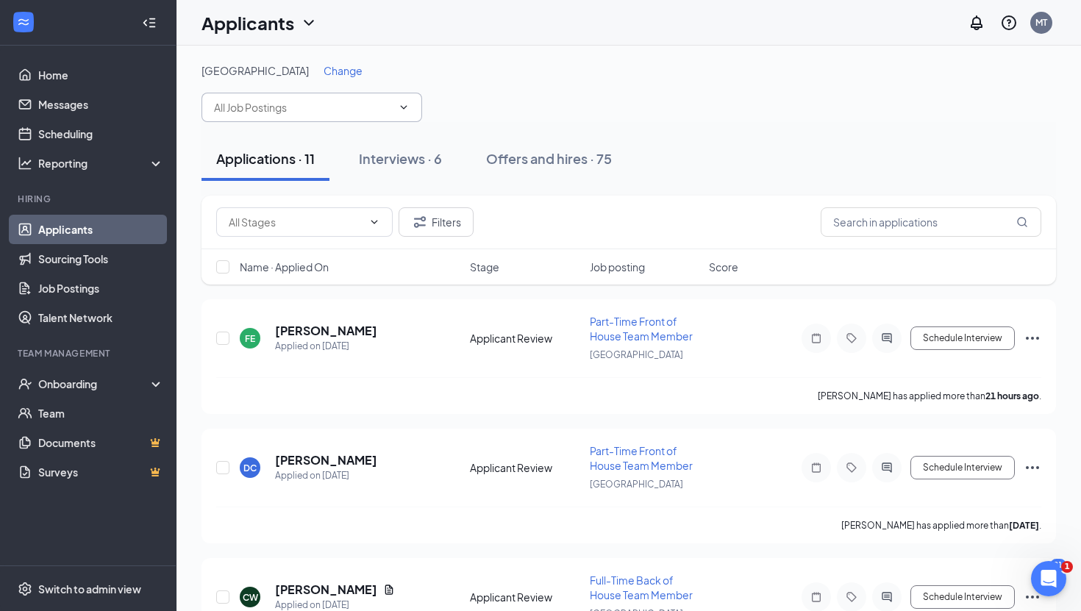
click at [407, 101] on icon "ChevronDown" at bounding box center [404, 107] width 12 height 12
click at [403, 105] on icon "ChevronDown" at bounding box center [404, 107] width 12 height 12
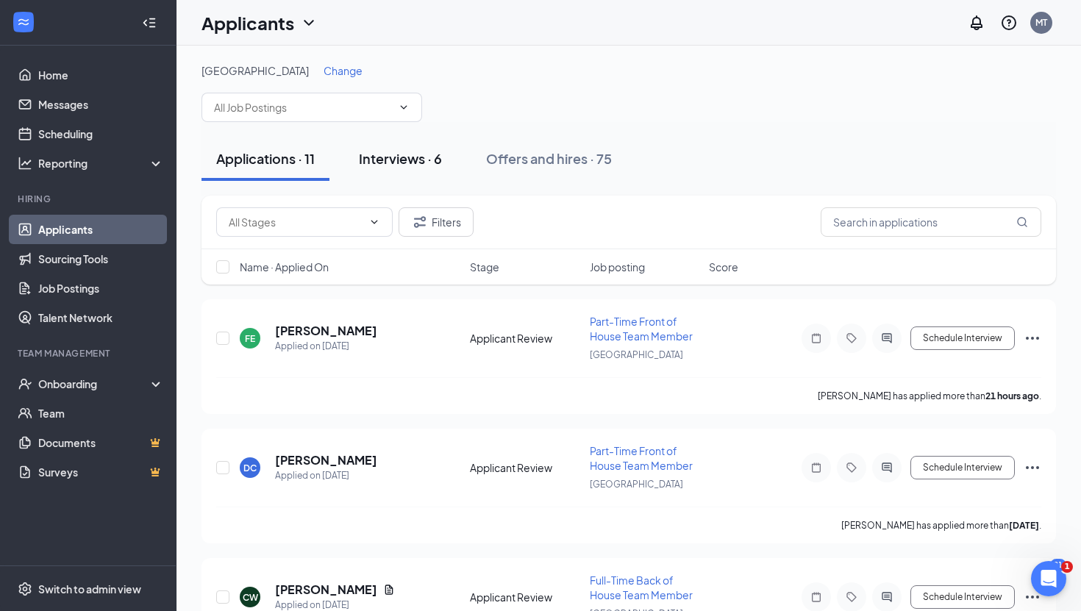
click at [404, 160] on div "Interviews · 6" at bounding box center [400, 158] width 83 height 18
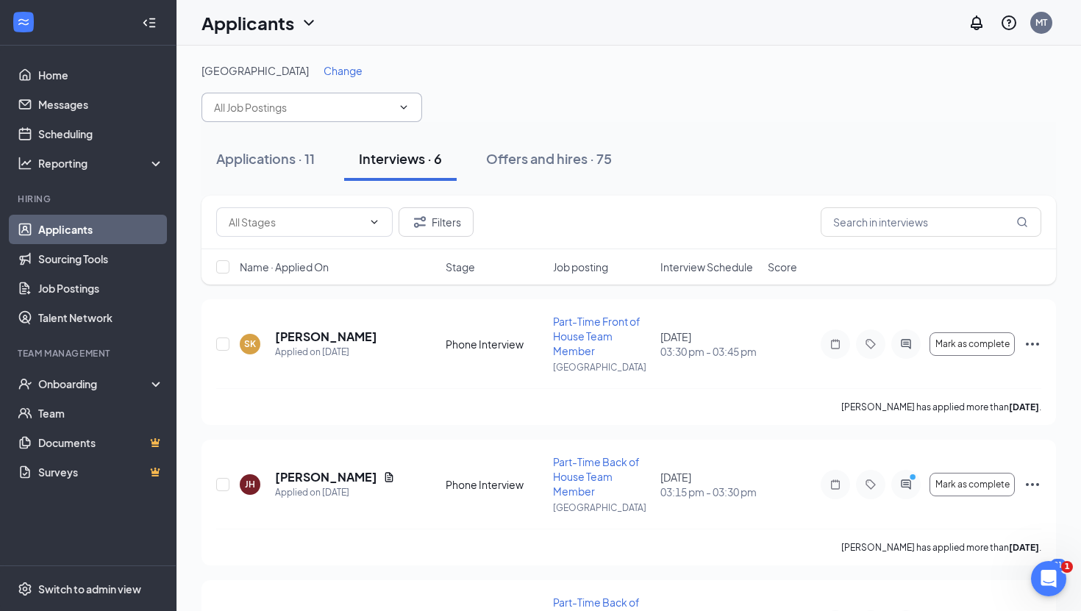
click at [409, 107] on icon "ChevronDown" at bounding box center [404, 107] width 12 height 12
click at [534, 155] on div "Offers and hires · 75" at bounding box center [549, 158] width 126 height 18
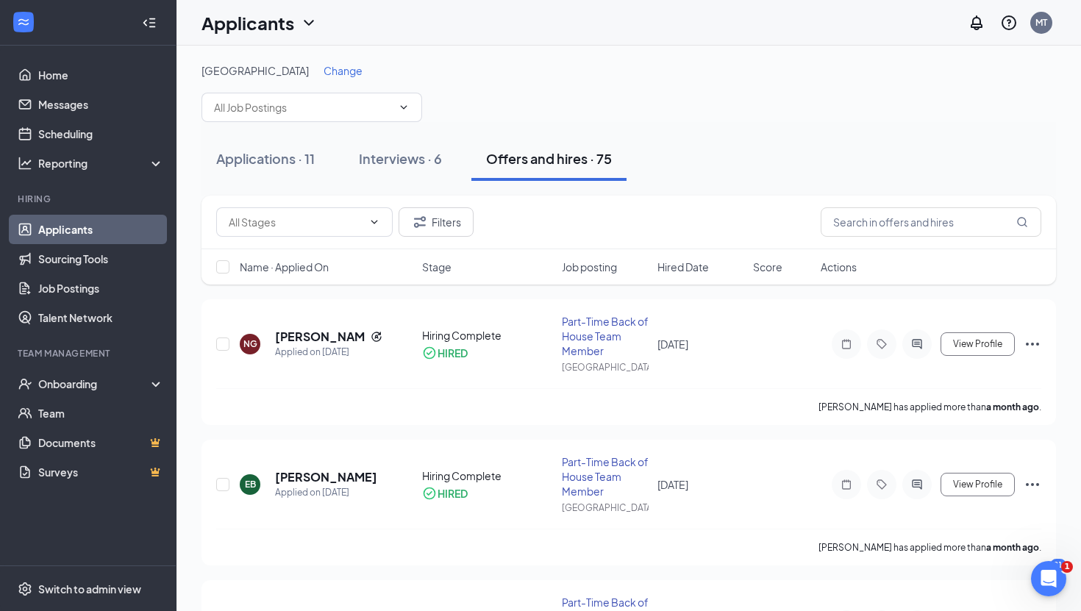
click at [93, 225] on link "Applicants" at bounding box center [101, 229] width 126 height 29
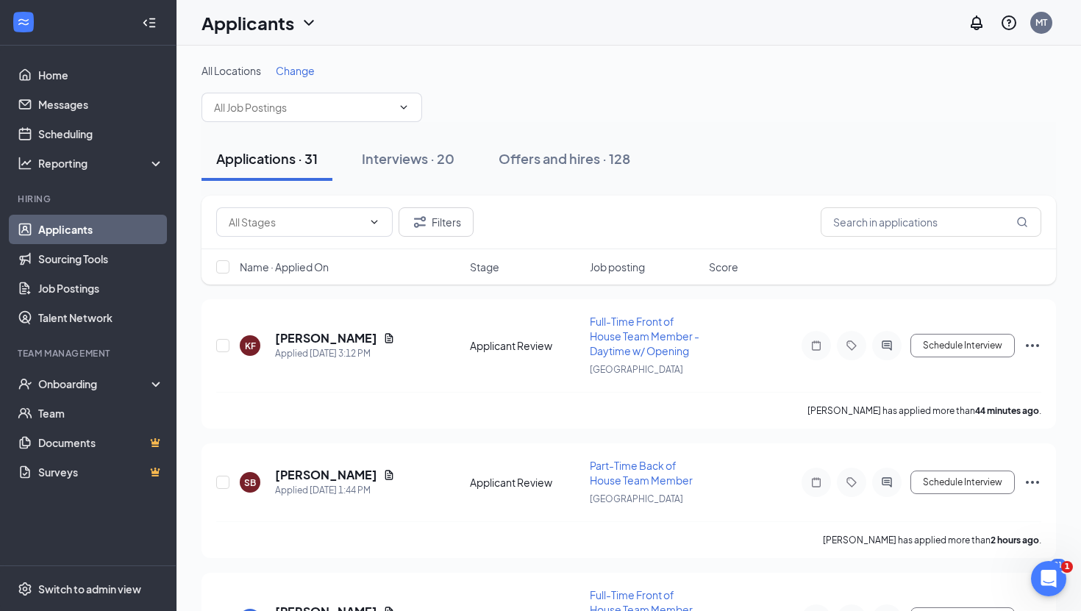
click at [152, 22] on icon "Collapse" at bounding box center [152, 23] width 6 height 10
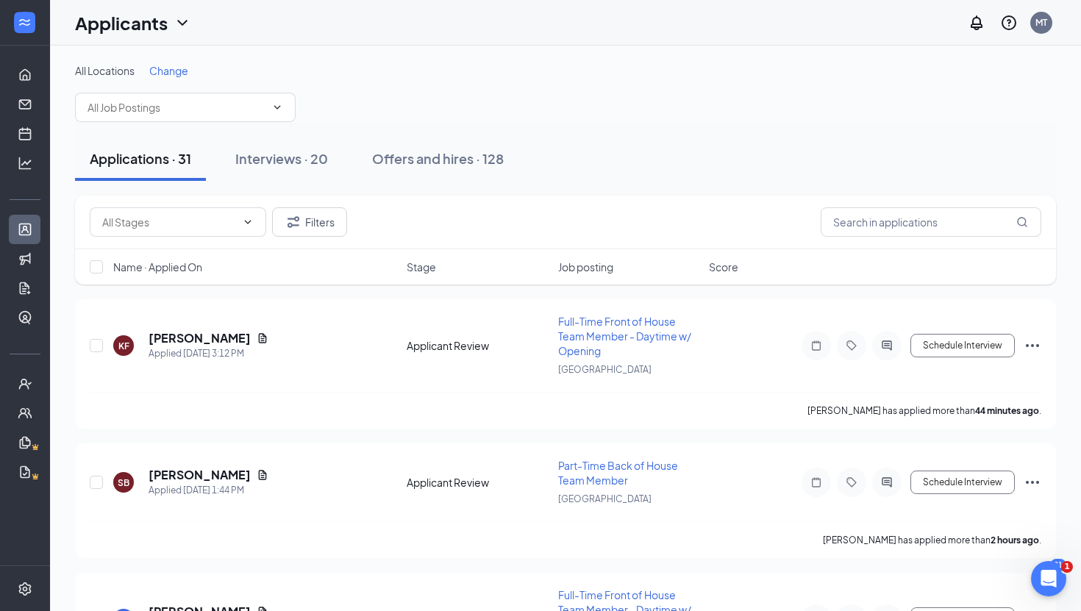
click at [180, 19] on icon "ChevronDown" at bounding box center [183, 23] width 18 height 18
click at [162, 65] on link "Applicants" at bounding box center [163, 64] width 159 height 15
click at [165, 71] on span "Change" at bounding box center [168, 70] width 39 height 13
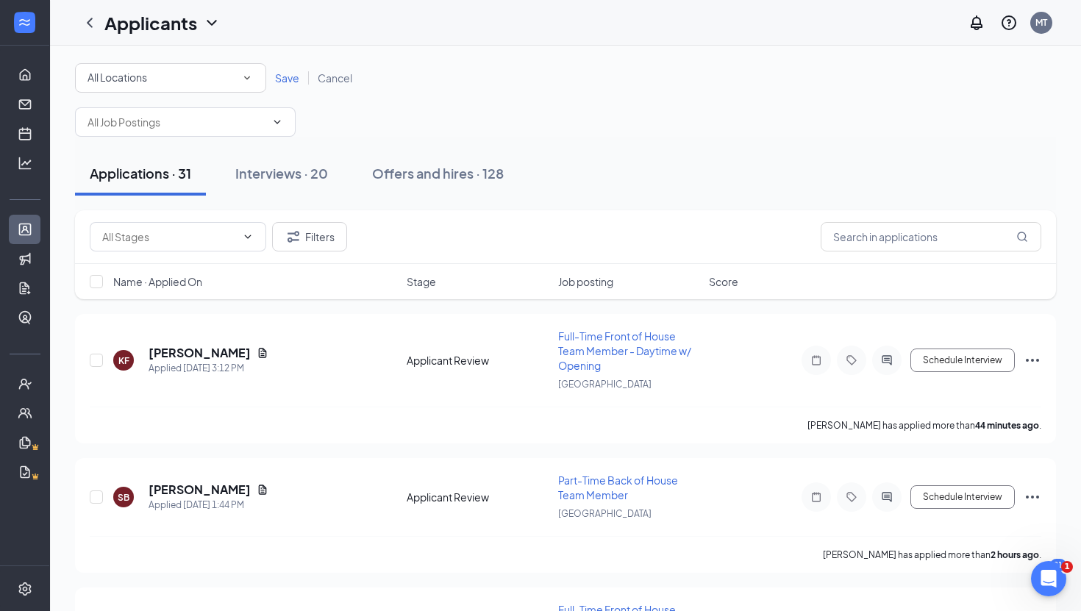
click at [250, 77] on icon "SmallChevronDown" at bounding box center [246, 77] width 13 height 13
click at [165, 183] on div "[GEOGRAPHIC_DATA]" at bounding box center [171, 190] width 168 height 18
click at [281, 74] on span "Save" at bounding box center [287, 77] width 24 height 13
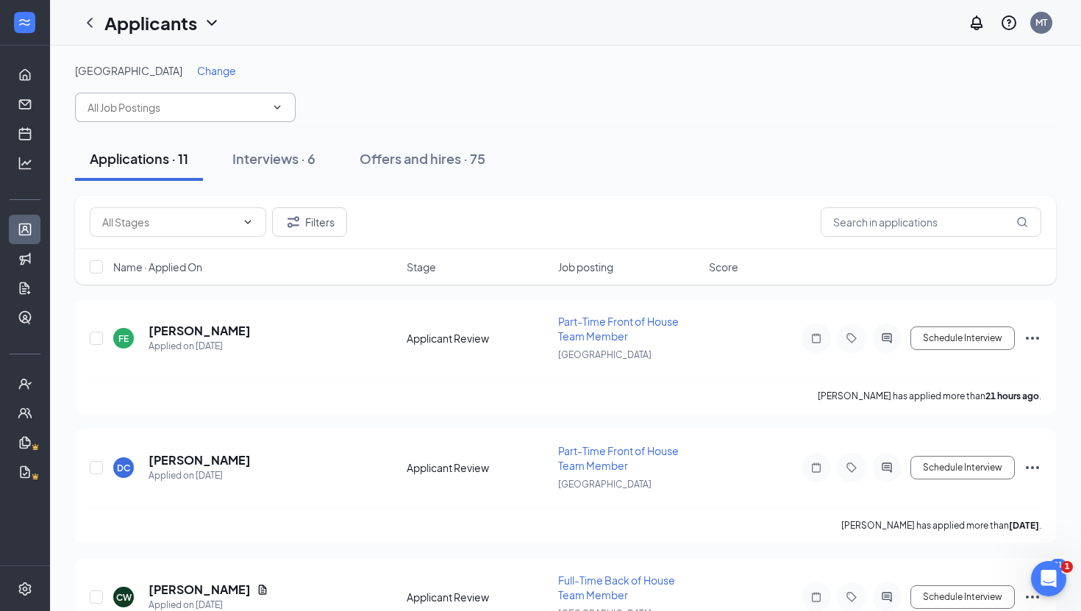
click at [282, 102] on icon "ChevronDown" at bounding box center [277, 107] width 12 height 12
